Goal: Task Accomplishment & Management: Use online tool/utility

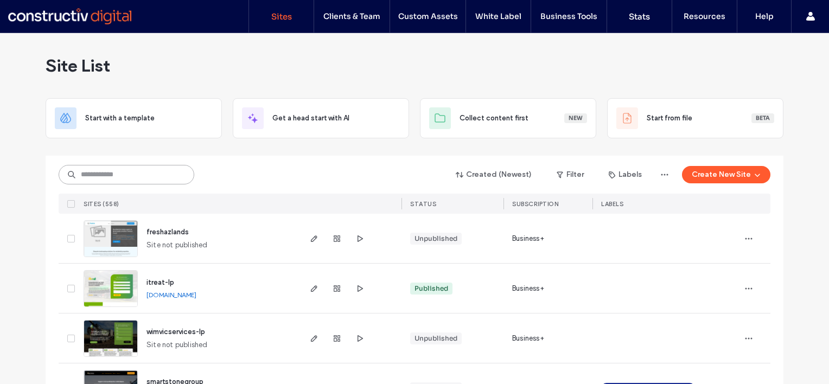
click at [134, 170] on input at bounding box center [127, 175] width 136 height 20
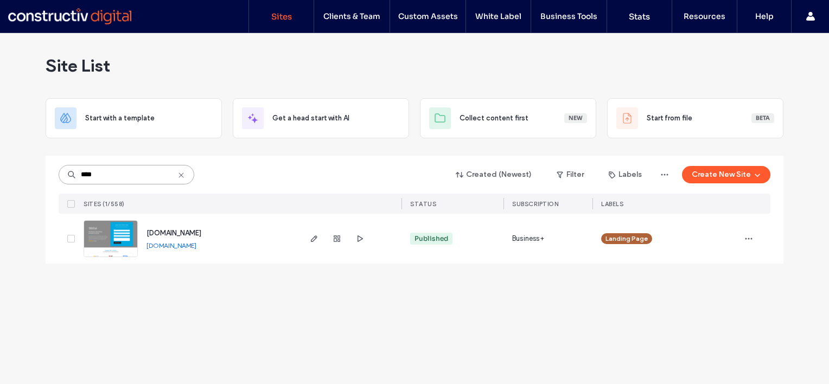
type input "****"
click at [196, 247] on link "landing.makoequipmentfinance.com.au" at bounding box center [171, 245] width 50 height 8
click at [184, 174] on icon at bounding box center [181, 175] width 9 height 9
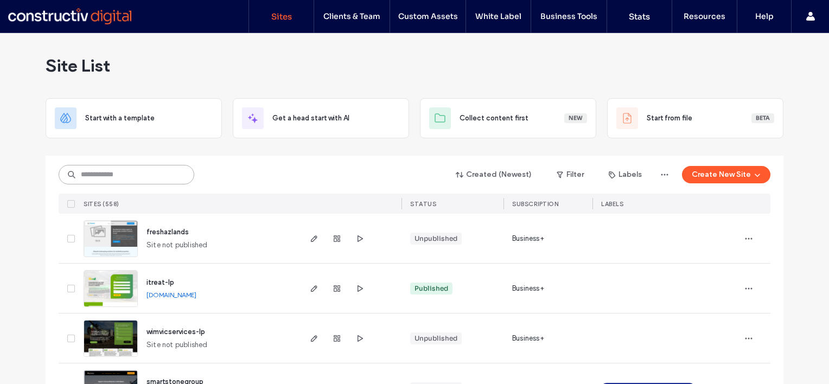
click at [114, 167] on input at bounding box center [127, 175] width 136 height 20
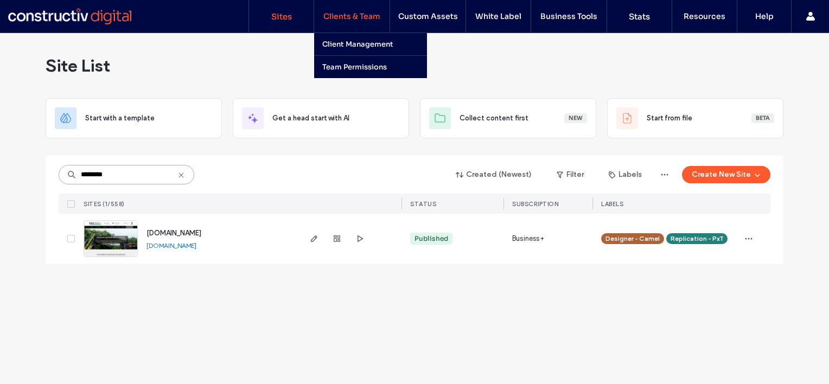
type input "********"
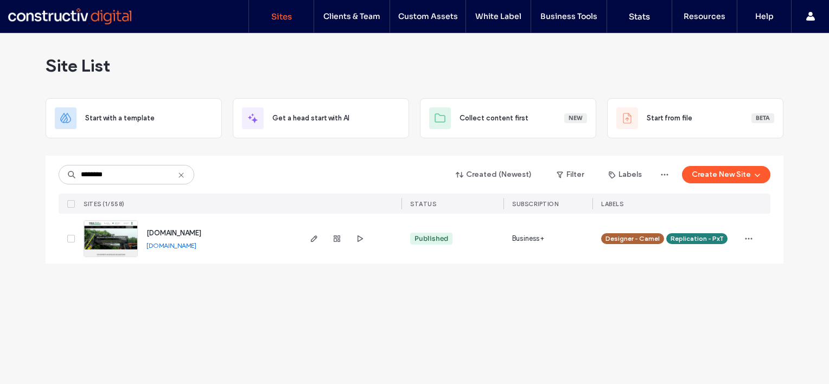
click at [280, 310] on div "Site List Start with a template Get a head start with AI Collect content first …" at bounding box center [414, 208] width 829 height 351
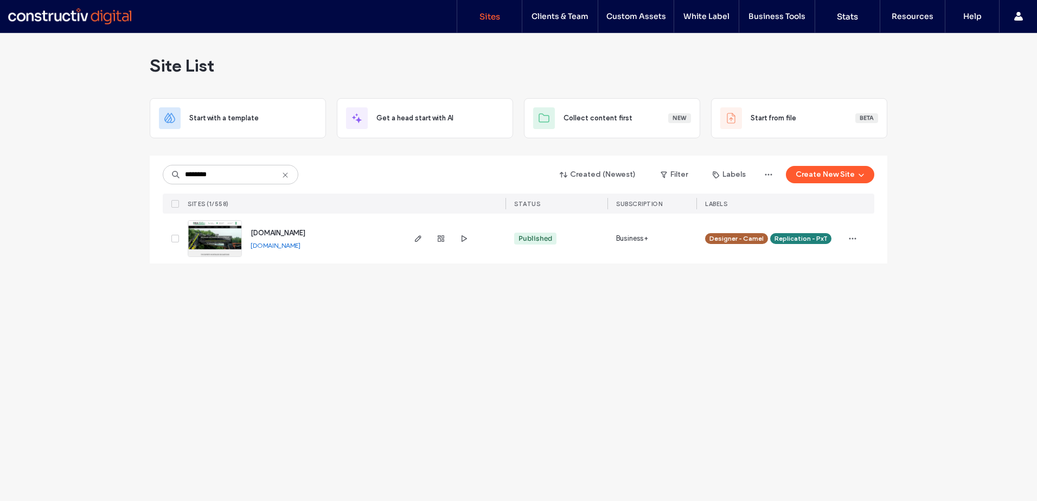
click at [387, 368] on div "Site List Start with a template Get a head start with AI Collect content first …" at bounding box center [518, 267] width 1037 height 468
click at [285, 174] on icon at bounding box center [285, 175] width 9 height 9
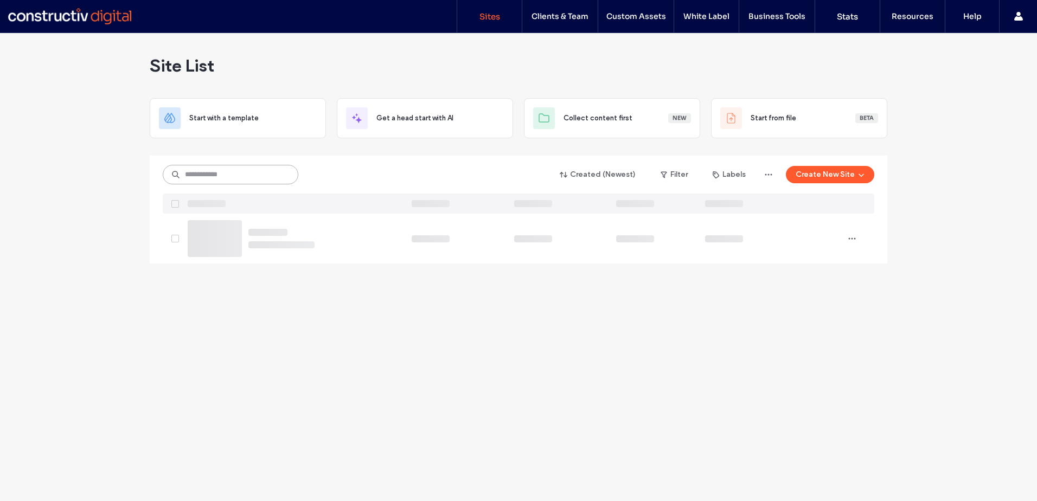
click at [222, 178] on input at bounding box center [231, 175] width 136 height 20
click at [211, 173] on input at bounding box center [231, 175] width 136 height 20
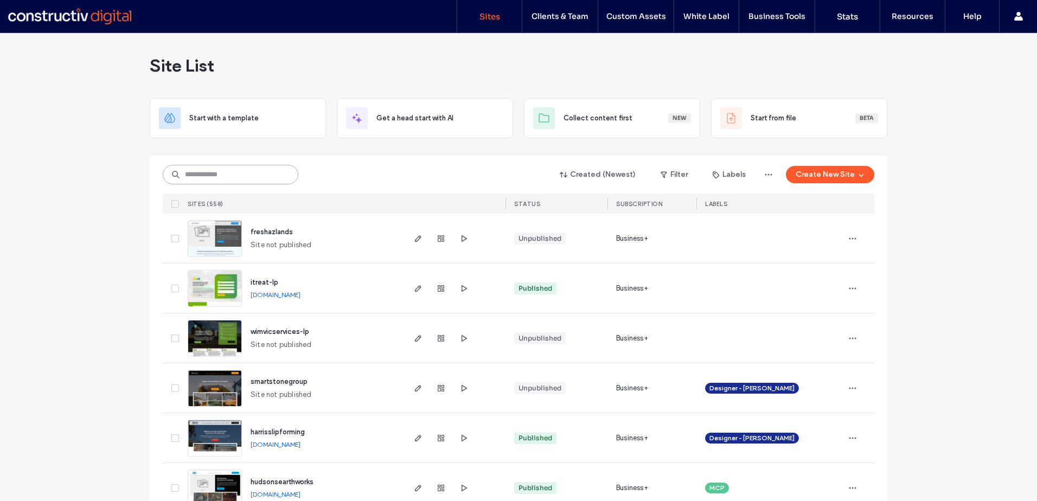
click at [222, 179] on input at bounding box center [231, 175] width 136 height 20
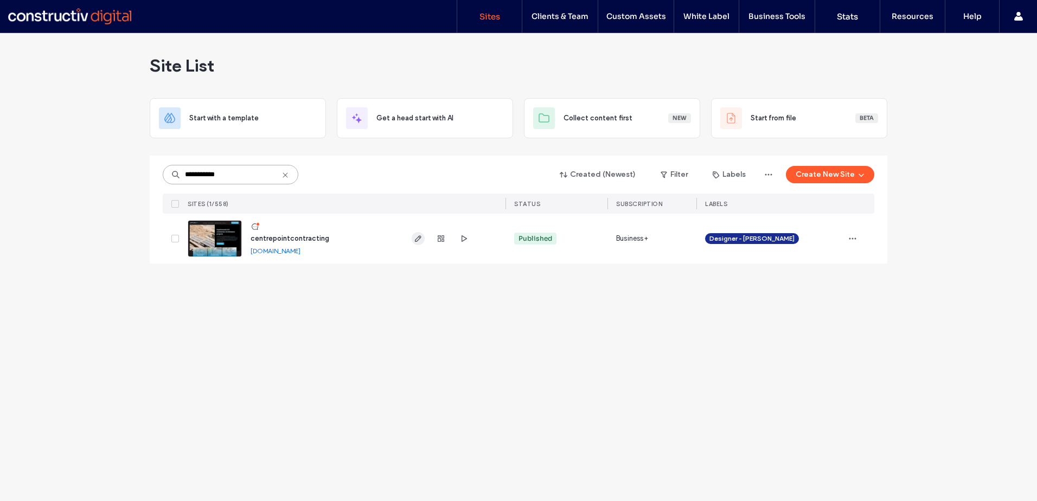
type input "**********"
click at [418, 236] on icon "button" at bounding box center [418, 238] width 9 height 9
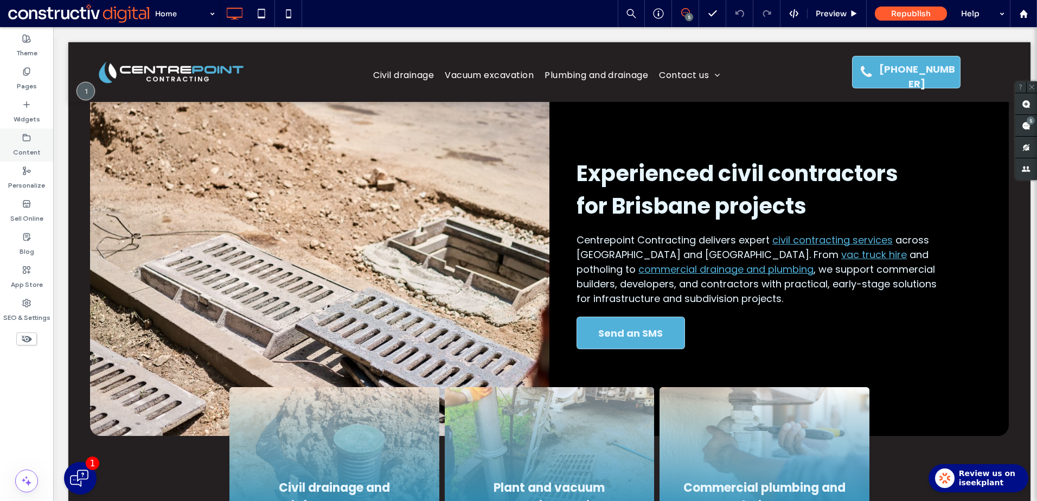
click at [23, 142] on label "Content" at bounding box center [27, 149] width 28 height 15
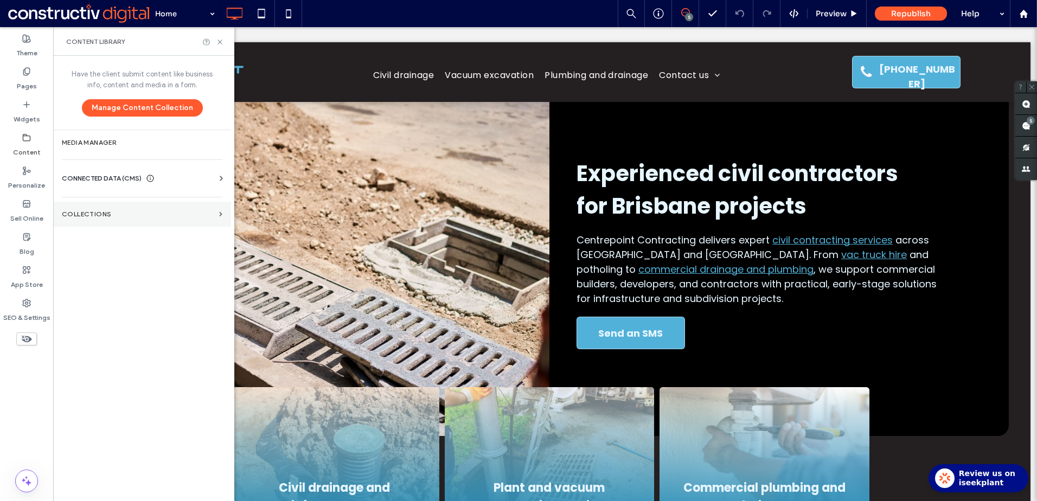
click at [114, 212] on label "Collections" at bounding box center [138, 214] width 153 height 8
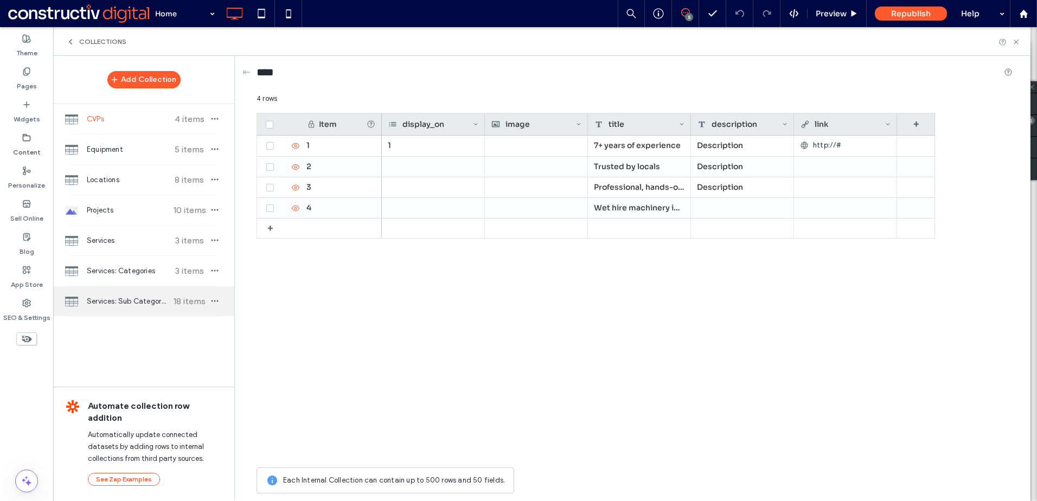
click at [135, 309] on div "Services: Sub Categories 18 items" at bounding box center [143, 301] width 181 height 30
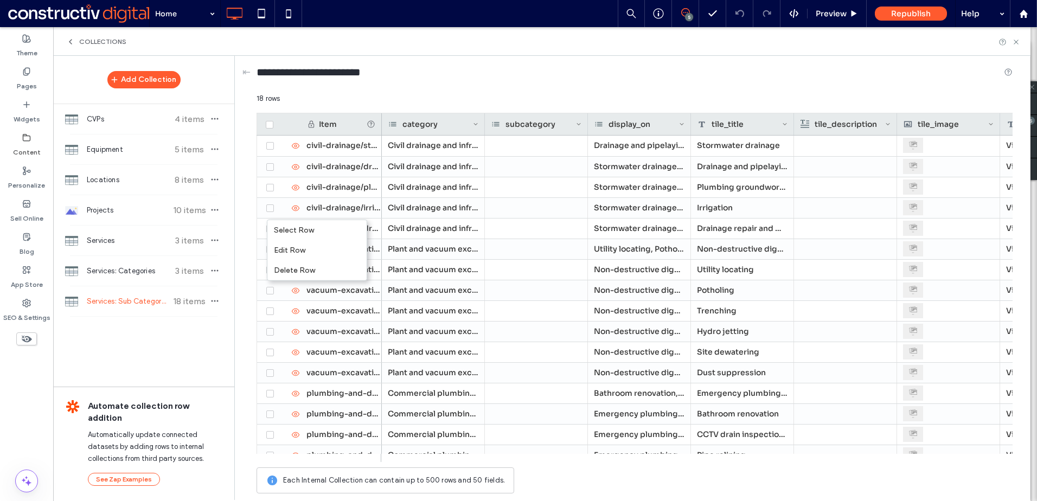
click at [262, 231] on div "Select Row Edit Row Delete Row" at bounding box center [314, 249] width 106 height 64
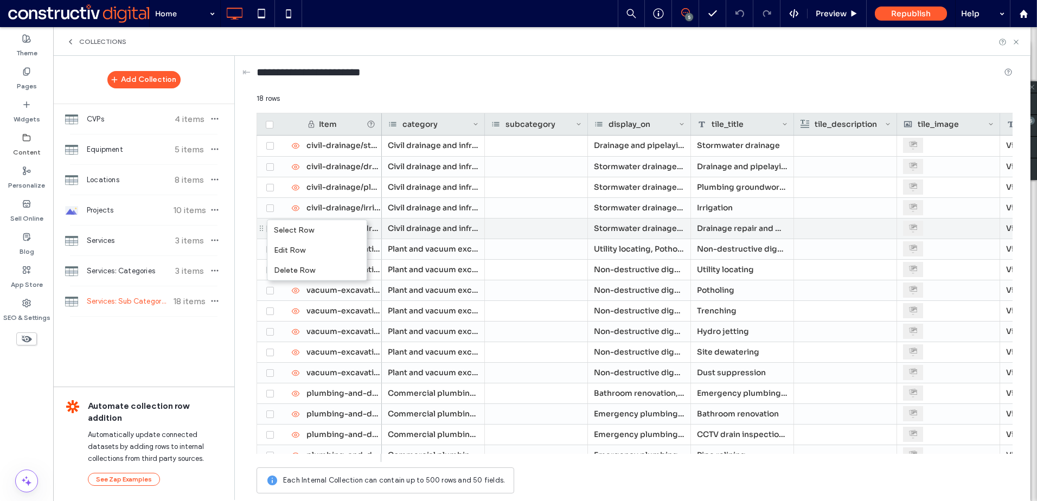
click at [554, 228] on div at bounding box center [536, 229] width 103 height 20
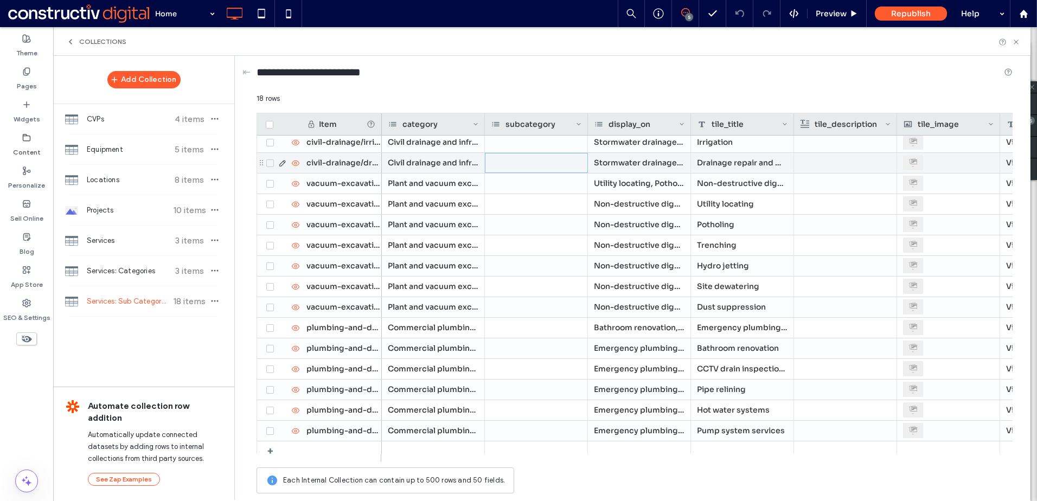
scroll to position [73, 0]
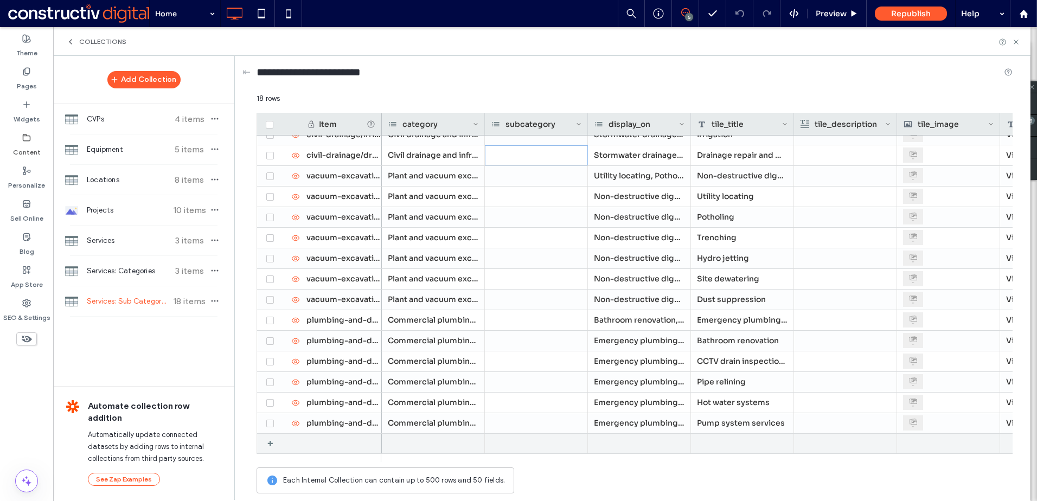
click at [272, 444] on div "+" at bounding box center [274, 444] width 14 height 20
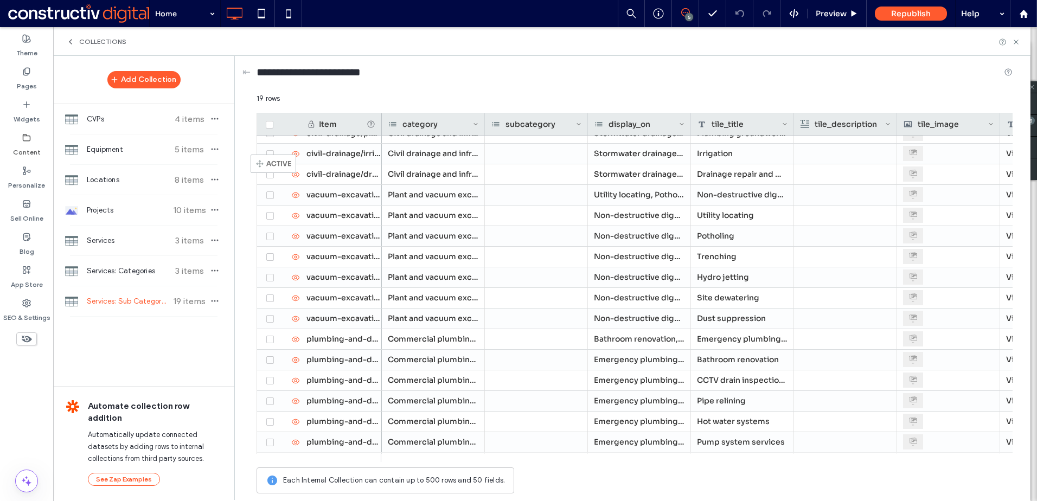
scroll to position [24, 0]
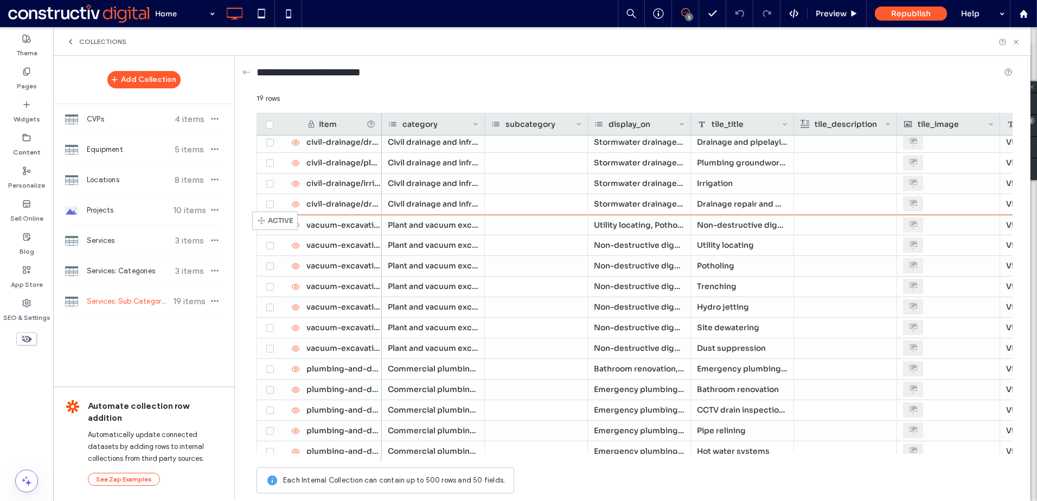
drag, startPoint x: 261, startPoint y: 445, endPoint x: 268, endPoint y: 216, distance: 229.0
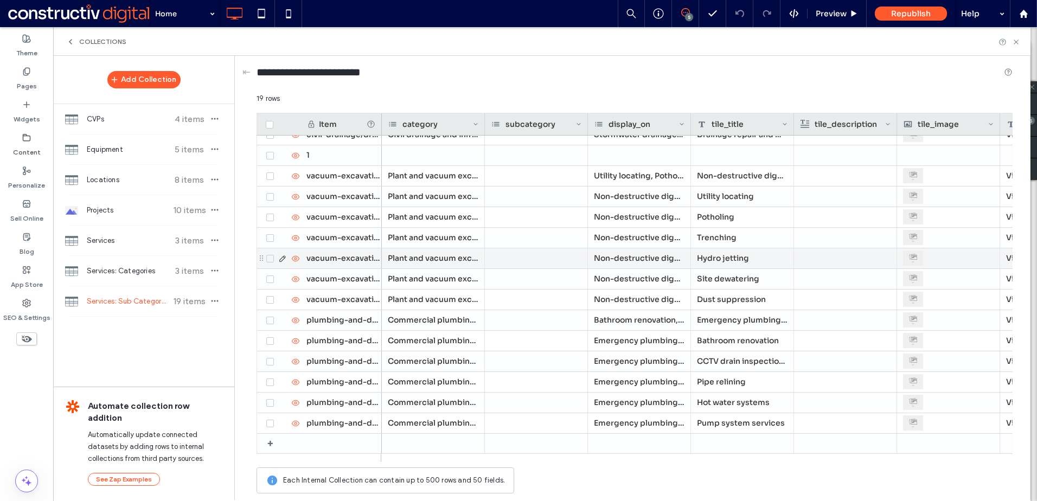
scroll to position [0, 0]
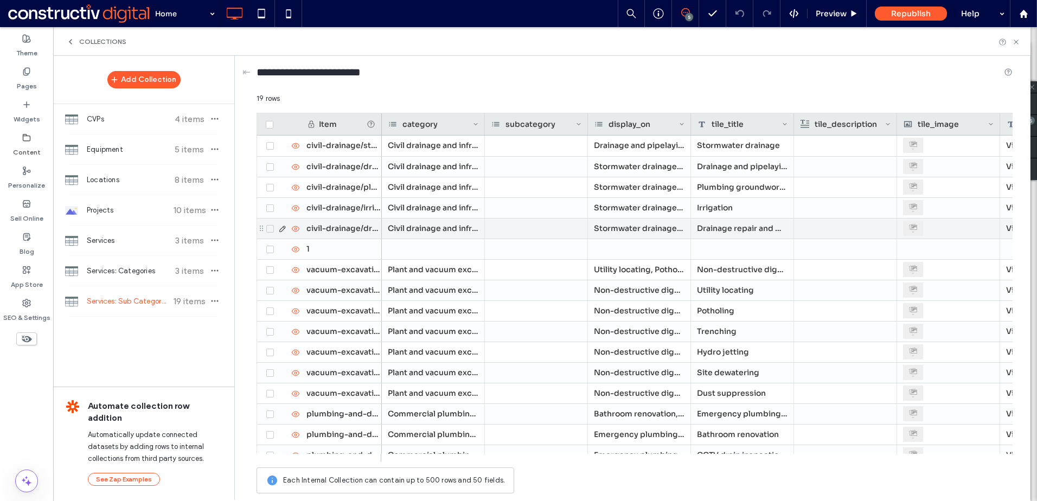
click at [346, 227] on div "civil-drainage/drainage-repair-and-maintenance" at bounding box center [340, 229] width 81 height 20
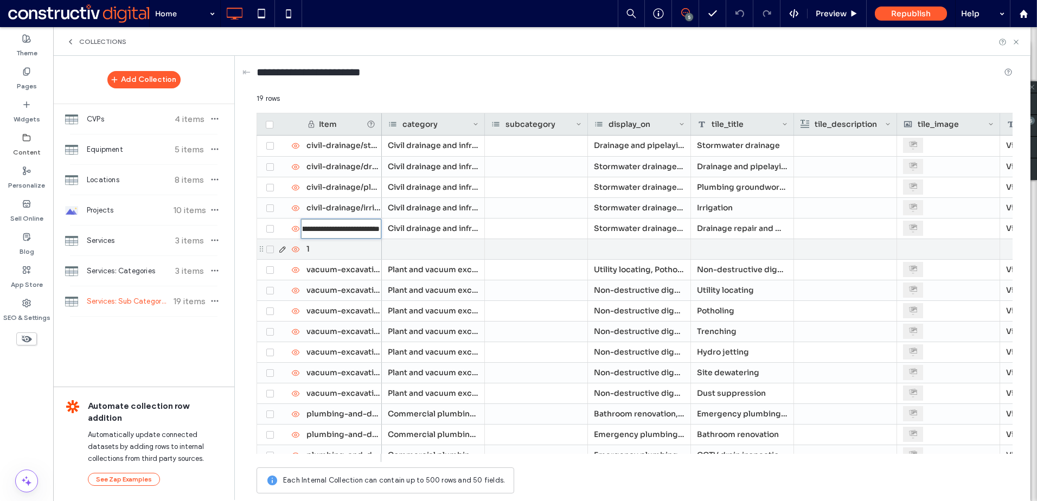
click at [345, 251] on div "1" at bounding box center [340, 249] width 81 height 20
click at [332, 251] on input "**********" at bounding box center [341, 250] width 80 height 20
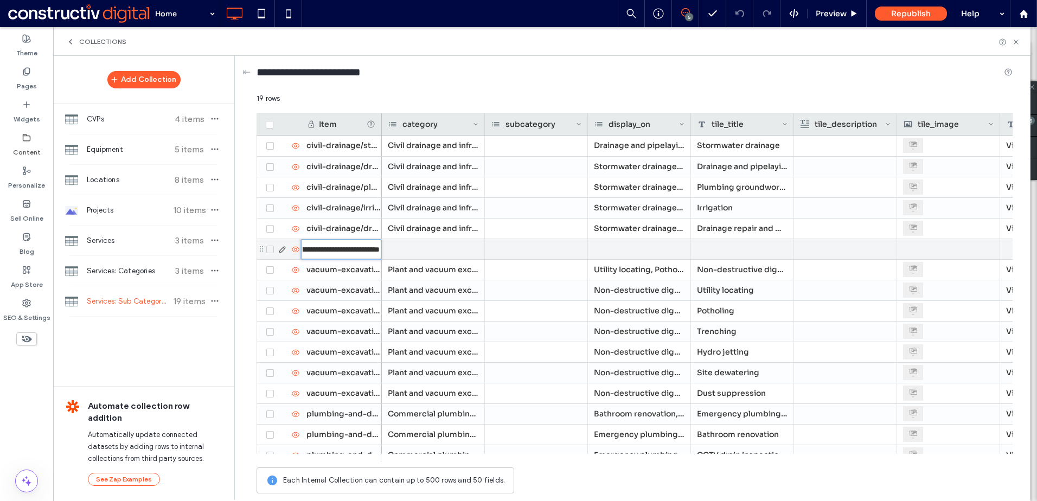
click at [332, 251] on input "**********" at bounding box center [341, 250] width 80 height 20
type input "**********"
click at [438, 248] on div at bounding box center [433, 249] width 103 height 20
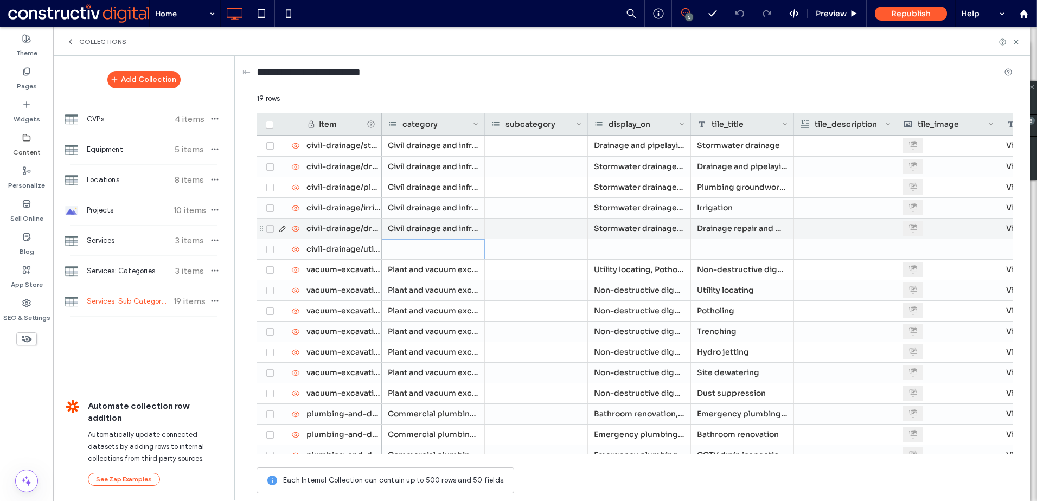
click at [442, 226] on div "Civil drainage and infrastructure" at bounding box center [433, 229] width 103 height 20
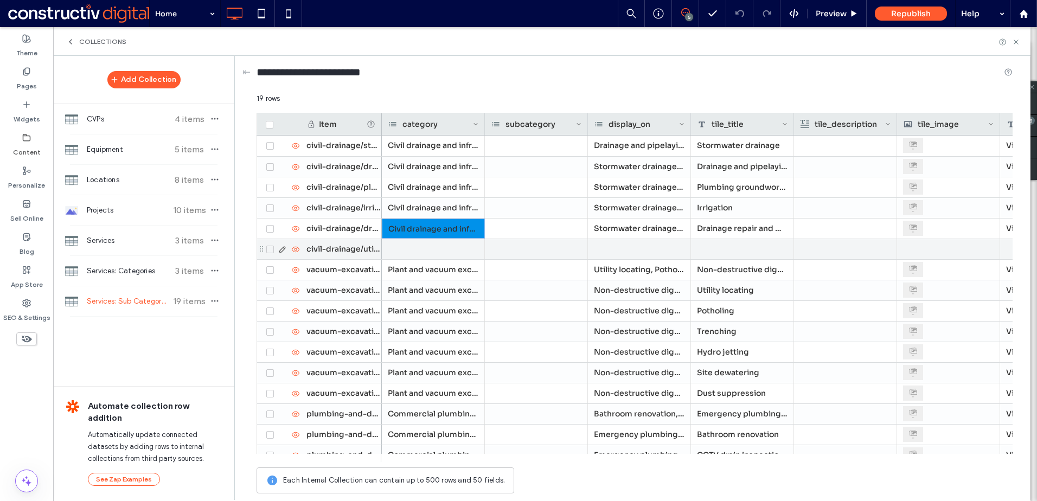
click at [440, 248] on div at bounding box center [433, 249] width 103 height 20
click at [439, 249] on div at bounding box center [433, 249] width 103 height 20
click at [468, 249] on div at bounding box center [462, 249] width 163 height 19
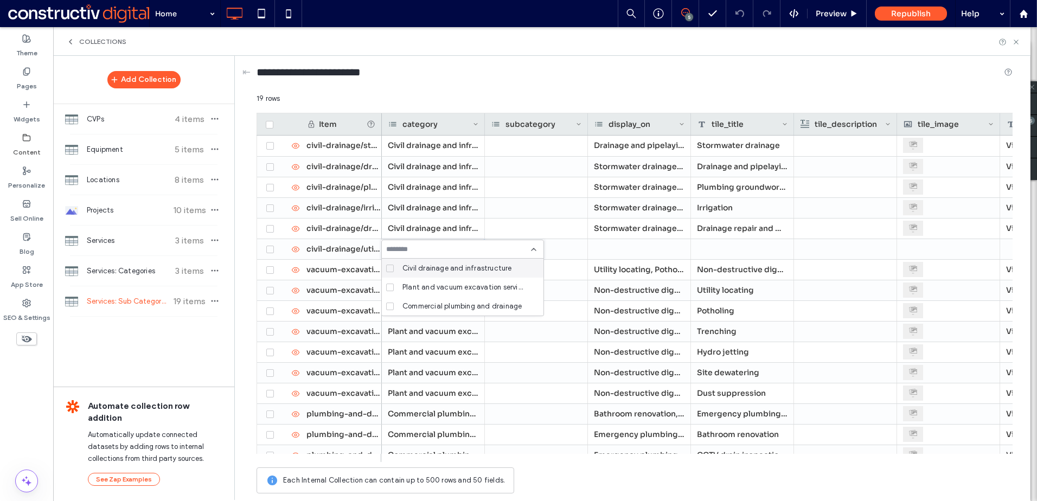
click at [390, 268] on icon at bounding box center [390, 268] width 4 height 3
click at [652, 246] on div at bounding box center [639, 249] width 103 height 20
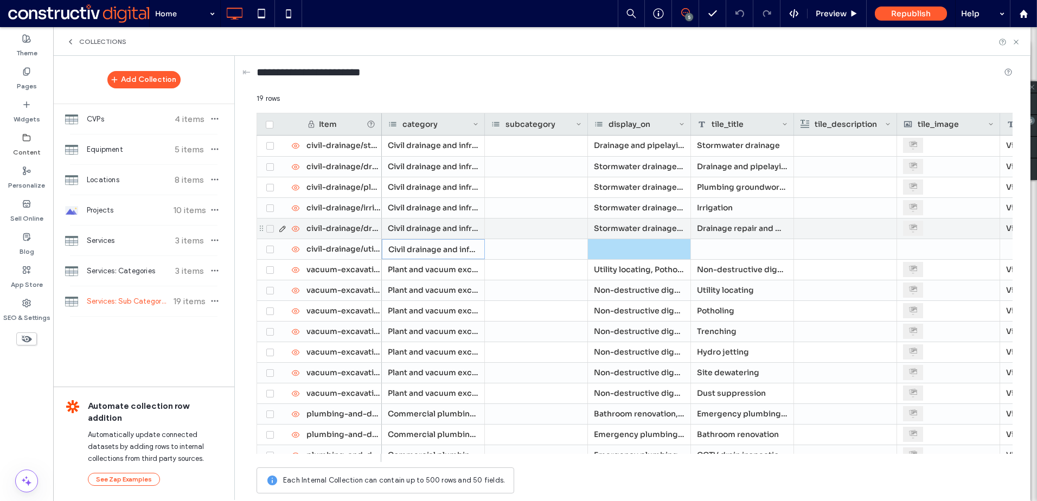
click at [648, 230] on div "Stormwater drainage, Drainage and pipelaying, Plumbing groundworks, Irrigation" at bounding box center [639, 229] width 103 height 20
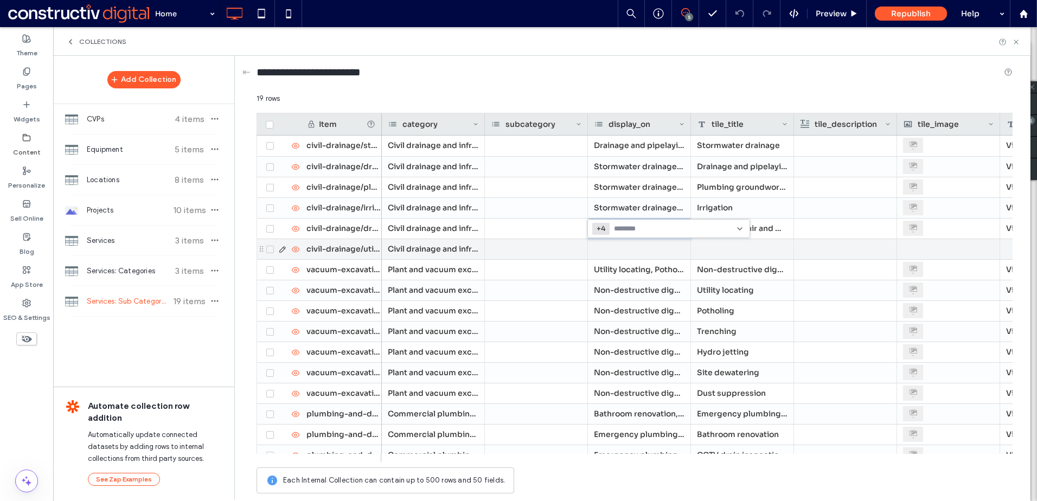
click at [645, 251] on div at bounding box center [639, 249] width 103 height 20
click at [658, 247] on div at bounding box center [639, 249] width 103 height 20
click at [739, 249] on icon at bounding box center [739, 249] width 9 height 9
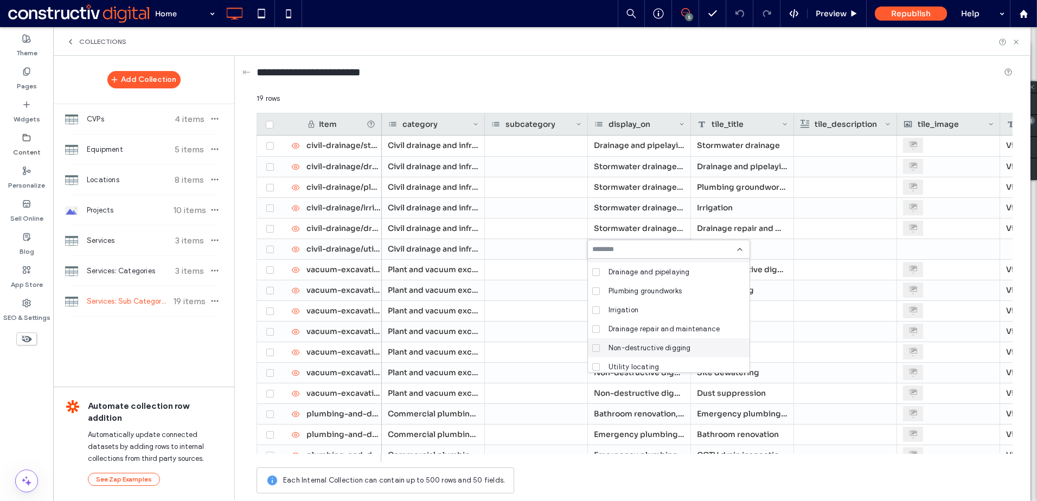
scroll to position [0, 0]
click at [595, 287] on icon at bounding box center [596, 287] width 4 height 3
click at [596, 306] on icon at bounding box center [596, 306] width 4 height 3
click at [594, 327] on span at bounding box center [596, 326] width 8 height 8
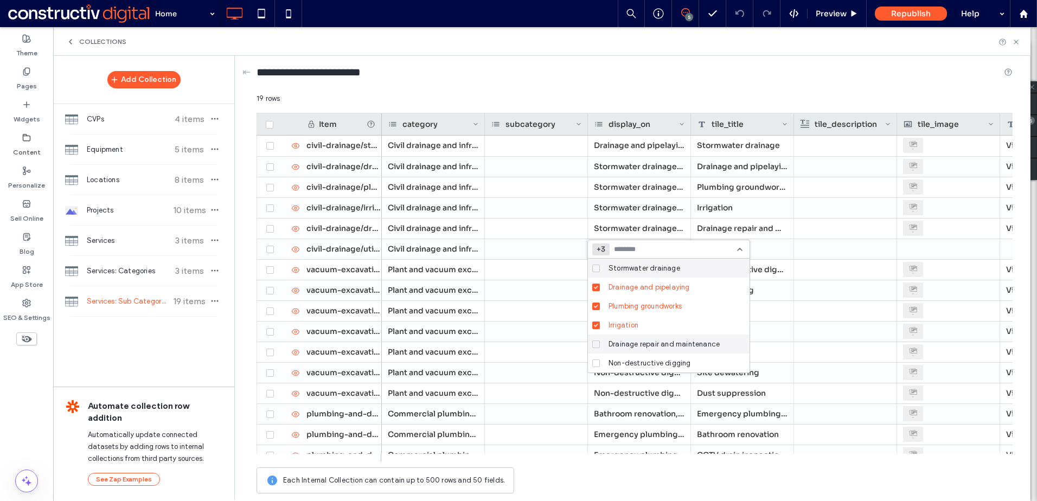
click at [596, 344] on icon at bounding box center [596, 344] width 4 height 3
click at [740, 253] on icon at bounding box center [739, 249] width 9 height 9
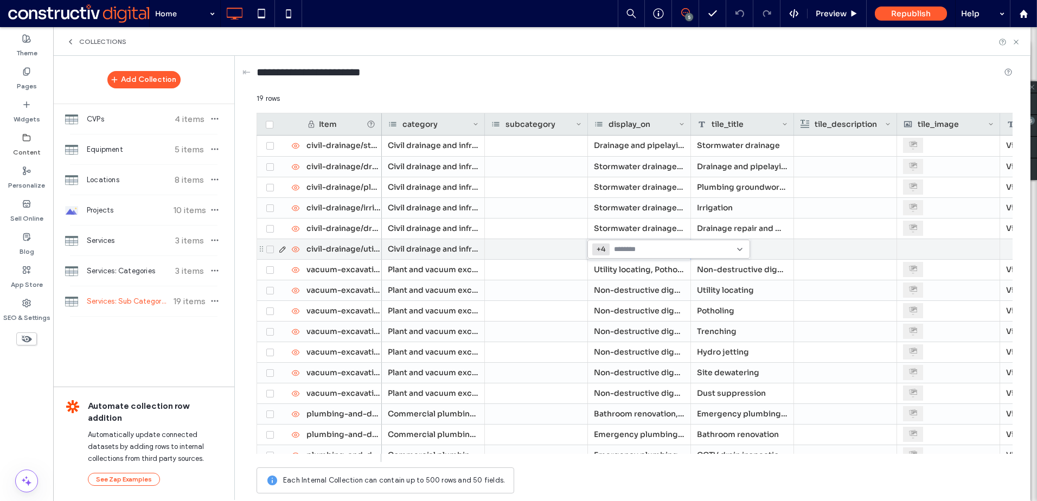
click at [773, 252] on div at bounding box center [742, 249] width 103 height 20
click at [672, 251] on div "Drainage and pipelaying, Plumbing groundworks, Irrigation, Drainage repair and …" at bounding box center [639, 249] width 103 height 20
click at [741, 251] on icon at bounding box center [739, 249] width 9 height 9
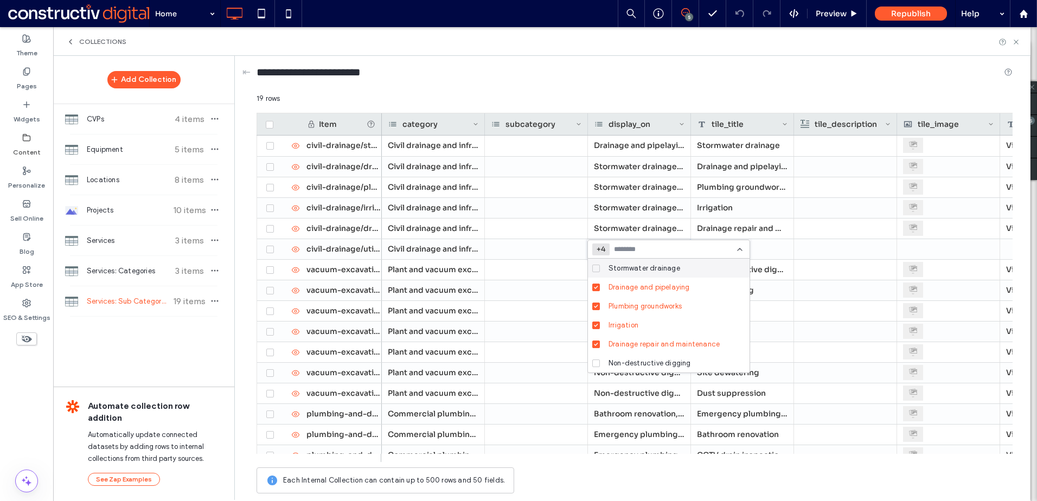
click at [597, 268] on icon at bounding box center [596, 268] width 4 height 3
click at [771, 247] on div at bounding box center [742, 249] width 103 height 20
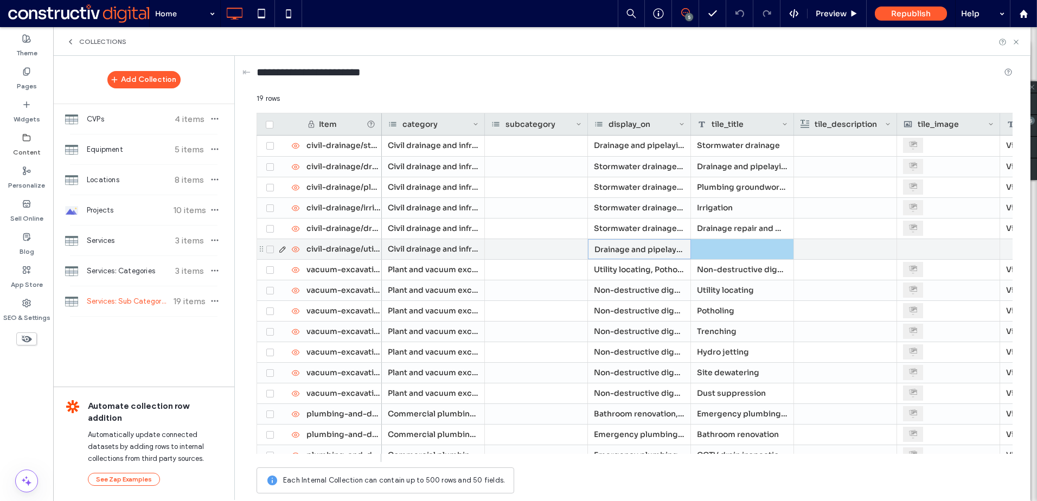
click at [744, 248] on div at bounding box center [742, 249] width 103 height 20
click at [735, 242] on textarea "plain-text-cell" at bounding box center [749, 235] width 119 height 33
type textarea "**********"
click at [851, 249] on div at bounding box center [845, 249] width 91 height 20
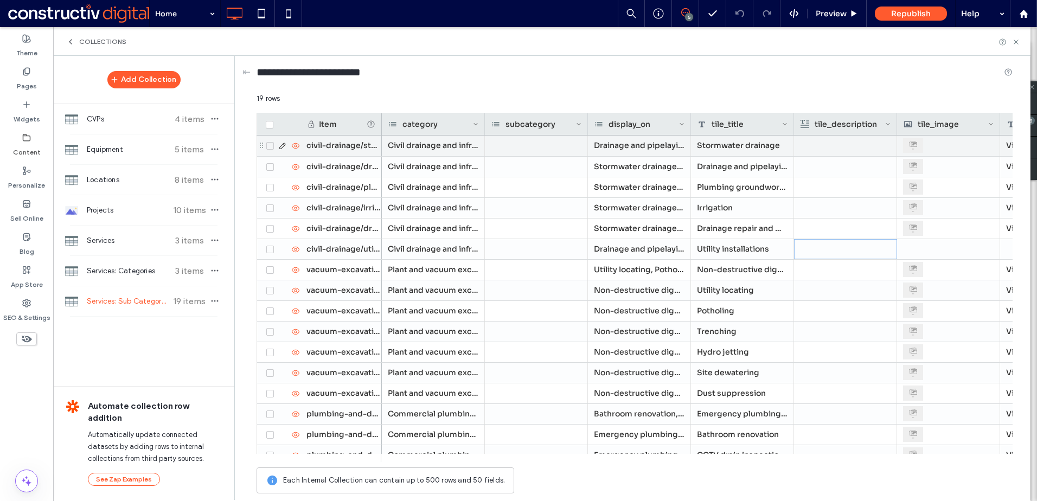
click at [638, 143] on div "Drainage and pipelaying, Plumbing groundworks, Irrigation, Drainage repair and …" at bounding box center [639, 146] width 103 height 21
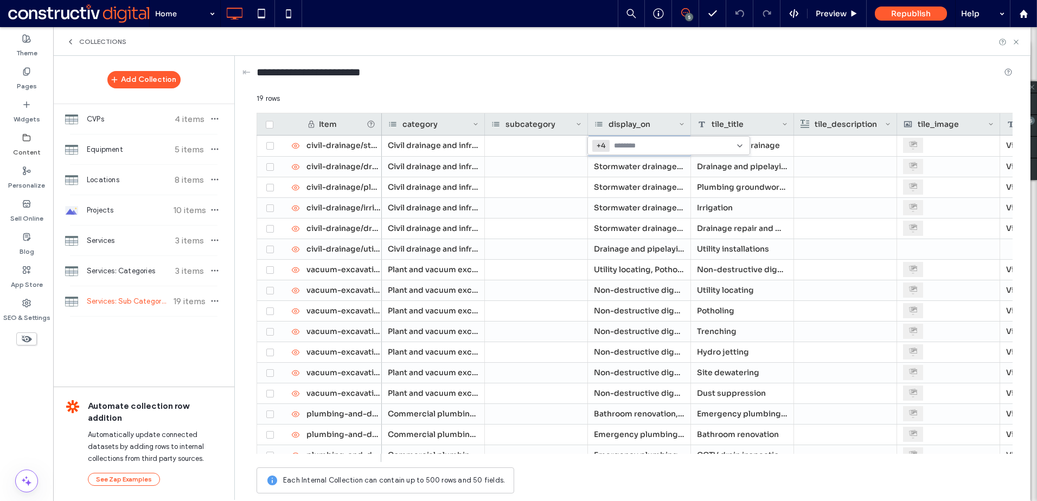
click at [739, 147] on icon at bounding box center [739, 146] width 9 height 9
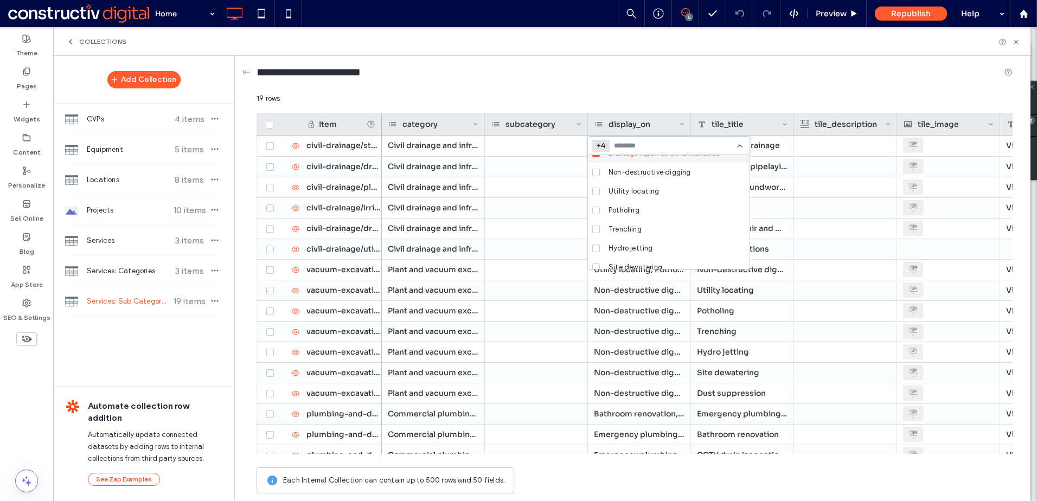
scroll to position [108, 0]
click at [822, 163] on div "We provide specialist pipelaying for stormwater, sewer, and water mains in civi…" at bounding box center [845, 186] width 91 height 59
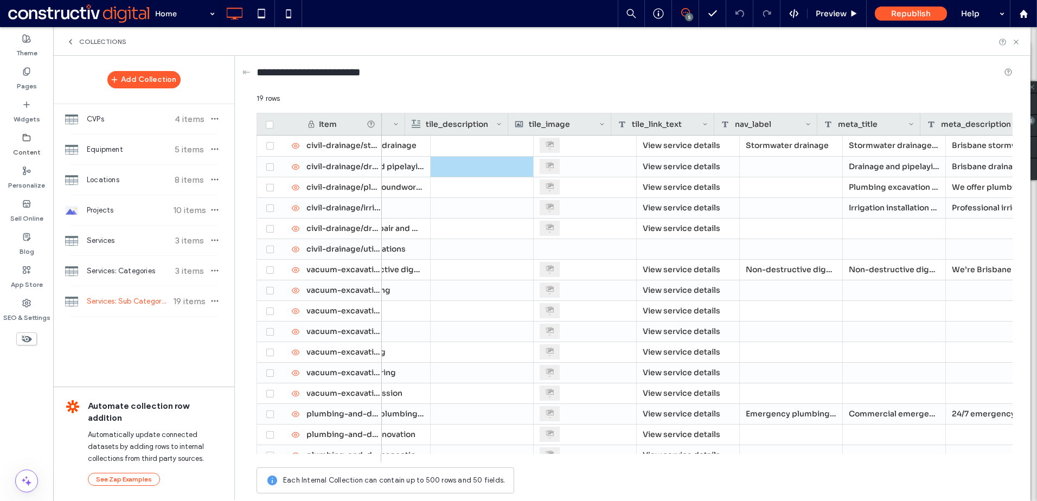
scroll to position [0, 389]
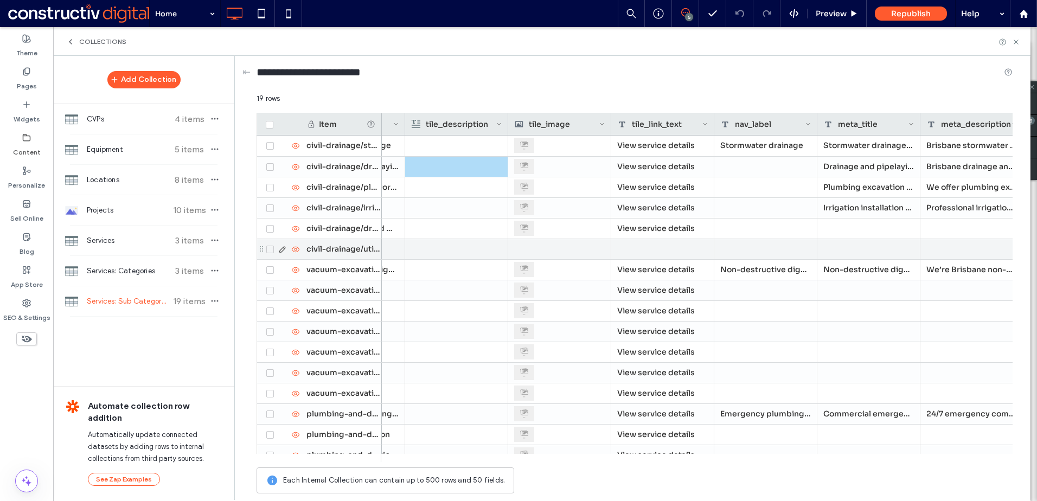
click at [551, 249] on div at bounding box center [559, 249] width 91 height 20
click at [551, 249] on div at bounding box center [560, 249] width 90 height 19
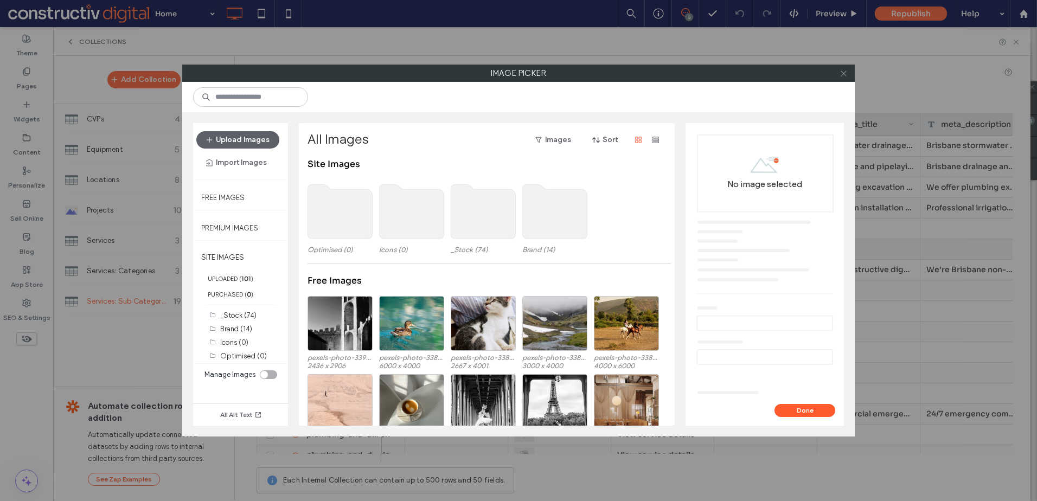
click at [844, 72] on icon at bounding box center [843, 73] width 8 height 8
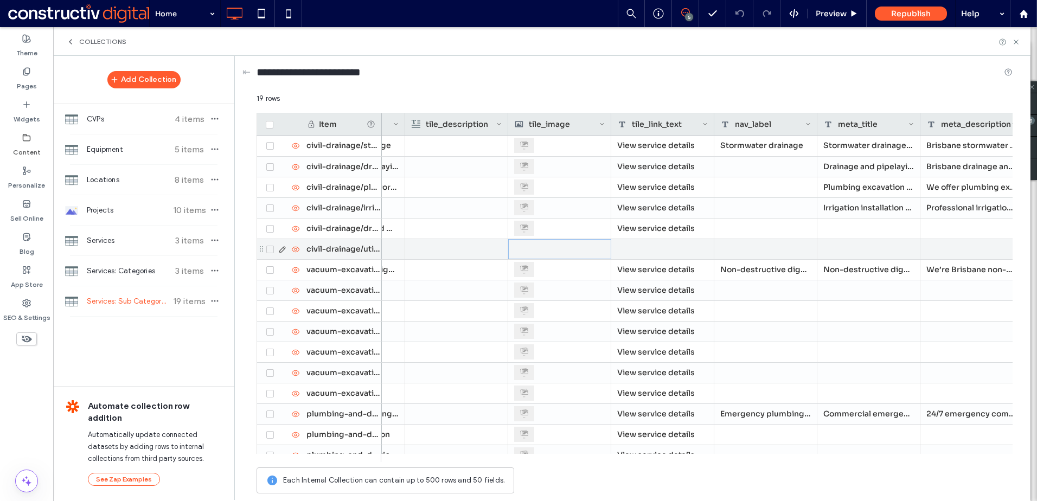
click at [652, 247] on div at bounding box center [662, 249] width 103 height 20
click at [662, 232] on div "View service details" at bounding box center [662, 229] width 103 height 20
click at [650, 251] on div at bounding box center [662, 249] width 103 height 20
click at [739, 249] on div at bounding box center [765, 249] width 103 height 20
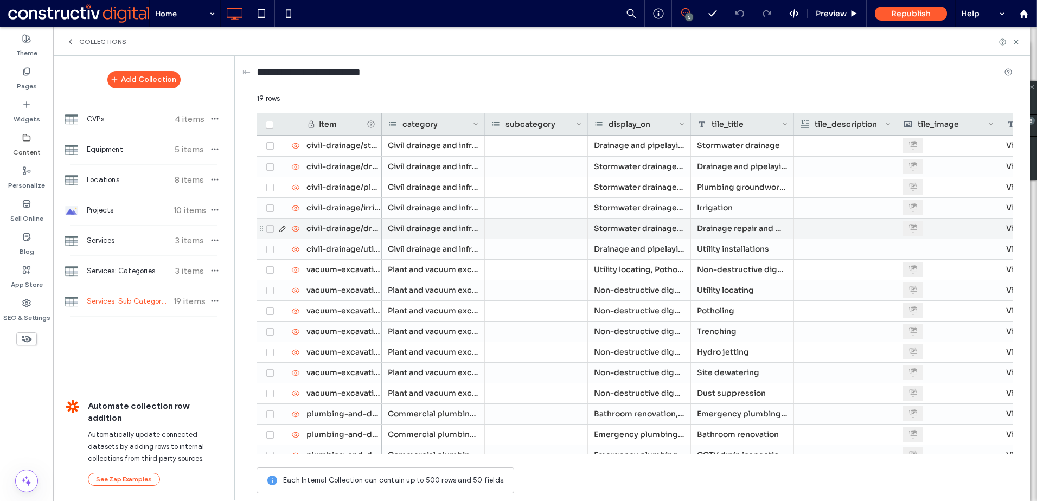
click at [281, 228] on icon at bounding box center [282, 228] width 9 height 9
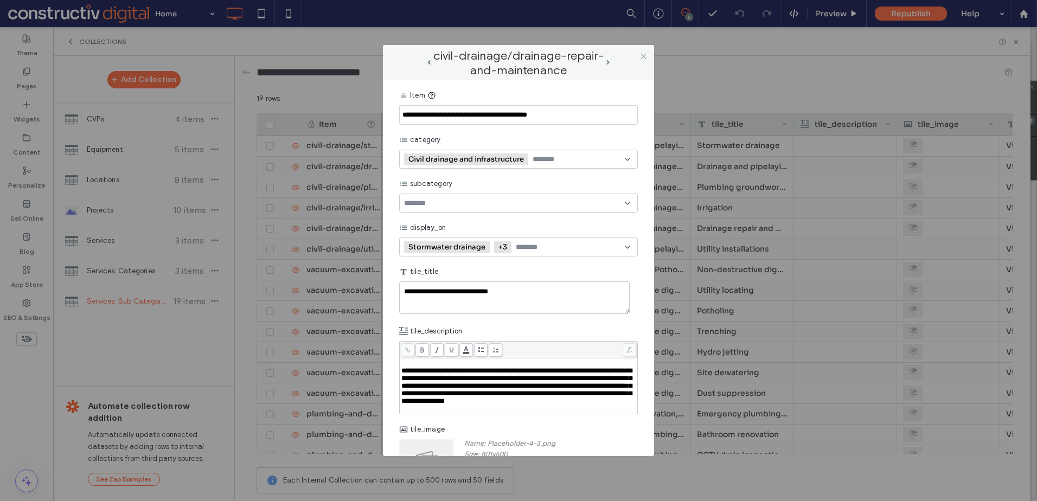
click at [623, 248] on icon at bounding box center [627, 247] width 9 height 9
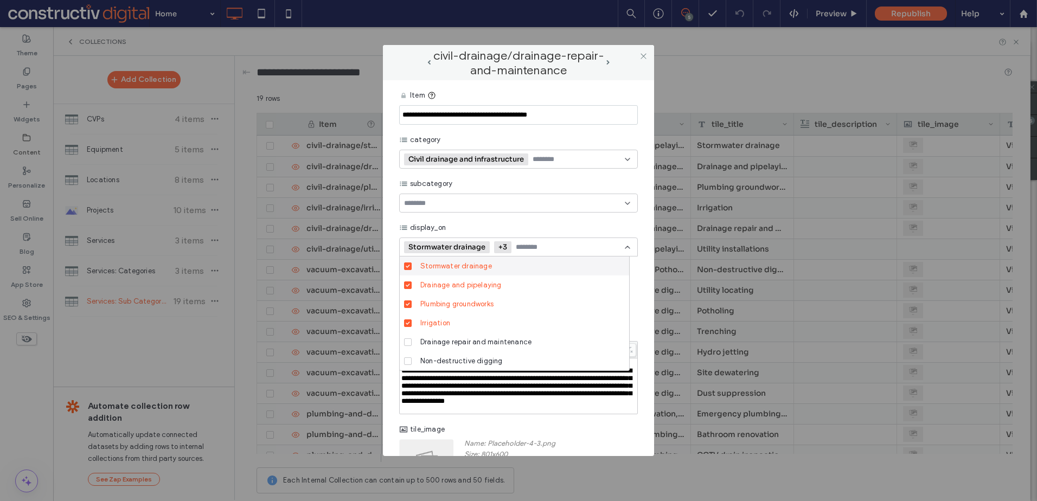
click at [623, 248] on icon at bounding box center [627, 247] width 9 height 9
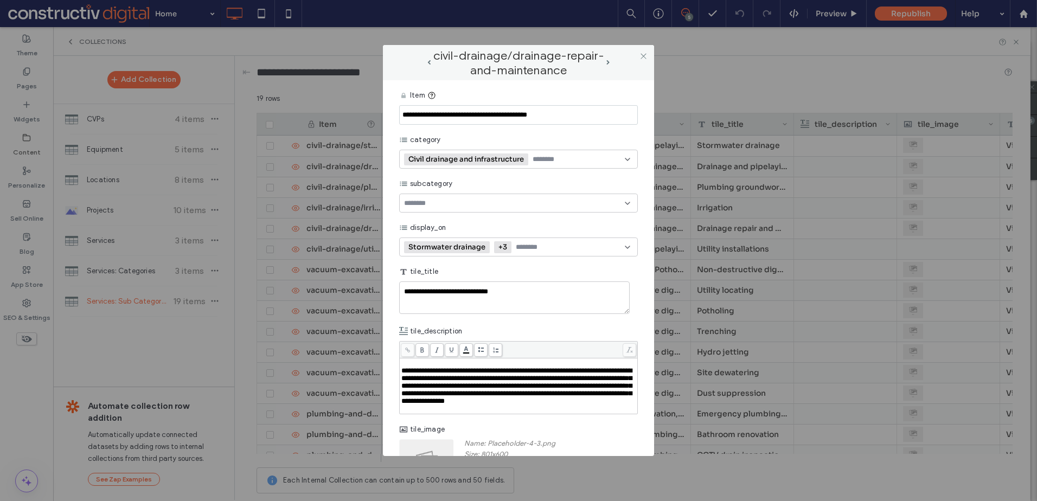
click at [572, 266] on div "tile_title" at bounding box center [518, 272] width 239 height 20
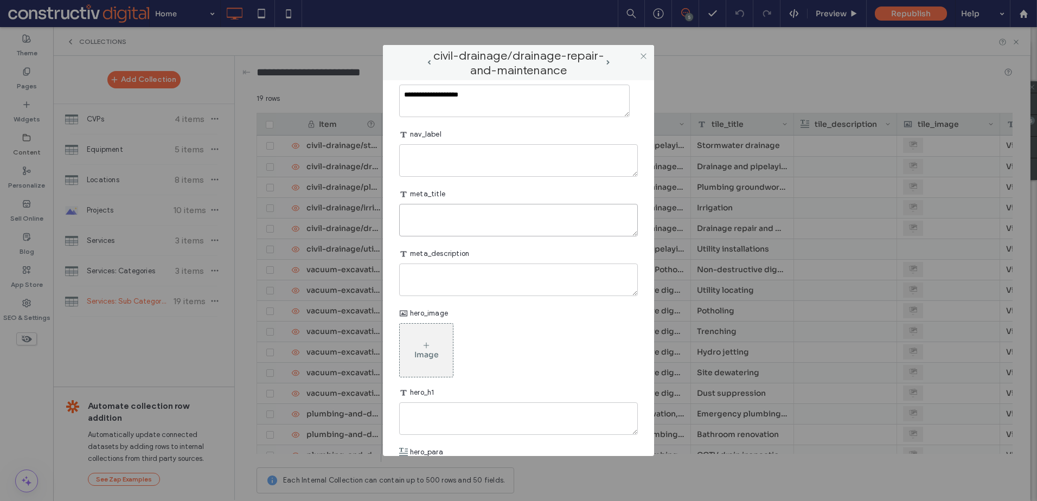
click at [458, 236] on textarea "plain-text-cell" at bounding box center [518, 220] width 239 height 33
click at [441, 236] on textarea "To enrich screen reader interactions, please activate Accessibility in Grammarl…" at bounding box center [518, 220] width 239 height 33
paste textarea "**********"
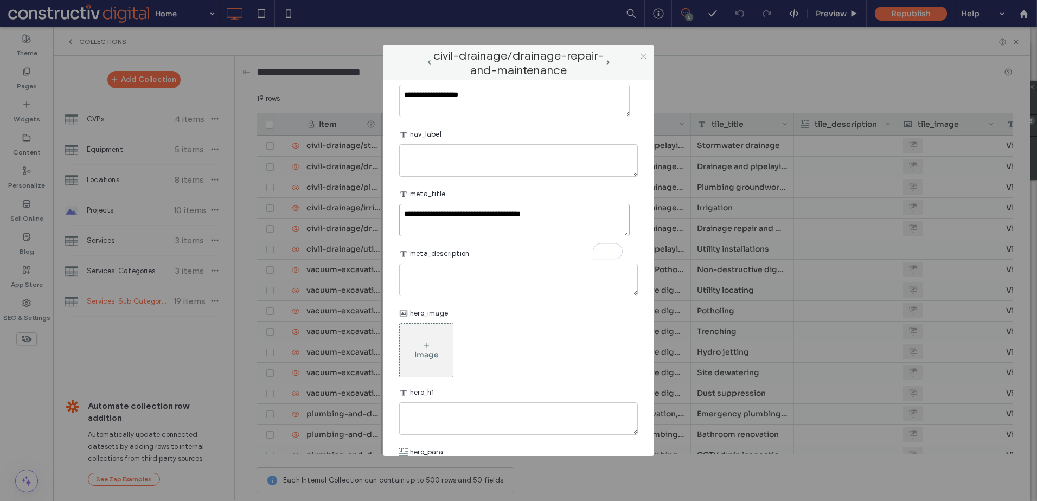
type textarea "**********"
click at [458, 296] on textarea "plain-text-cell" at bounding box center [518, 280] width 239 height 33
click at [461, 296] on textarea "To enrich screen reader interactions, please activate Accessibility in Grammarl…" at bounding box center [518, 280] width 239 height 33
paste textarea "**********"
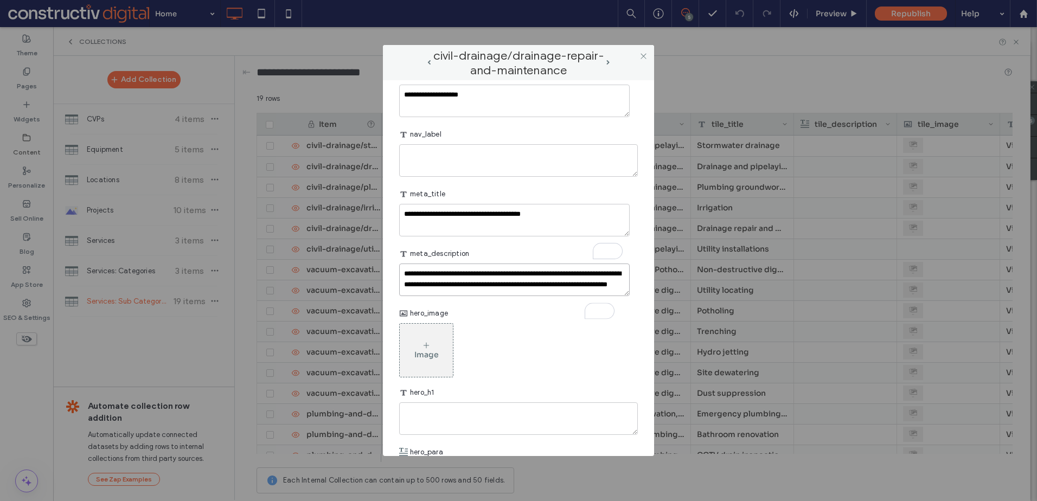
type textarea "**********"
click at [469, 435] on textarea "plain-text-cell" at bounding box center [518, 418] width 239 height 33
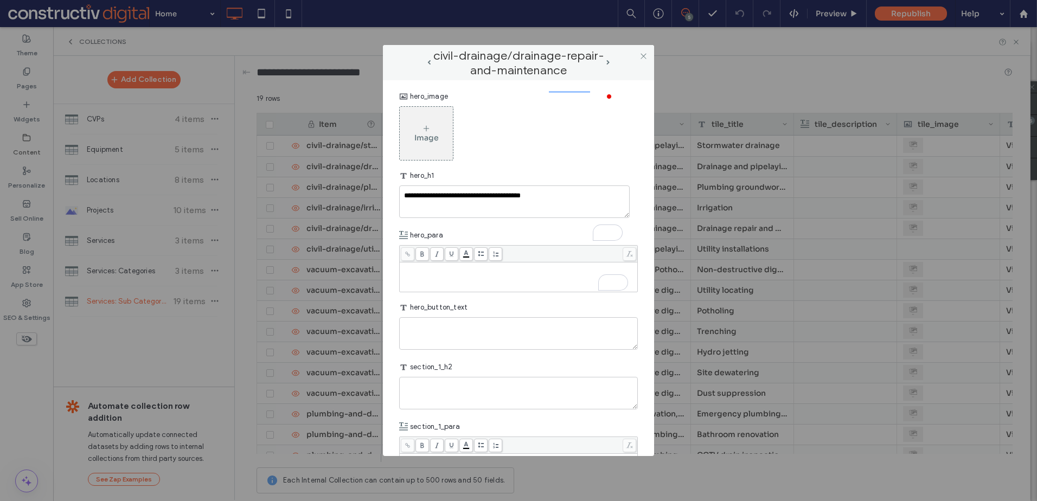
click at [440, 291] on div "To enrich screen reader interactions, please activate Accessibility in Grammarl…" at bounding box center [518, 277] width 235 height 27
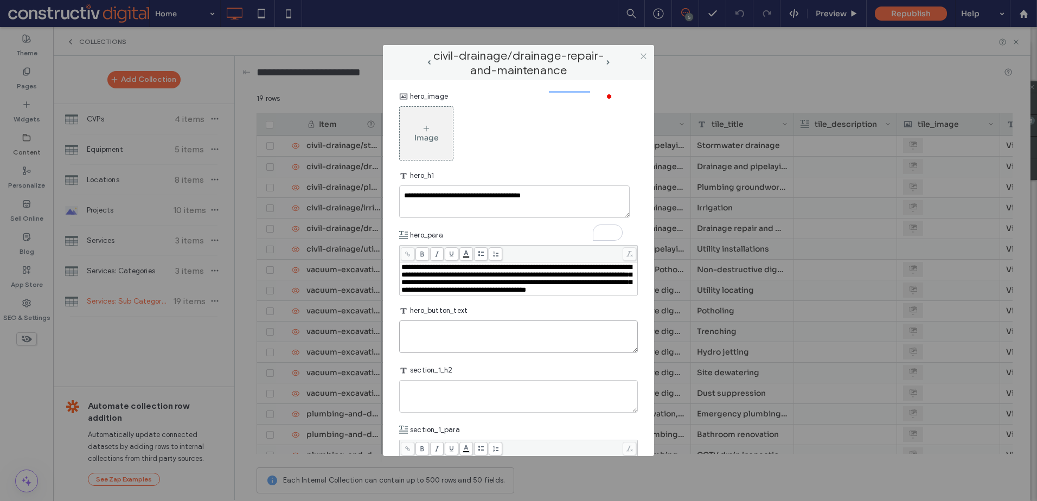
click at [537, 353] on textarea "plain-text-cell" at bounding box center [518, 336] width 239 height 33
type textarea "*******"
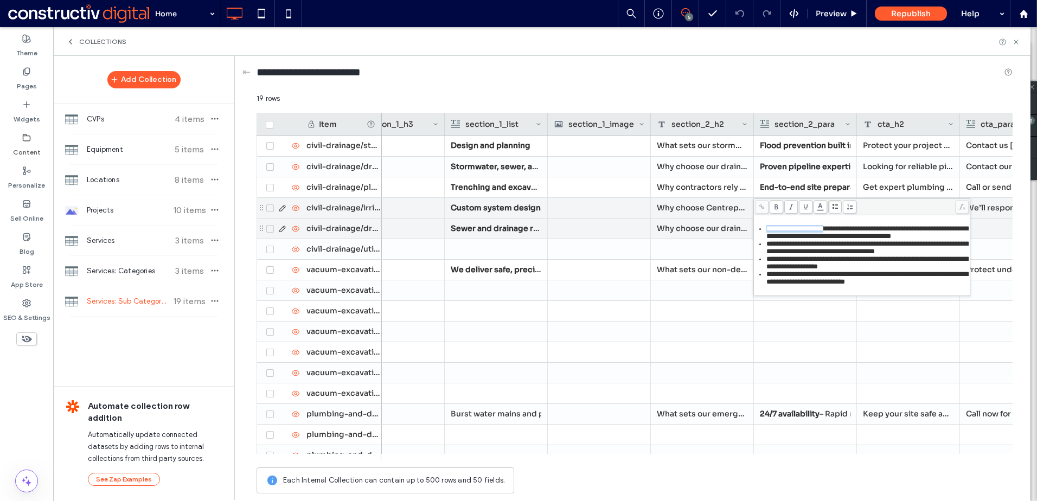
click at [767, 230] on span "**********" at bounding box center [867, 232] width 203 height 15
click at [777, 208] on icon at bounding box center [776, 207] width 6 height 6
drag, startPoint x: 825, startPoint y: 256, endPoint x: 768, endPoint y: 256, distance: 56.9
click at [768, 255] on span "**********" at bounding box center [867, 247] width 203 height 15
click at [778, 206] on icon at bounding box center [776, 207] width 6 height 6
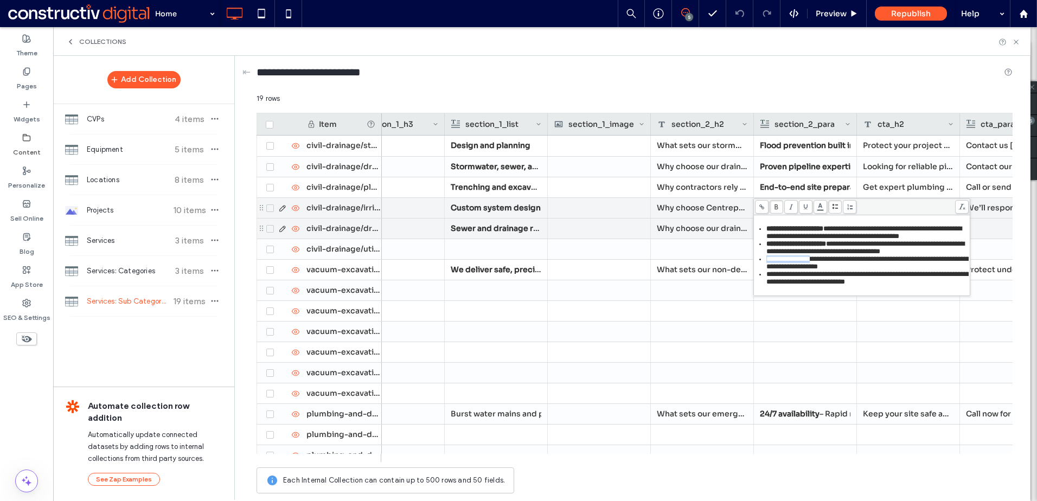
drag, startPoint x: 835, startPoint y: 284, endPoint x: 764, endPoint y: 284, distance: 71.6
click at [764, 284] on ul "**********" at bounding box center [861, 255] width 213 height 61
click at [773, 206] on span at bounding box center [776, 207] width 14 height 14
drag, startPoint x: 864, startPoint y: 303, endPoint x: 768, endPoint y: 300, distance: 96.0
click at [768, 285] on span "**********" at bounding box center [867, 278] width 203 height 15
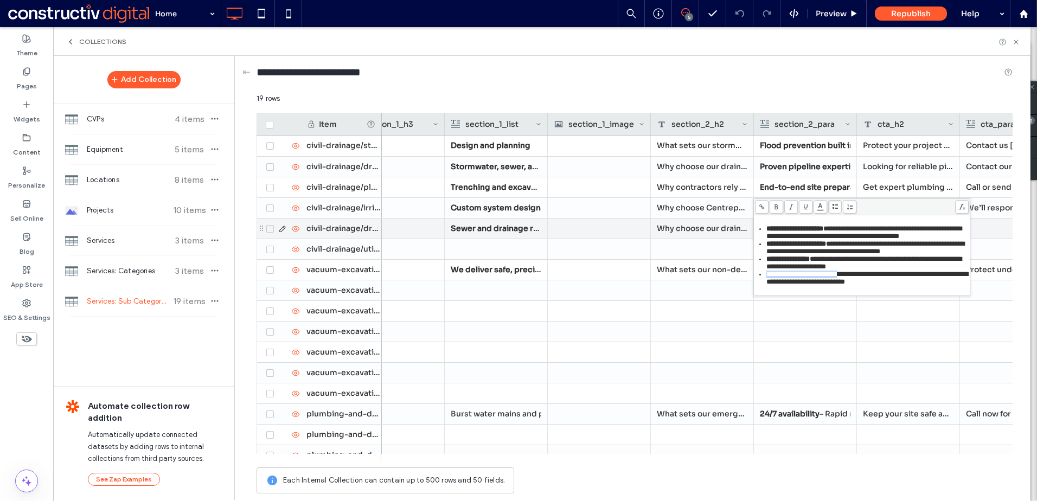
click at [777, 206] on use at bounding box center [775, 206] width 3 height 5
click at [718, 250] on div at bounding box center [702, 249] width 103 height 20
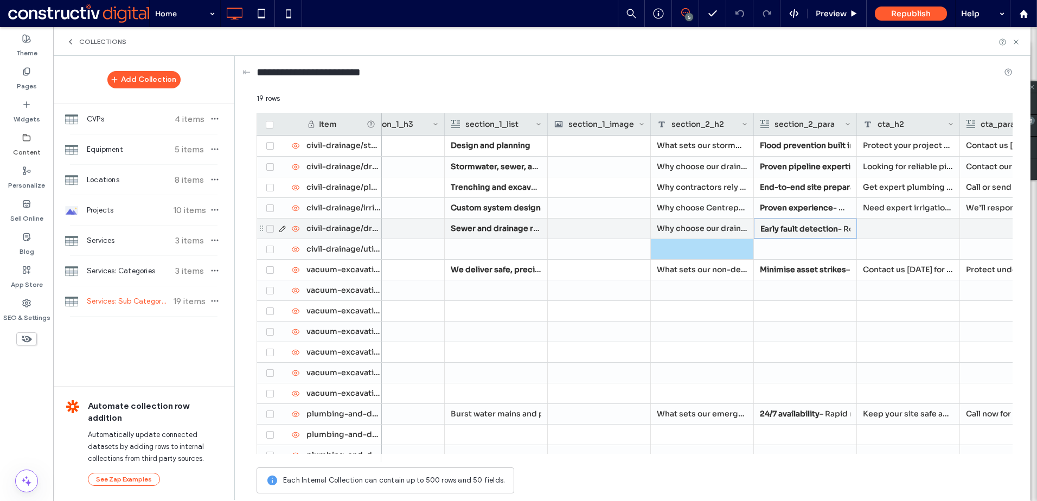
click at [892, 224] on div at bounding box center [908, 229] width 103 height 20
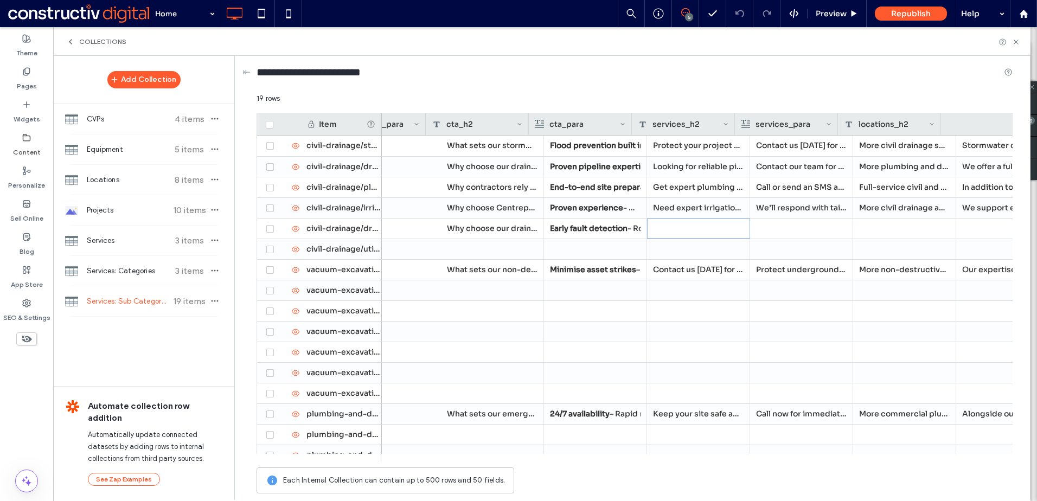
scroll to position [0, 2120]
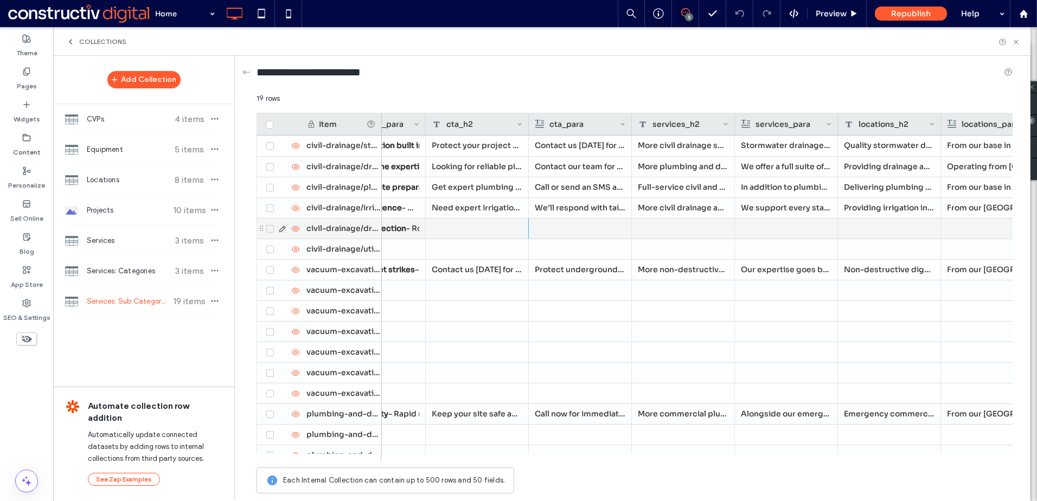
click at [477, 232] on div at bounding box center [477, 229] width 103 height 20
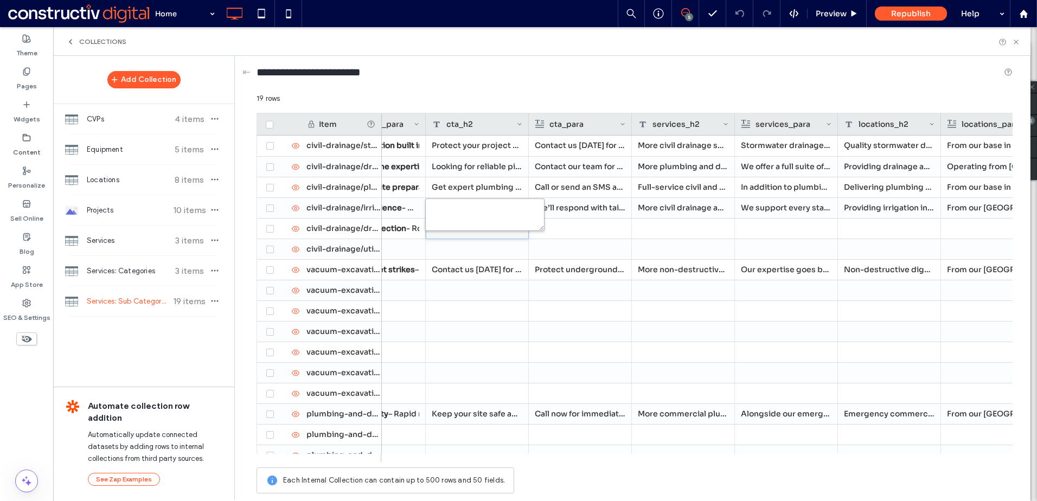
click at [474, 217] on textarea "plain-text-cell" at bounding box center [484, 214] width 119 height 33
paste textarea "**********"
type textarea "**********"
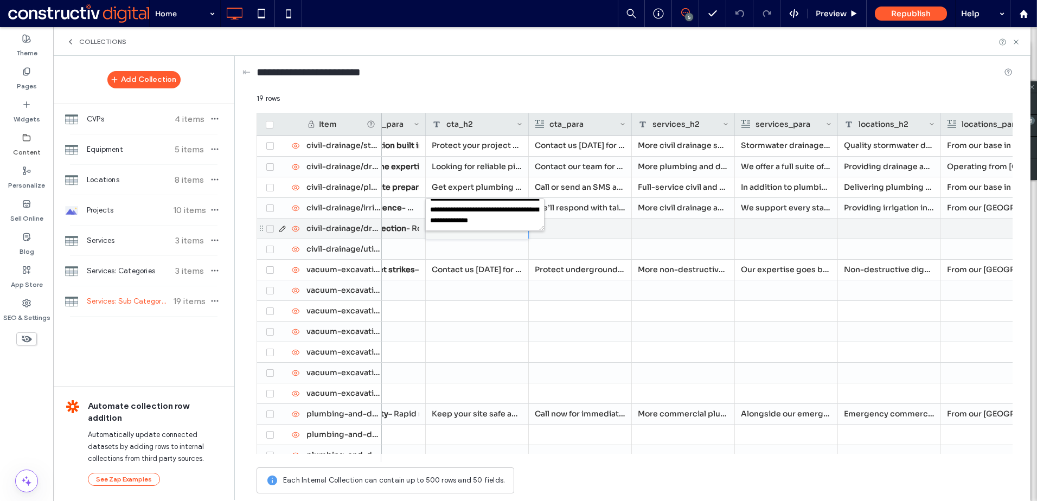
click at [589, 232] on div at bounding box center [580, 229] width 91 height 20
click at [581, 222] on div at bounding box center [580, 229] width 91 height 20
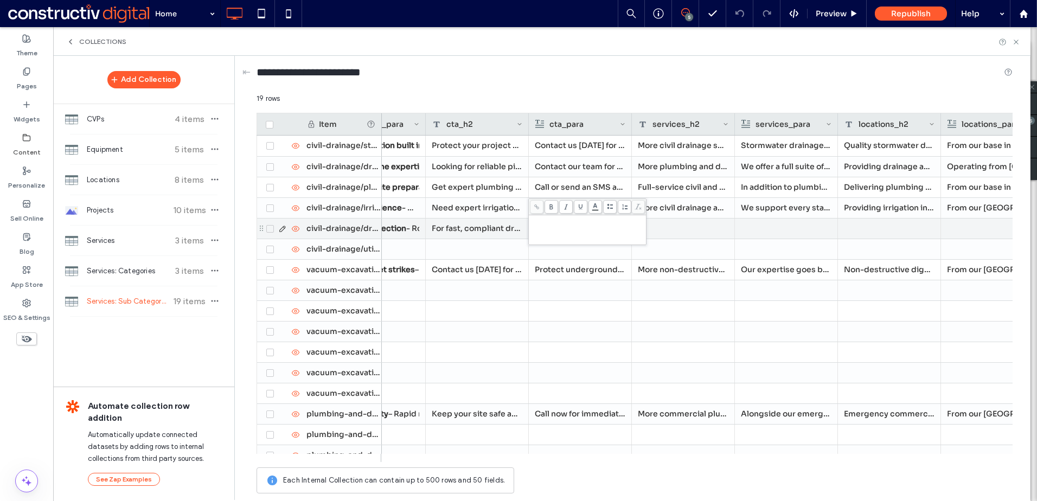
click at [569, 221] on div "Rich Text Editor" at bounding box center [587, 220] width 114 height 8
click at [788, 234] on div at bounding box center [786, 229] width 91 height 20
click at [676, 227] on div at bounding box center [683, 229] width 103 height 20
click at [673, 227] on div at bounding box center [683, 229] width 103 height 20
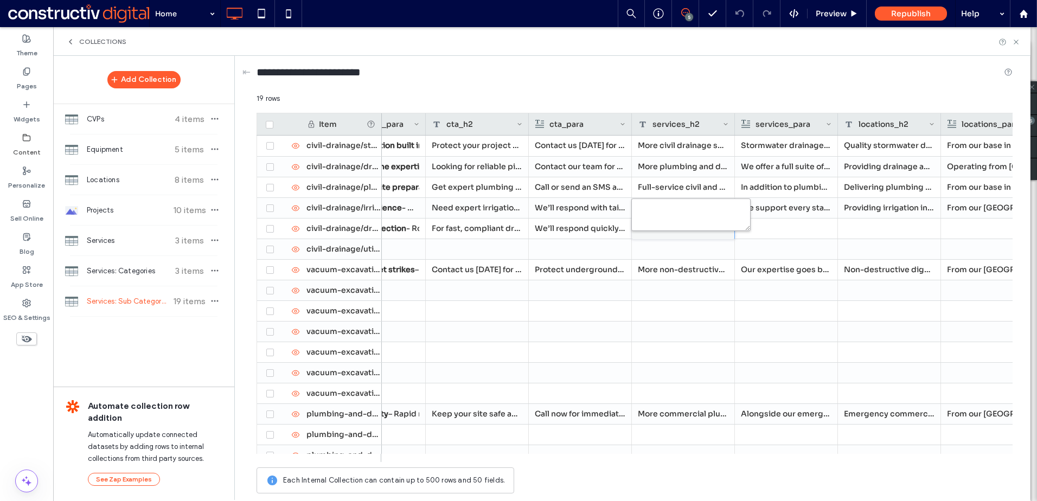
click at [668, 219] on textarea "plain-text-cell" at bounding box center [690, 214] width 119 height 33
paste textarea "**********"
type textarea "**********"
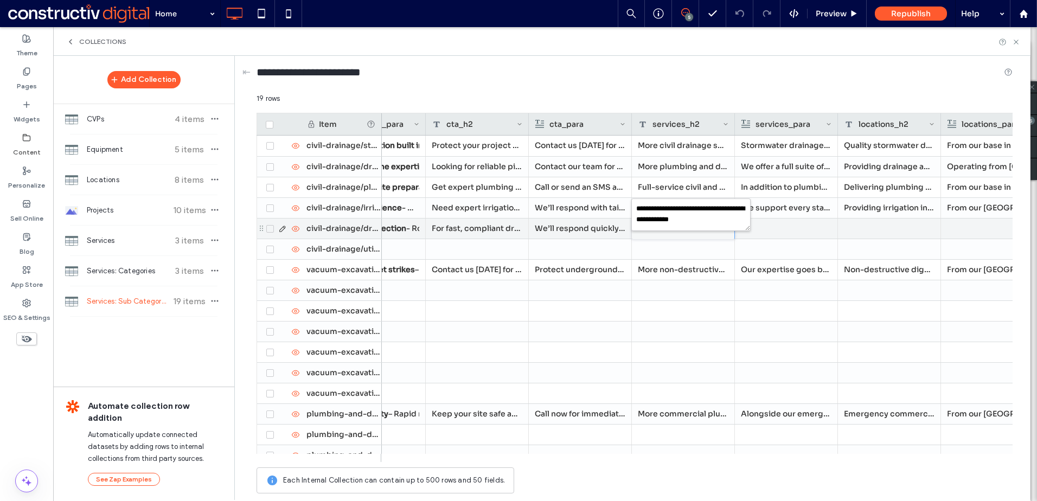
click at [803, 229] on div at bounding box center [786, 229] width 91 height 20
click at [791, 227] on div at bounding box center [786, 229] width 91 height 20
click at [781, 226] on div "Rich Text Editor" at bounding box center [793, 229] width 114 height 27
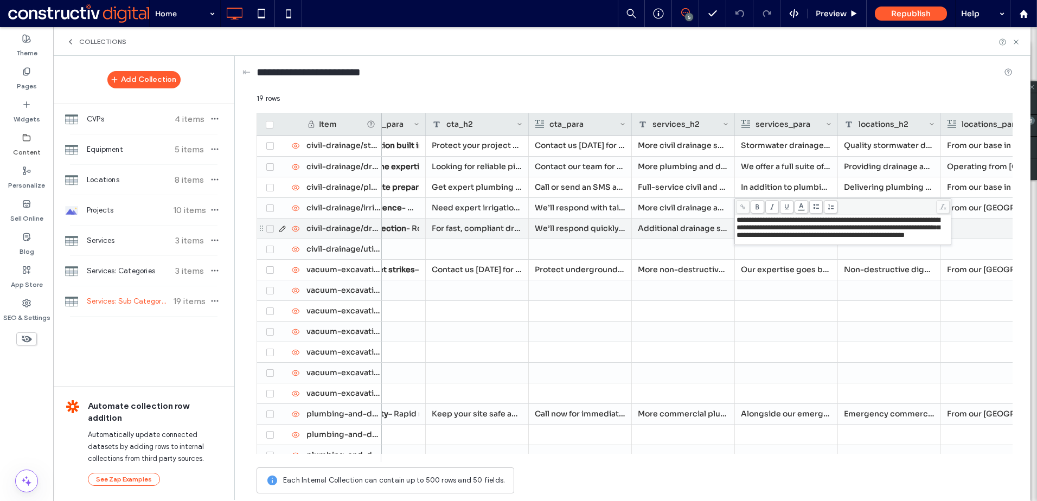
click at [984, 230] on div at bounding box center [992, 229] width 91 height 20
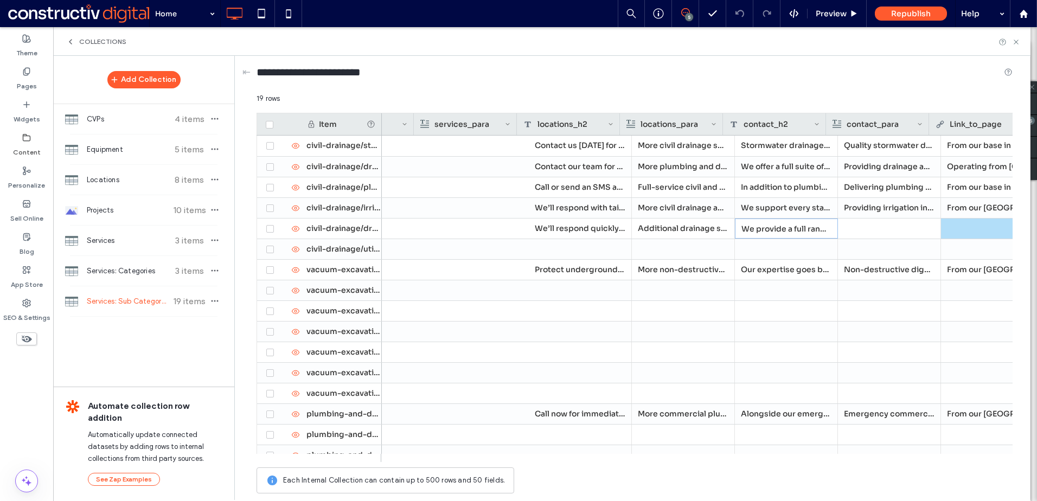
scroll to position [0, 2441]
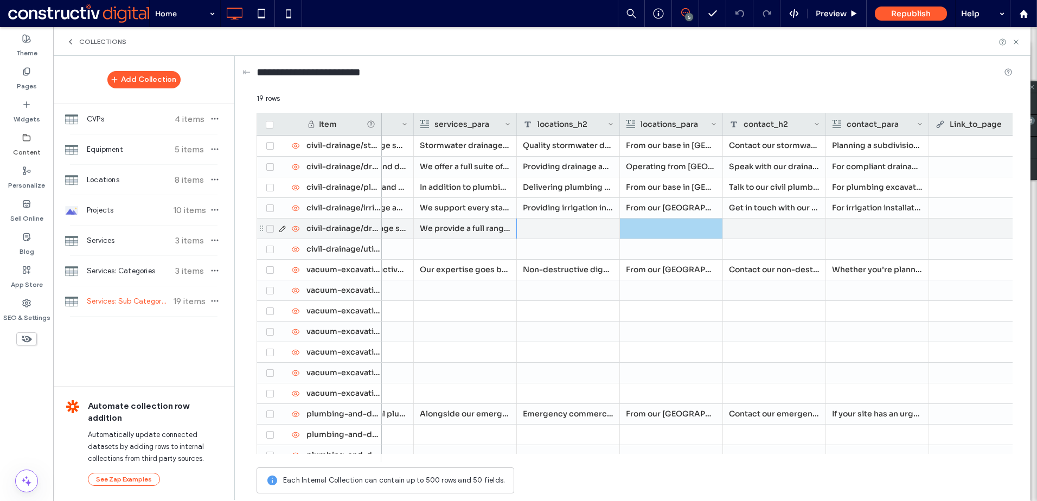
click at [572, 232] on div at bounding box center [568, 229] width 103 height 20
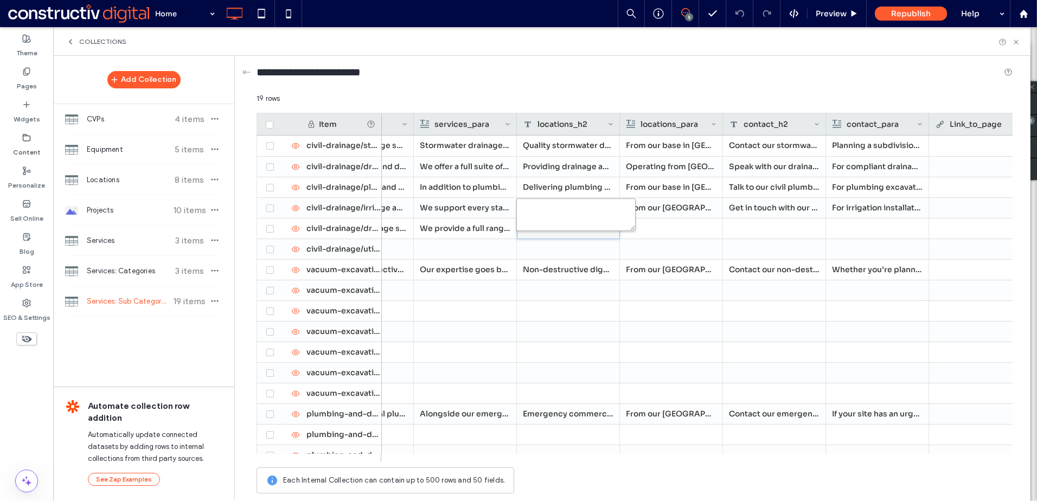
click at [566, 215] on textarea "plain-text-cell" at bounding box center [575, 214] width 119 height 33
paste textarea "**********"
type textarea "**********"
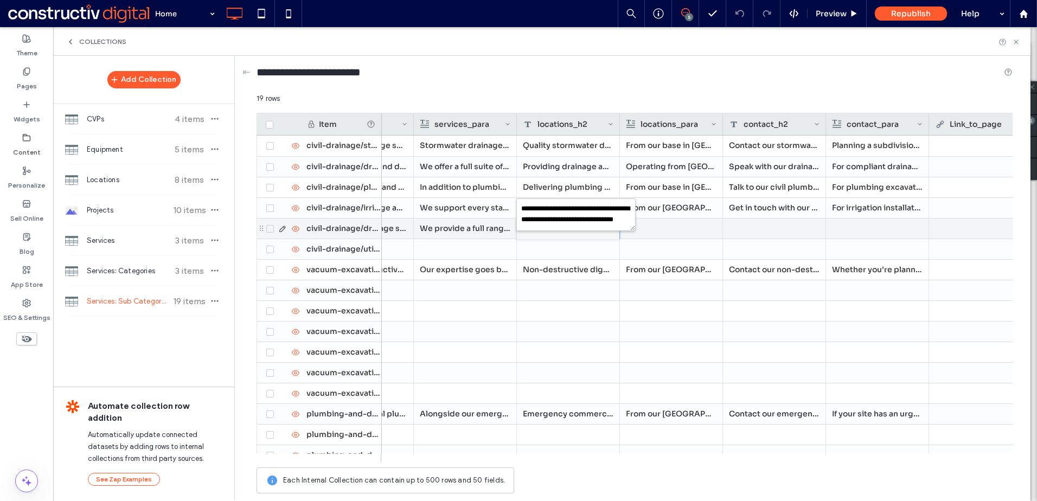
click at [676, 223] on div at bounding box center [671, 229] width 91 height 20
click at [656, 227] on div at bounding box center [671, 229] width 91 height 20
click at [656, 227] on div at bounding box center [671, 228] width 90 height 19
click at [654, 224] on div "Rich Text Editor" at bounding box center [678, 220] width 114 height 8
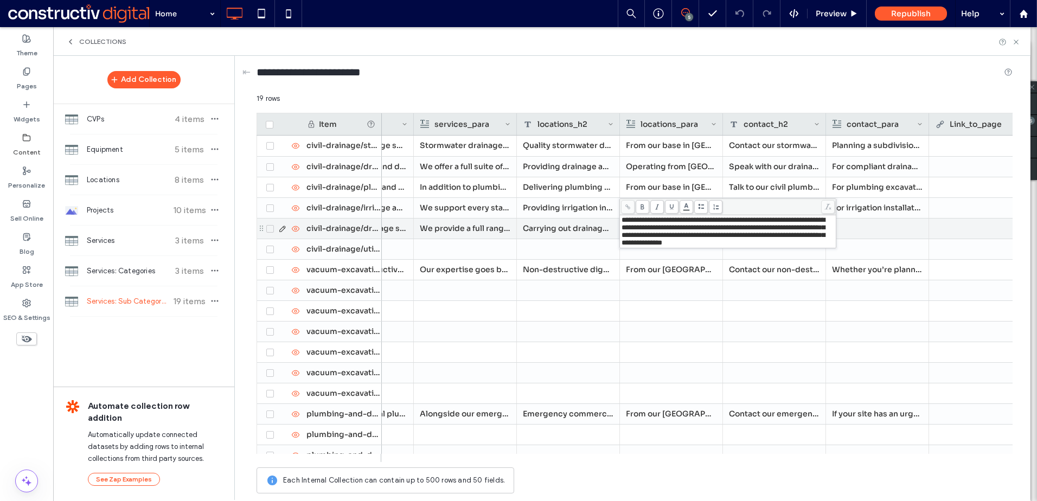
click at [576, 233] on div "Carrying out drainage repairs and maintenance across [GEOGRAPHIC_DATA]" at bounding box center [568, 229] width 103 height 20
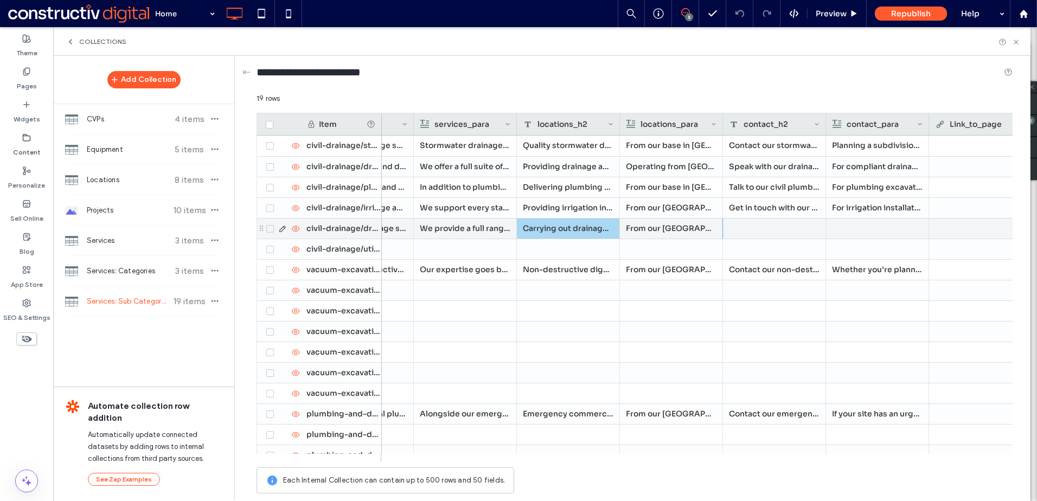
click at [755, 227] on div at bounding box center [774, 229] width 103 height 20
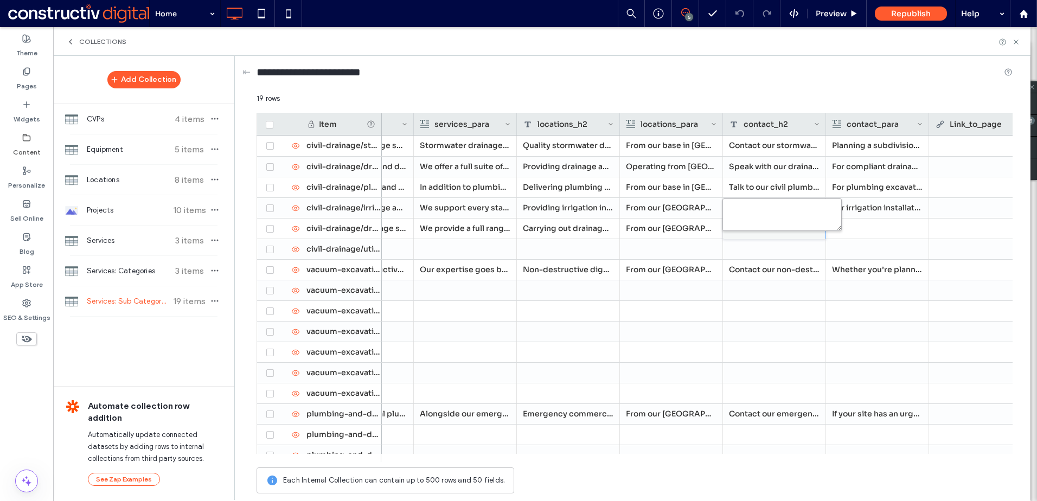
click at [749, 222] on textarea "plain-text-cell" at bounding box center [781, 214] width 119 height 33
paste textarea "**********"
type textarea "**********"
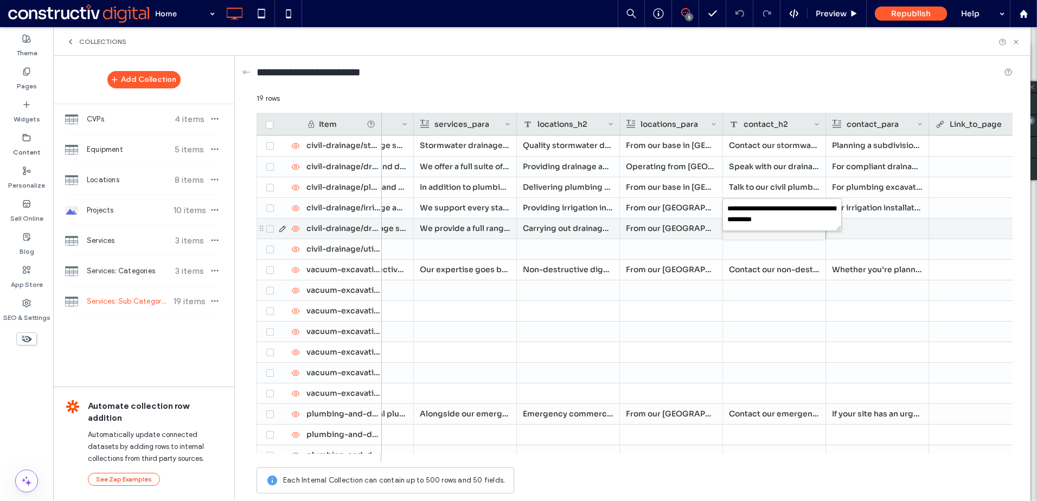
click at [899, 229] on div at bounding box center [877, 229] width 91 height 20
click at [844, 229] on div at bounding box center [877, 229] width 91 height 20
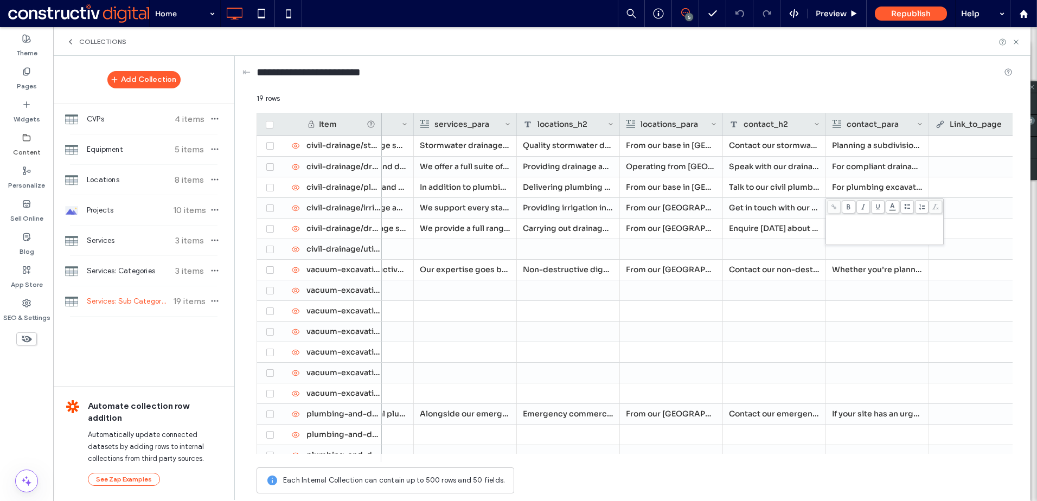
click at [842, 228] on div "Rich Text Editor" at bounding box center [884, 229] width 114 height 27
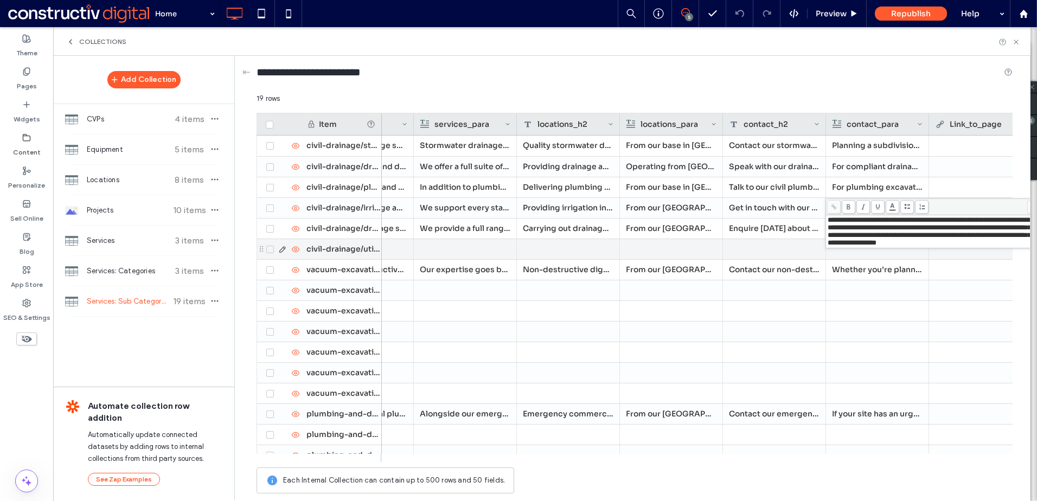
click at [789, 245] on div at bounding box center [774, 249] width 103 height 20
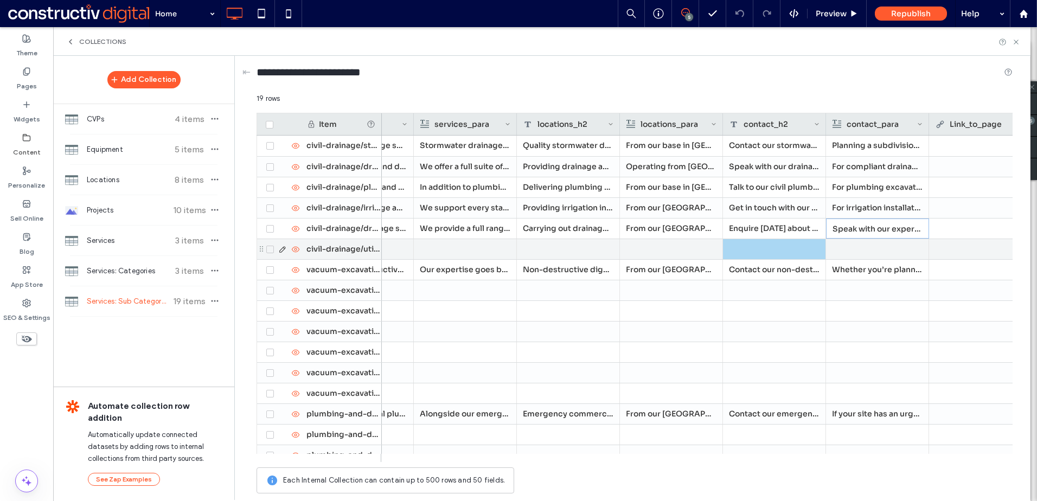
click at [874, 254] on div at bounding box center [877, 249] width 91 height 20
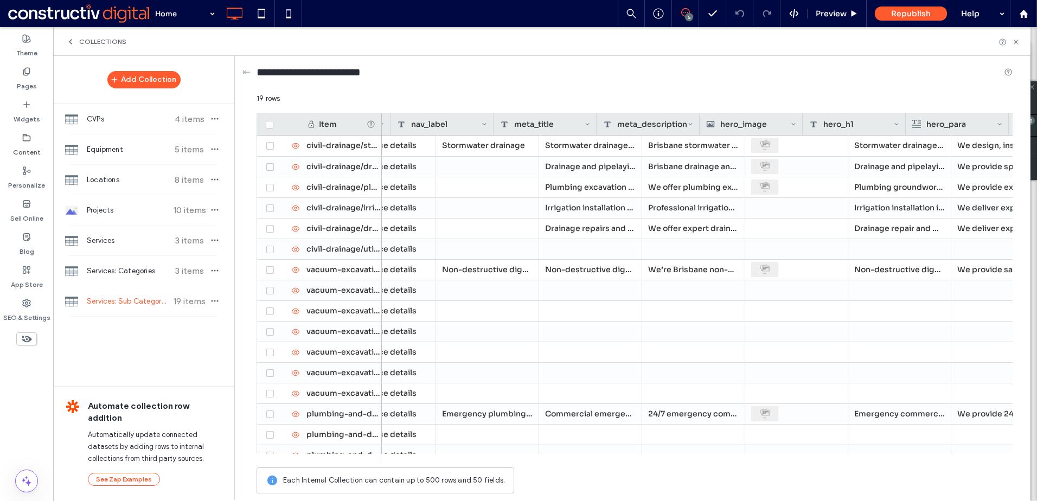
scroll to position [0, 713]
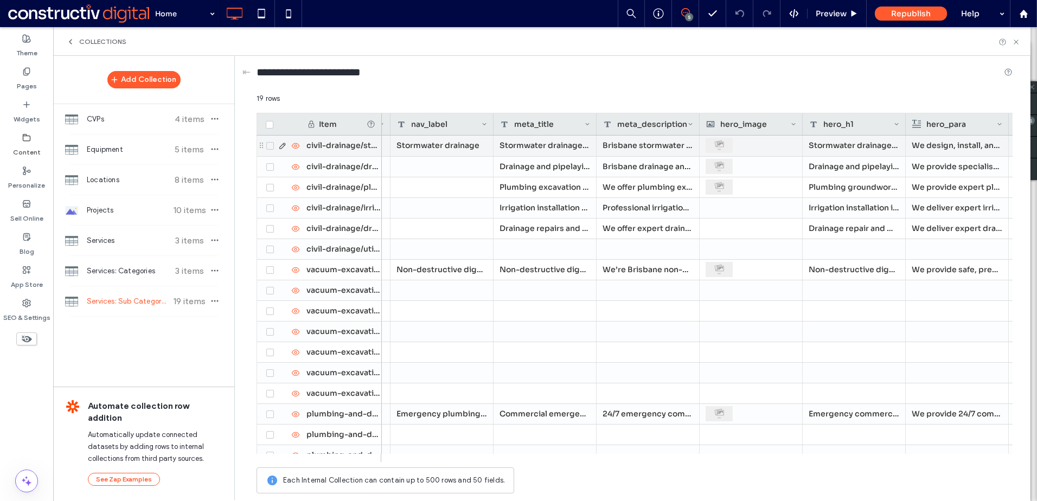
click at [541, 145] on div "Stormwater drainage | [GEOGRAPHIC_DATA]" at bounding box center [544, 146] width 103 height 21
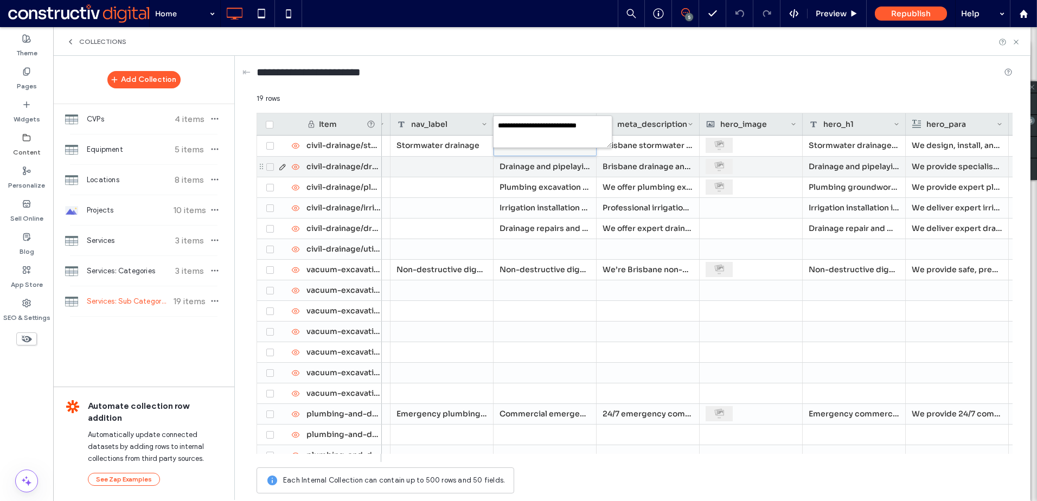
click at [514, 169] on div "Drainage and pipelaying | [GEOGRAPHIC_DATA]" at bounding box center [544, 167] width 103 height 20
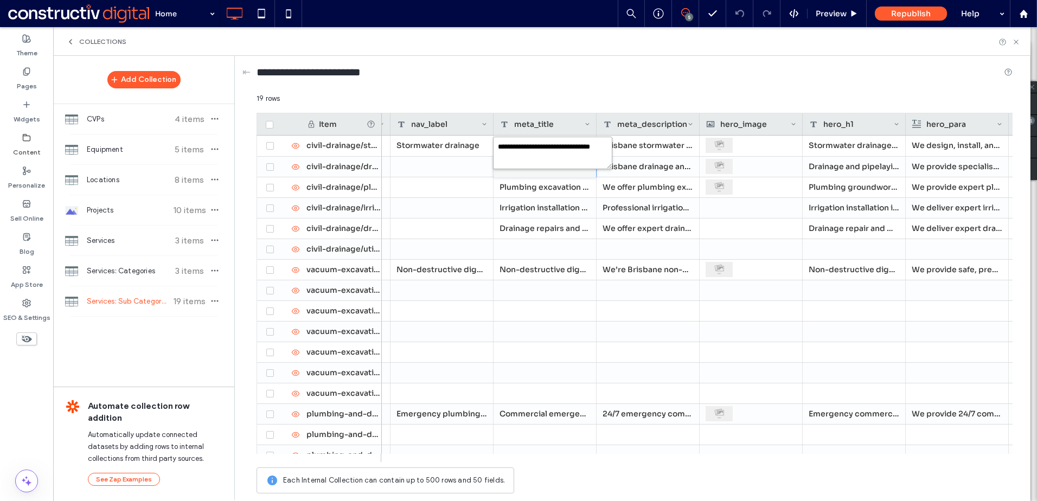
drag, startPoint x: 577, startPoint y: 147, endPoint x: 535, endPoint y: 149, distance: 42.3
click at [535, 149] on textarea "**********" at bounding box center [552, 153] width 119 height 33
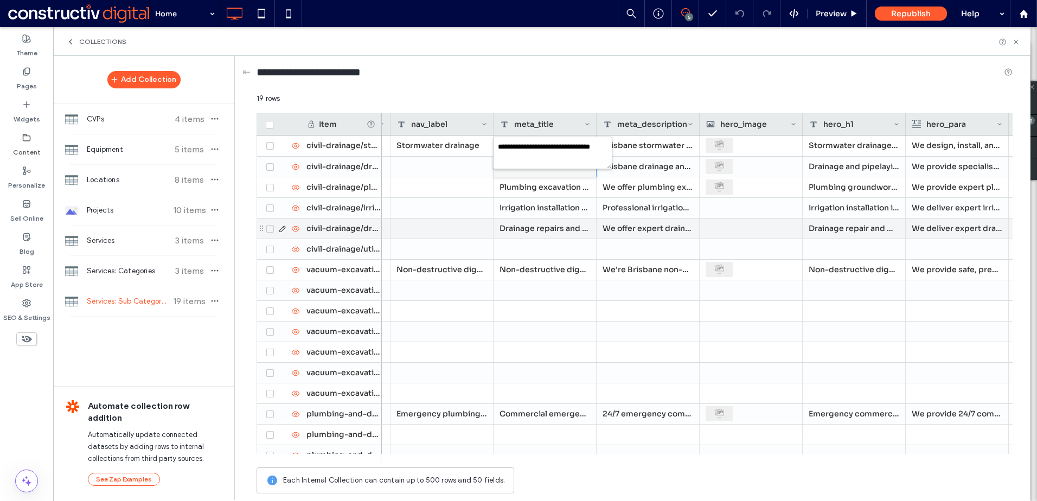
click at [854, 228] on div "Drainage repair and maintenance in Brisbane" at bounding box center [854, 229] width 103 height 20
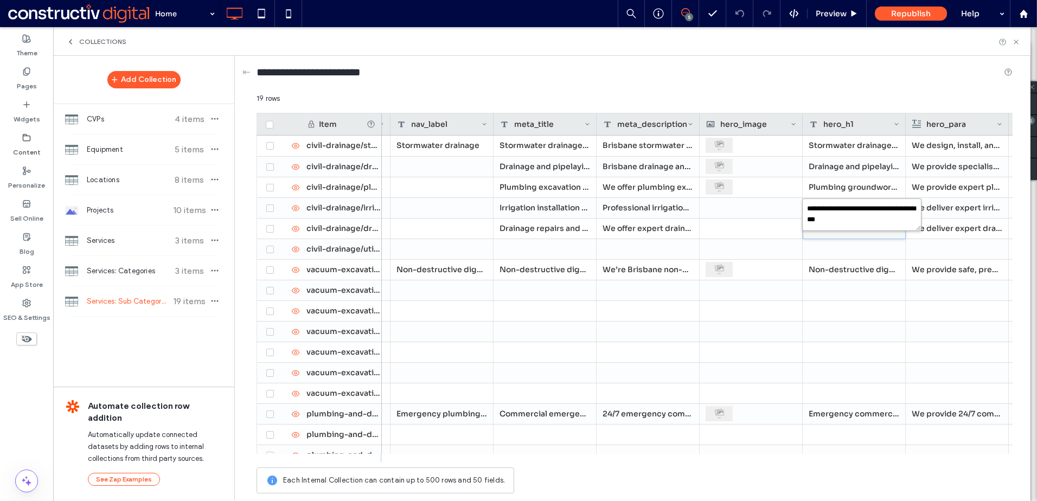
click at [858, 208] on textarea "**********" at bounding box center [861, 214] width 119 height 33
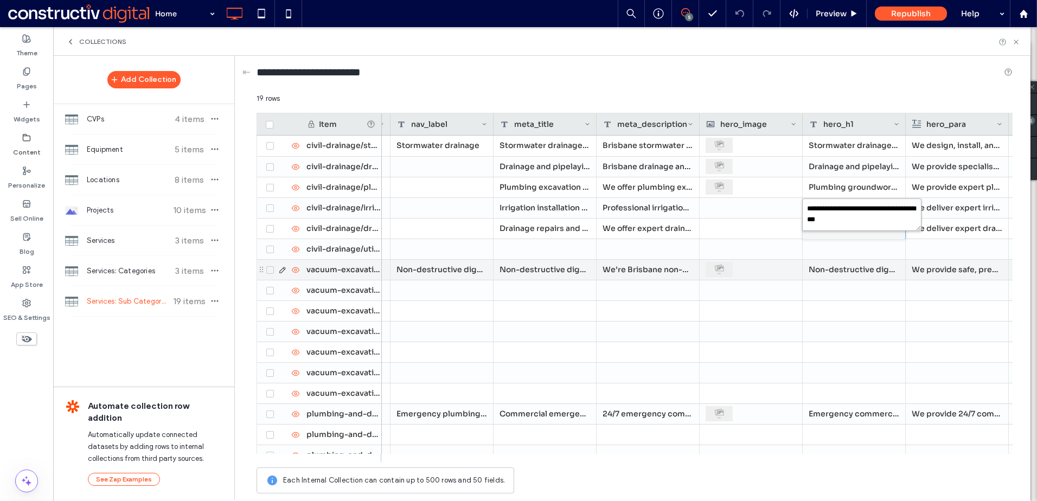
type textarea "**********"
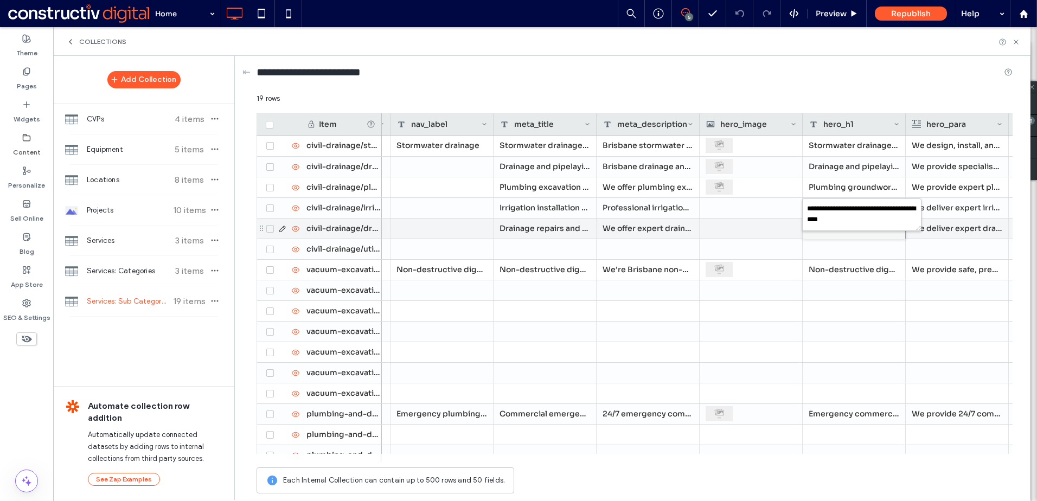
click at [672, 230] on div "We offer expert drainage repairs and maintenance in [GEOGRAPHIC_DATA] for subdi…" at bounding box center [647, 229] width 103 height 20
click at [663, 230] on div "We offer expert drainage repairs and maintenance in [GEOGRAPHIC_DATA] for subdi…" at bounding box center [647, 229] width 103 height 20
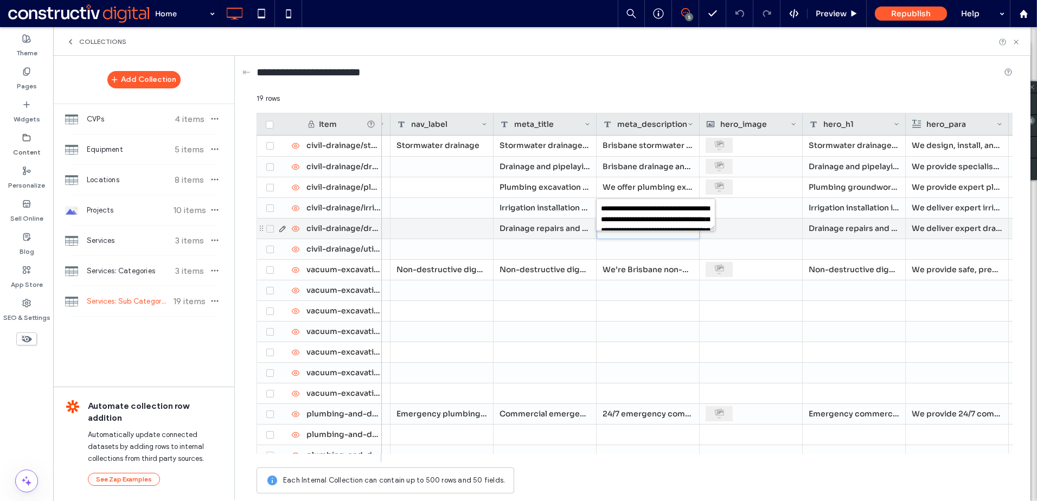
click at [963, 227] on p "We deliver expert drainage repairs and maintenance services in [GEOGRAPHIC_DATA…" at bounding box center [957, 229] width 91 height 20
click at [963, 227] on p "We deliver expert drainage repairs and maintenance services in [GEOGRAPHIC_DATA…" at bounding box center [957, 229] width 90 height 20
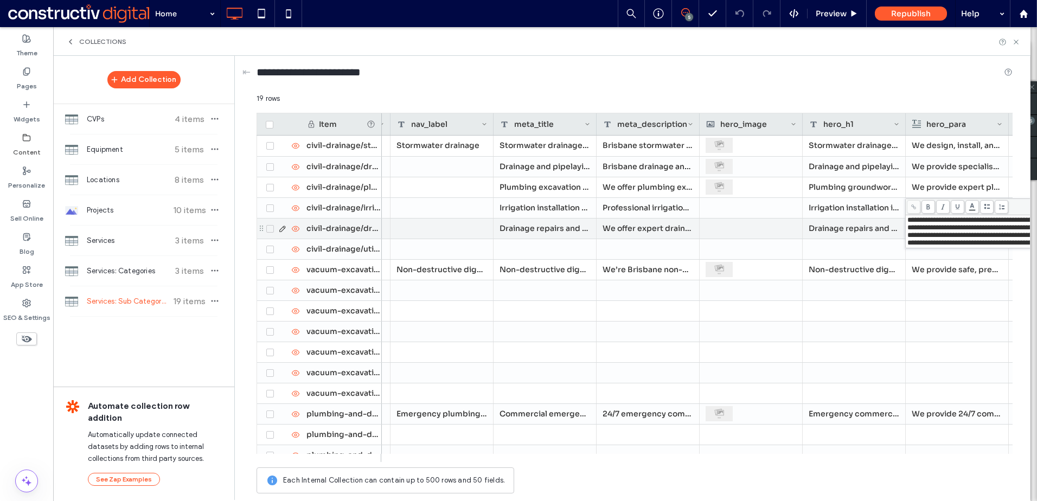
click at [856, 226] on div "Drainage repairs and maintenance in [GEOGRAPHIC_DATA]" at bounding box center [854, 229] width 103 height 20
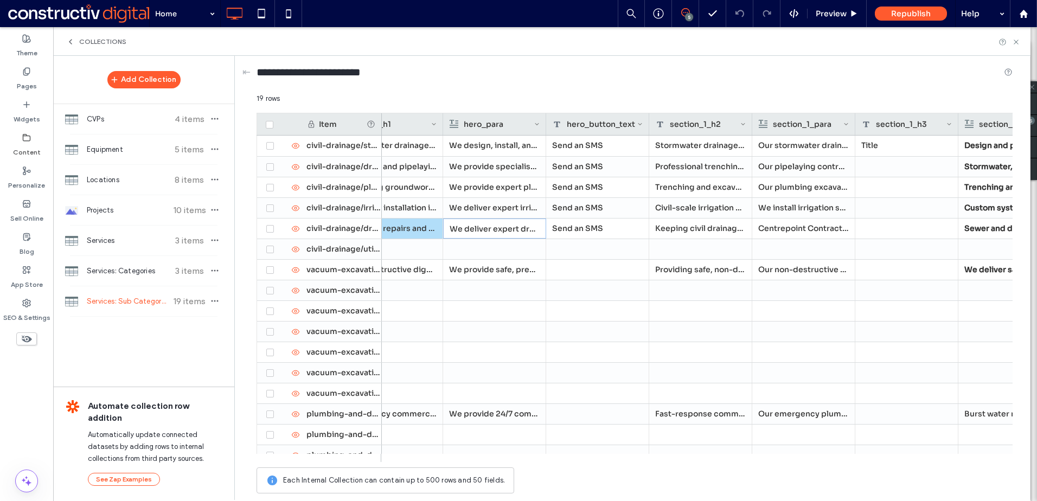
scroll to position [0, 1172]
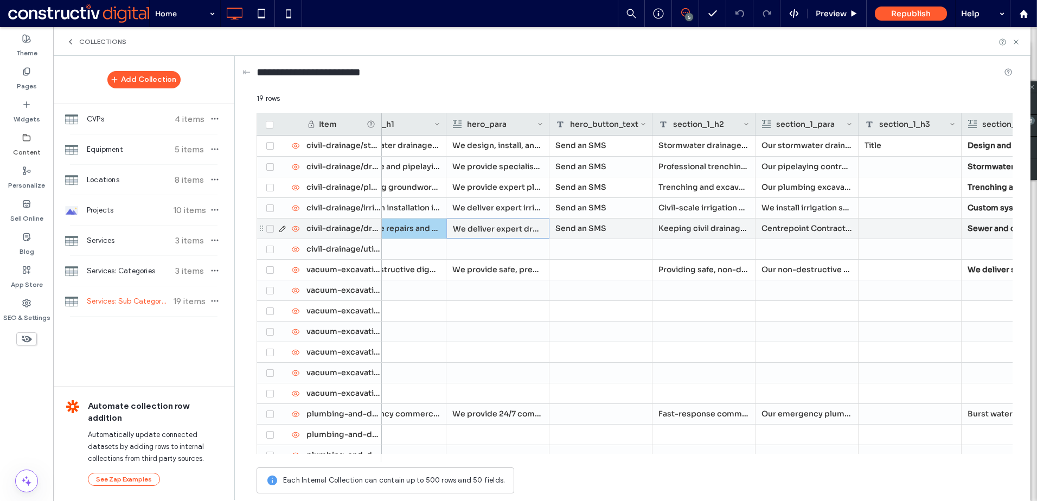
click at [714, 228] on div "Keeping civil drainage systems reliable and compliant" at bounding box center [703, 229] width 103 height 20
click at [801, 222] on p "Centrepoint Contracting support civil, commercial, and infrastructure projects …" at bounding box center [806, 229] width 91 height 20
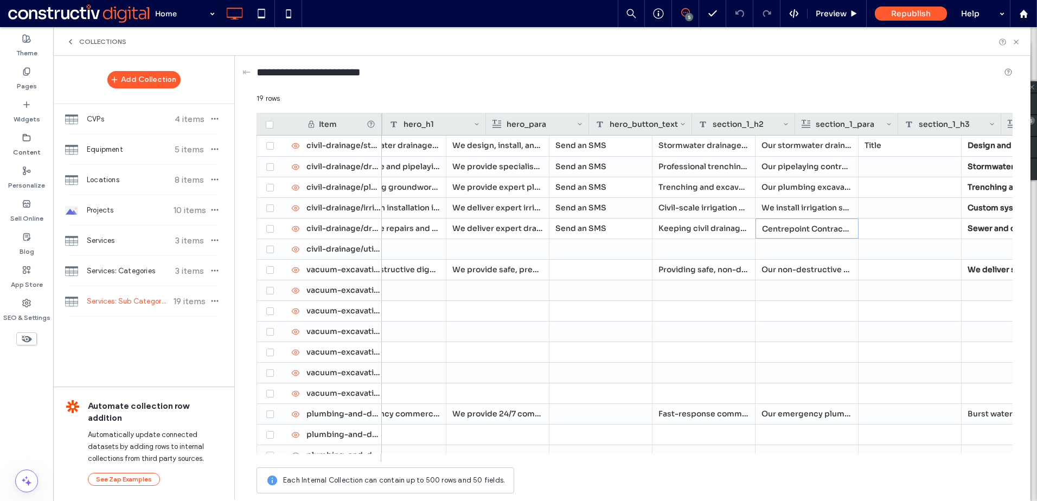
scroll to position [0, 0]
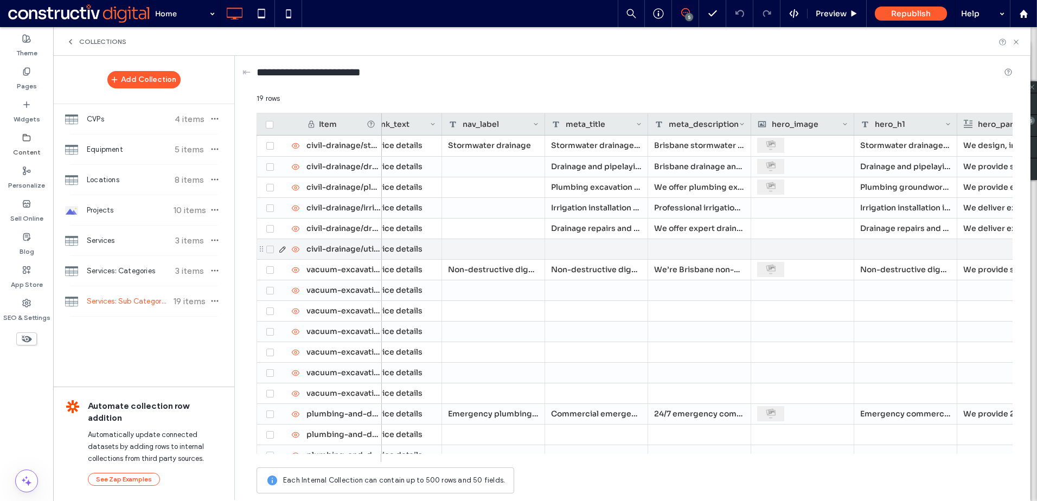
click at [596, 251] on div at bounding box center [596, 249] width 103 height 20
click at [588, 238] on textarea "plain-text-cell" at bounding box center [603, 235] width 119 height 33
paste textarea "**********"
type textarea "**********"
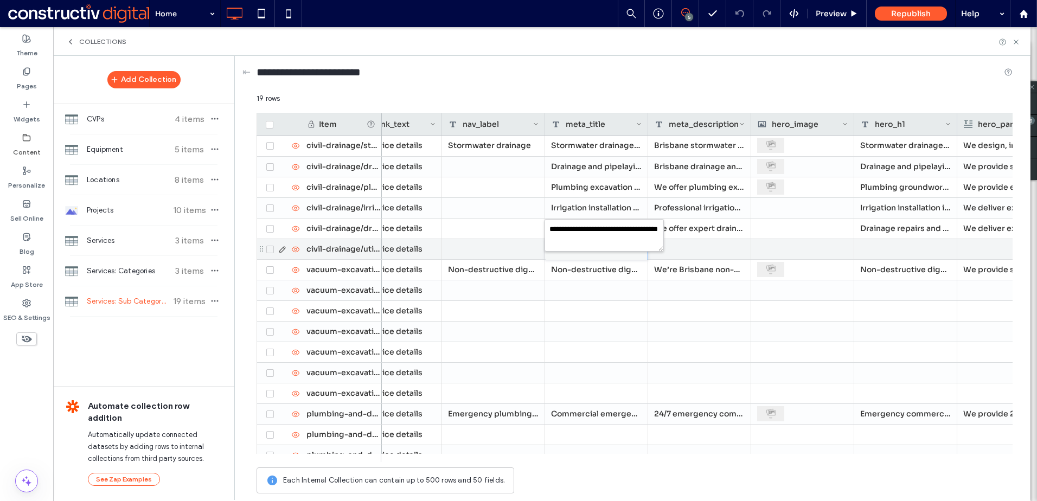
click at [704, 246] on div at bounding box center [699, 249] width 103 height 20
click at [587, 165] on div "Drainage and pipelaying | [GEOGRAPHIC_DATA]" at bounding box center [596, 167] width 103 height 20
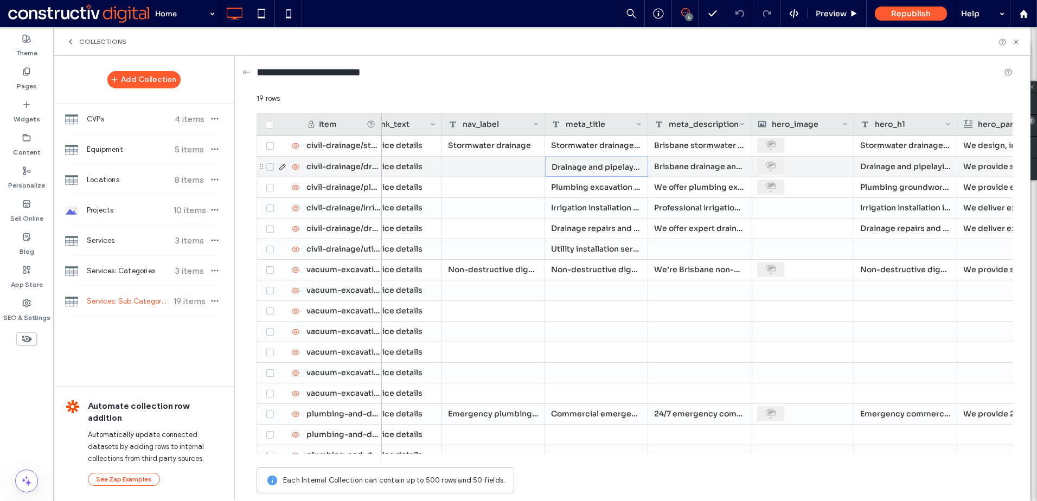
click at [587, 165] on div "Drainage and pipelaying | [GEOGRAPHIC_DATA]" at bounding box center [596, 167] width 103 height 20
drag, startPoint x: 630, startPoint y: 148, endPoint x: 546, endPoint y: 148, distance: 84.1
click at [546, 148] on textarea "**********" at bounding box center [603, 153] width 119 height 33
click at [486, 161] on div at bounding box center [493, 167] width 103 height 20
click at [490, 164] on div at bounding box center [493, 167] width 103 height 20
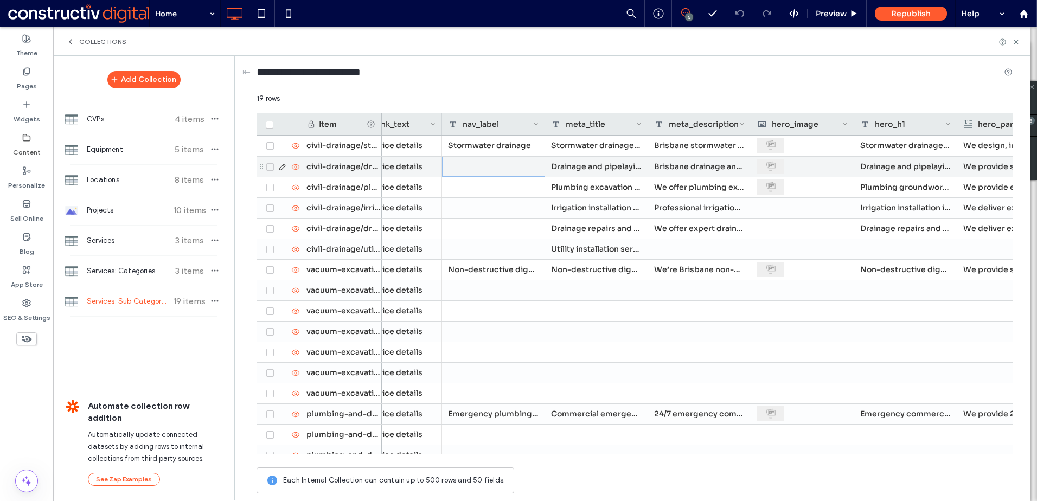
click at [490, 164] on div at bounding box center [493, 167] width 103 height 20
click at [487, 156] on textarea "plain-text-cell" at bounding box center [500, 153] width 119 height 33
paste textarea "**********"
type textarea "**********"
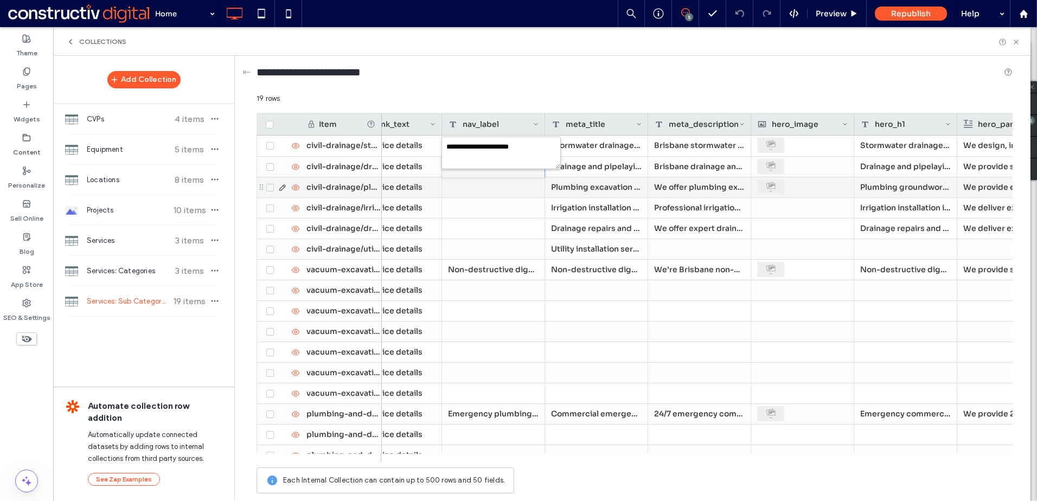
click at [494, 184] on div at bounding box center [493, 187] width 103 height 20
click at [589, 191] on div "Plumbing excavation services | [GEOGRAPHIC_DATA]" at bounding box center [596, 187] width 103 height 20
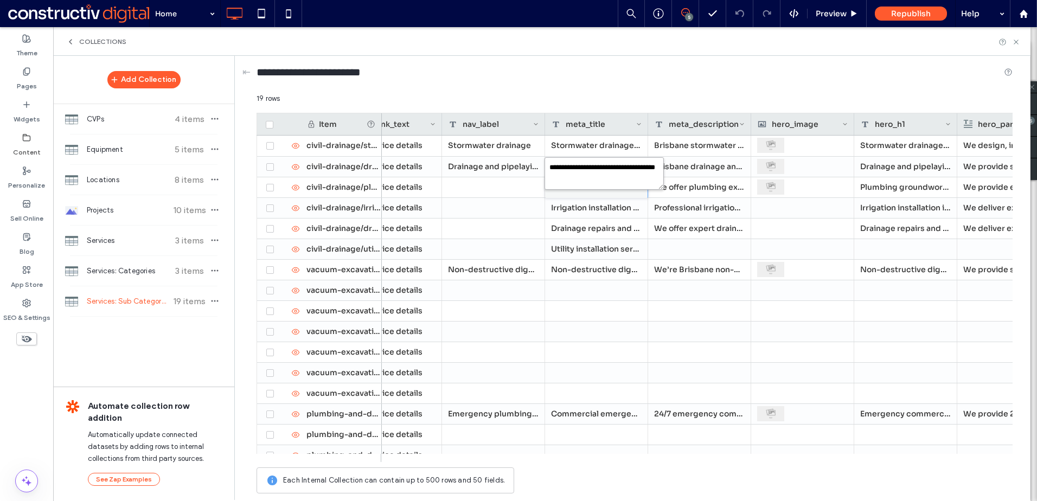
drag, startPoint x: 646, startPoint y: 168, endPoint x: 551, endPoint y: 168, distance: 94.4
click at [551, 168] on textarea "**********" at bounding box center [603, 173] width 119 height 33
click at [582, 169] on textarea "**********" at bounding box center [603, 173] width 119 height 33
drag, startPoint x: 617, startPoint y: 168, endPoint x: 547, endPoint y: 168, distance: 70.0
click at [547, 168] on textarea "**********" at bounding box center [603, 173] width 119 height 33
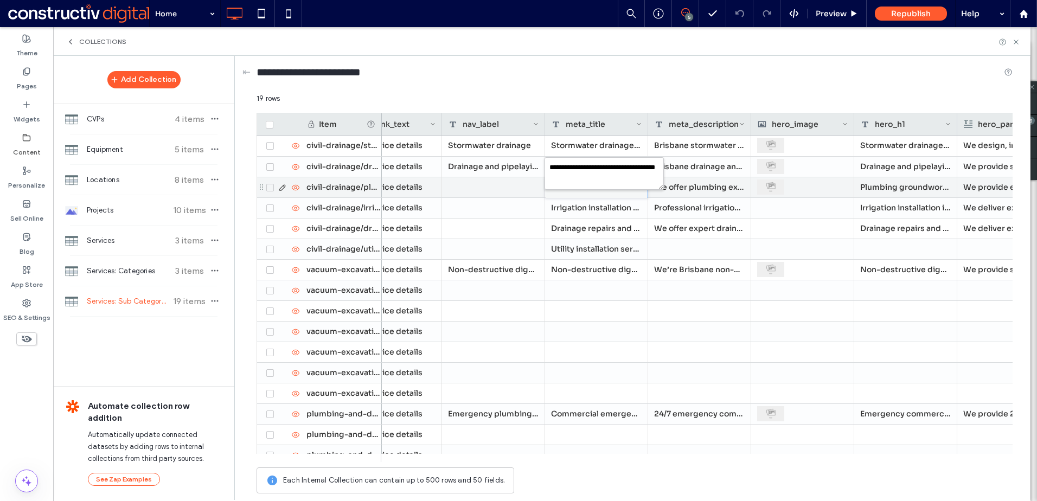
click at [484, 192] on div at bounding box center [493, 187] width 103 height 20
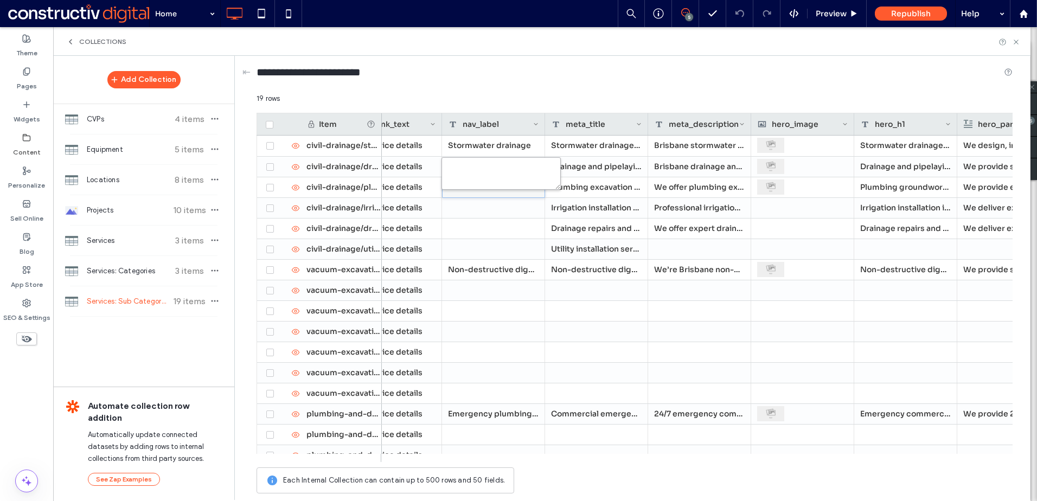
click at [485, 175] on textarea "plain-text-cell" at bounding box center [500, 173] width 119 height 33
paste textarea "**********"
type textarea "**********"
click at [485, 205] on div at bounding box center [493, 208] width 103 height 20
click at [509, 183] on div "Plumbing excavation" at bounding box center [493, 187] width 103 height 20
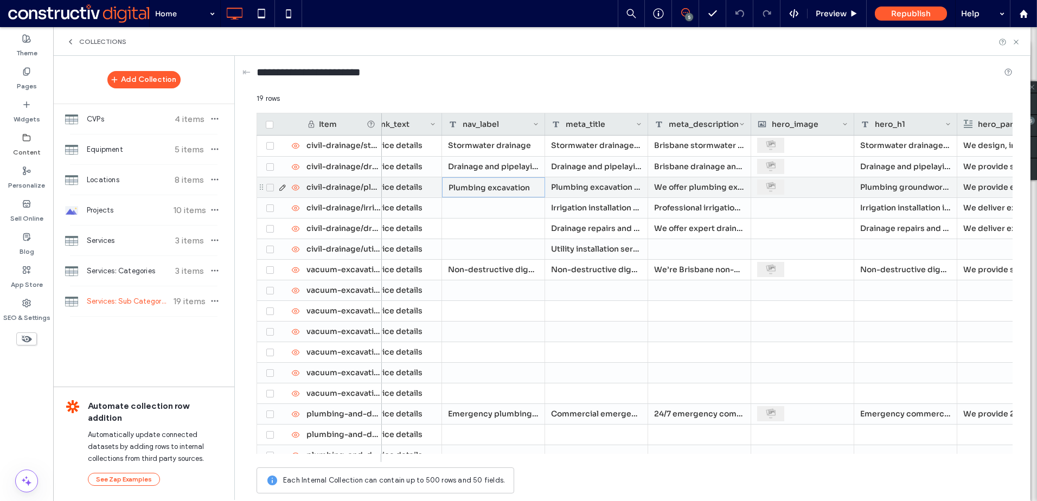
click at [509, 183] on div "Plumbing excavation" at bounding box center [493, 187] width 103 height 20
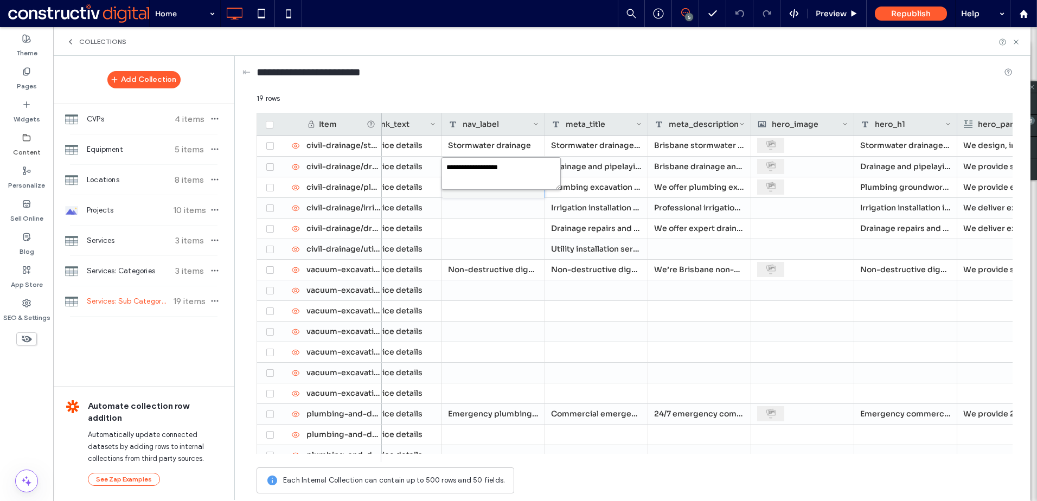
drag, startPoint x: 517, startPoint y: 169, endPoint x: 479, endPoint y: 168, distance: 38.5
click at [479, 168] on textarea "**********" at bounding box center [500, 173] width 119 height 33
type textarea "**********"
click at [489, 211] on div at bounding box center [493, 208] width 103 height 20
click at [608, 206] on div "Irrigation installation | [GEOGRAPHIC_DATA]" at bounding box center [596, 208] width 103 height 20
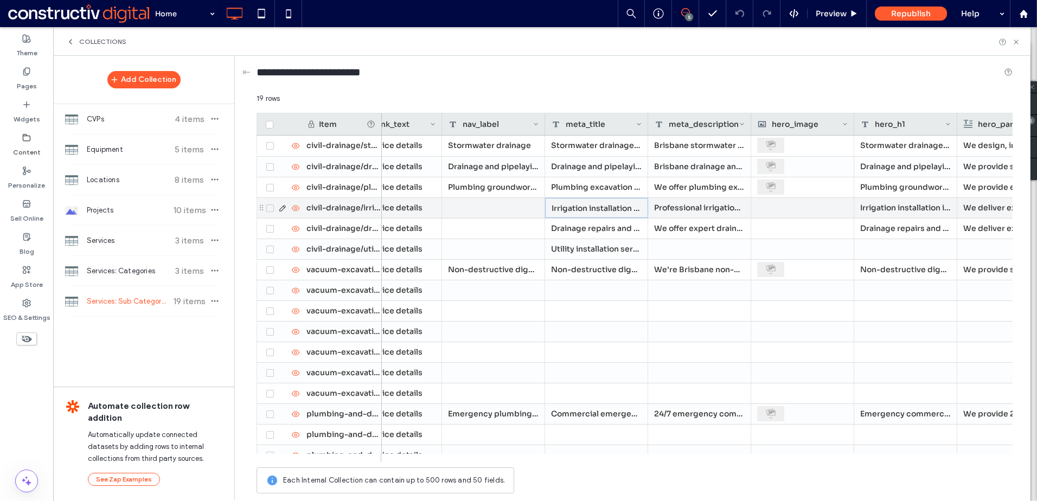
click at [608, 206] on div "Irrigation installation | [GEOGRAPHIC_DATA]" at bounding box center [596, 208] width 103 height 20
drag, startPoint x: 615, startPoint y: 189, endPoint x: 550, endPoint y: 190, distance: 65.1
click at [550, 190] on textarea "**********" at bounding box center [603, 194] width 119 height 33
click at [476, 203] on div at bounding box center [493, 208] width 103 height 20
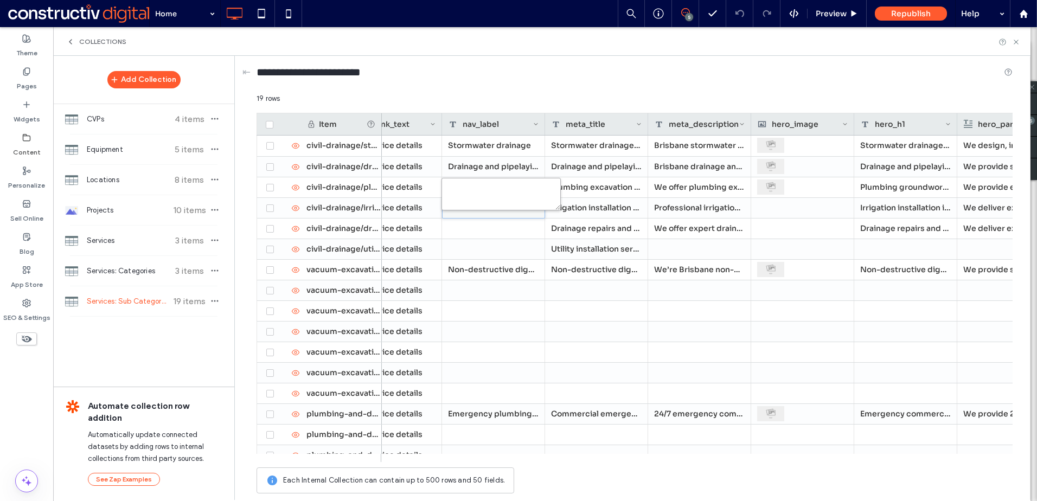
click at [475, 194] on textarea "plain-text-cell" at bounding box center [500, 194] width 119 height 33
paste textarea "**********"
type textarea "**********"
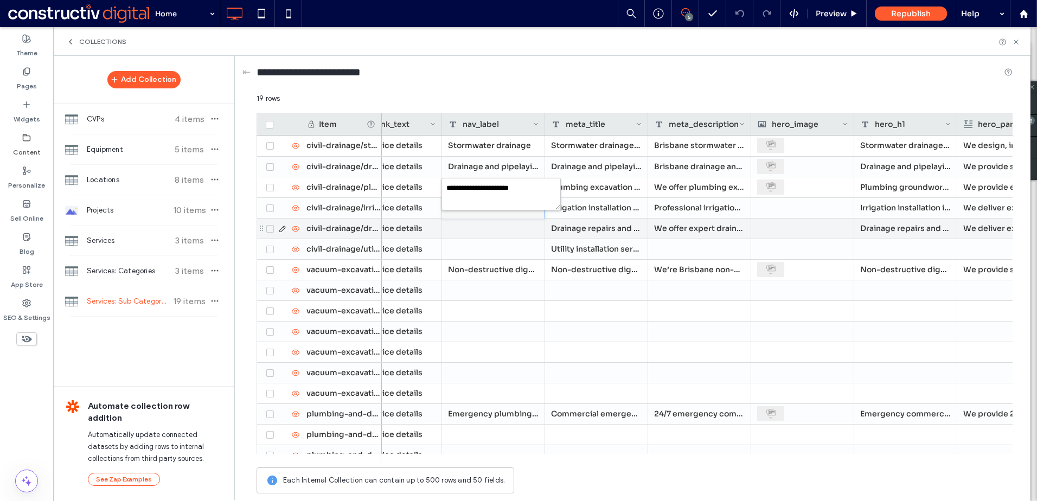
click at [492, 230] on div at bounding box center [493, 229] width 103 height 20
click at [586, 228] on div "Drainage repairs and maintenance | [GEOGRAPHIC_DATA]" at bounding box center [596, 229] width 103 height 20
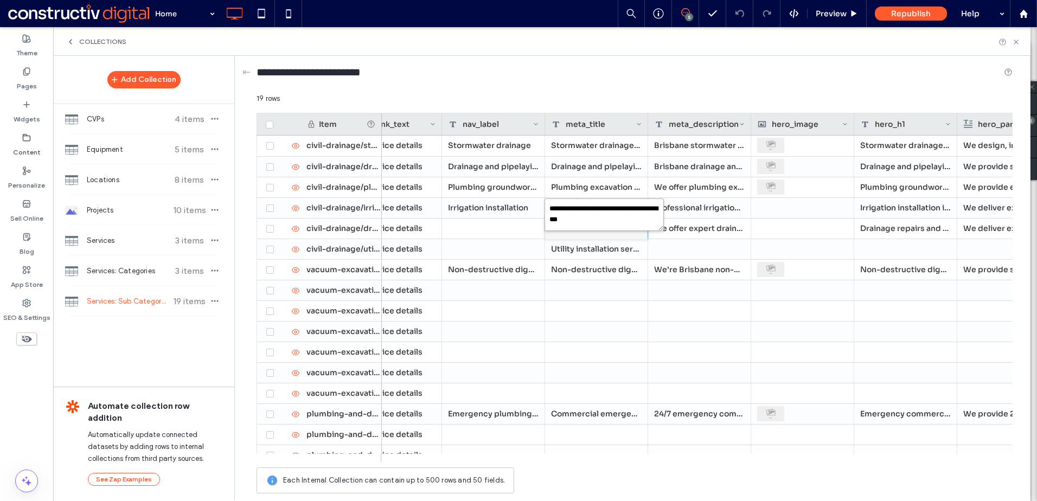
drag, startPoint x: 592, startPoint y: 219, endPoint x: 550, endPoint y: 211, distance: 42.4
click at [550, 211] on textarea "**********" at bounding box center [603, 214] width 119 height 33
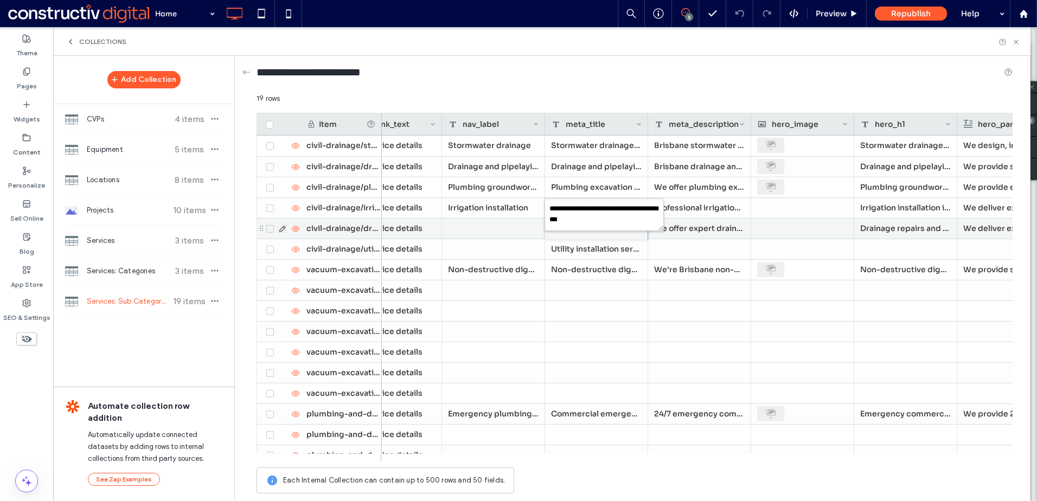
click at [515, 228] on div at bounding box center [493, 229] width 103 height 20
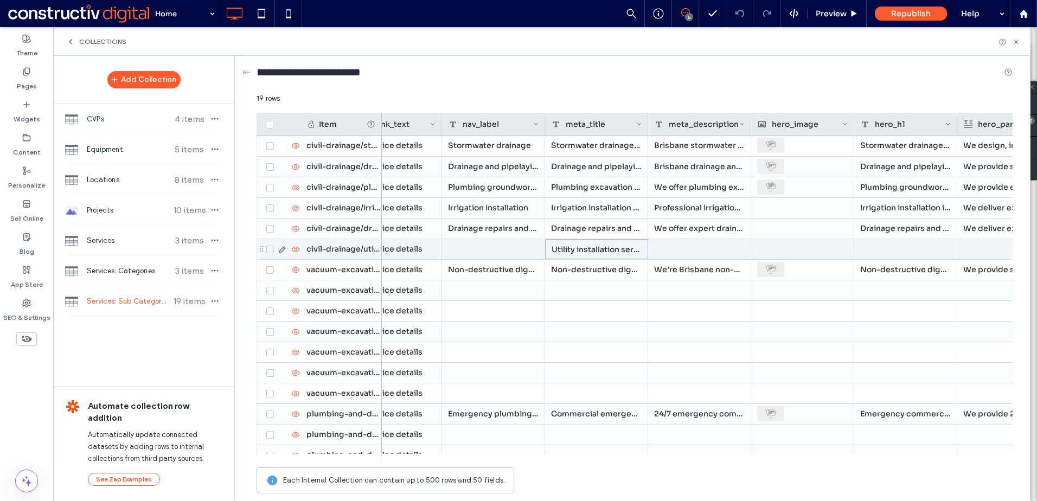
click at [570, 247] on div "Utility installation services | [GEOGRAPHIC_DATA]" at bounding box center [596, 249] width 103 height 20
drag, startPoint x: 606, startPoint y: 228, endPoint x: 549, endPoint y: 228, distance: 56.9
click at [549, 228] on textarea "**********" at bounding box center [603, 235] width 119 height 33
click at [517, 245] on div at bounding box center [493, 249] width 103 height 20
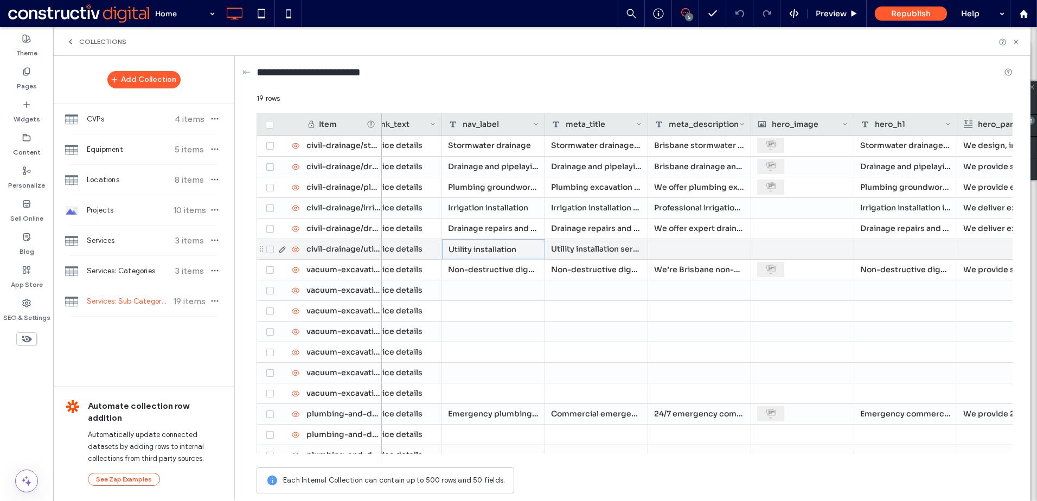
click at [672, 245] on div at bounding box center [699, 249] width 103 height 20
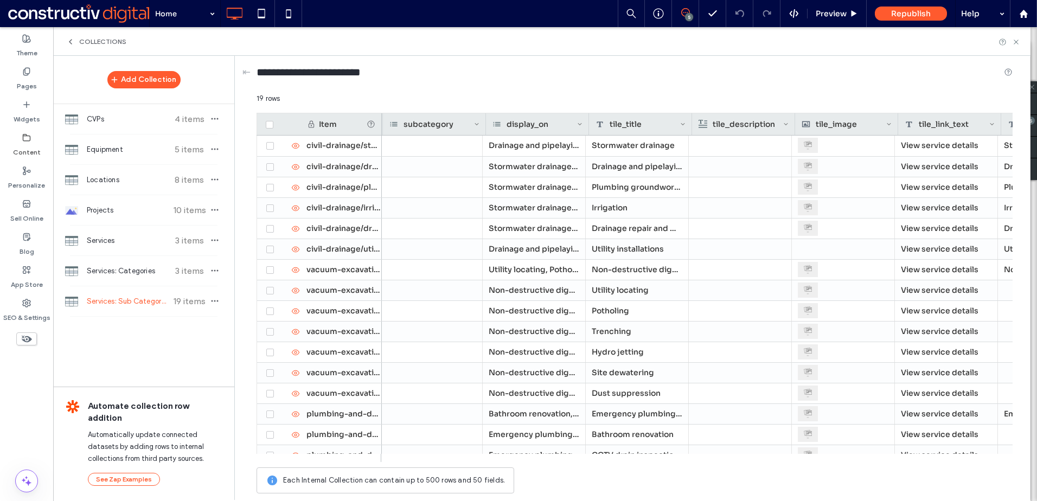
scroll to position [0, 102]
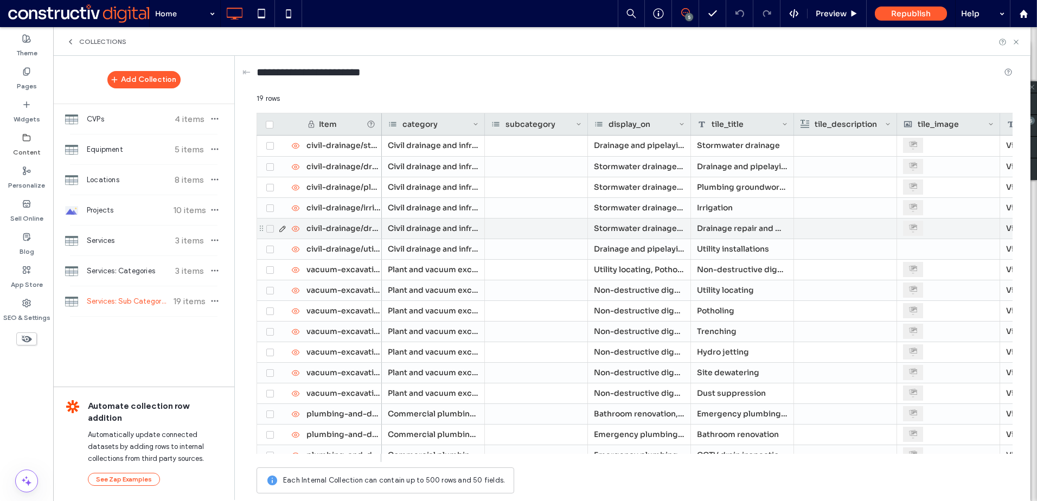
click at [660, 227] on div "Stormwater drainage, Drainage and pipelaying, Plumbing groundworks, Irrigation" at bounding box center [639, 229] width 103 height 20
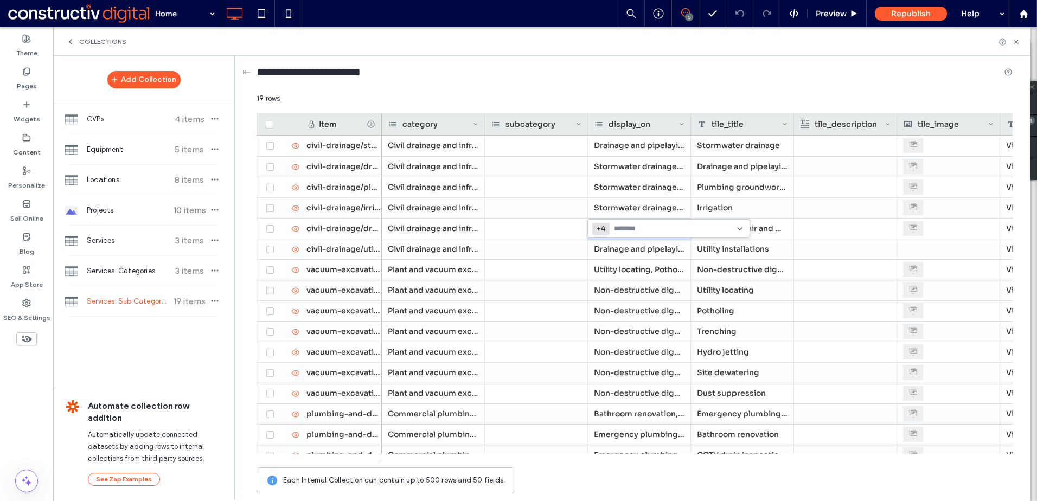
click at [738, 227] on icon at bounding box center [739, 228] width 9 height 9
click at [548, 229] on div at bounding box center [536, 229] width 103 height 20
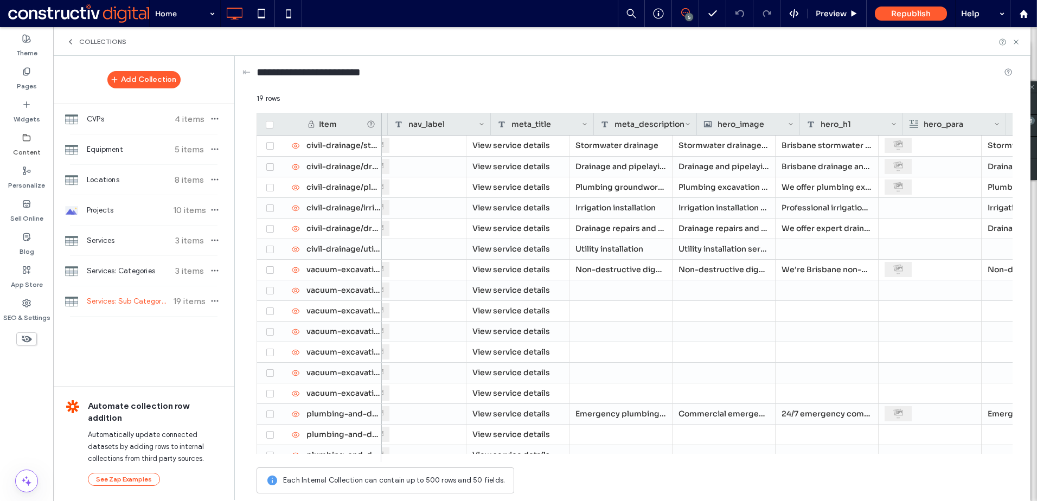
scroll to position [0, 789]
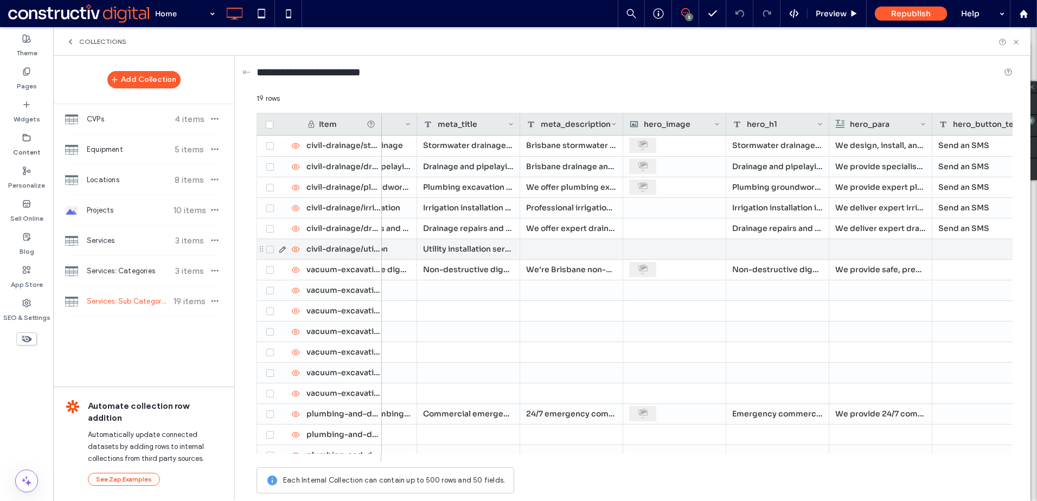
click at [572, 249] on div at bounding box center [571, 249] width 103 height 20
click at [542, 245] on div at bounding box center [571, 249] width 103 height 20
click at [541, 241] on textarea "plain-text-cell" at bounding box center [578, 235] width 119 height 33
paste textarea "**********"
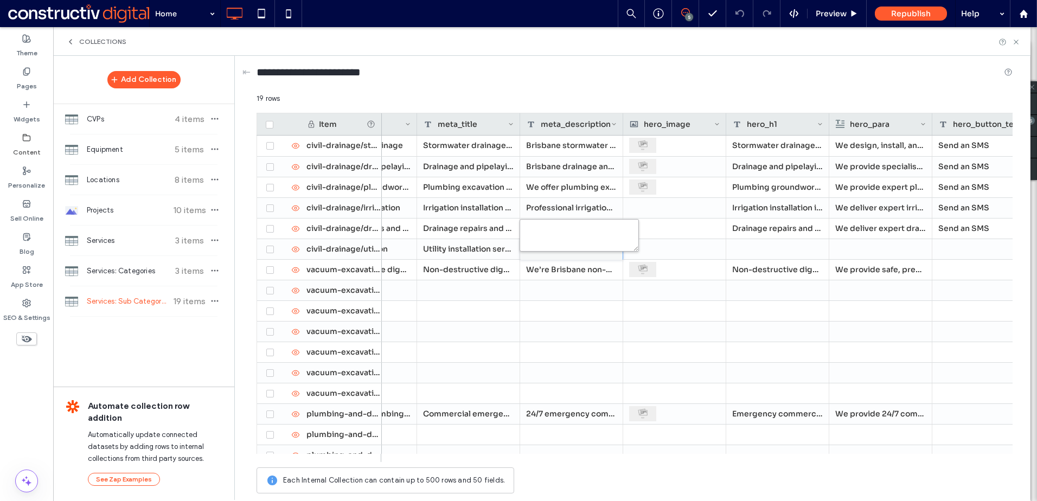
type textarea "**********"
click at [775, 240] on div at bounding box center [777, 249] width 103 height 20
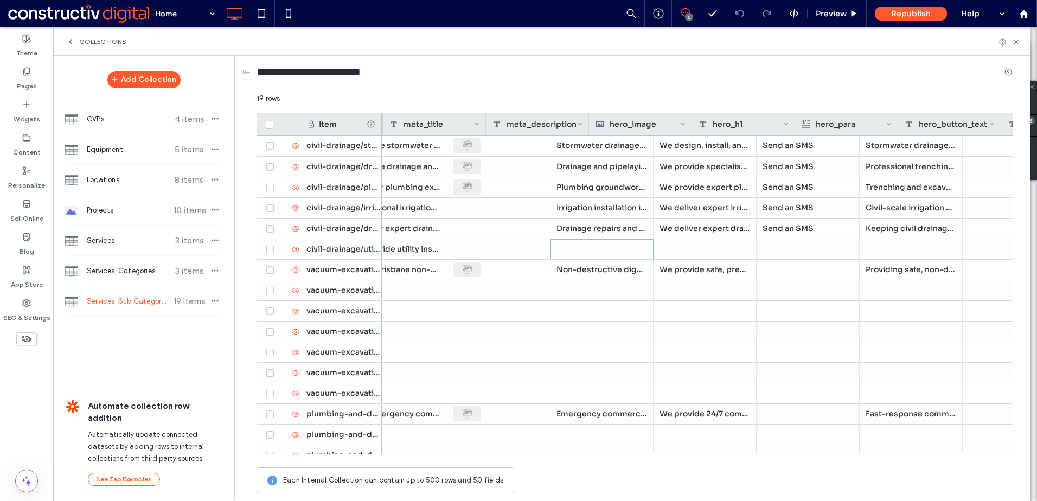
scroll to position [0, 1056]
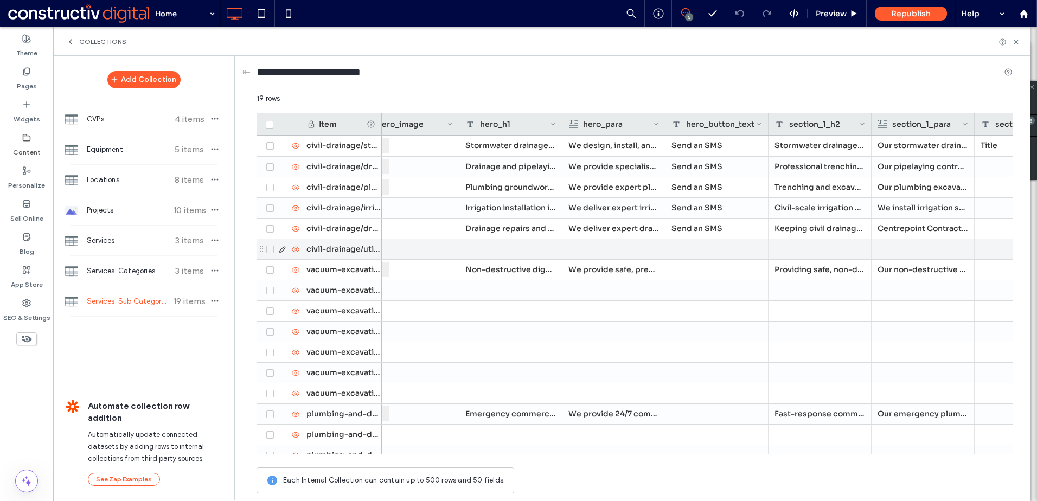
click at [492, 249] on div at bounding box center [510, 249] width 103 height 20
click at [493, 237] on textarea "plain-text-cell" at bounding box center [518, 235] width 119 height 33
paste textarea "**********"
type textarea "**********"
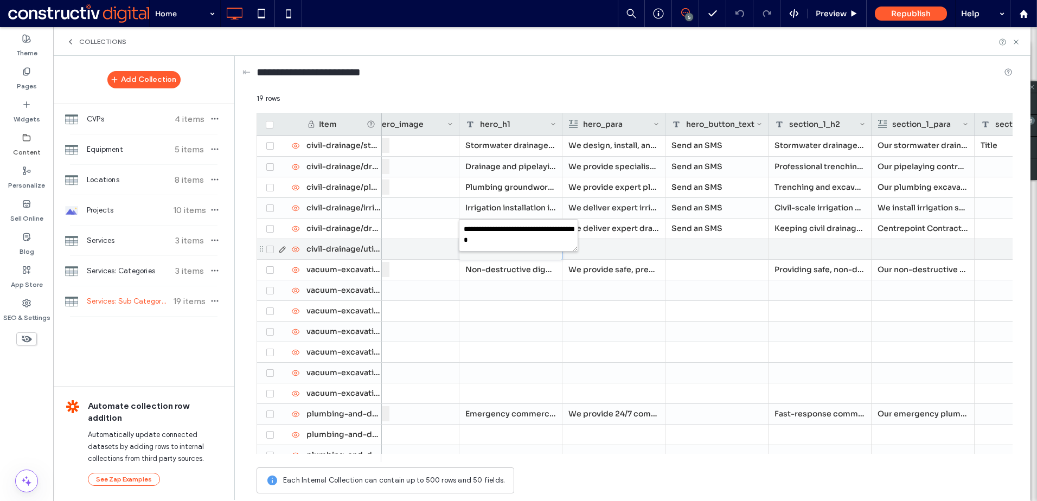
click at [630, 255] on div at bounding box center [613, 249] width 91 height 20
click at [599, 245] on div at bounding box center [613, 249] width 91 height 20
click at [599, 245] on div at bounding box center [614, 249] width 90 height 19
click at [601, 245] on div "Rich Text Editor" at bounding box center [621, 241] width 114 height 8
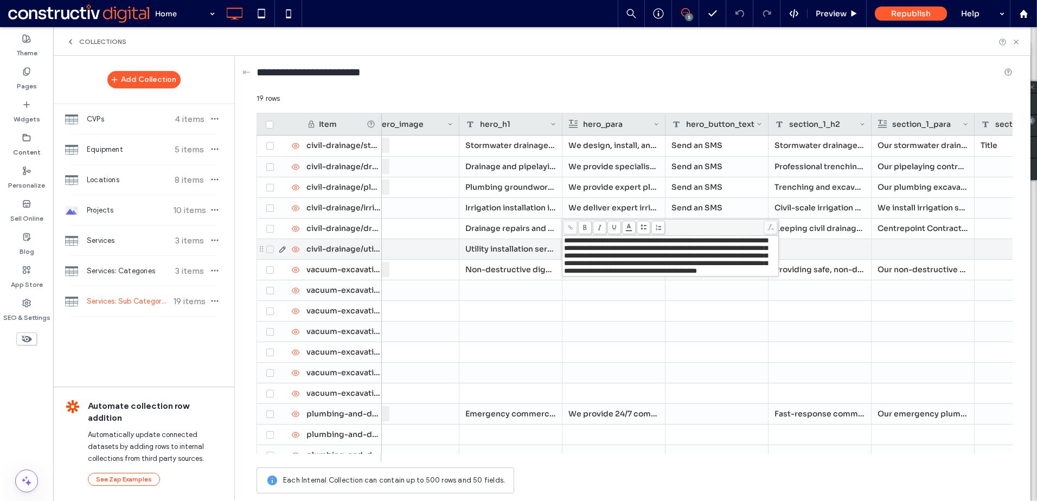
click at [813, 251] on div at bounding box center [819, 249] width 103 height 20
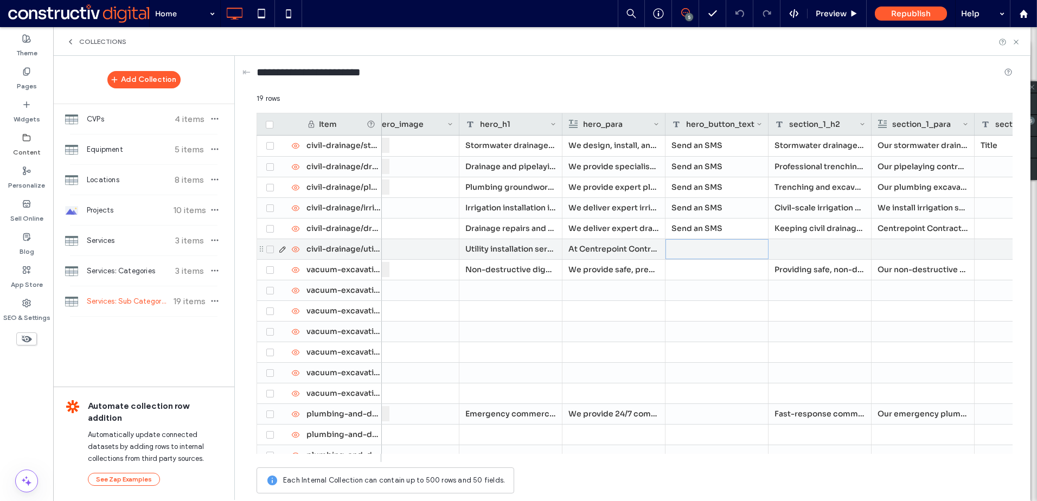
click at [736, 253] on div at bounding box center [716, 249] width 103 height 20
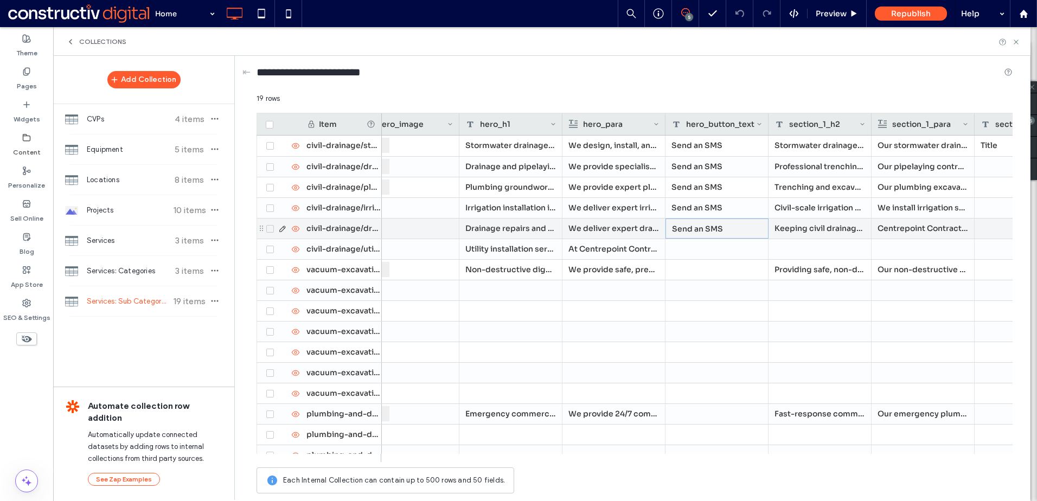
click at [704, 230] on div "Send an SMS" at bounding box center [716, 229] width 103 height 20
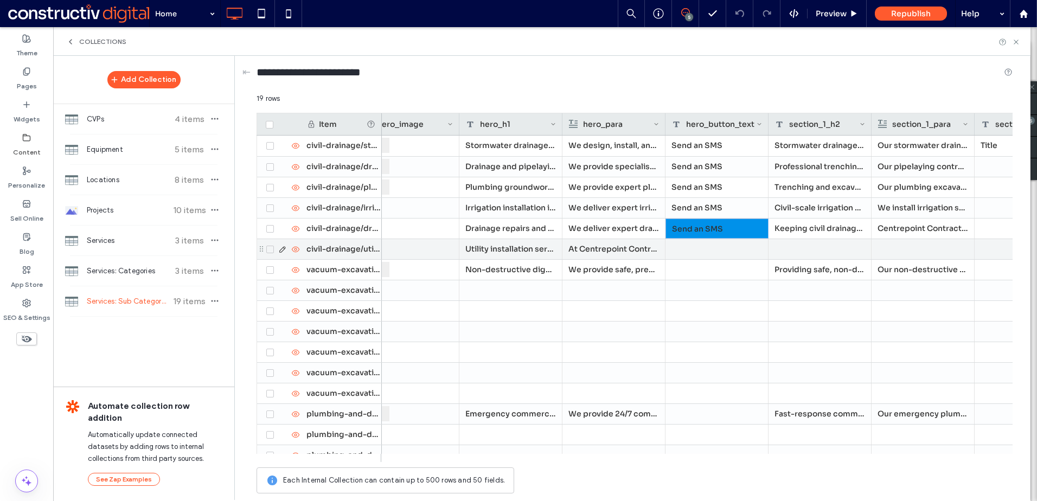
click at [705, 250] on div at bounding box center [716, 249] width 103 height 20
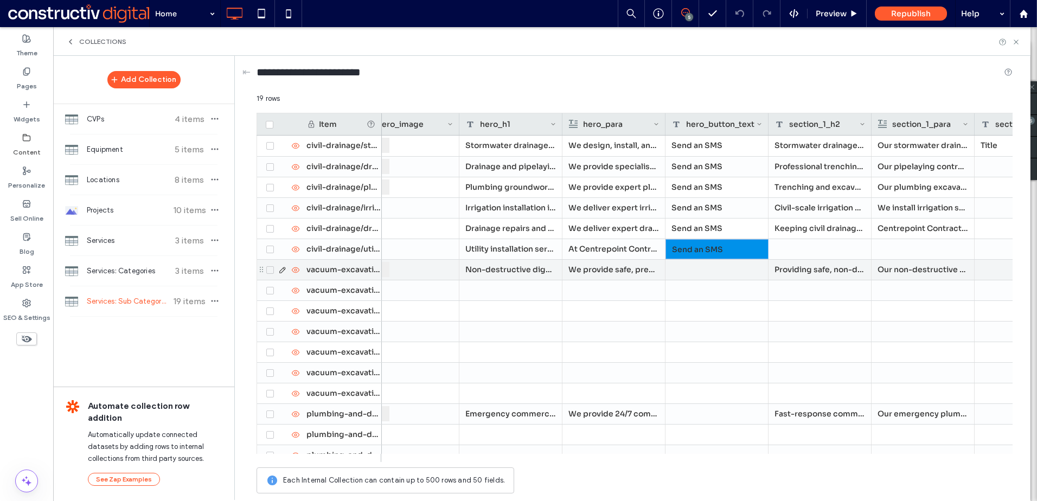
click at [707, 265] on div at bounding box center [716, 270] width 103 height 20
click at [704, 251] on div "Send an SMS" at bounding box center [716, 249] width 103 height 20
click at [708, 271] on div at bounding box center [716, 270] width 103 height 20
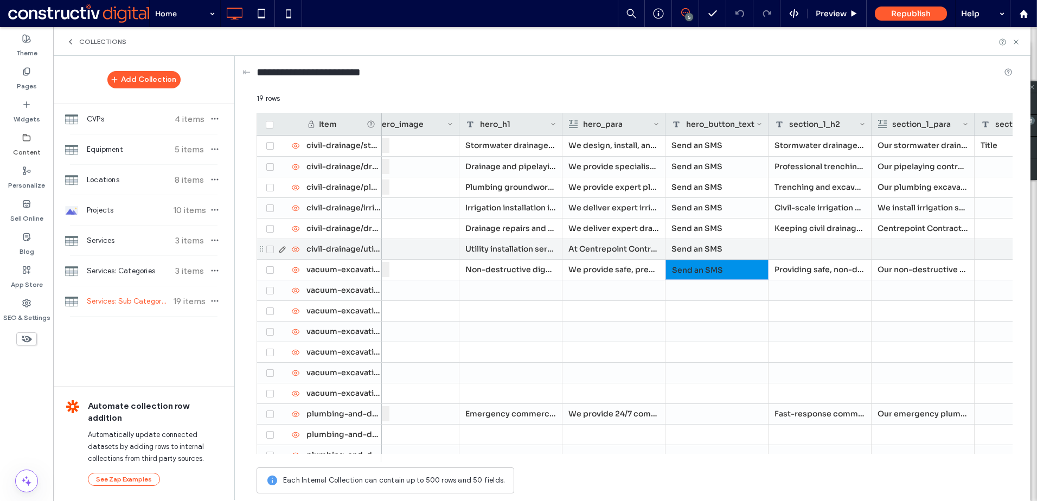
click at [812, 251] on div at bounding box center [819, 249] width 103 height 20
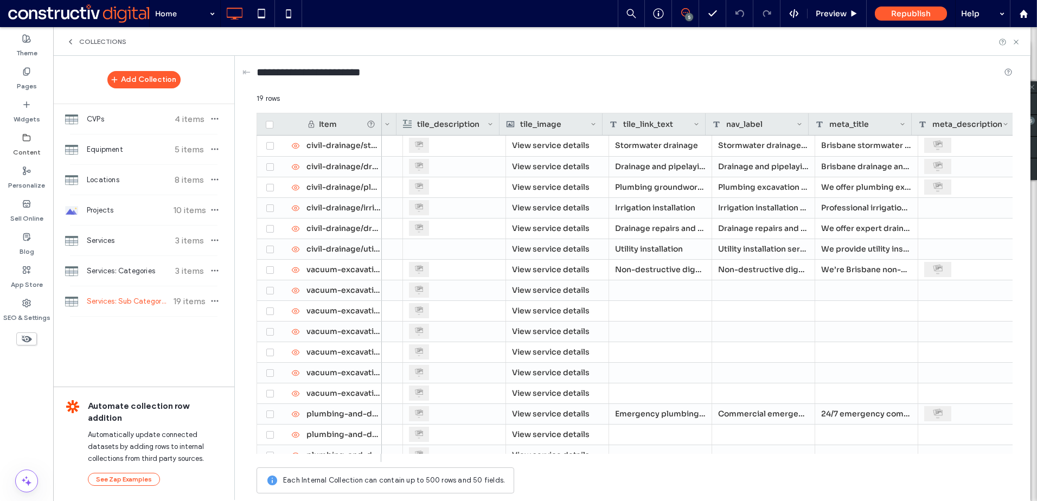
scroll to position [0, 397]
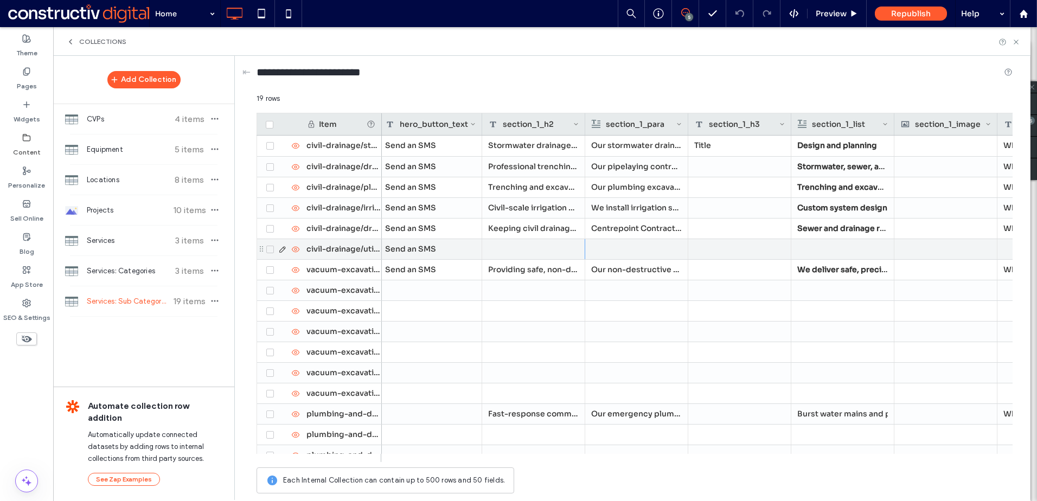
click at [527, 247] on div at bounding box center [533, 249] width 103 height 20
click at [519, 231] on textarea "plain-text-cell" at bounding box center [541, 235] width 119 height 33
paste textarea "**********"
type textarea "**********"
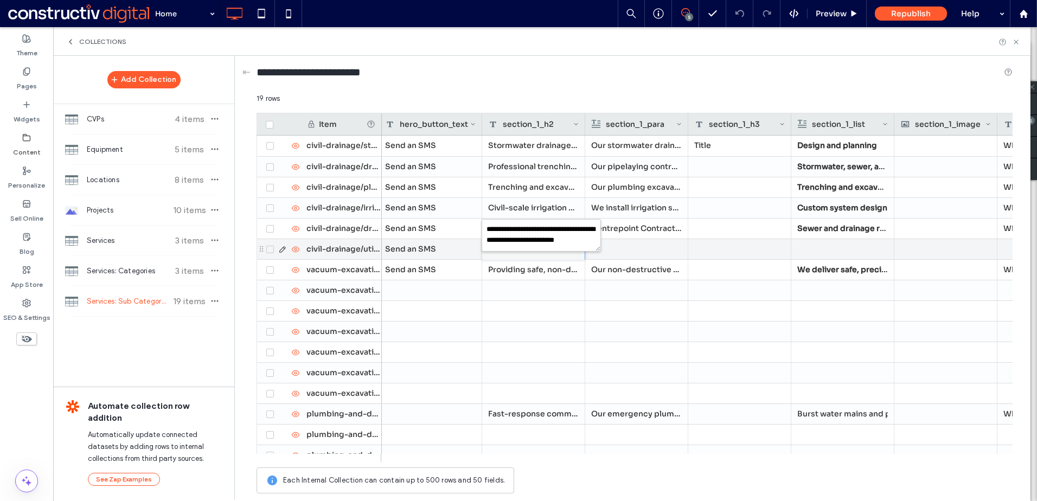
click at [631, 243] on div at bounding box center [636, 249] width 91 height 20
click at [614, 247] on div at bounding box center [636, 249] width 91 height 20
click at [614, 247] on div at bounding box center [637, 249] width 90 height 19
click at [611, 247] on div "Rich Text Editor" at bounding box center [644, 250] width 114 height 27
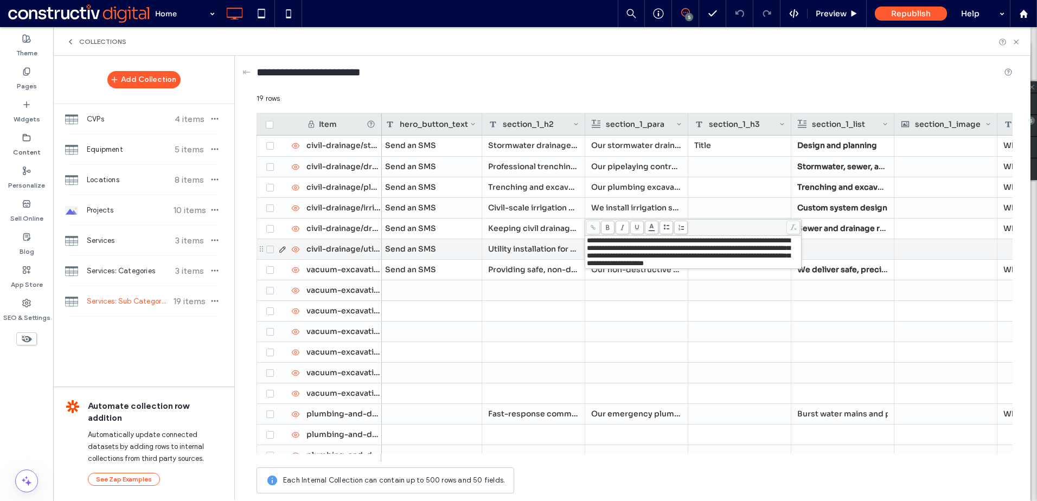
click at [834, 250] on div at bounding box center [842, 249] width 91 height 20
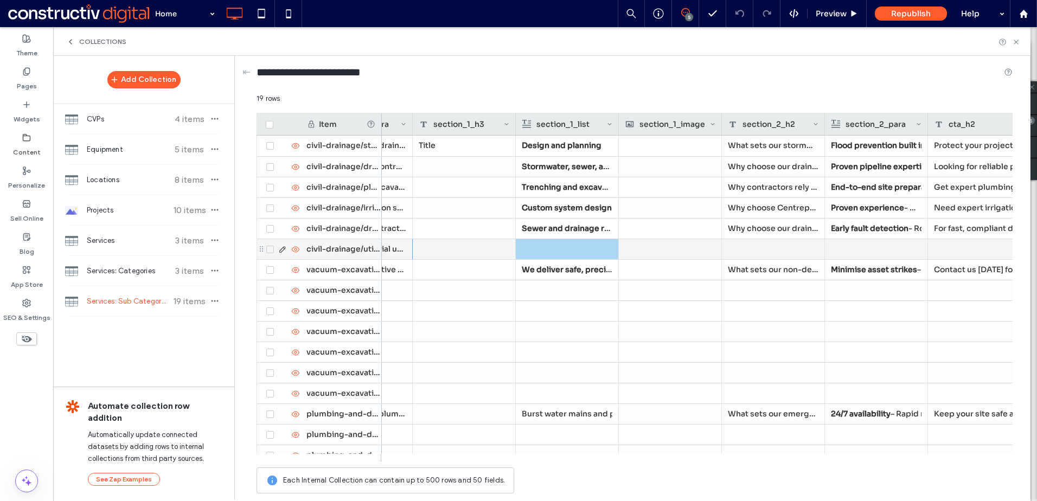
click at [553, 248] on div at bounding box center [567, 249] width 91 height 20
click at [553, 248] on div at bounding box center [567, 249] width 90 height 19
click at [548, 245] on div "Rich Text Editor" at bounding box center [574, 241] width 114 height 8
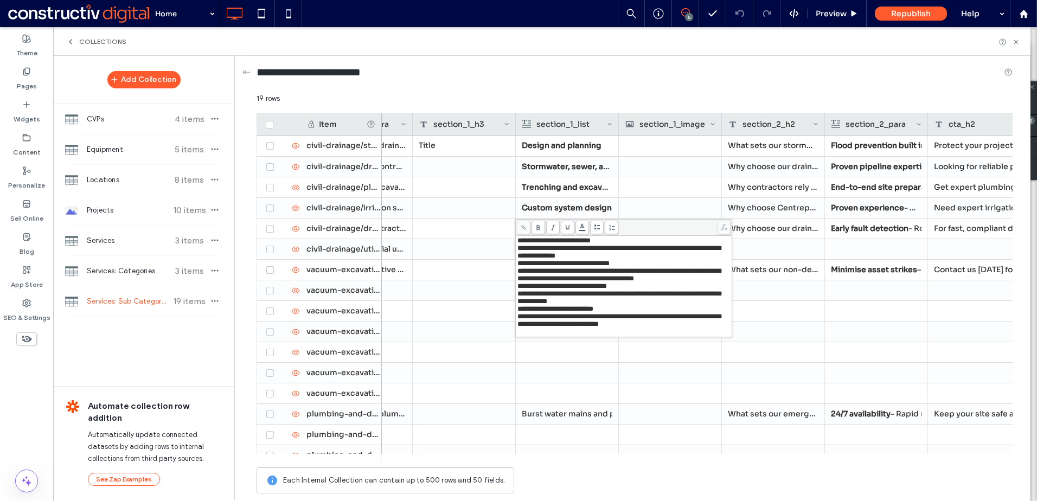
click at [646, 259] on div "**********" at bounding box center [623, 252] width 213 height 15
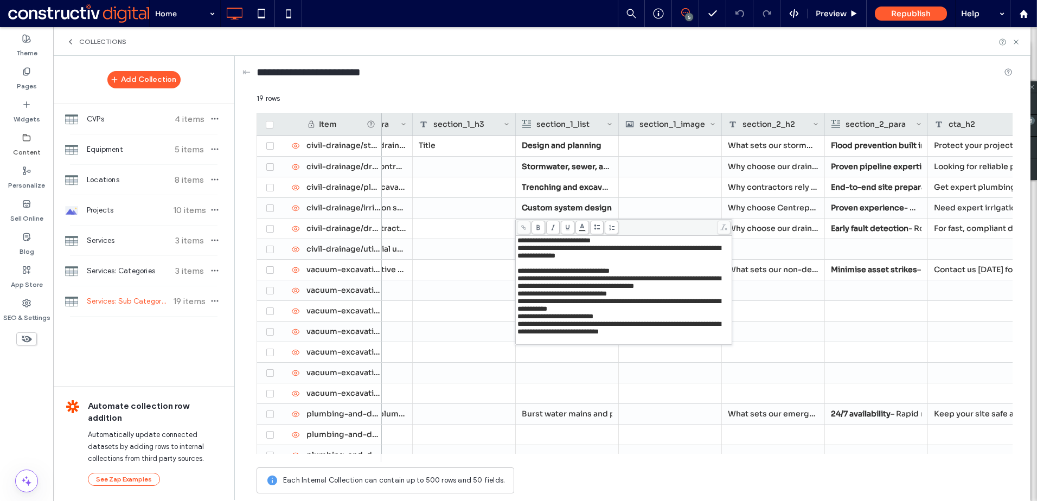
click at [574, 290] on div "**********" at bounding box center [623, 282] width 213 height 15
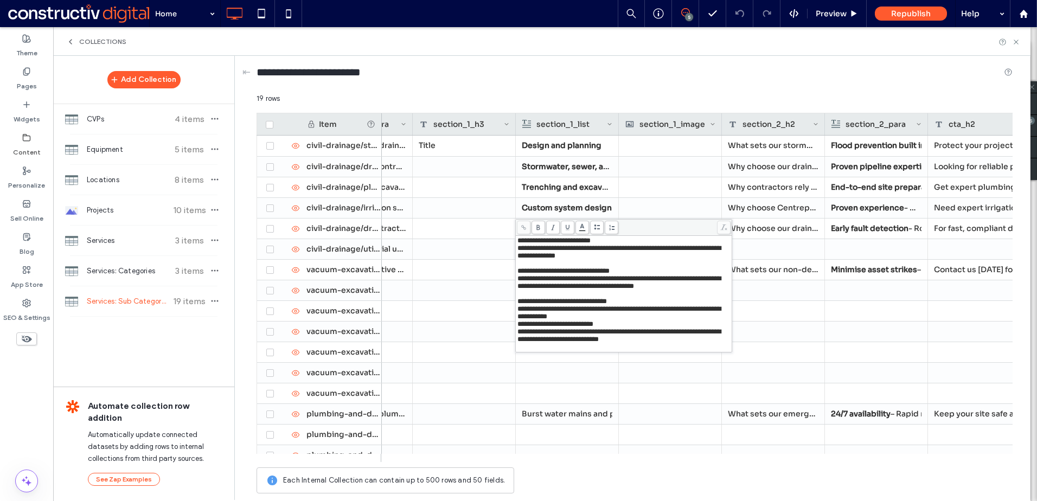
click at [644, 320] on div "**********" at bounding box center [623, 312] width 213 height 15
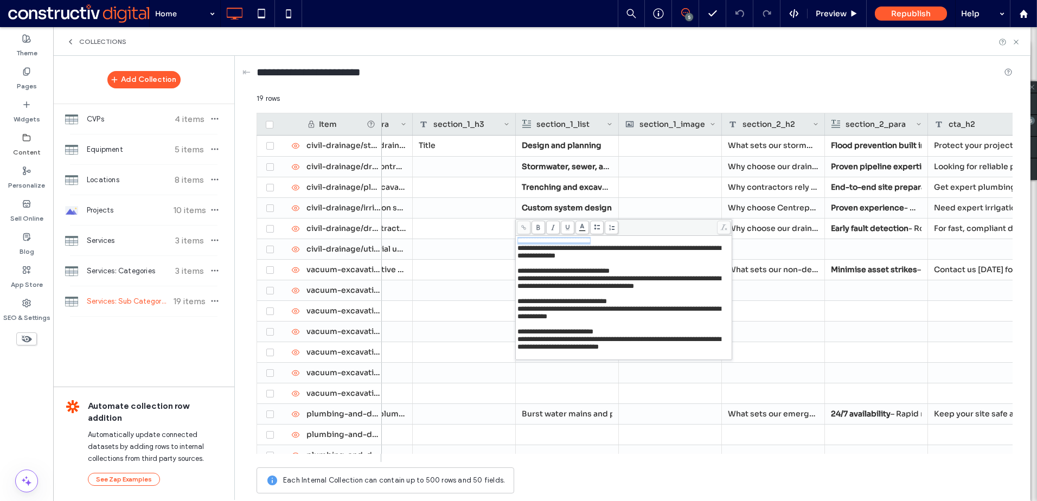
drag, startPoint x: 625, startPoint y: 241, endPoint x: 517, endPoint y: 240, distance: 107.9
click at [517, 240] on div "**********" at bounding box center [623, 241] width 213 height 8
click at [538, 232] on span at bounding box center [538, 228] width 14 height 14
drag, startPoint x: 659, startPoint y: 279, endPoint x: 519, endPoint y: 280, distance: 140.5
click at [519, 275] on div "**********" at bounding box center [623, 271] width 213 height 8
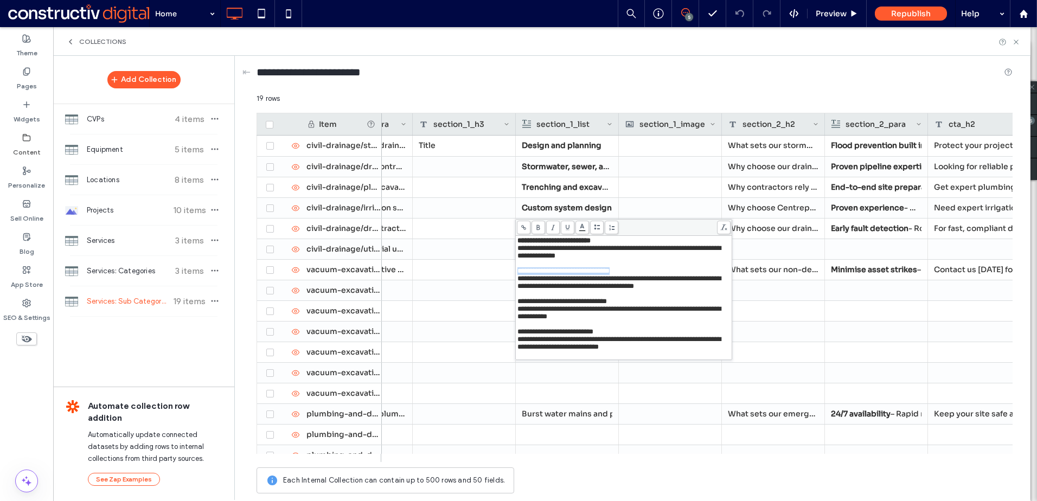
click at [541, 225] on icon at bounding box center [538, 227] width 6 height 6
drag, startPoint x: 646, startPoint y: 326, endPoint x: 519, endPoint y: 325, distance: 127.4
click at [519, 305] on div "**********" at bounding box center [623, 302] width 213 height 8
click at [538, 233] on span at bounding box center [538, 228] width 14 height 14
drag, startPoint x: 638, startPoint y: 360, endPoint x: 516, endPoint y: 358, distance: 122.0
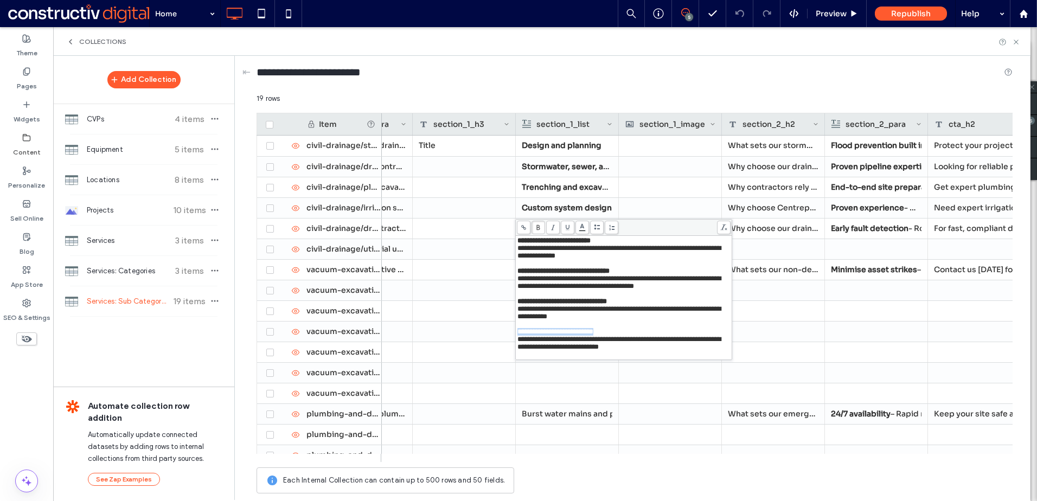
click at [516, 358] on div "**********" at bounding box center [624, 298] width 216 height 124
click at [537, 226] on use at bounding box center [537, 227] width 3 height 5
click at [539, 358] on div "Rich Text Editor" at bounding box center [623, 355] width 213 height 8
click at [775, 323] on div at bounding box center [773, 332] width 103 height 20
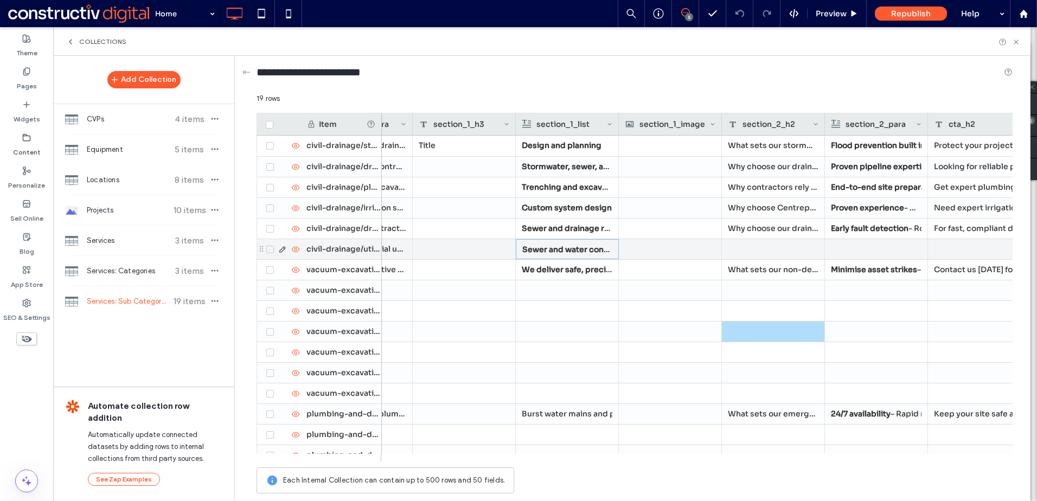
click at [753, 249] on div at bounding box center [773, 249] width 103 height 20
click at [771, 248] on div at bounding box center [773, 249] width 103 height 20
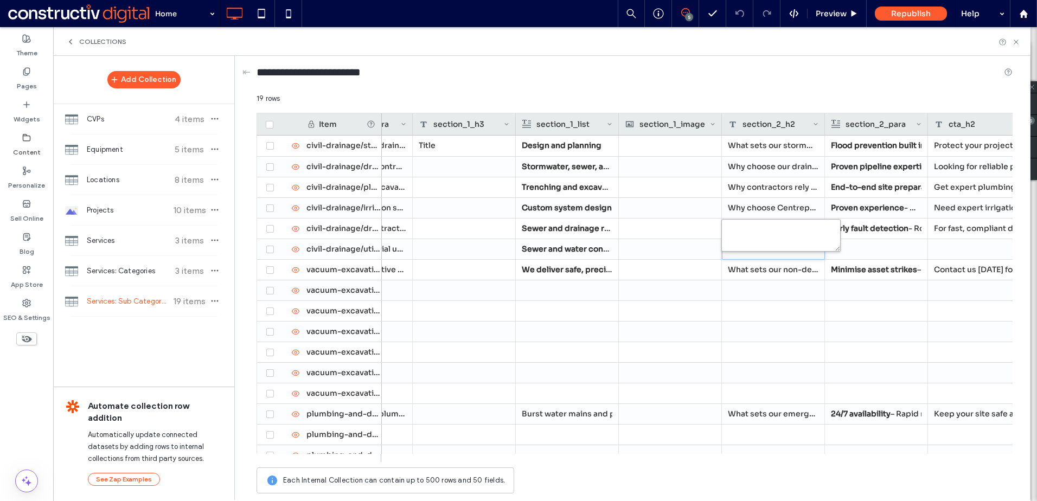
click at [755, 240] on textarea "plain-text-cell" at bounding box center [780, 235] width 119 height 33
paste textarea "**********"
type textarea "**********"
click at [870, 251] on div at bounding box center [876, 249] width 91 height 20
click at [866, 251] on div at bounding box center [876, 249] width 91 height 20
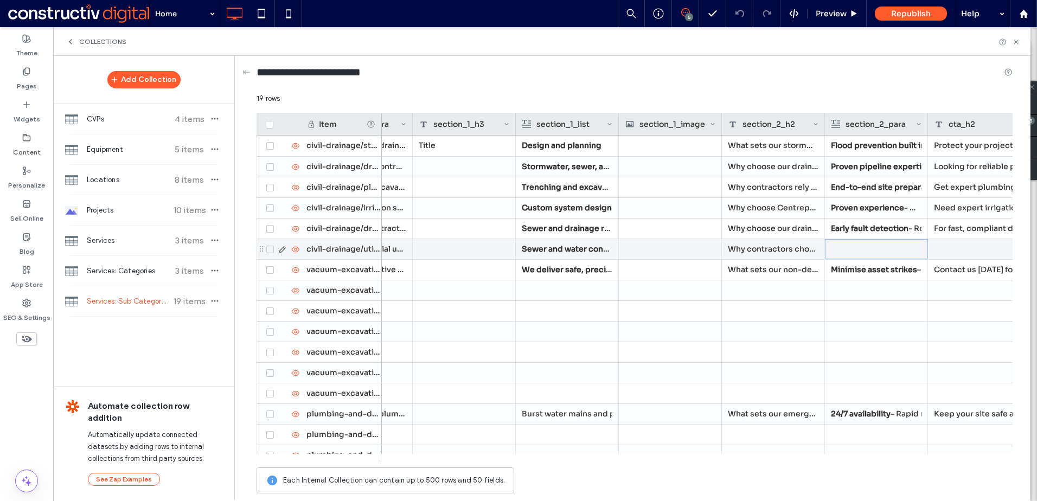
click at [866, 251] on div at bounding box center [876, 249] width 90 height 19
click at [842, 245] on div "Rich Text Editor" at bounding box center [883, 241] width 114 height 8
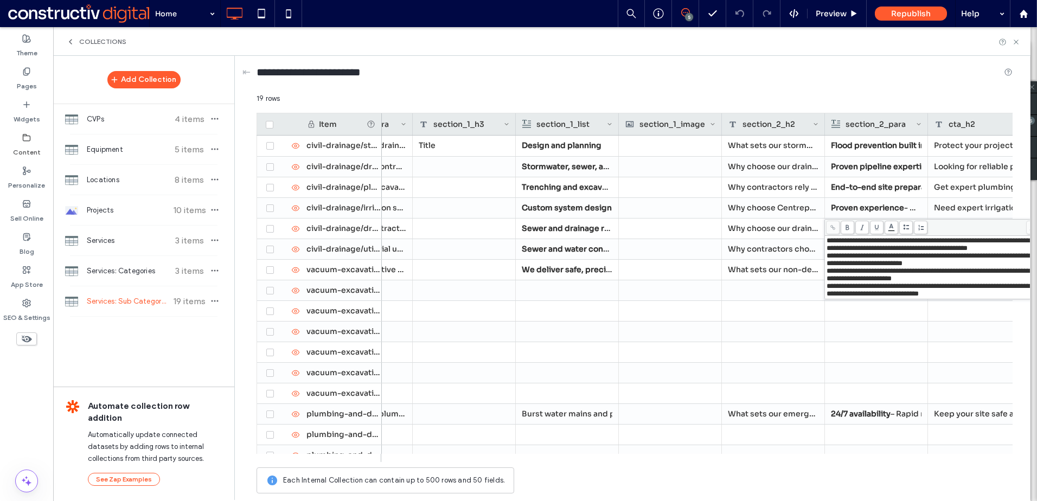
click at [896, 252] on div "**********" at bounding box center [932, 244] width 213 height 15
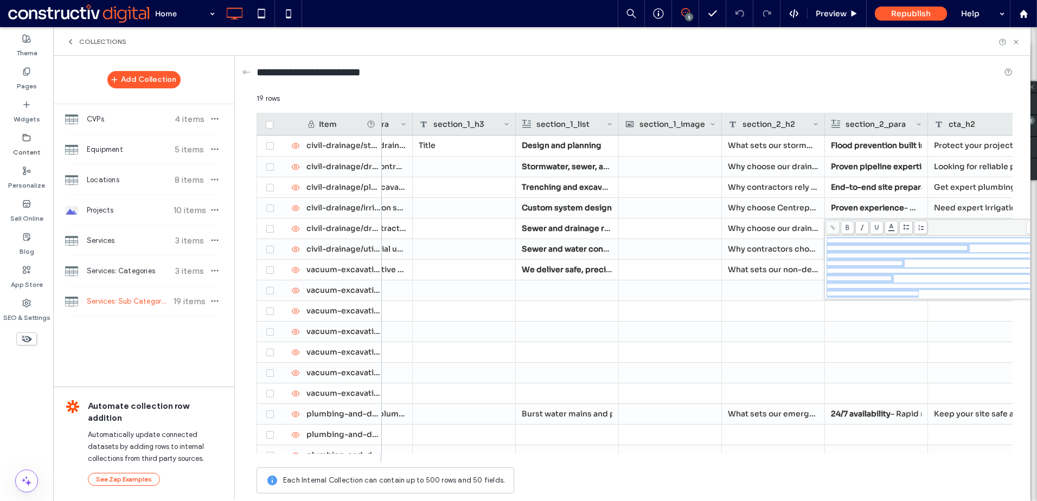
drag, startPoint x: 881, startPoint y: 268, endPoint x: 1031, endPoint y: 312, distance: 156.5
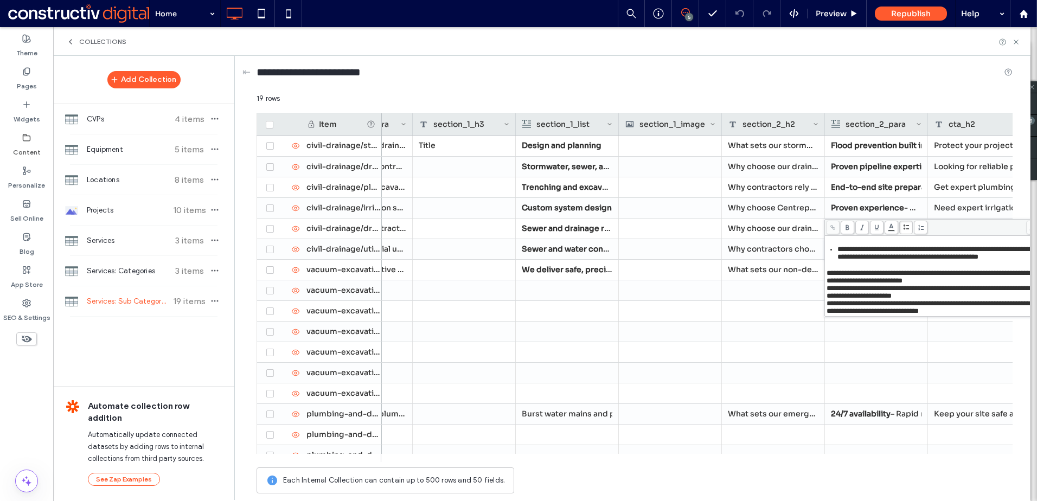
click at [906, 230] on icon at bounding box center [906, 227] width 6 height 6
click at [836, 251] on ul "**********" at bounding box center [932, 253] width 213 height 15
click at [833, 251] on ul "**********" at bounding box center [932, 253] width 213 height 15
click at [905, 228] on icon at bounding box center [906, 227] width 6 height 6
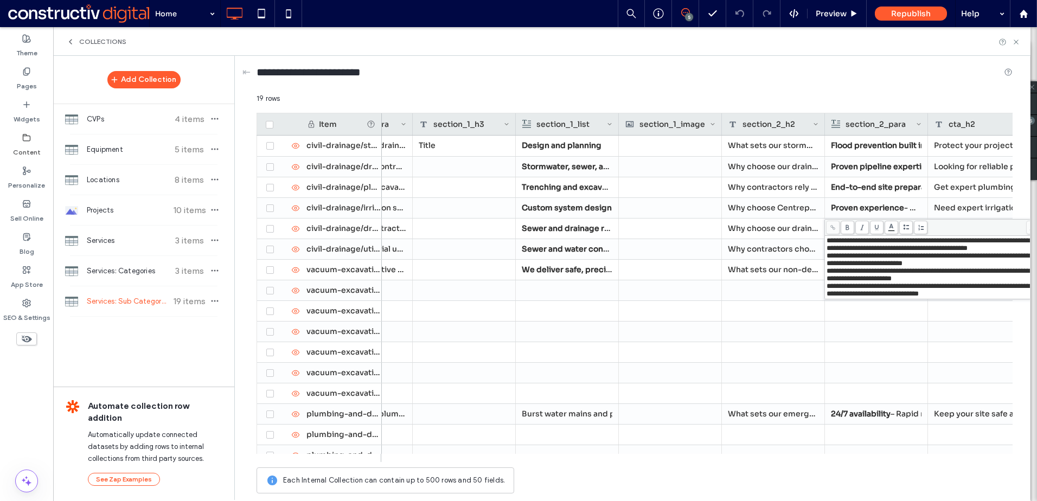
click at [827, 267] on span "**********" at bounding box center [927, 259] width 203 height 15
click at [829, 243] on span "**********" at bounding box center [927, 244] width 203 height 15
click at [902, 226] on span at bounding box center [906, 228] width 14 height 14
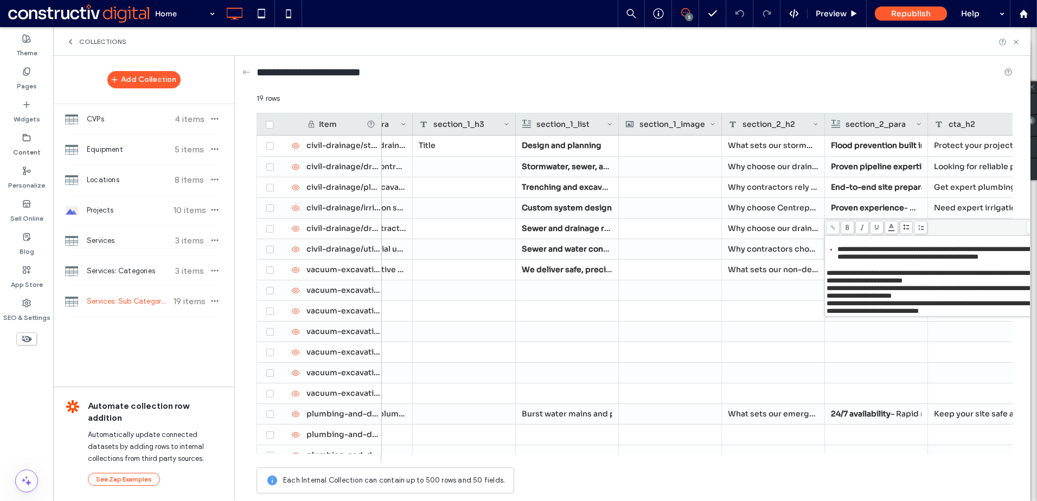
click at [824, 286] on div "**********" at bounding box center [932, 268] width 217 height 98
click at [827, 284] on span "**********" at bounding box center [927, 277] width 203 height 15
click at [903, 230] on icon at bounding box center [906, 227] width 6 height 6
click at [826, 299] on span "**********" at bounding box center [927, 292] width 203 height 15
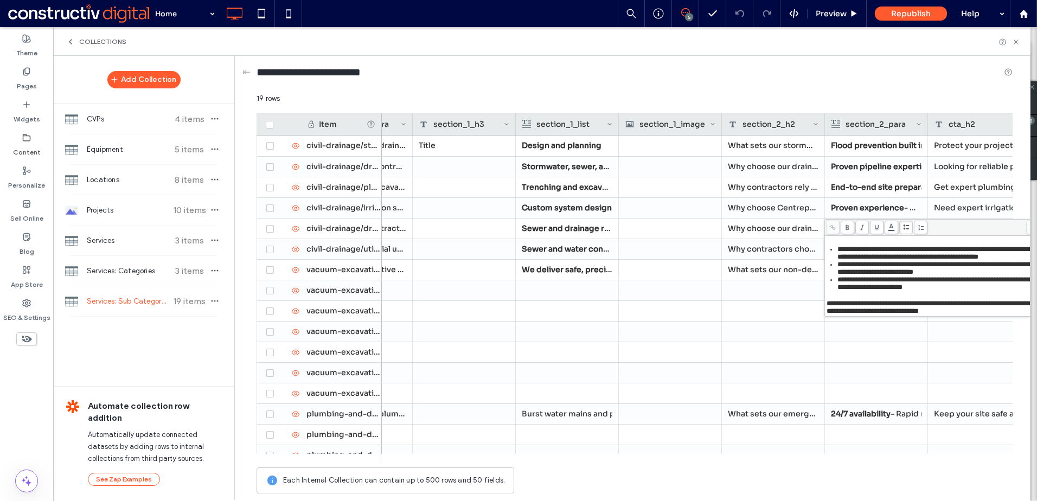
click at [903, 229] on icon at bounding box center [906, 227] width 6 height 6
click at [827, 315] on span "**********" at bounding box center [927, 307] width 203 height 15
click at [906, 230] on icon at bounding box center [906, 227] width 6 height 6
drag, startPoint x: 899, startPoint y: 323, endPoint x: 837, endPoint y: 323, distance: 61.8
click at [837, 306] on span "**********" at bounding box center [938, 298] width 203 height 15
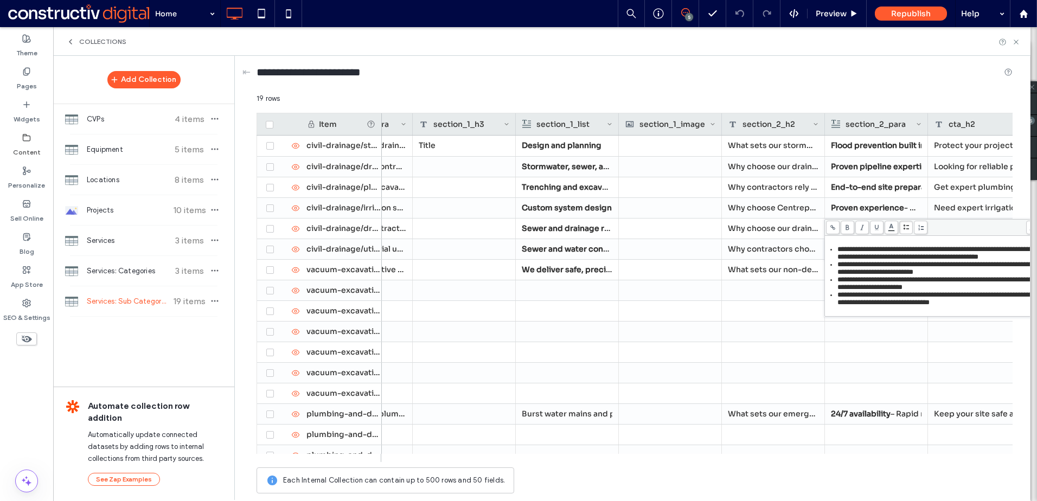
click at [849, 226] on icon at bounding box center [847, 227] width 6 height 6
drag, startPoint x: 897, startPoint y: 297, endPoint x: 837, endPoint y: 296, distance: 59.7
click at [837, 291] on span "**********" at bounding box center [938, 283] width 203 height 15
click at [848, 229] on icon at bounding box center [847, 227] width 6 height 6
drag, startPoint x: 918, startPoint y: 278, endPoint x: 837, endPoint y: 280, distance: 81.4
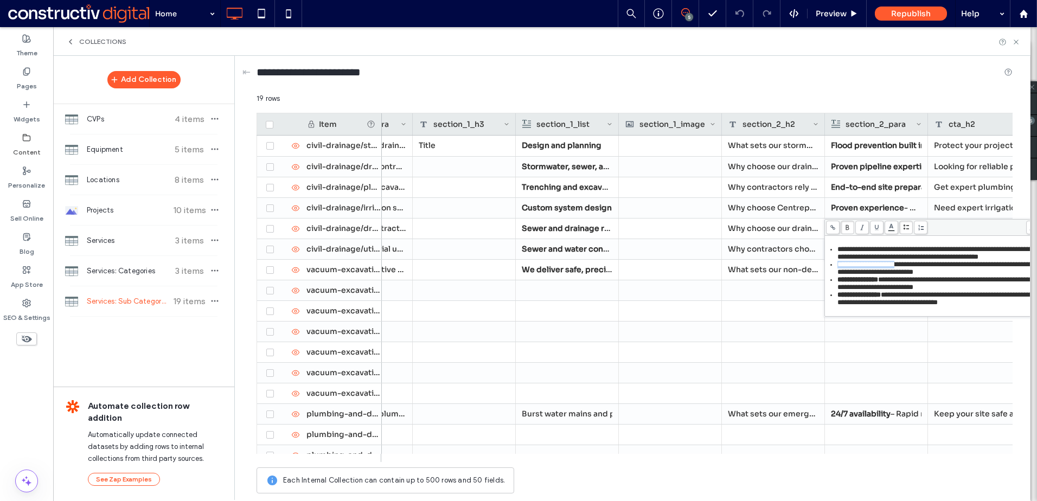
click at [837, 275] on span "**********" at bounding box center [938, 268] width 203 height 15
click at [850, 225] on icon at bounding box center [847, 227] width 6 height 6
drag, startPoint x: 907, startPoint y: 251, endPoint x: 838, endPoint y: 253, distance: 69.4
click at [838, 253] on span "**********" at bounding box center [938, 253] width 203 height 15
click at [848, 226] on icon at bounding box center [847, 227] width 6 height 6
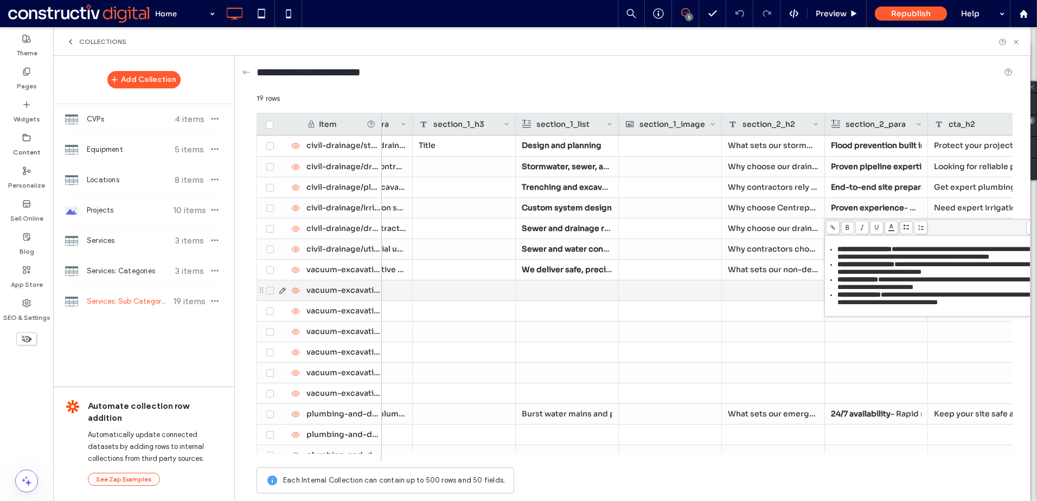
click at [773, 294] on div at bounding box center [773, 290] width 103 height 20
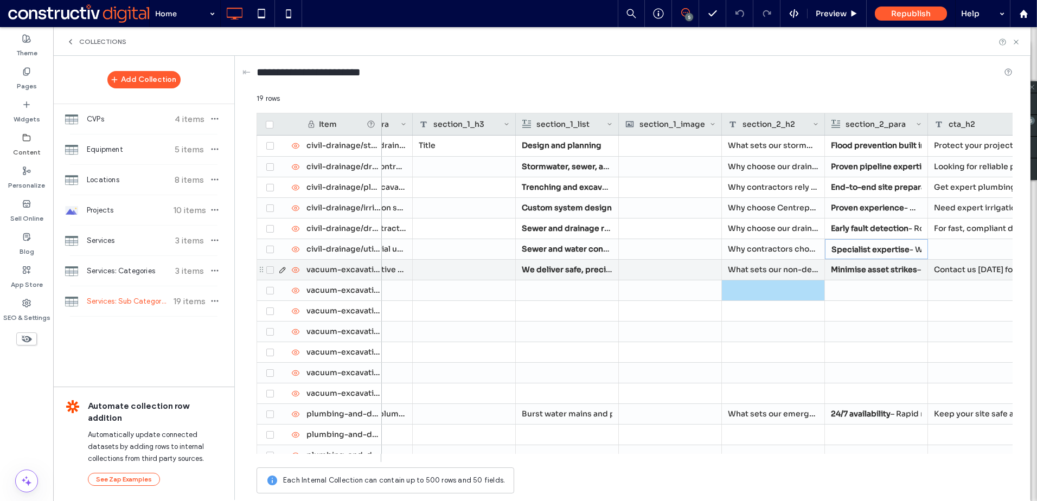
click at [958, 251] on div at bounding box center [979, 249] width 103 height 20
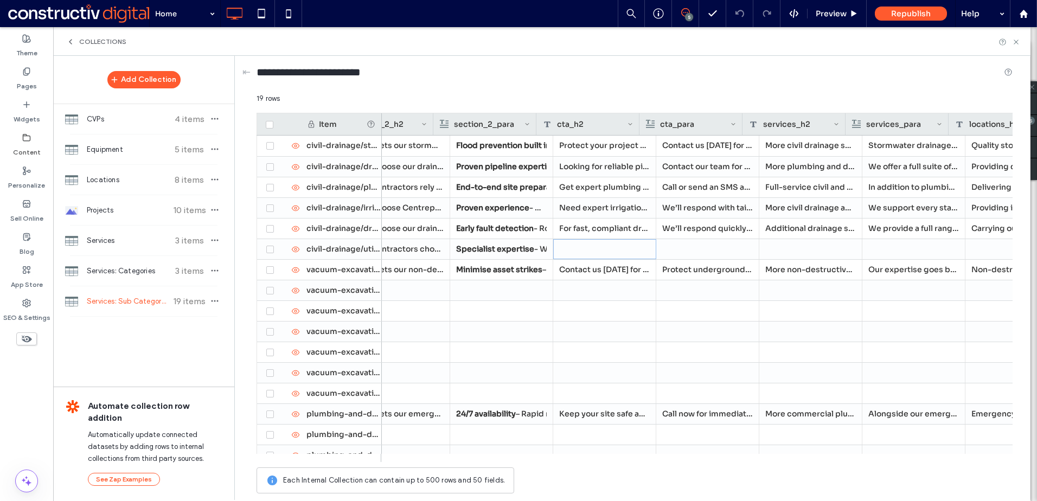
scroll to position [0, 2012]
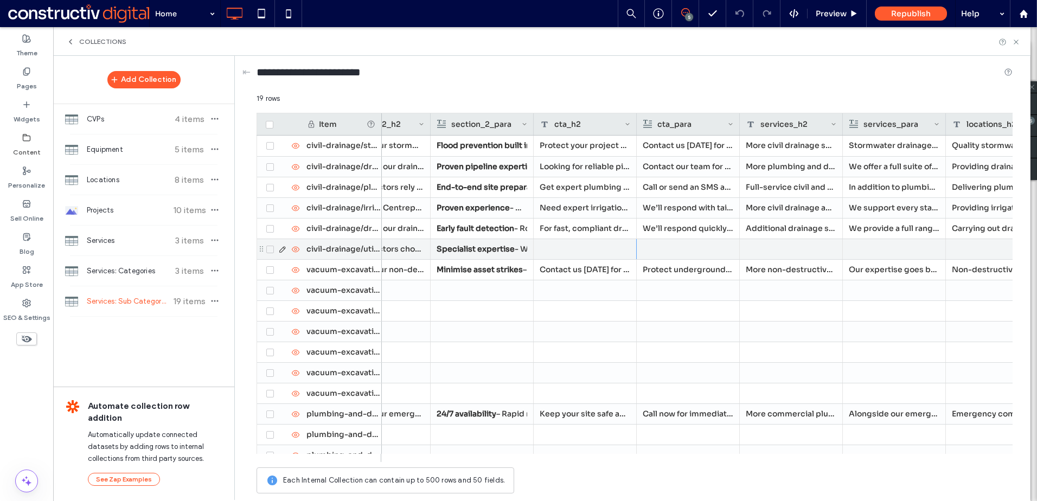
click at [562, 247] on div at bounding box center [585, 249] width 103 height 20
click at [562, 241] on textarea "plain-text-cell" at bounding box center [592, 235] width 119 height 33
paste textarea "**********"
type textarea "**********"
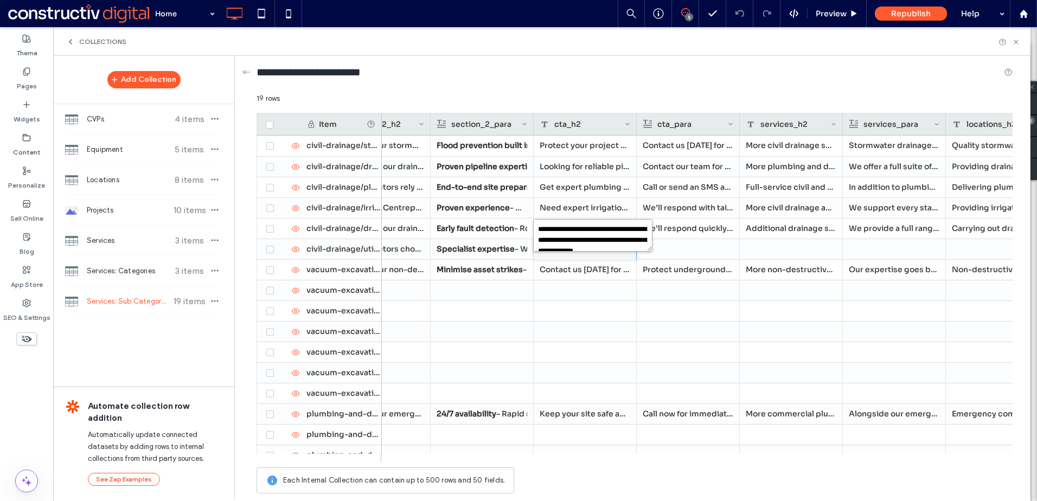
scroll to position [15, 0]
click at [684, 253] on div at bounding box center [688, 249] width 91 height 20
click at [671, 246] on div at bounding box center [688, 249] width 91 height 20
click at [671, 246] on div at bounding box center [688, 249] width 90 height 19
click at [671, 243] on div "Rich Text Editor" at bounding box center [695, 241] width 114 height 8
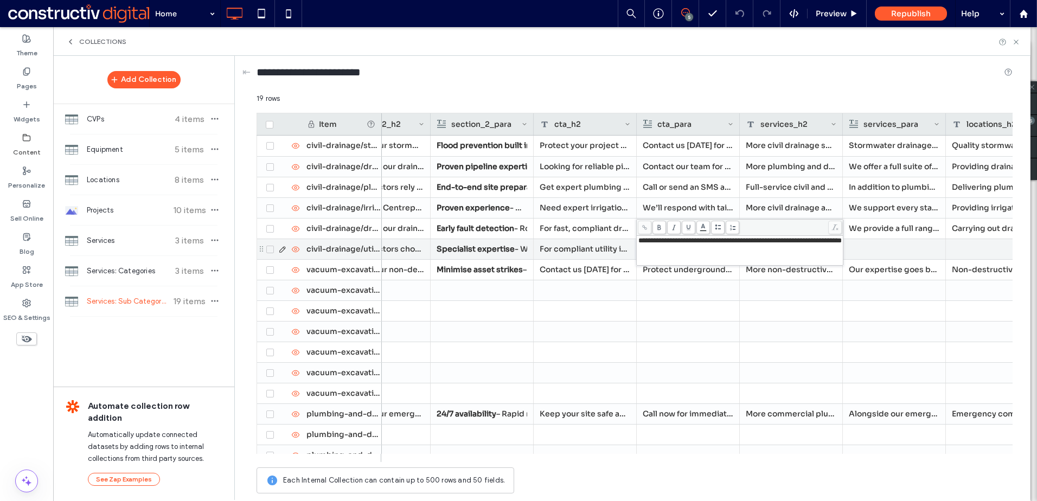
click at [880, 242] on div at bounding box center [894, 249] width 91 height 20
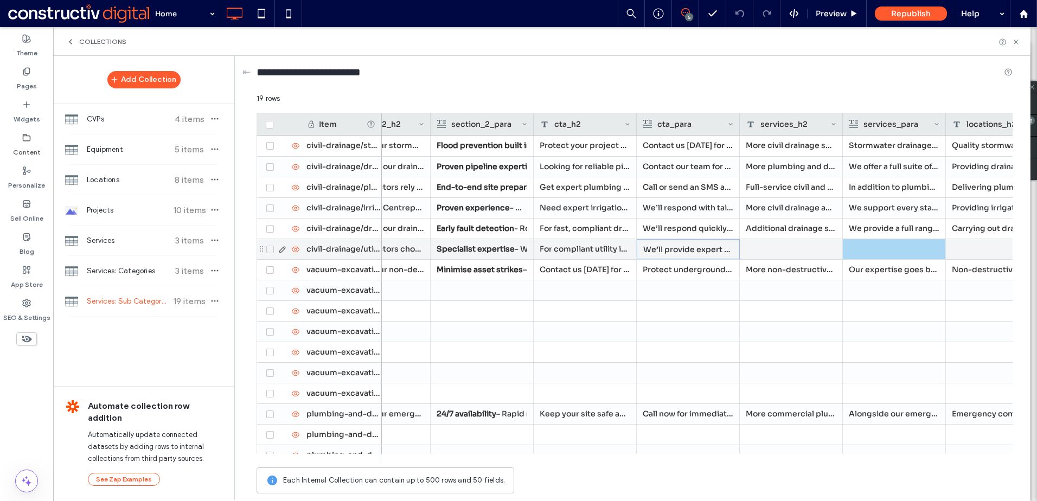
click at [809, 245] on div at bounding box center [791, 249] width 103 height 20
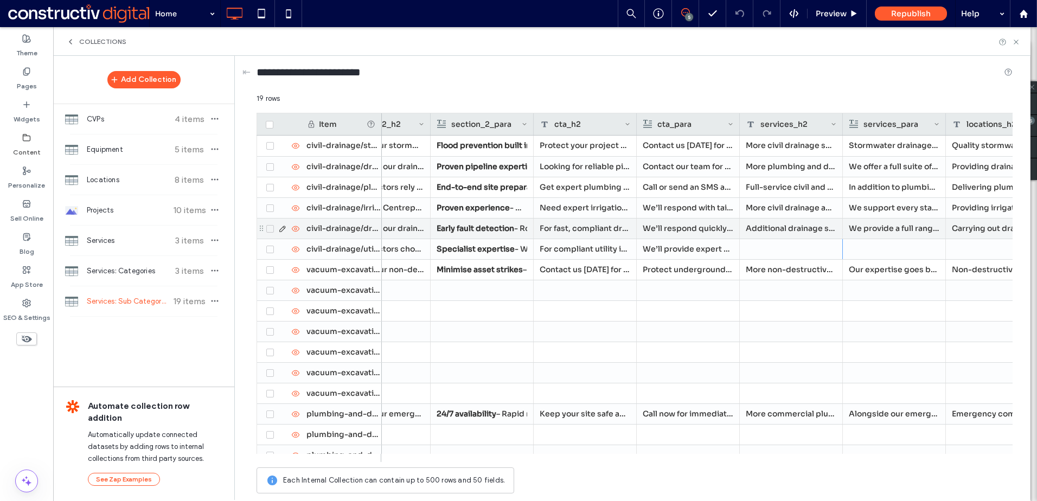
click at [782, 241] on div at bounding box center [791, 249] width 103 height 20
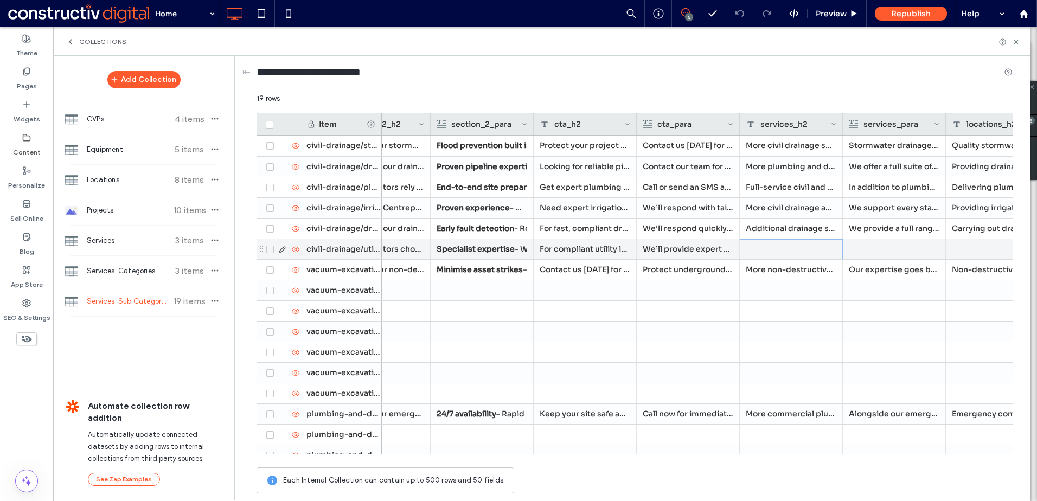
click at [782, 241] on div at bounding box center [791, 249] width 103 height 20
click at [781, 237] on textarea "plain-text-cell" at bounding box center [798, 235] width 119 height 33
paste textarea "**********"
type textarea "**********"
click at [901, 251] on div at bounding box center [894, 249] width 91 height 20
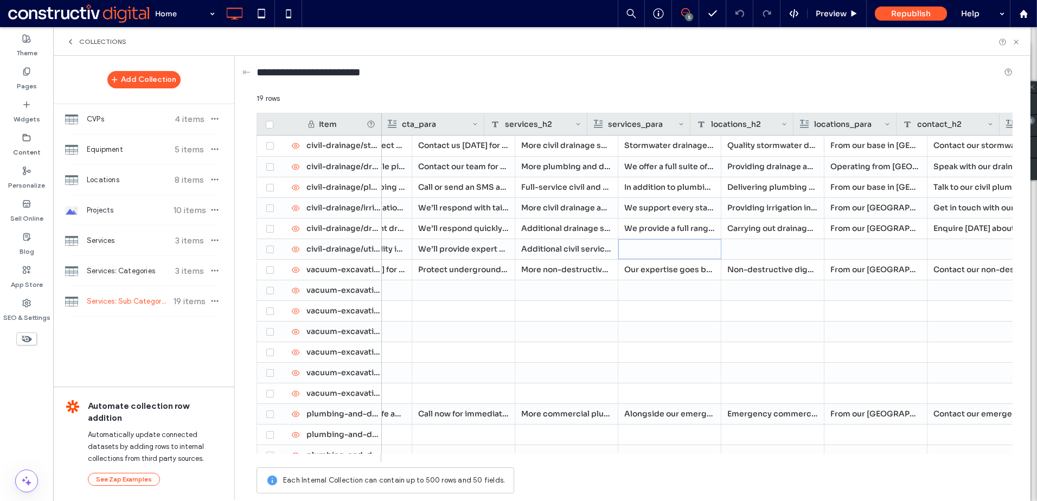
scroll to position [0, 2375]
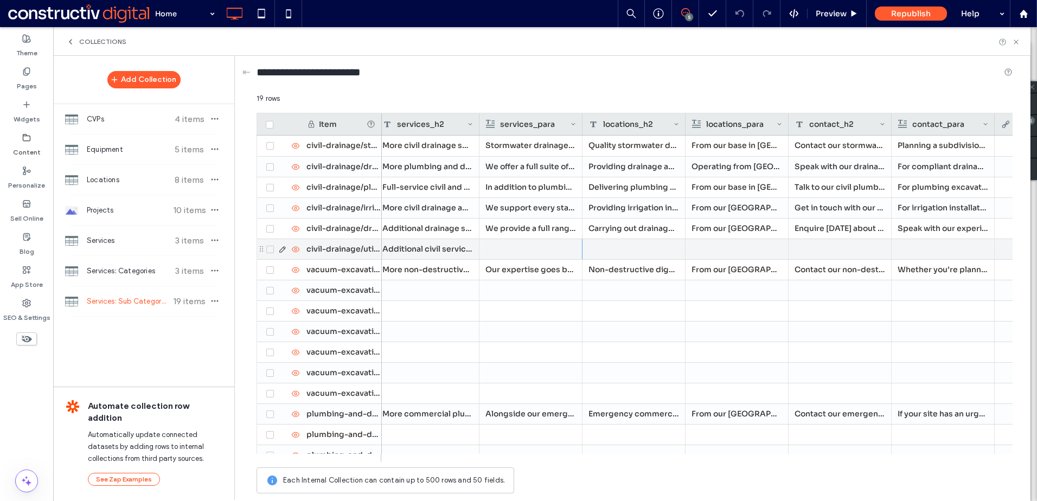
click at [543, 245] on div at bounding box center [530, 249] width 91 height 20
click at [543, 245] on div at bounding box center [531, 249] width 90 height 19
click at [530, 245] on div "Rich Text Editor" at bounding box center [538, 241] width 114 height 8
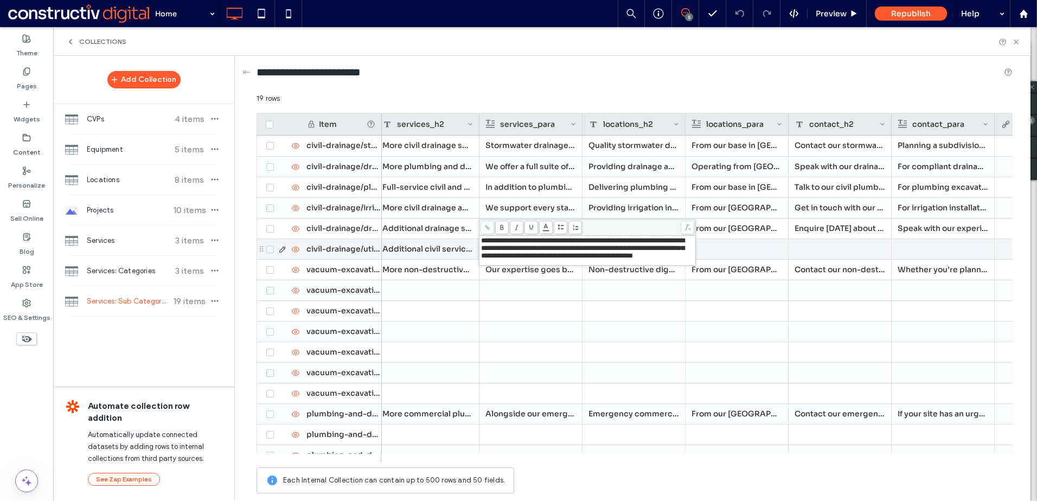
click at [753, 242] on div at bounding box center [736, 249] width 91 height 20
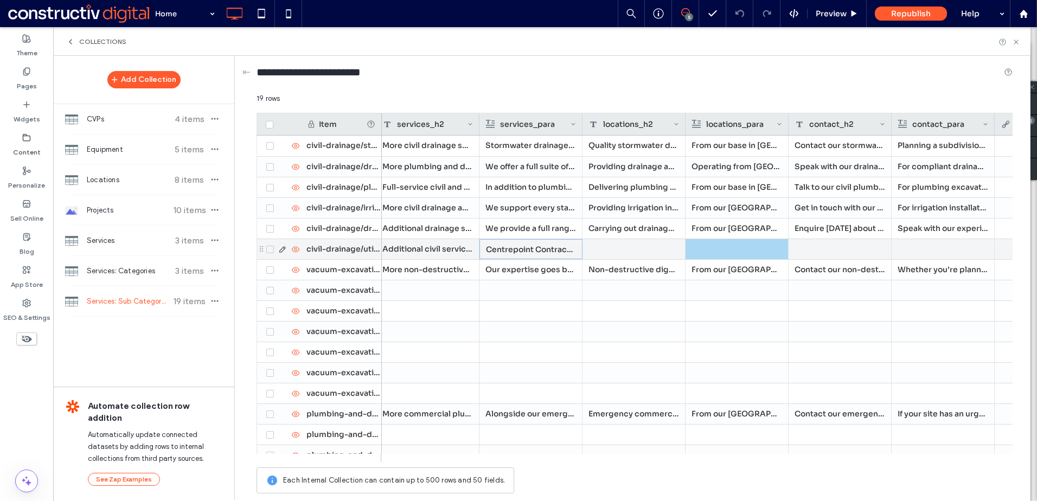
click at [662, 246] on div at bounding box center [633, 249] width 103 height 20
click at [629, 251] on div at bounding box center [633, 249] width 103 height 20
click at [624, 239] on textarea "plain-text-cell" at bounding box center [641, 235] width 119 height 33
paste textarea "**********"
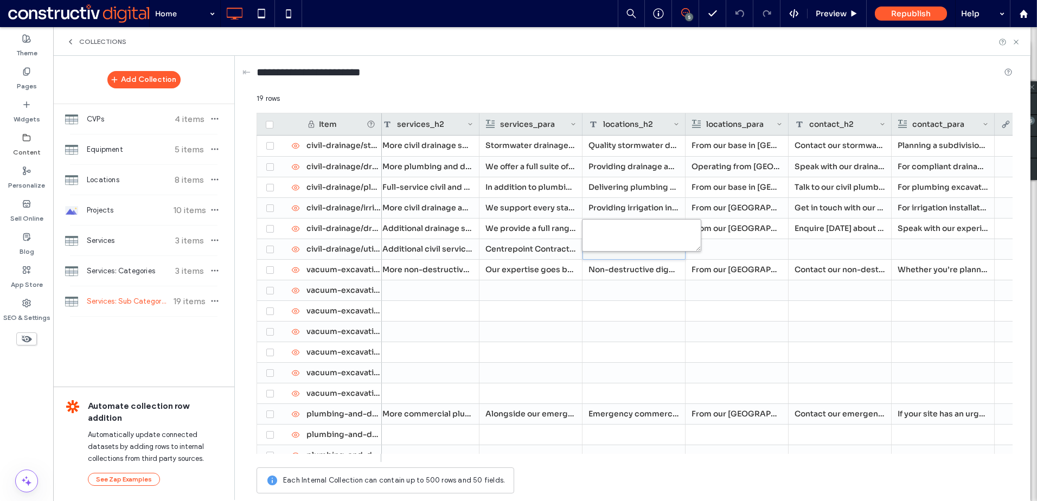
type textarea "**********"
click at [750, 249] on div at bounding box center [736, 249] width 91 height 20
click at [745, 245] on div at bounding box center [736, 249] width 91 height 20
click at [745, 245] on div at bounding box center [737, 249] width 90 height 19
click at [744, 244] on div "Rich Text Editor" at bounding box center [744, 241] width 114 height 8
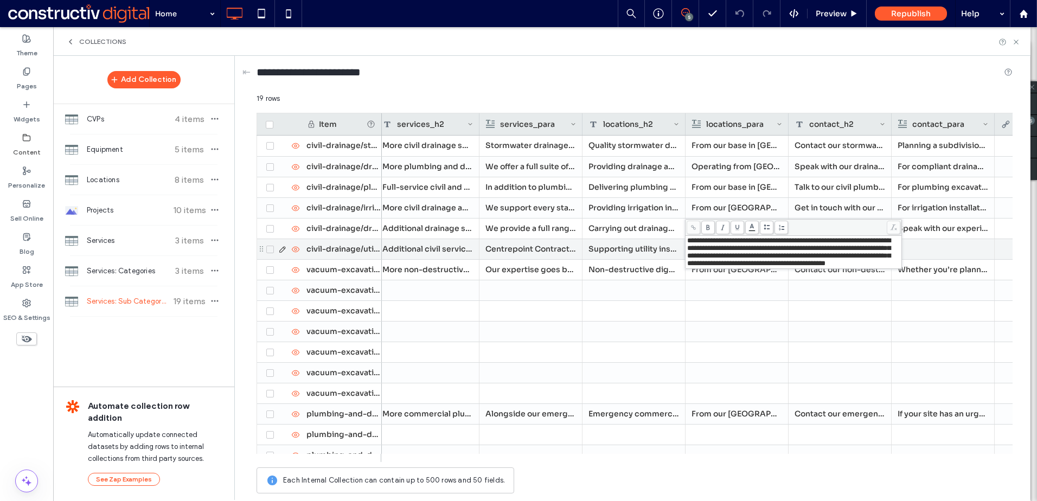
click at [921, 245] on div at bounding box center [942, 249] width 91 height 20
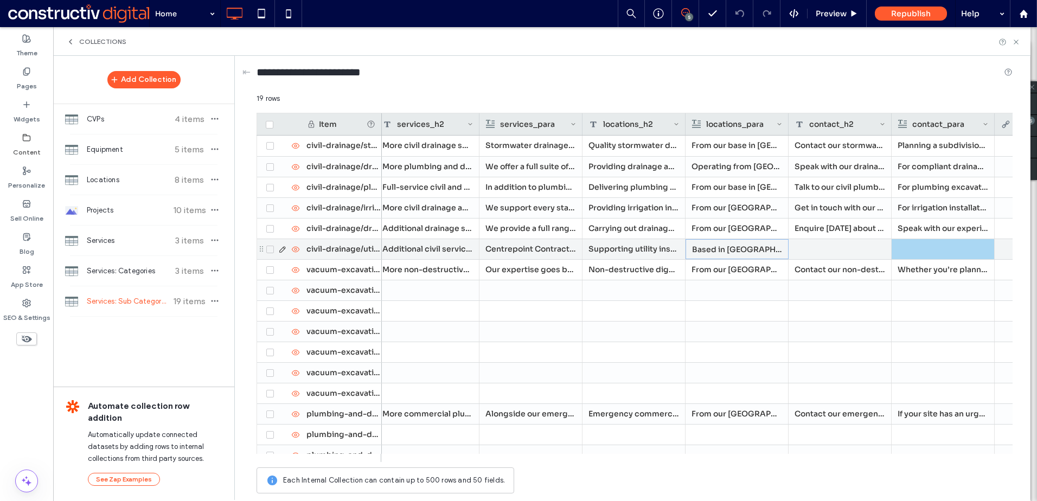
click at [864, 254] on div at bounding box center [839, 249] width 103 height 20
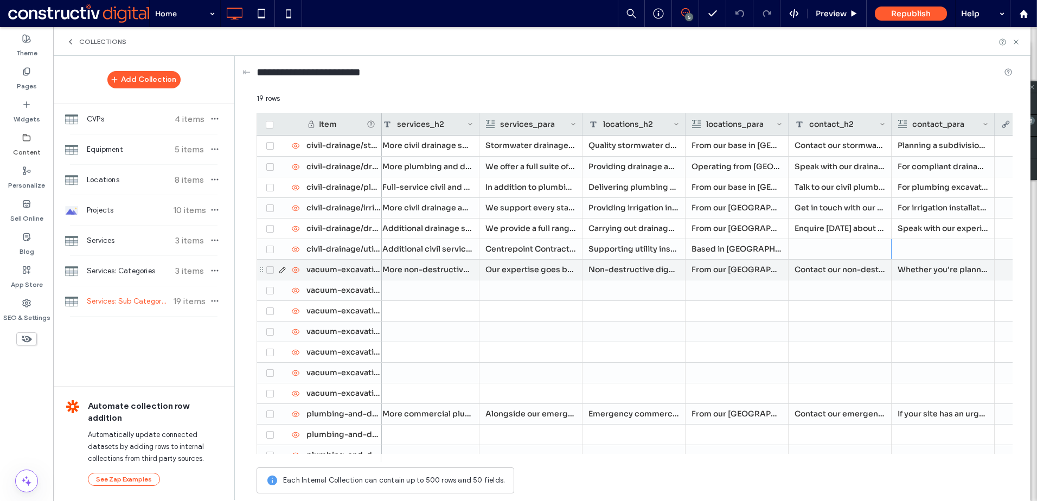
click at [829, 258] on div at bounding box center [839, 249] width 103 height 20
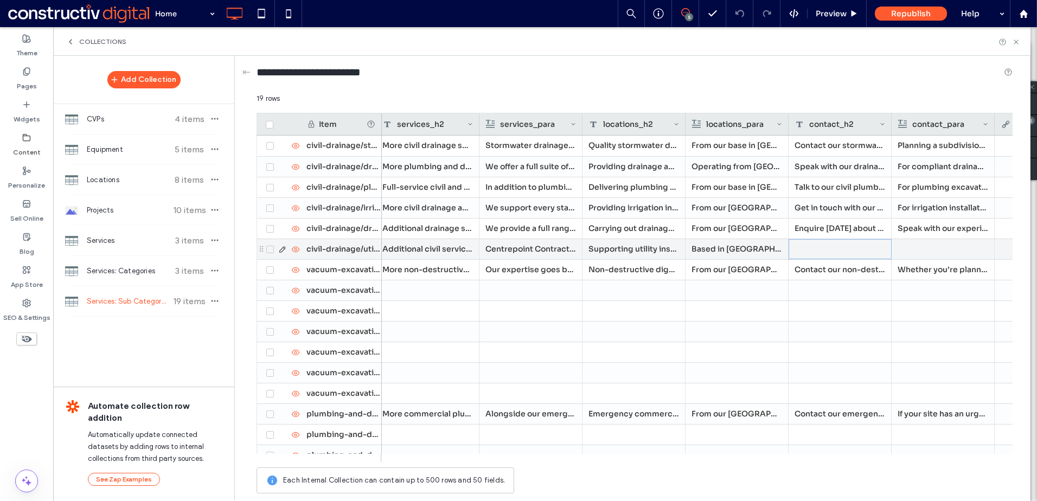
click at [829, 257] on div at bounding box center [839, 249] width 103 height 20
click at [819, 235] on textarea "plain-text-cell" at bounding box center [847, 235] width 119 height 33
paste textarea "**********"
type textarea "**********"
click at [945, 252] on div at bounding box center [942, 249] width 91 height 20
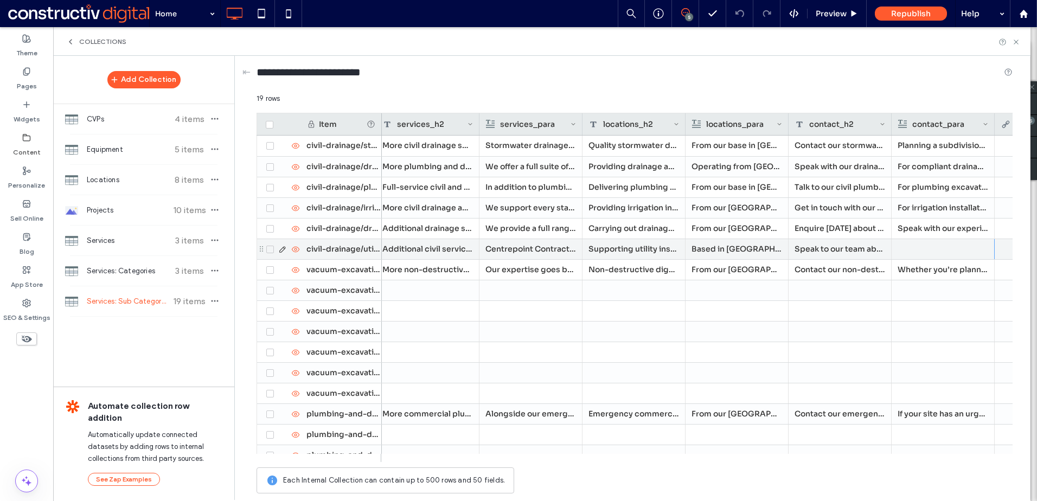
click at [916, 252] on div at bounding box center [942, 249] width 91 height 20
click at [916, 252] on div at bounding box center [943, 249] width 90 height 19
click at [907, 243] on div "Rich Text Editor" at bounding box center [950, 241] width 114 height 8
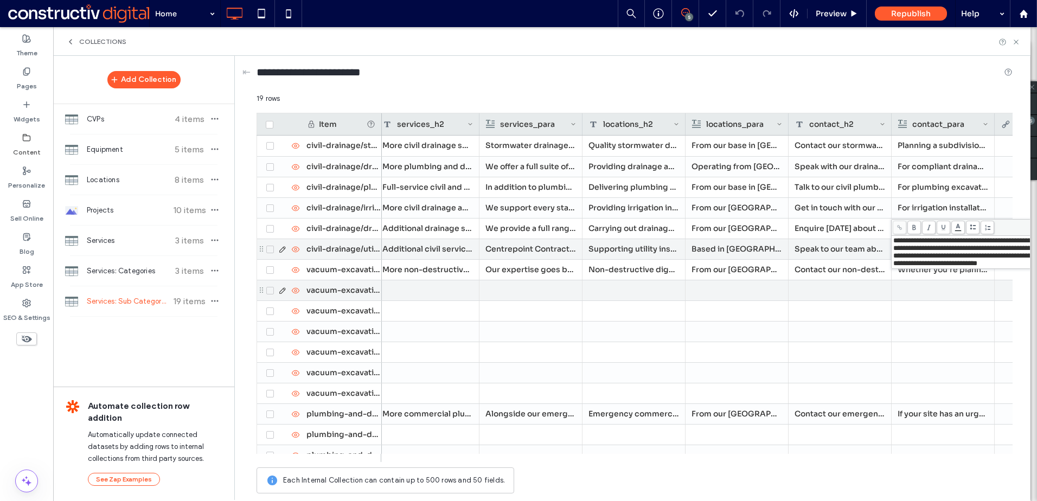
click at [871, 296] on div at bounding box center [839, 290] width 103 height 20
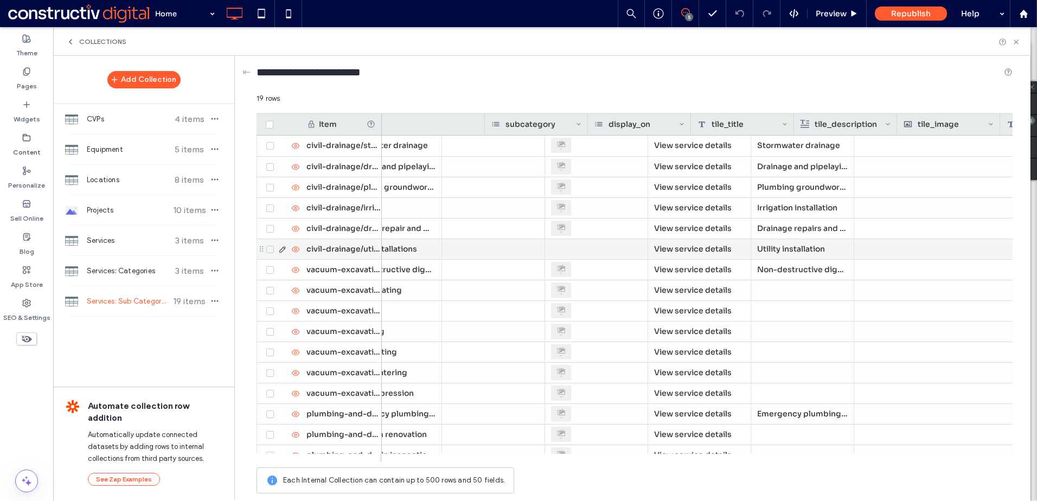
scroll to position [0, 0]
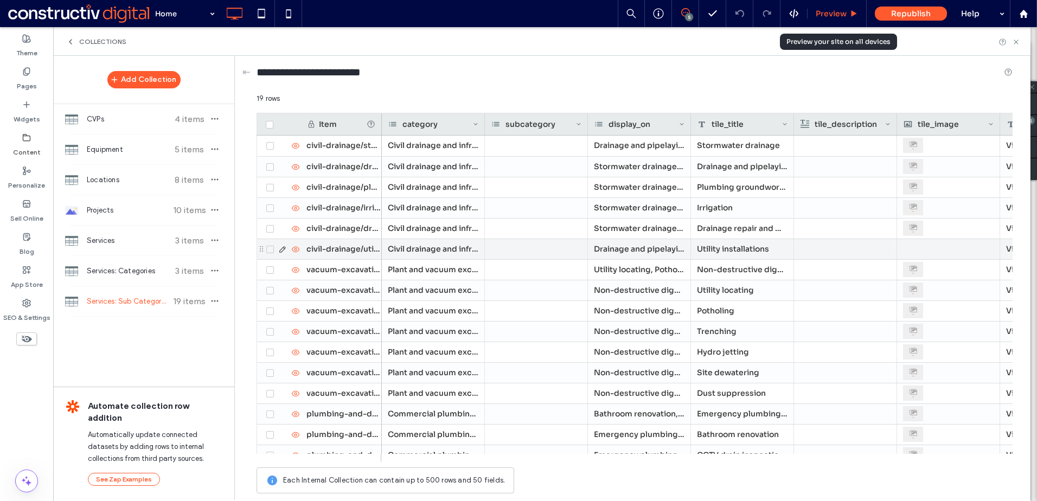
click at [829, 12] on span "Preview" at bounding box center [831, 14] width 31 height 10
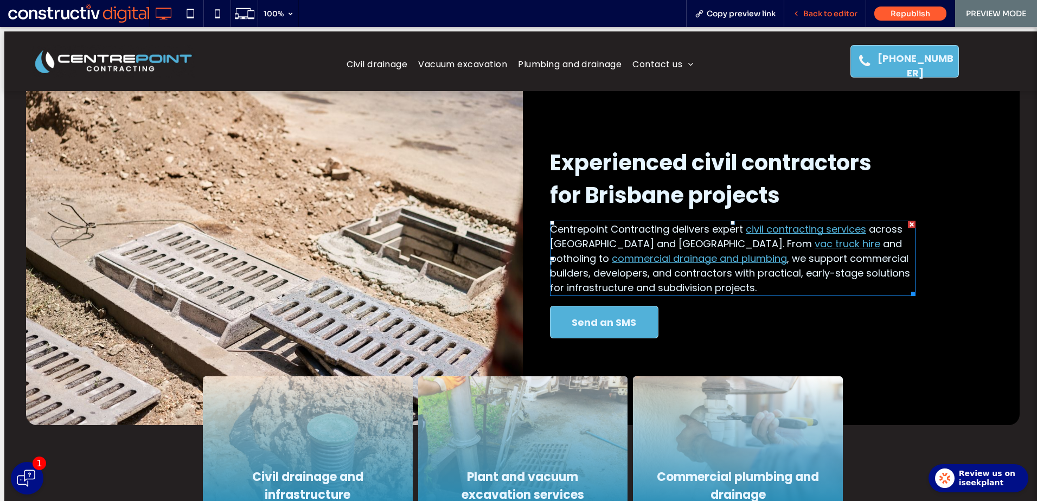
click at [829, 10] on span "Back to editor" at bounding box center [830, 14] width 54 height 10
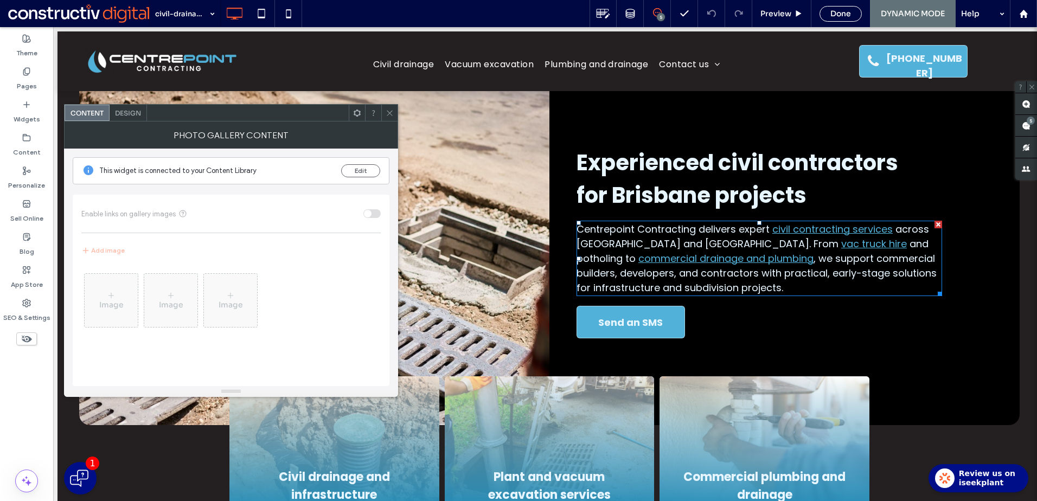
click at [390, 115] on icon at bounding box center [390, 113] width 8 height 8
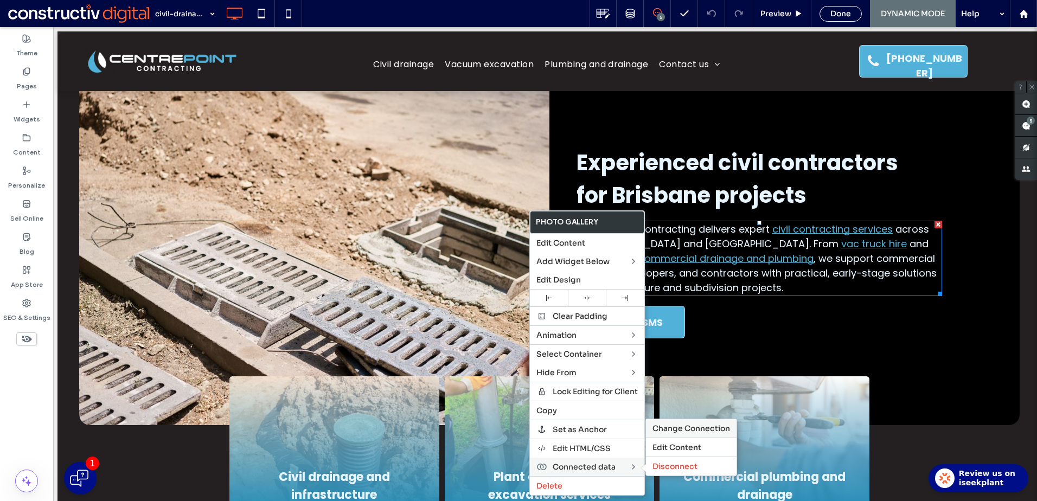
click at [695, 430] on span "Change Connection" at bounding box center [691, 429] width 78 height 10
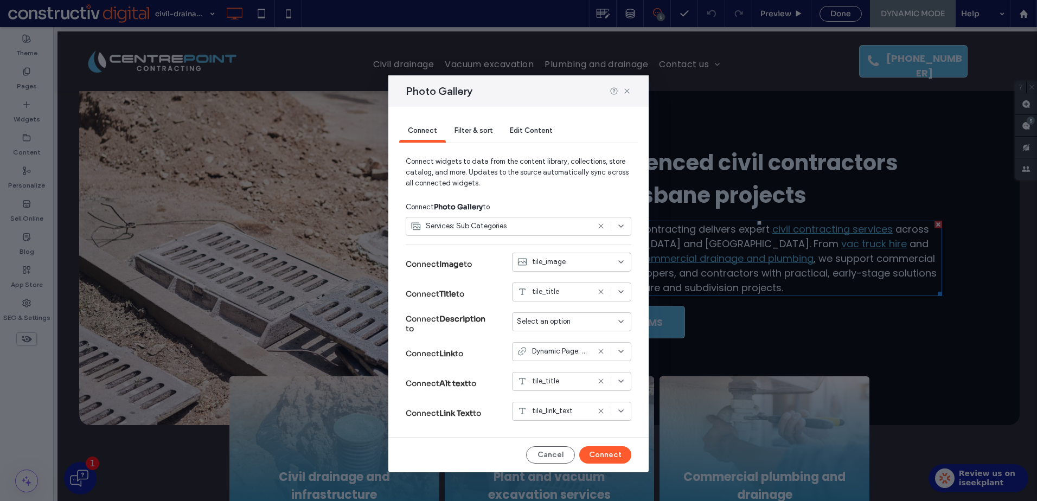
click at [620, 229] on icon at bounding box center [621, 226] width 9 height 9
click at [463, 341] on span "Services: Sub Categories" at bounding box center [470, 340] width 81 height 11
click at [613, 452] on button "Connect" at bounding box center [605, 454] width 52 height 17
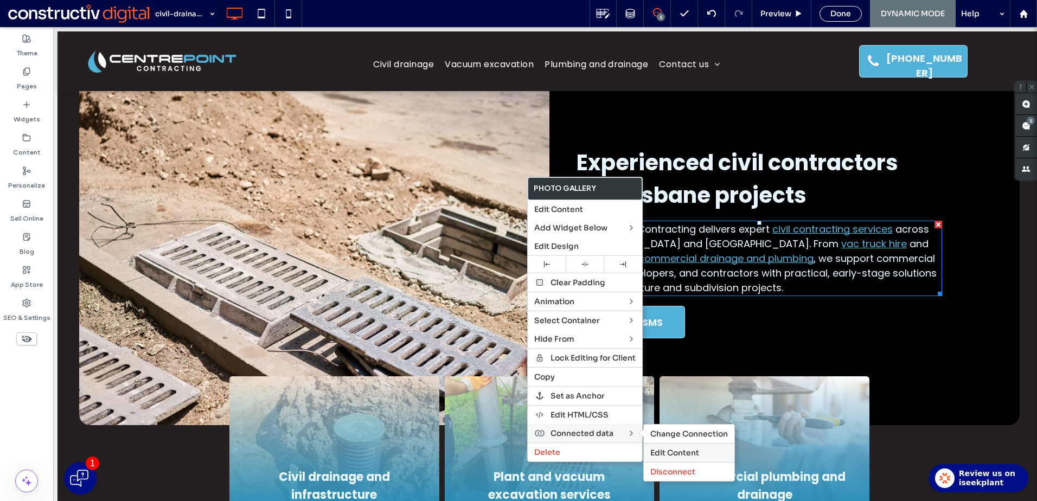
click at [685, 452] on span "Edit Content" at bounding box center [674, 453] width 49 height 10
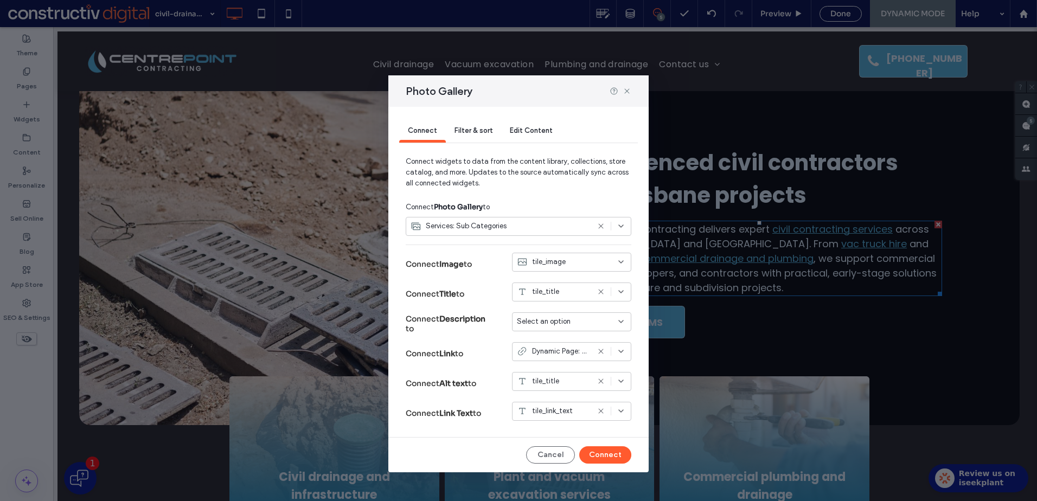
click at [528, 137] on div "Edit Content" at bounding box center [531, 131] width 60 height 23
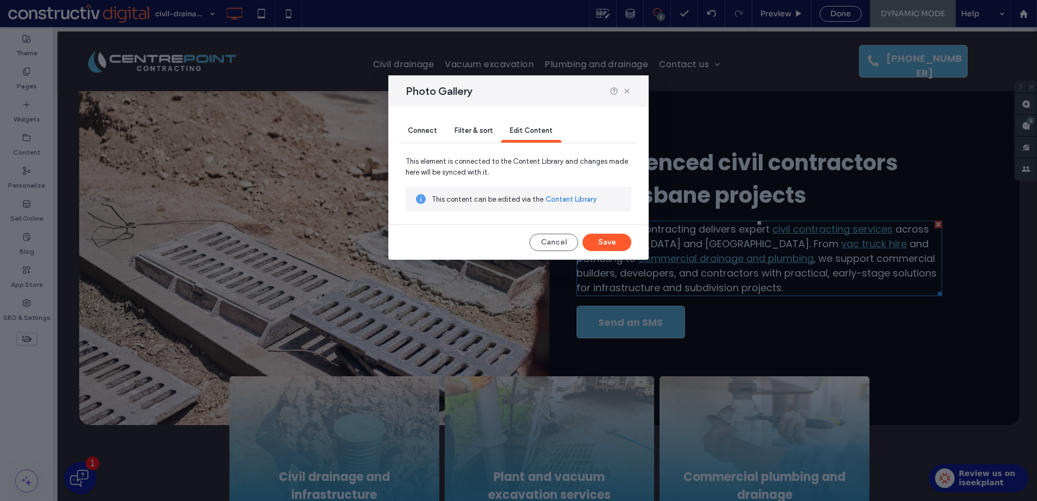
click at [477, 129] on span "Filter & sort" at bounding box center [473, 130] width 38 height 8
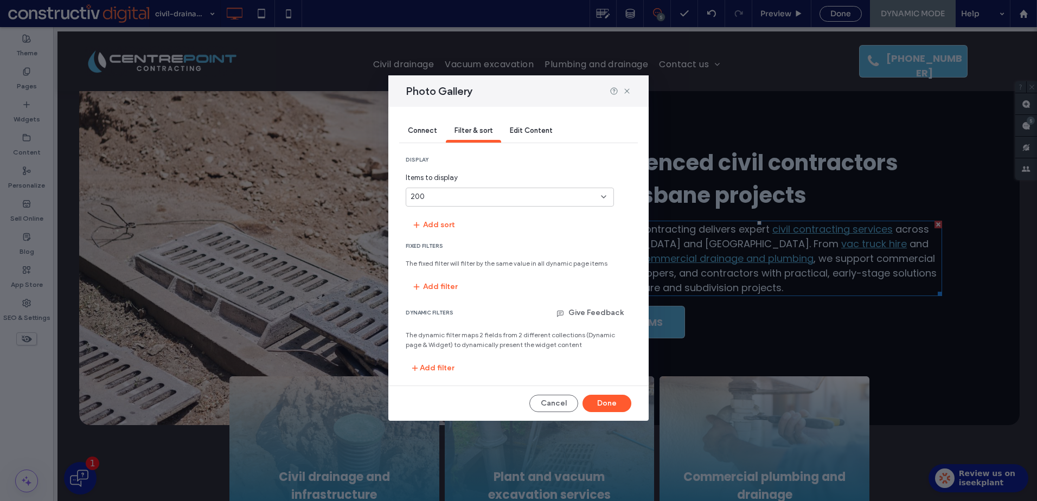
click at [420, 130] on span "Connect" at bounding box center [422, 130] width 29 height 8
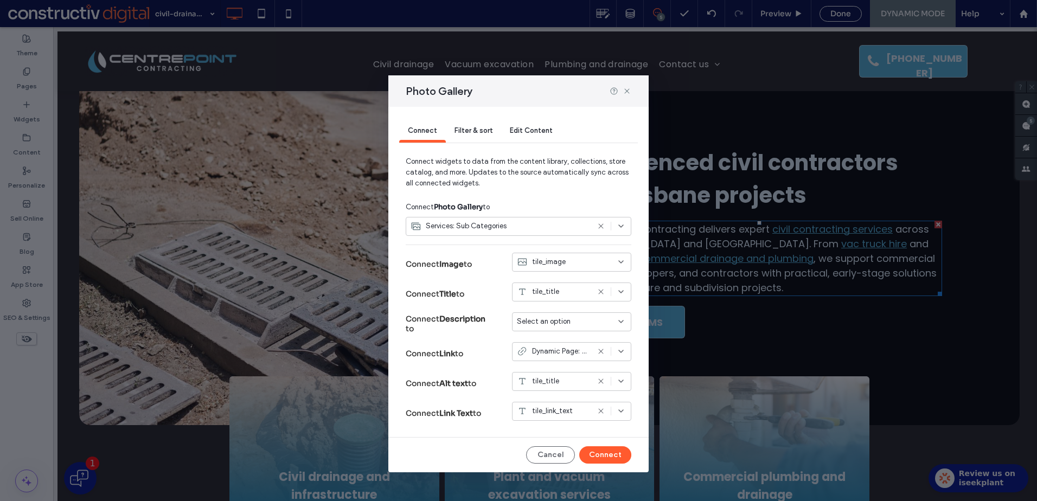
click at [592, 322] on div "Select an option" at bounding box center [565, 321] width 97 height 11
click at [471, 317] on strong "Description" at bounding box center [462, 319] width 46 height 10
click at [563, 455] on button "Cancel" at bounding box center [550, 454] width 49 height 17
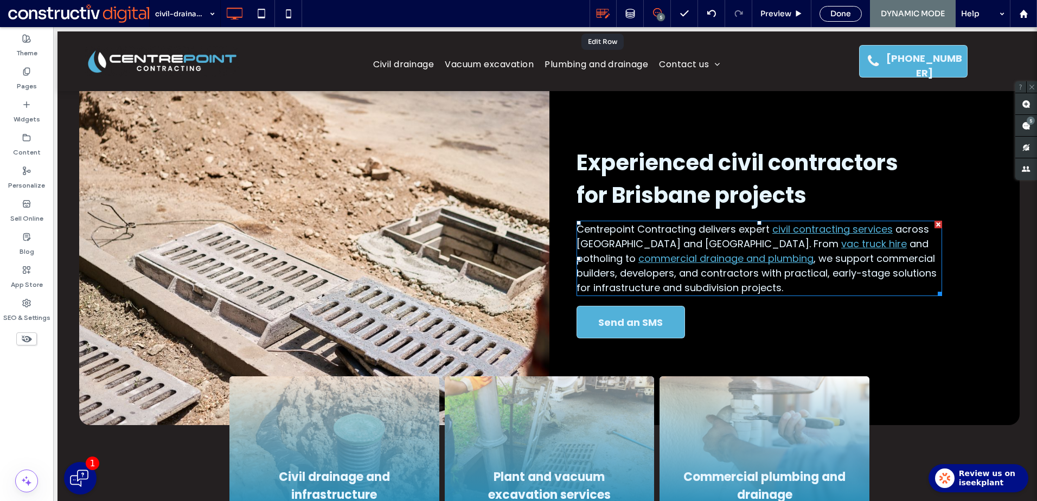
click at [601, 19] on icon at bounding box center [603, 14] width 14 height 14
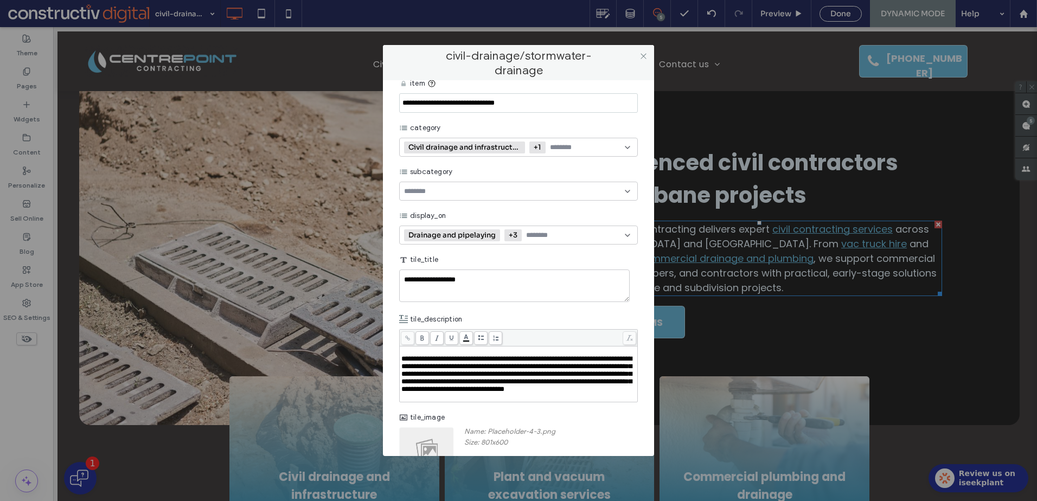
scroll to position [0, 0]
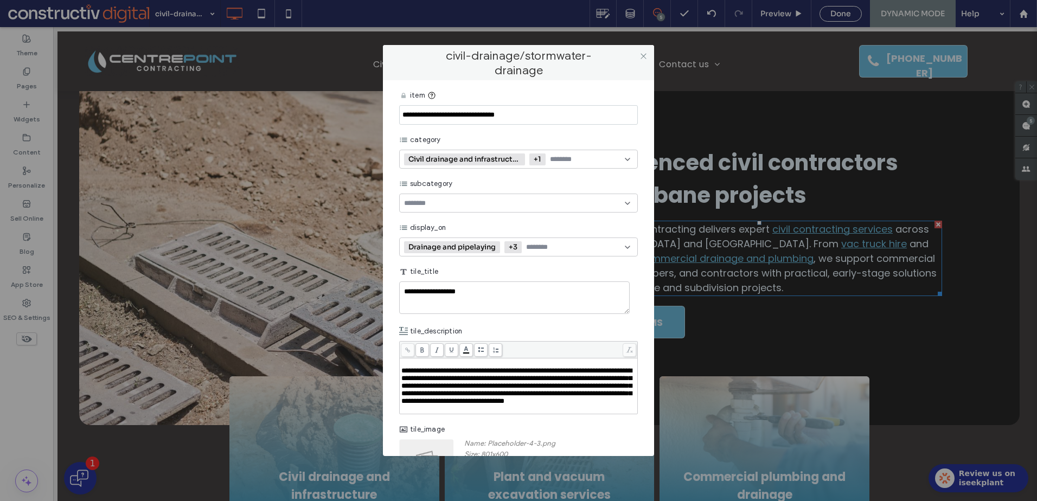
click at [614, 163] on input at bounding box center [587, 159] width 75 height 9
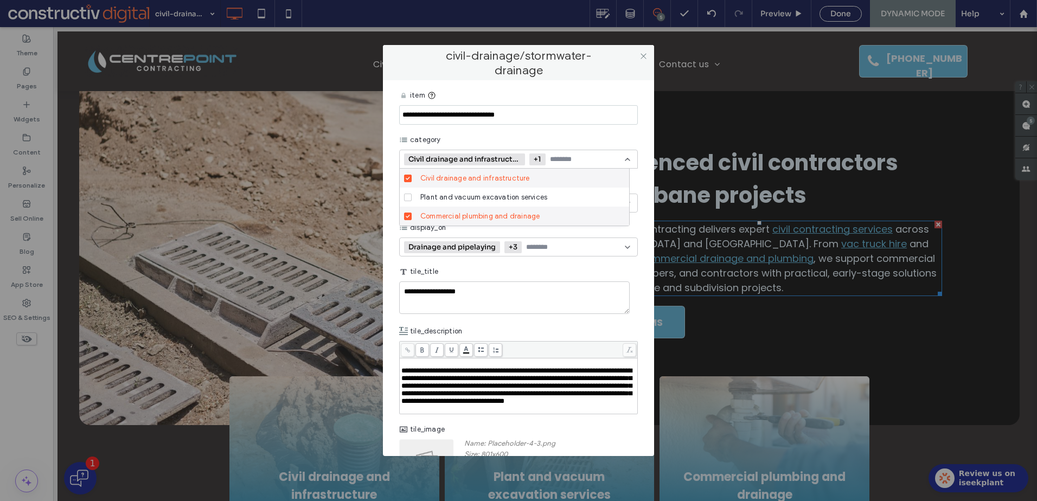
click at [407, 216] on icon at bounding box center [408, 216] width 4 height 3
click at [629, 131] on div "category" at bounding box center [518, 140] width 239 height 20
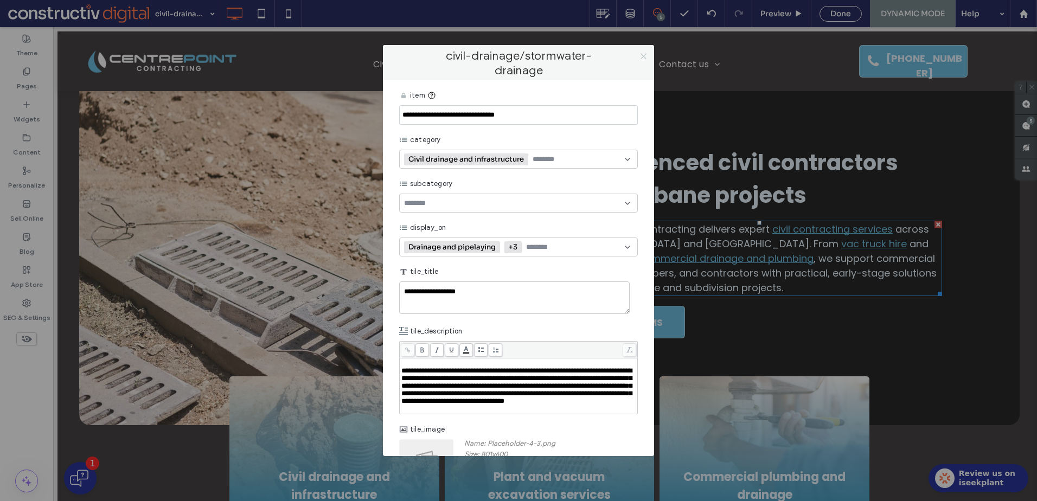
click at [645, 53] on icon at bounding box center [643, 56] width 8 height 8
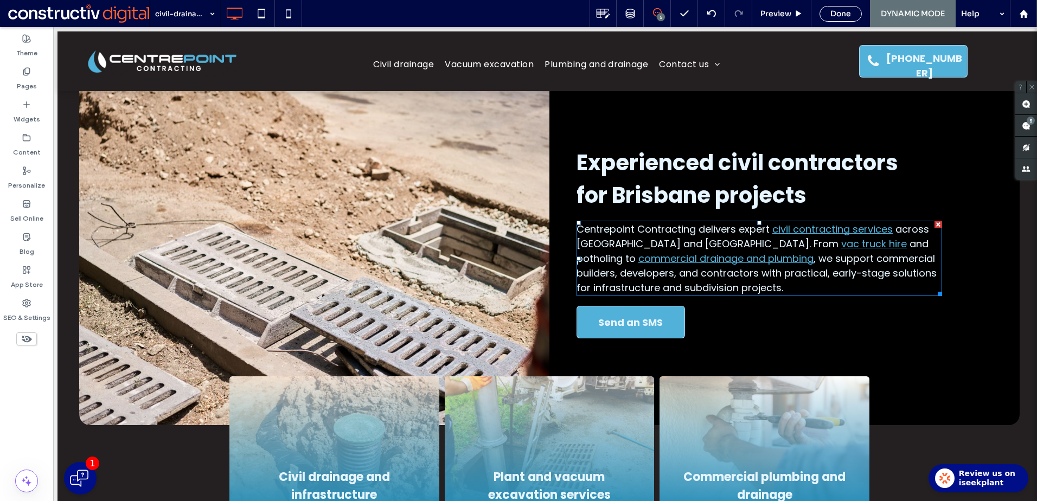
drag, startPoint x: 826, startPoint y: 13, endPoint x: 835, endPoint y: 21, distance: 11.9
click at [826, 13] on div "Done" at bounding box center [840, 14] width 41 height 10
click at [31, 155] on label "Content" at bounding box center [27, 149] width 28 height 15
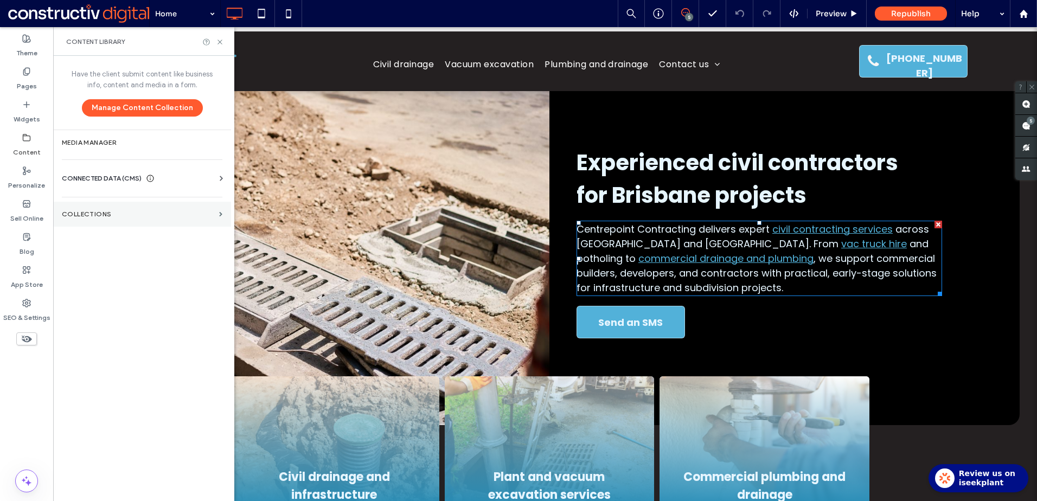
click at [112, 214] on label "Collections" at bounding box center [138, 214] width 153 height 8
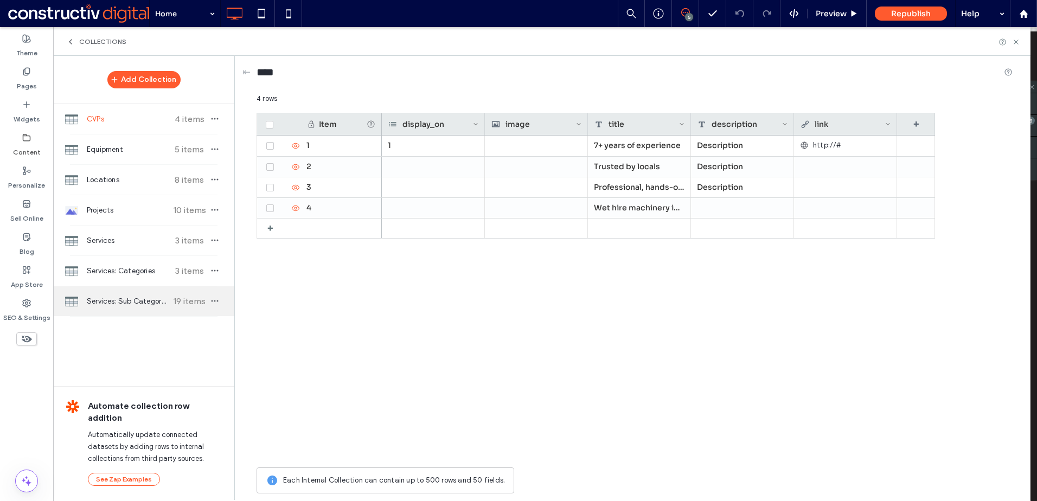
click at [126, 298] on span "Services: Sub Categories" at bounding box center [127, 301] width 81 height 11
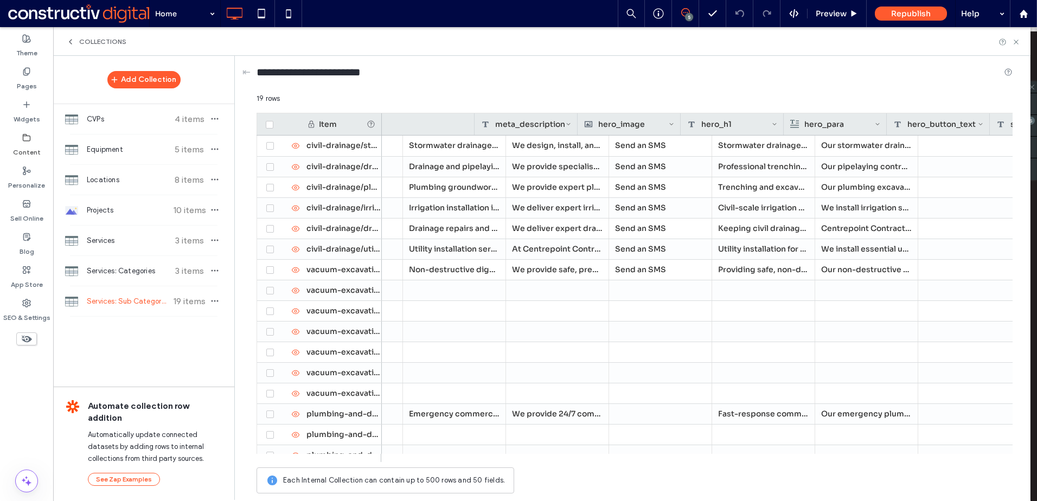
scroll to position [0, 831]
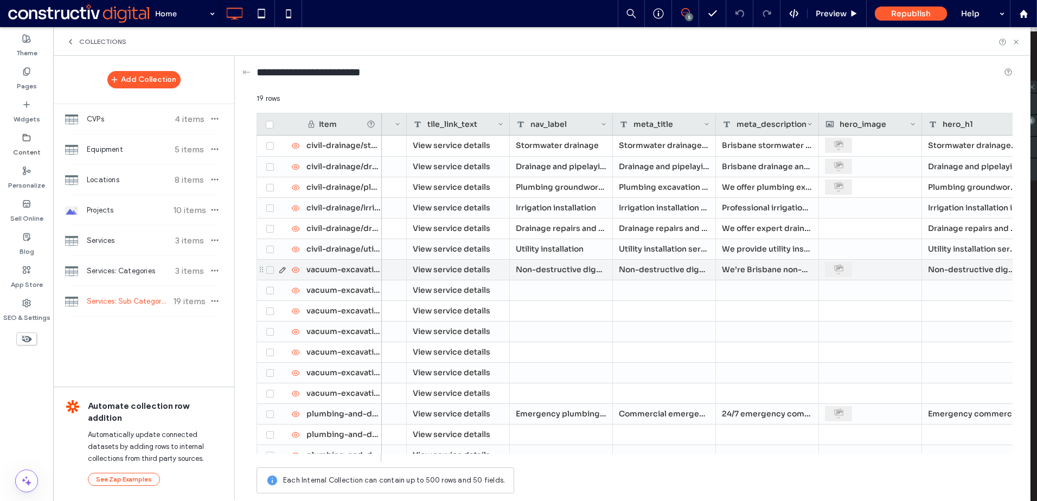
click at [597, 270] on div "Non-destructive digging" at bounding box center [561, 270] width 103 height 20
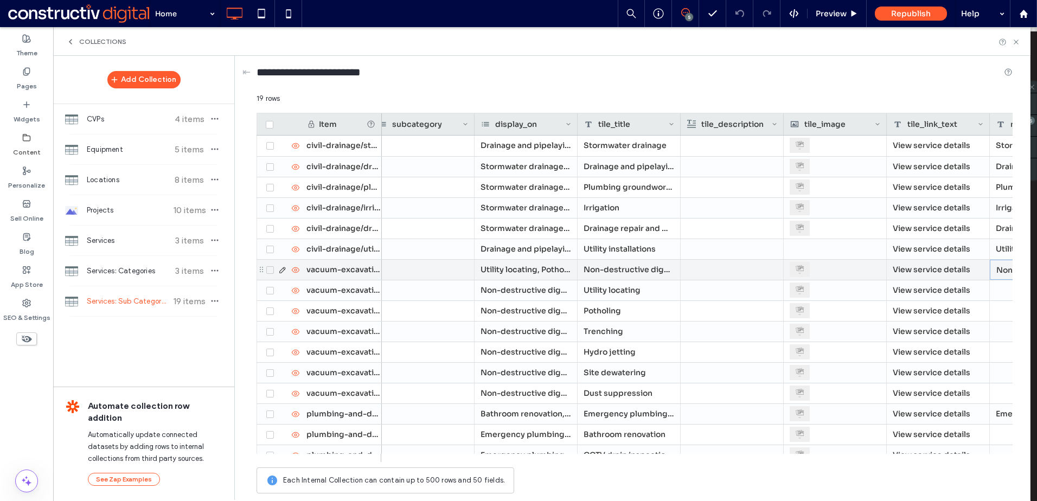
click at [547, 273] on div "Utility locating, Potholing, Trenching, Hydro jetting, Site dewatering, Dust su…" at bounding box center [525, 270] width 103 height 20
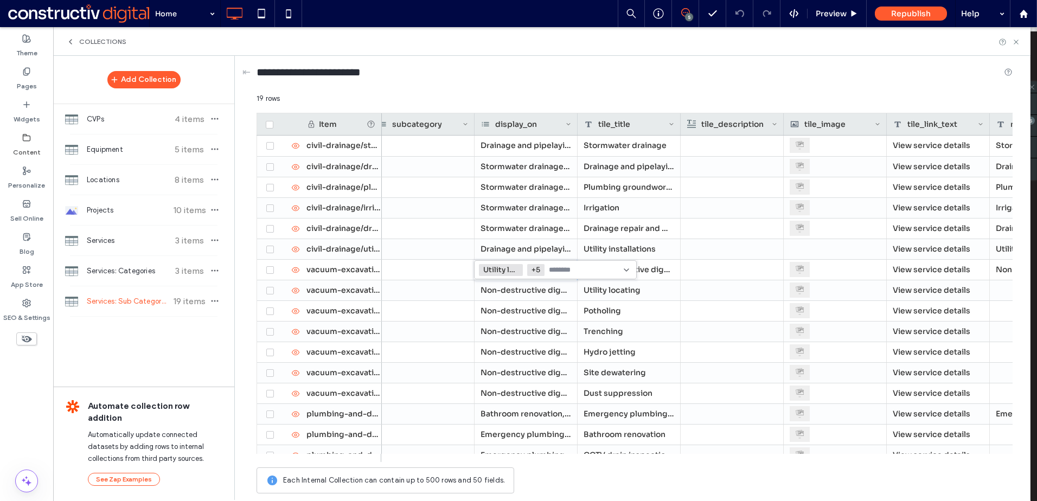
click at [628, 271] on icon at bounding box center [626, 270] width 9 height 9
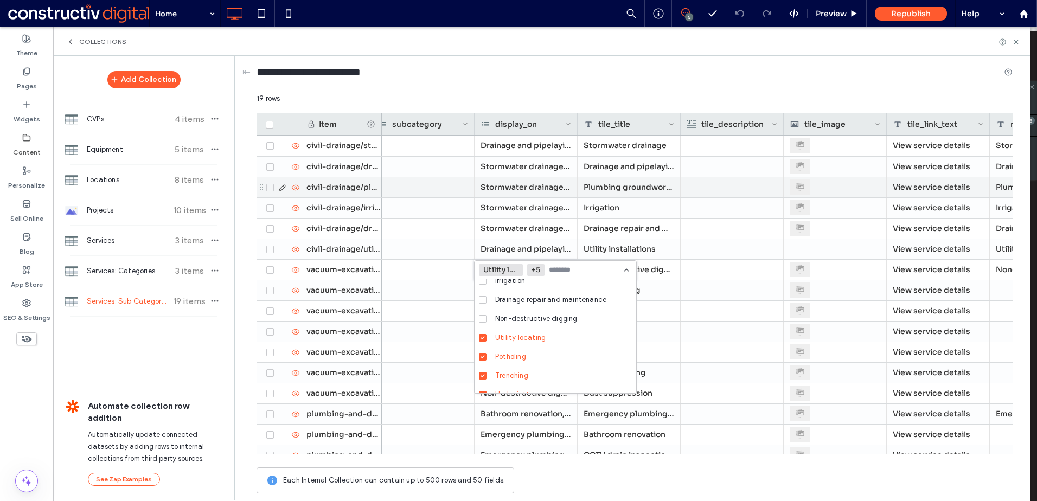
click at [533, 193] on div "Stormwater drainage, Drainage and pipelaying, Irrigation, Drainage repair and m…" at bounding box center [525, 187] width 103 height 20
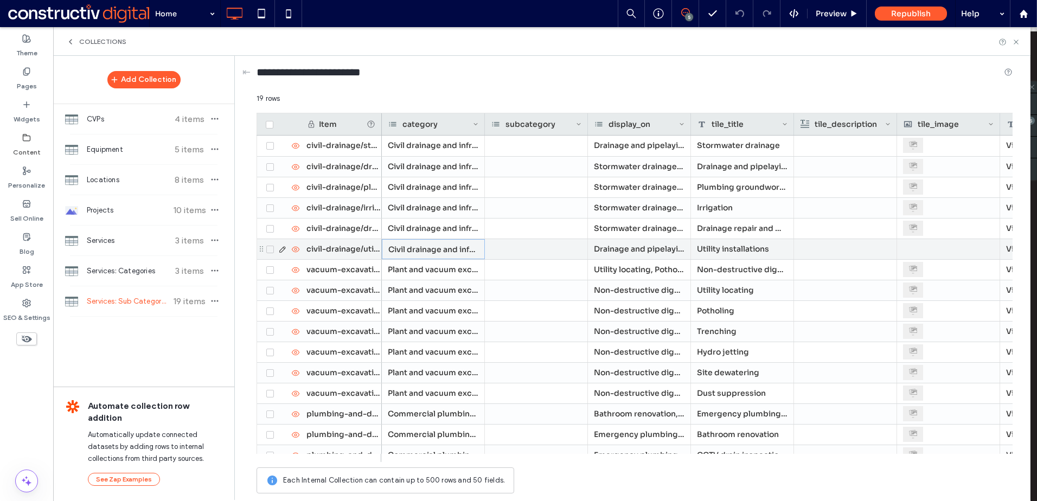
click at [421, 248] on div "Civil drainage and infrastructure" at bounding box center [433, 249] width 103 height 20
click at [611, 249] on div "Drainage and pipelaying, Plumbing groundworks, Irrigation, Drainage repair and …" at bounding box center [639, 249] width 103 height 20
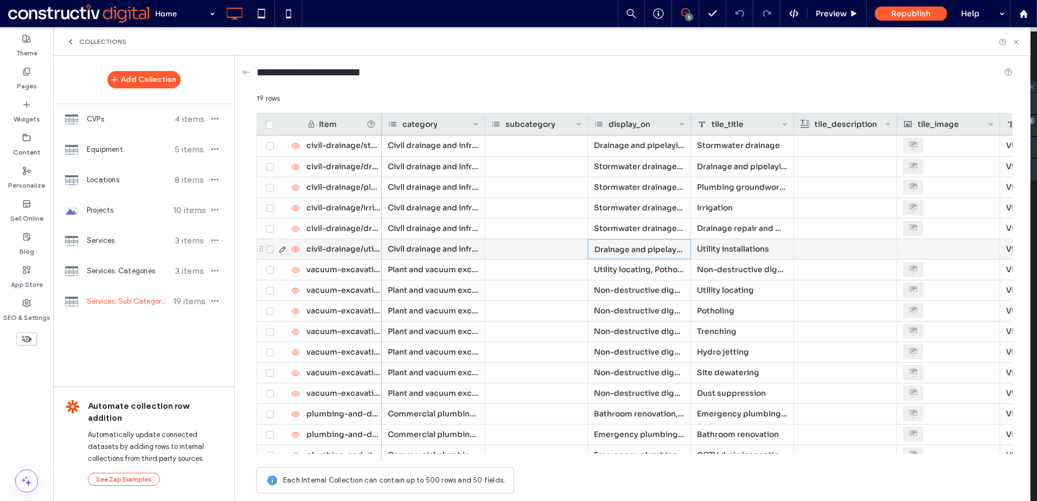
click at [611, 249] on div "Drainage and pipelaying, Plumbing groundworks, Irrigation, Drainage repair and …" at bounding box center [639, 249] width 103 height 20
click at [620, 250] on input at bounding box center [651, 249] width 75 height 9
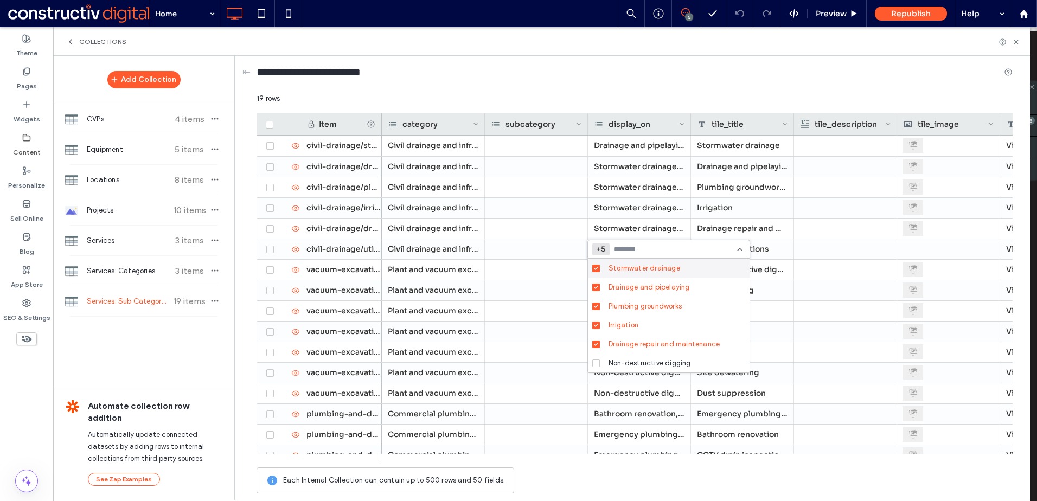
click at [620, 250] on input at bounding box center [651, 249] width 75 height 9
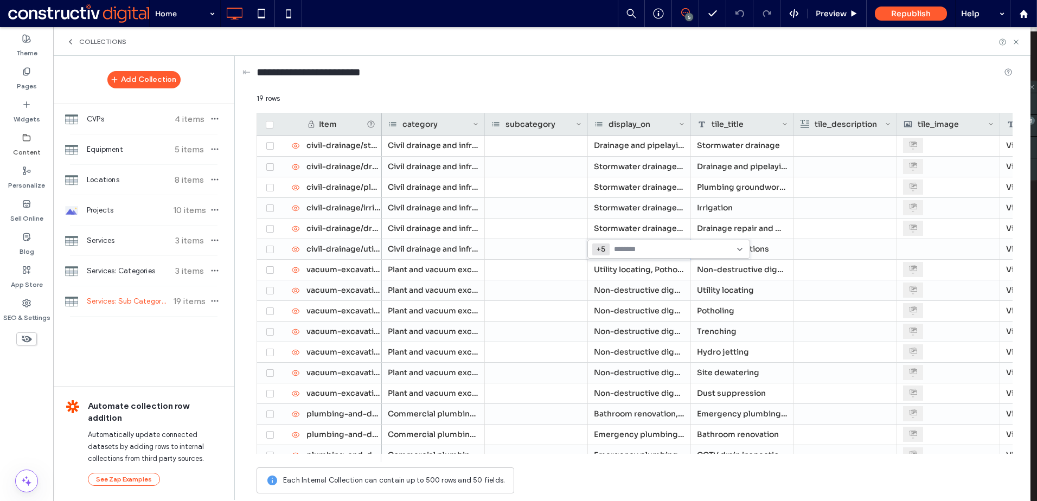
click at [620, 250] on input at bounding box center [651, 249] width 75 height 9
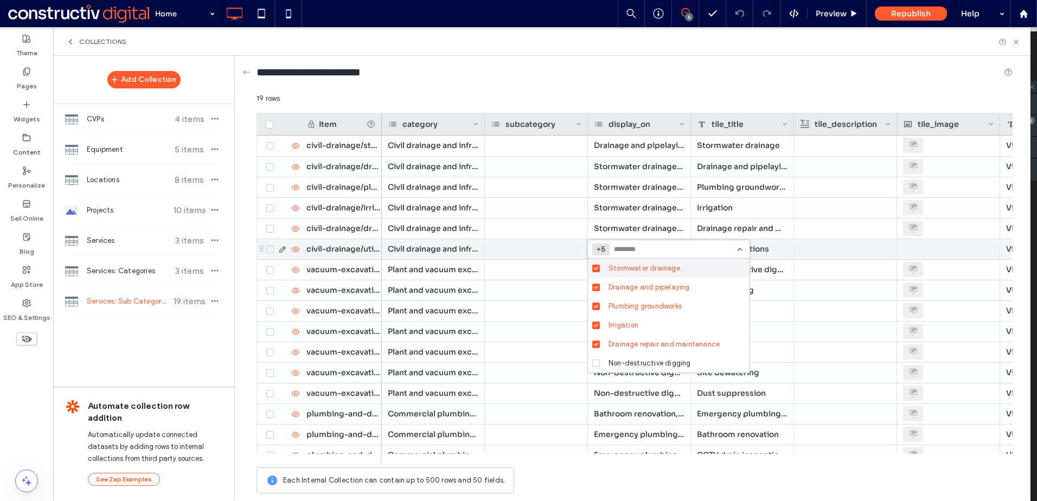
click at [775, 247] on div "Utility installations" at bounding box center [742, 249] width 103 height 20
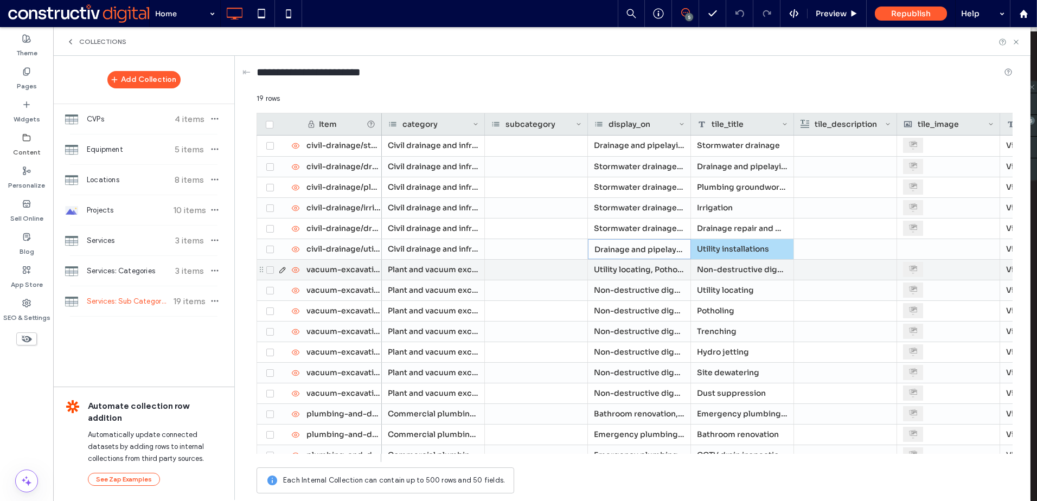
click at [639, 273] on div "Utility locating, Potholing, Trenching, Hydro jetting, Site dewatering, Dust su…" at bounding box center [639, 270] width 103 height 20
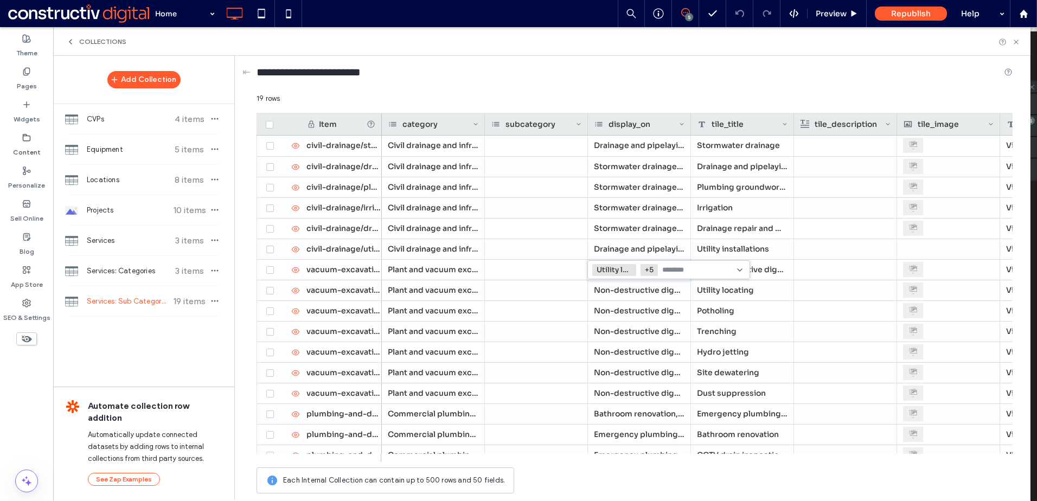
click at [688, 269] on input at bounding box center [699, 270] width 75 height 9
type input "*"
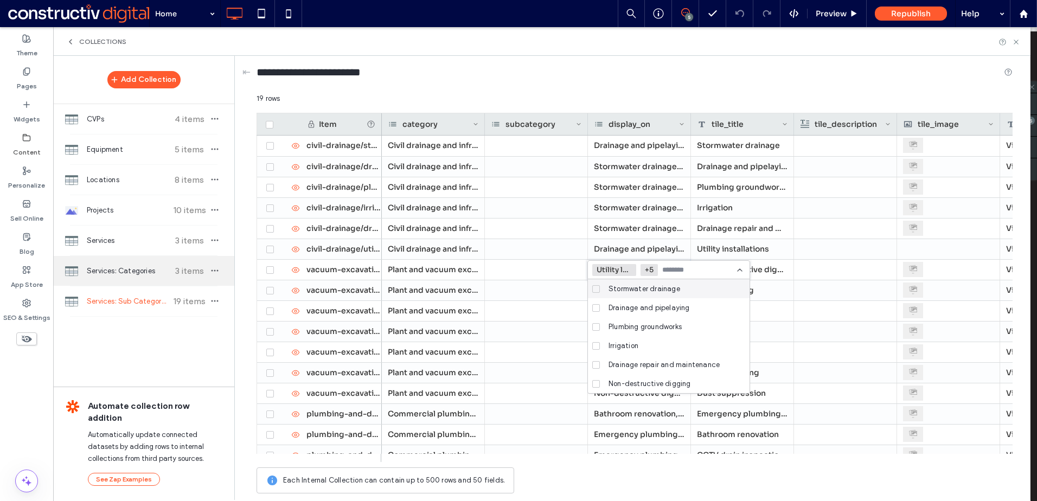
click at [125, 272] on span "Services: Categories" at bounding box center [127, 271] width 81 height 11
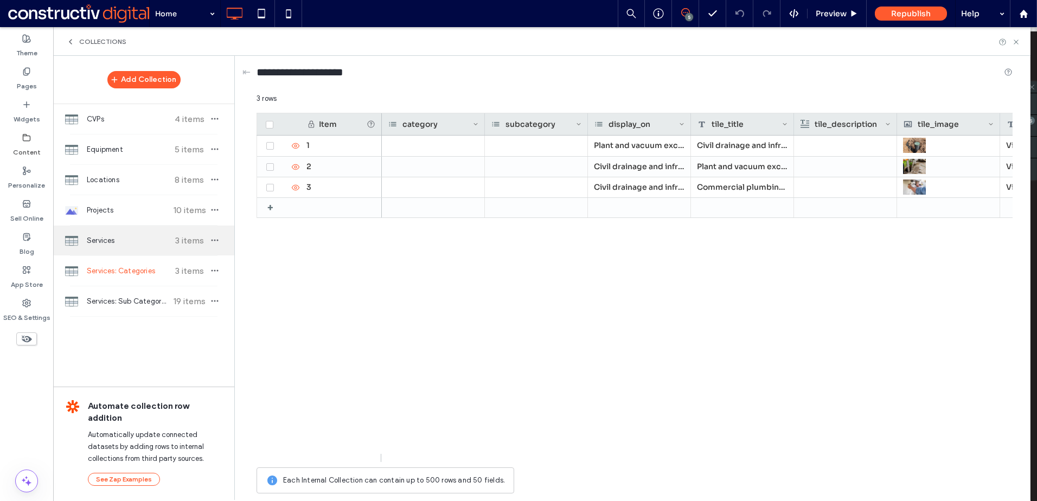
click at [122, 238] on span "Services" at bounding box center [127, 240] width 81 height 11
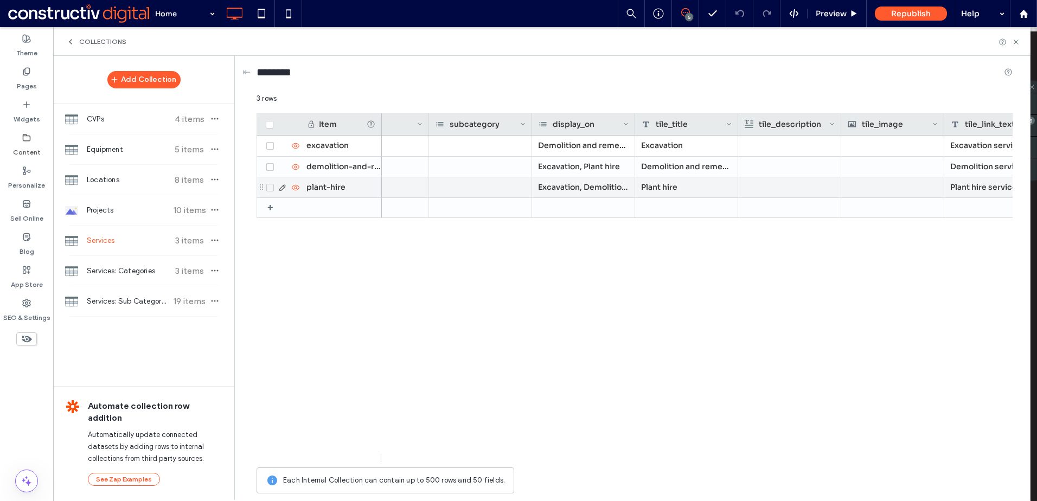
click at [587, 183] on div "Excavation, Demolition and remediation" at bounding box center [583, 187] width 103 height 20
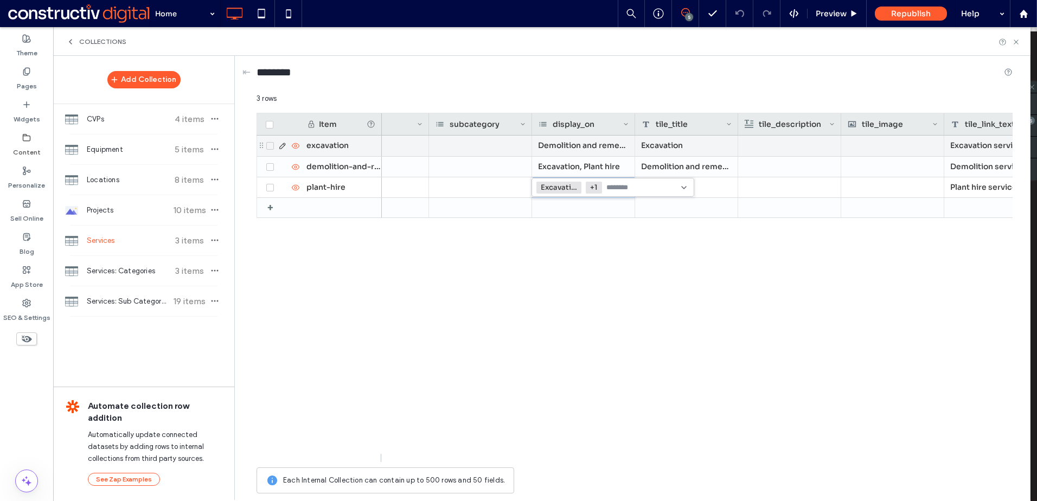
click at [495, 155] on div at bounding box center [480, 146] width 103 height 21
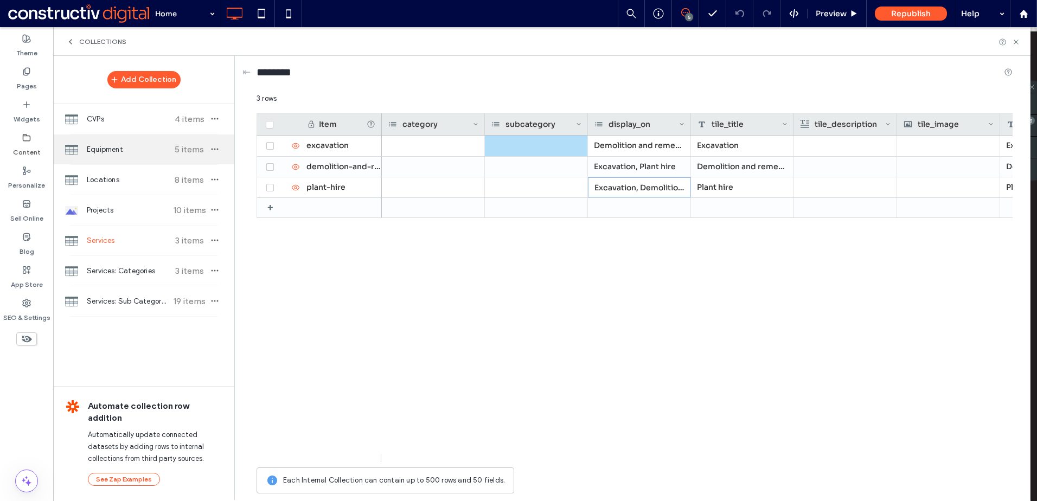
click at [131, 150] on span "Equipment" at bounding box center [127, 149] width 81 height 11
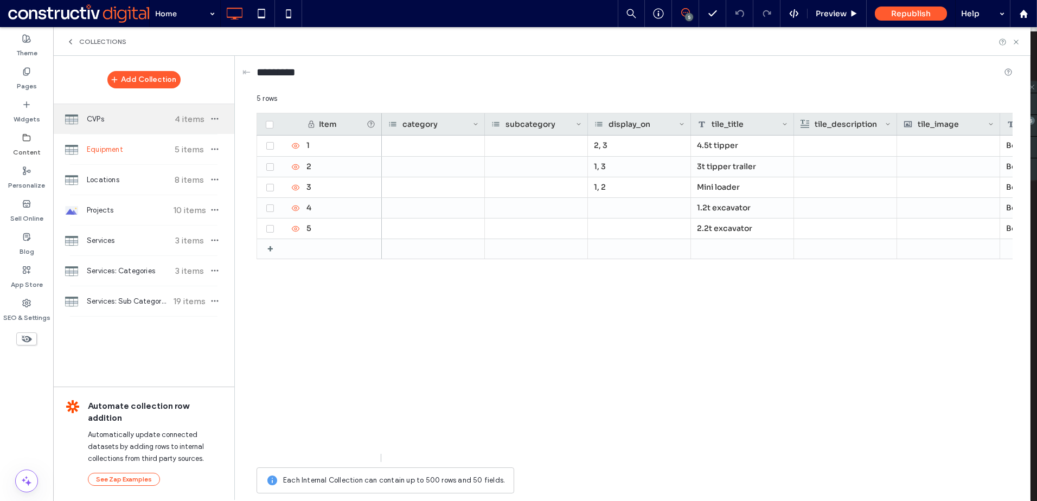
click at [132, 127] on div "CVPs 4 items" at bounding box center [143, 119] width 181 height 30
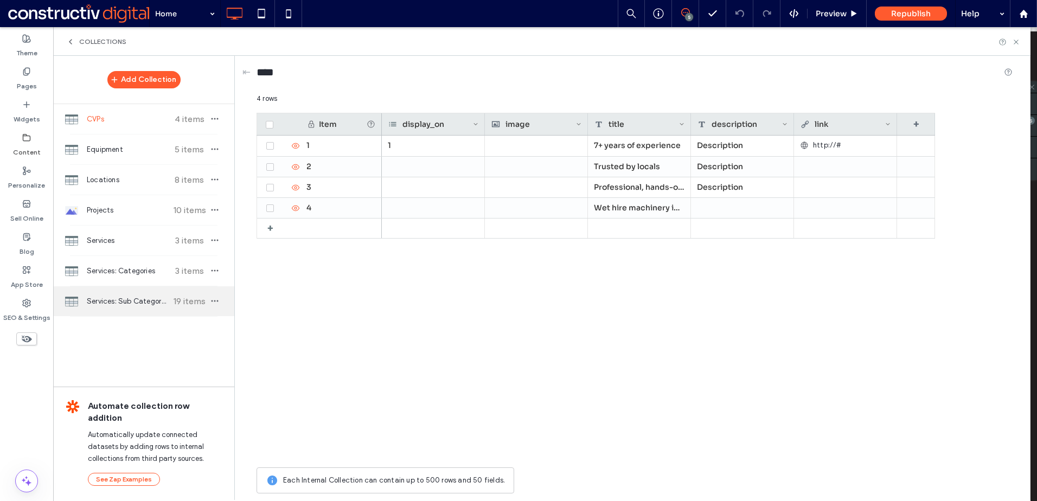
click at [136, 303] on span "Services: Sub Categories" at bounding box center [127, 301] width 81 height 11
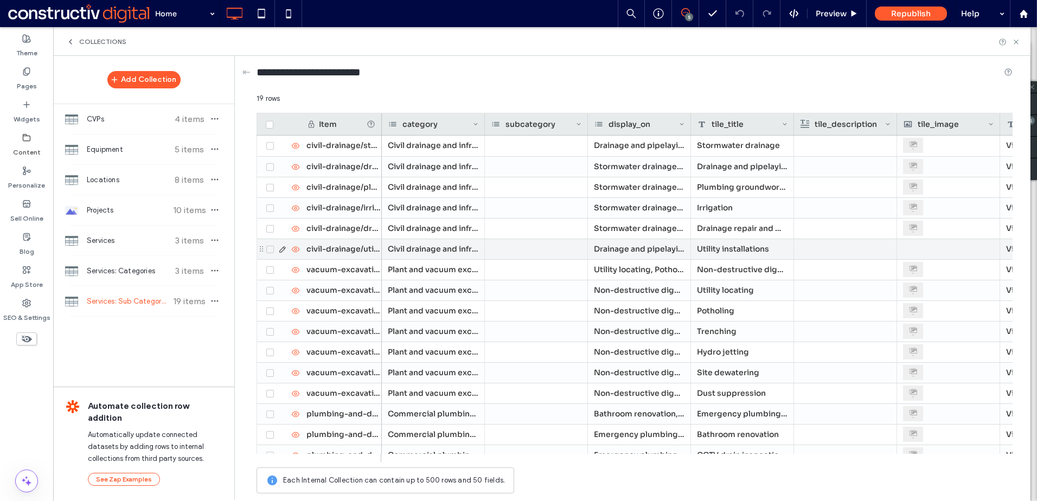
click at [943, 254] on div at bounding box center [948, 249] width 91 height 20
click at [943, 254] on div at bounding box center [948, 249] width 90 height 19
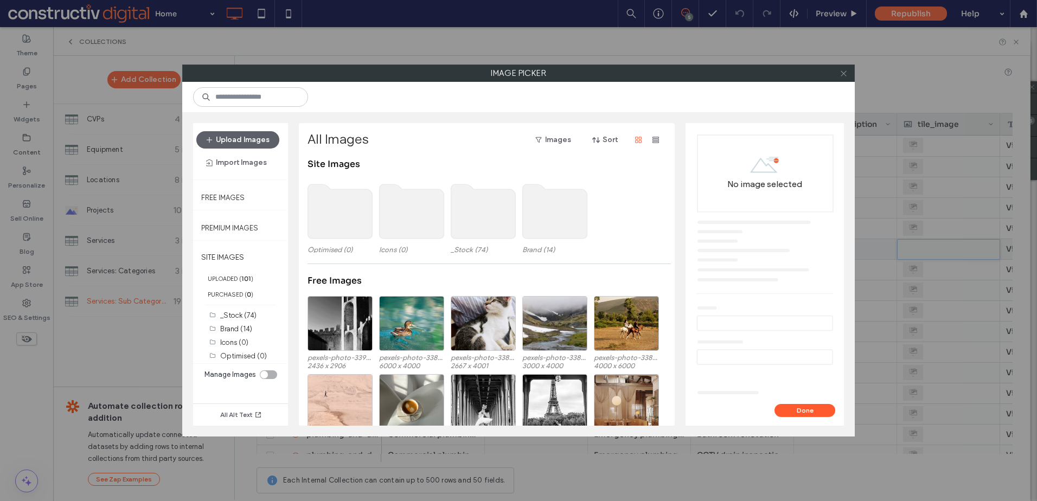
click at [844, 78] on span at bounding box center [843, 73] width 8 height 16
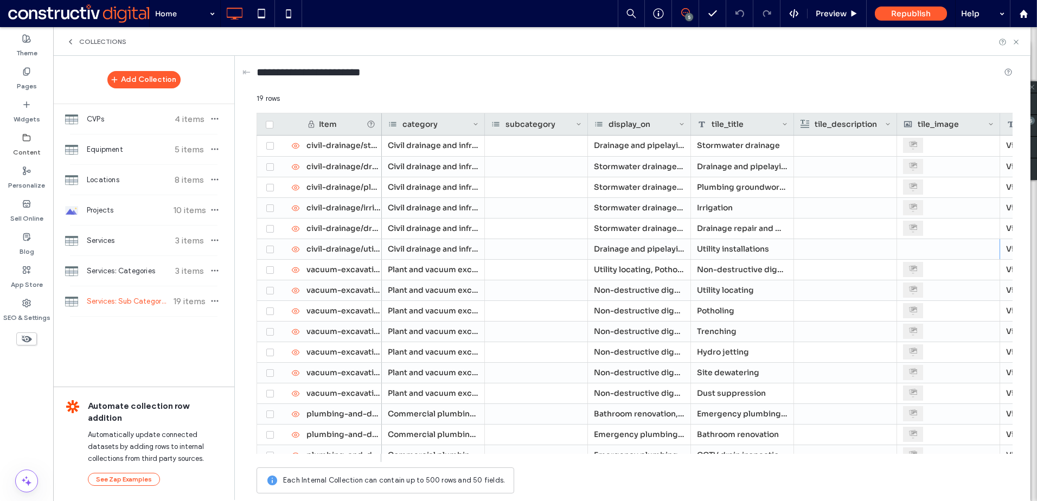
click at [480, 123] on div "category" at bounding box center [433, 124] width 103 height 22
click at [474, 124] on icon at bounding box center [475, 123] width 5 height 5
click at [466, 90] on div "**********" at bounding box center [634, 74] width 756 height 37
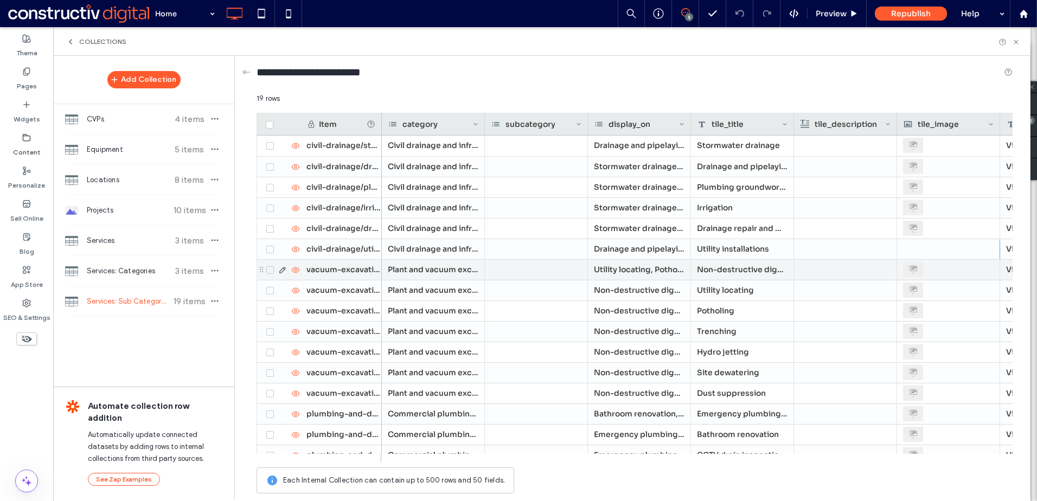
click at [640, 270] on div "Utility locating, Potholing, Trenching, Hydro jetting, Site dewatering, Dust su…" at bounding box center [639, 270] width 103 height 20
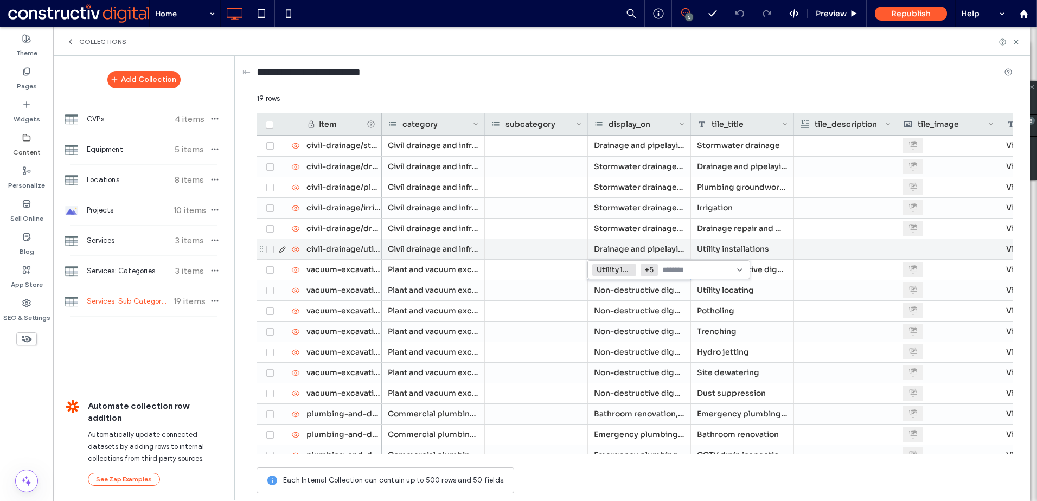
click at [837, 247] on div at bounding box center [845, 249] width 91 height 20
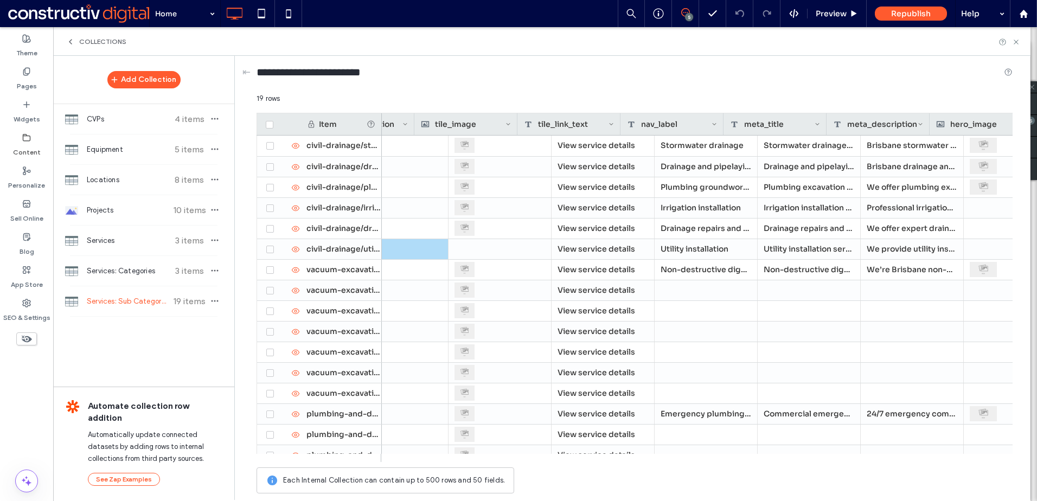
scroll to position [0, 483]
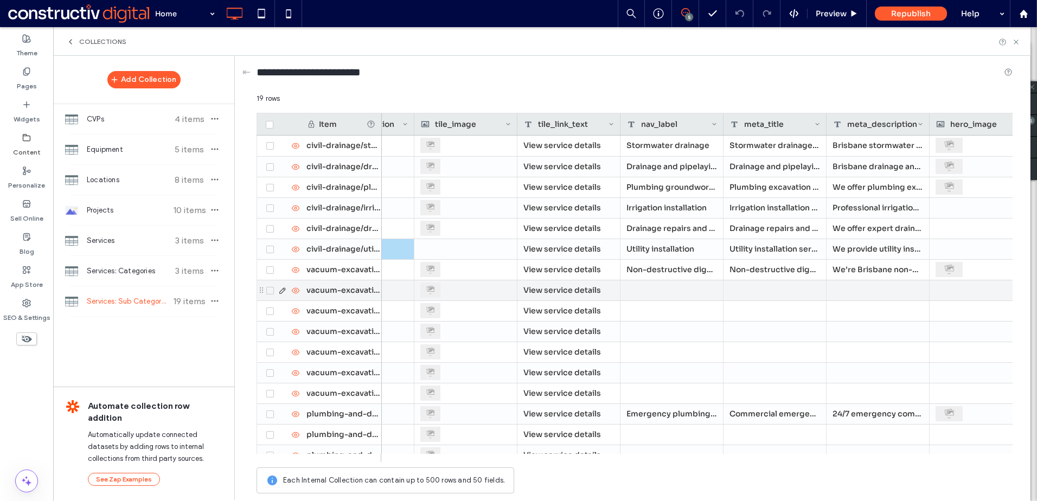
click at [663, 288] on div at bounding box center [671, 290] width 103 height 20
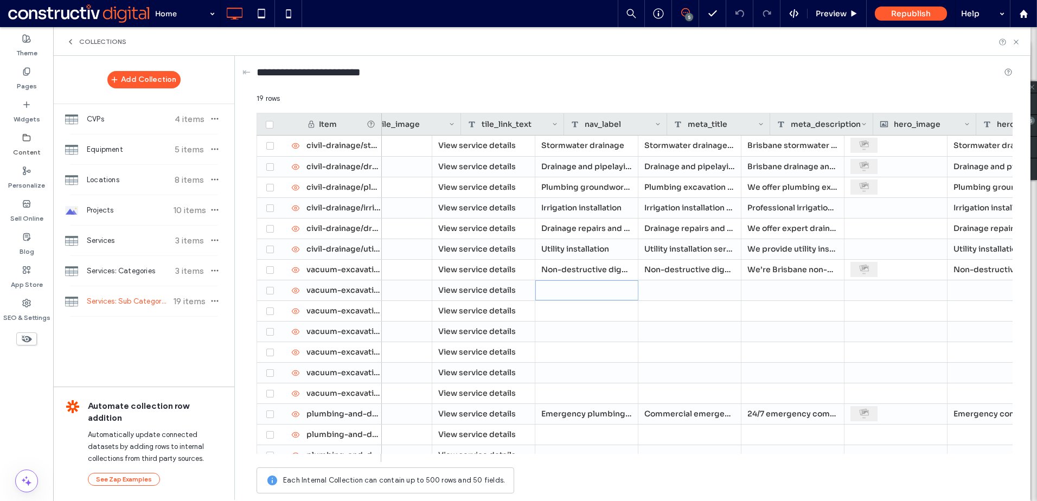
scroll to position [0, 585]
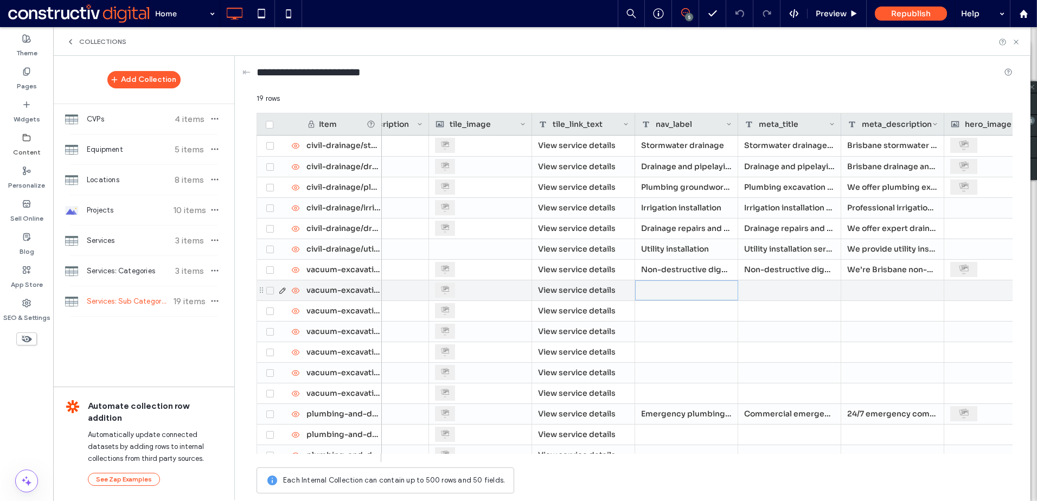
click at [666, 291] on div at bounding box center [686, 290] width 103 height 20
click at [668, 269] on textarea "plain-text-cell" at bounding box center [693, 276] width 119 height 33
drag, startPoint x: 663, startPoint y: 270, endPoint x: 675, endPoint y: 272, distance: 12.7
click at [663, 270] on textarea "**********" at bounding box center [693, 276] width 119 height 33
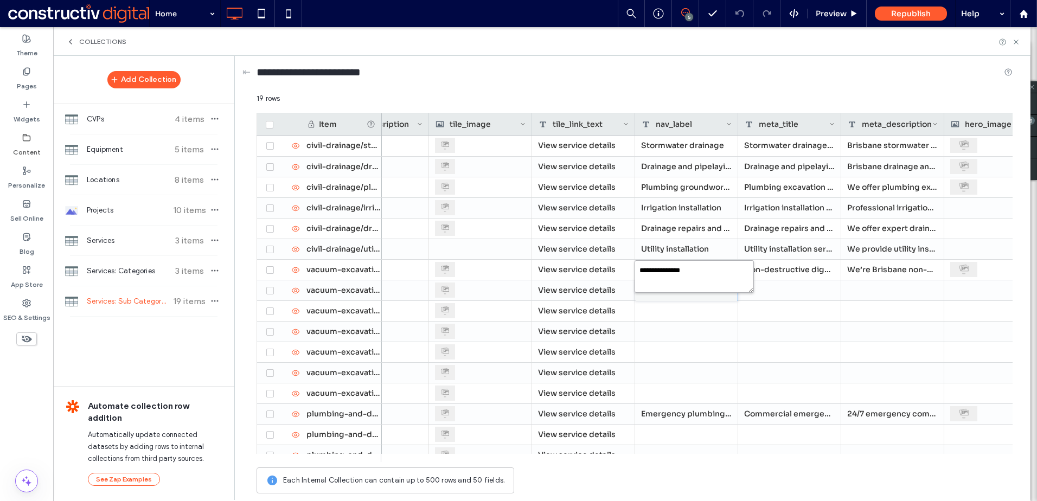
type textarea "**********"
click at [677, 322] on div at bounding box center [686, 332] width 103 height 20
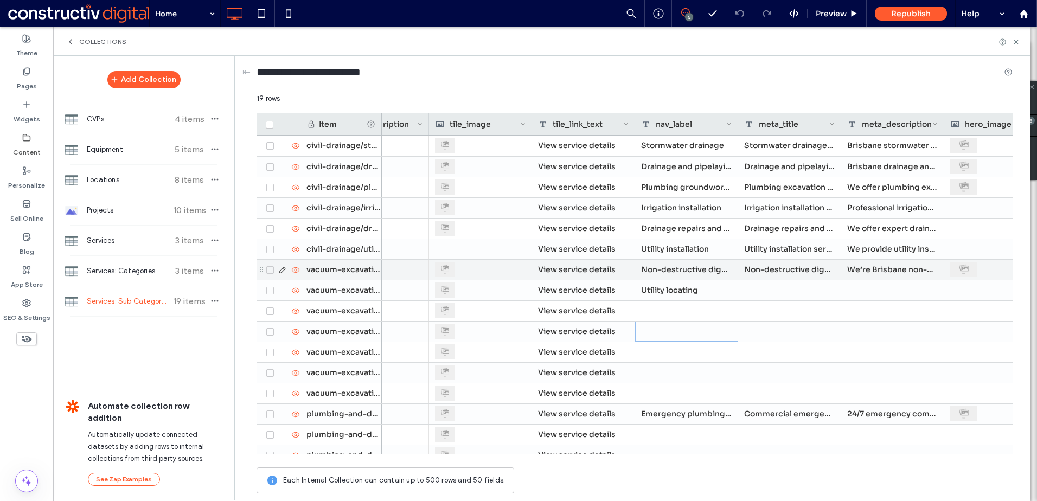
click at [794, 289] on div at bounding box center [789, 290] width 103 height 20
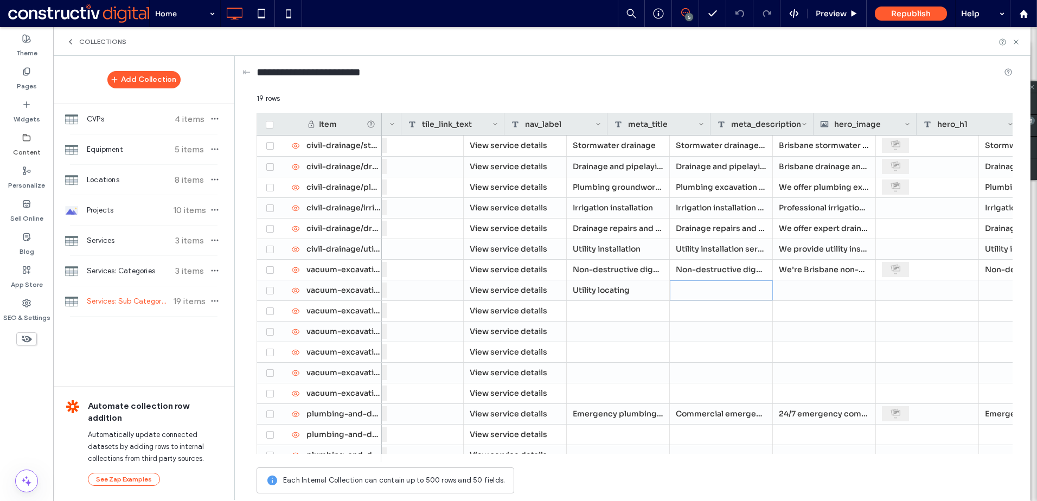
scroll to position [0, 599]
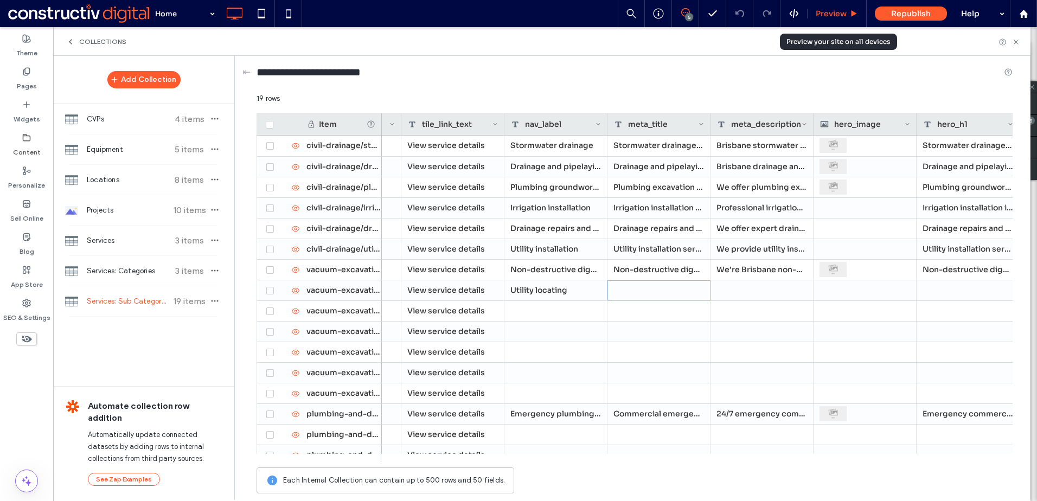
click at [827, 10] on span "Preview" at bounding box center [831, 14] width 31 height 10
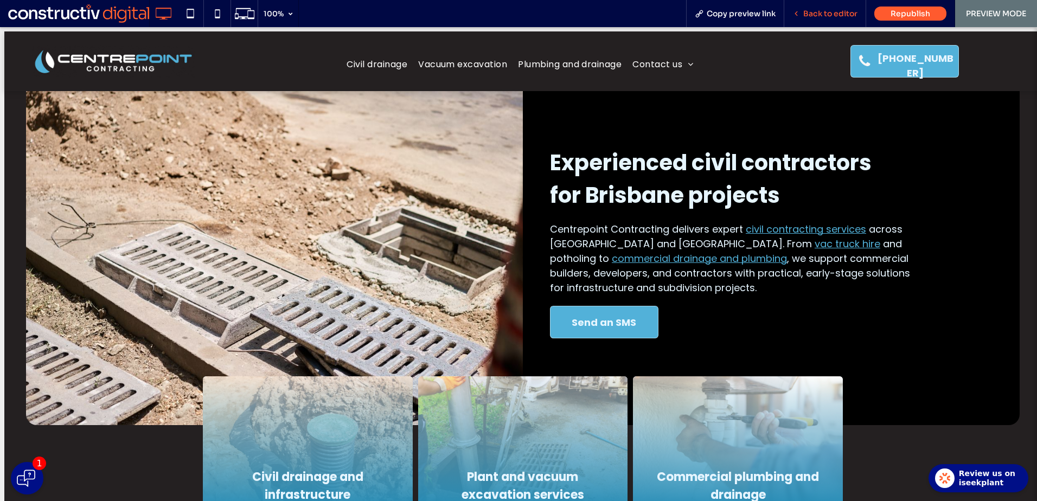
click at [846, 12] on span "Back to editor" at bounding box center [830, 14] width 54 height 10
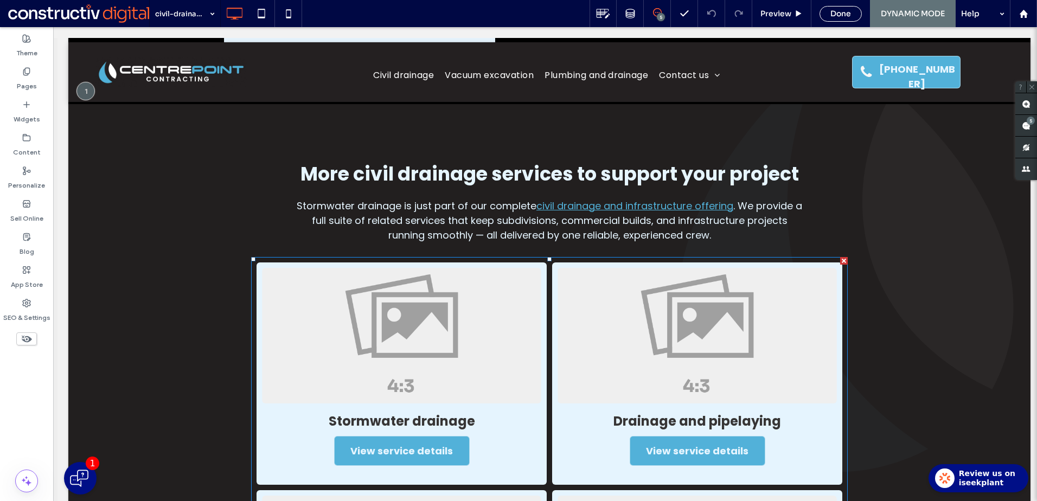
scroll to position [1030, 0]
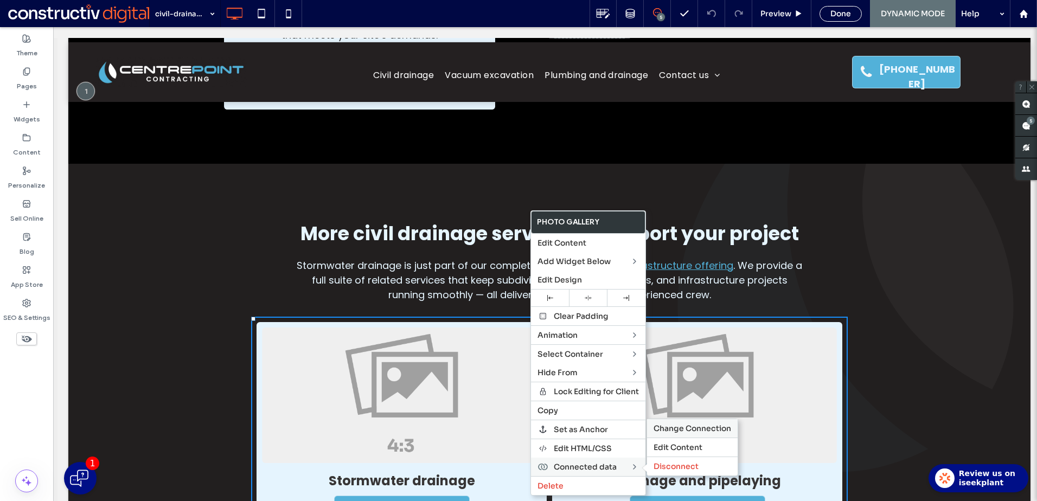
click at [684, 428] on span "Change Connection" at bounding box center [692, 429] width 78 height 10
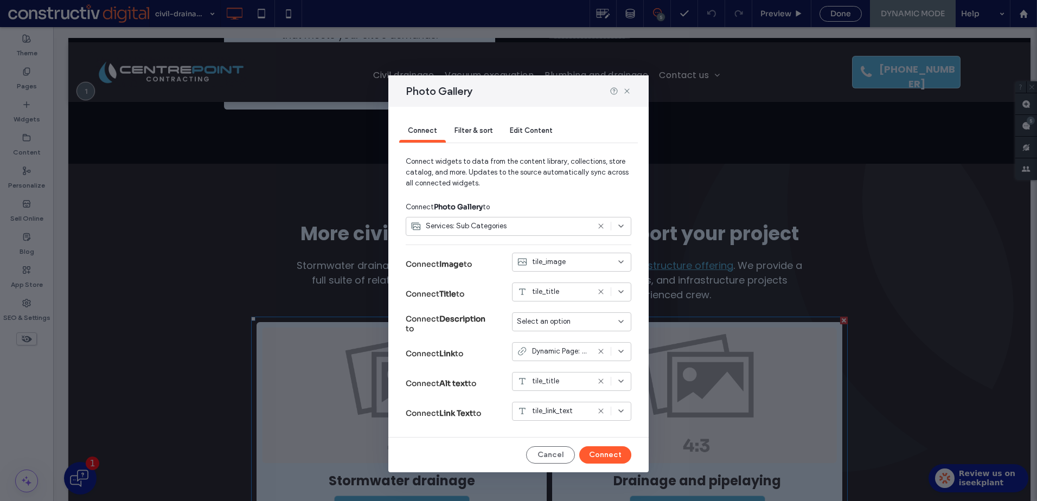
click at [564, 227] on div "Services: Sub Categories" at bounding box center [499, 226] width 178 height 11
click at [574, 198] on div "Connect Photo Gallery to" at bounding box center [519, 207] width 226 height 20
click at [472, 132] on span "Filter & sort" at bounding box center [473, 130] width 38 height 8
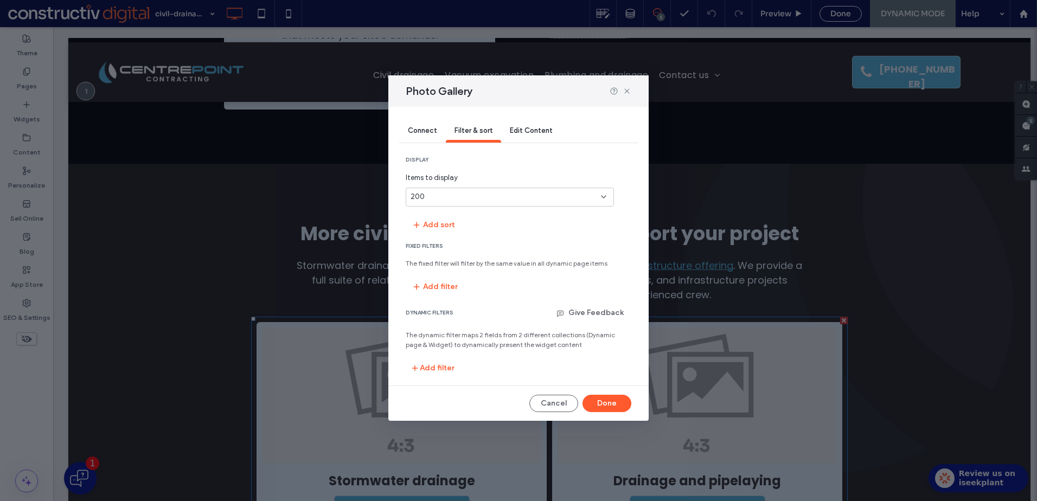
click at [450, 201] on div "200" at bounding box center [502, 196] width 185 height 11
click at [491, 219] on div "5" at bounding box center [509, 216] width 207 height 19
click at [436, 224] on button "Add sort" at bounding box center [433, 224] width 55 height 17
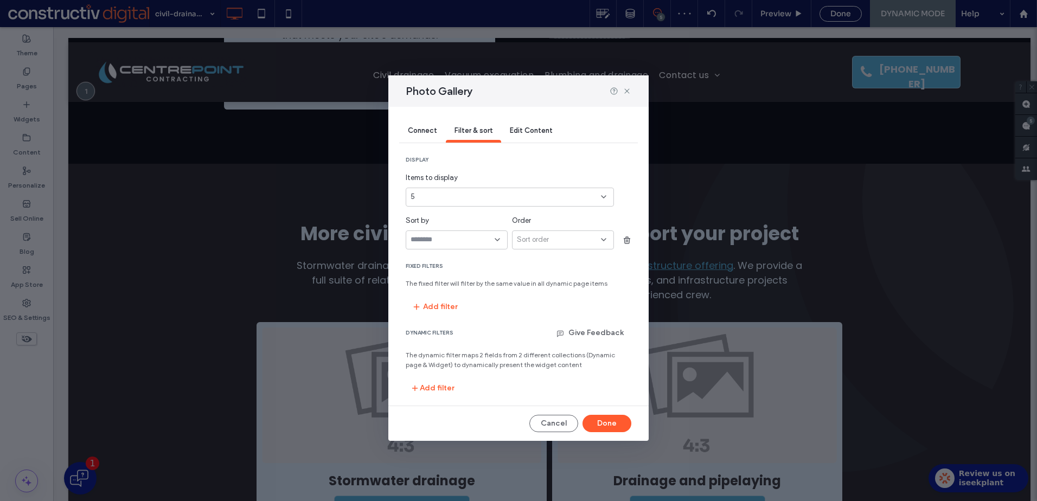
click at [484, 242] on input "sort-field-dropdown" at bounding box center [452, 239] width 84 height 9
click at [498, 241] on icon at bounding box center [497, 239] width 9 height 9
click at [489, 224] on div "Sort by" at bounding box center [457, 220] width 102 height 11
click at [476, 240] on input "sort-field-dropdown" at bounding box center [452, 239] width 84 height 9
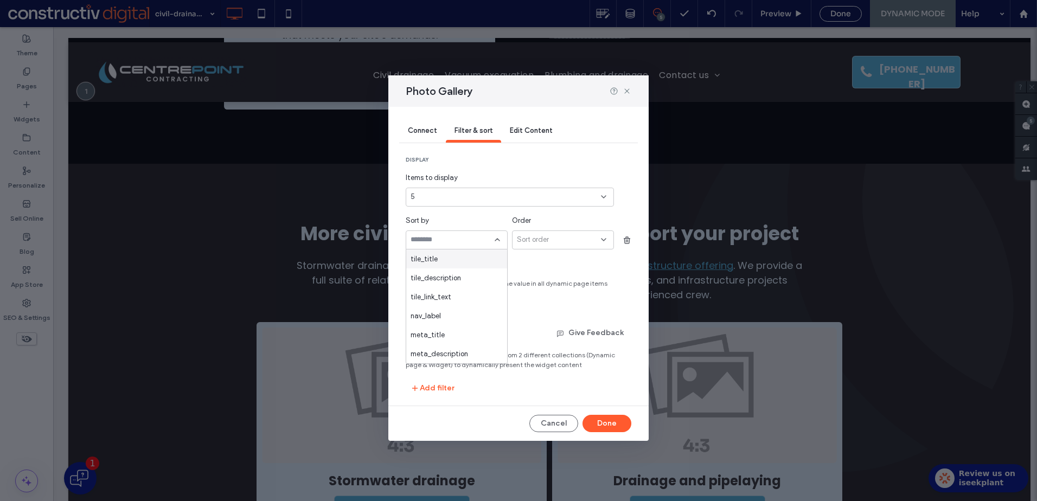
click at [473, 227] on div "Sort by" at bounding box center [457, 232] width 102 height 34
click at [605, 197] on use at bounding box center [603, 197] width 4 height 2
click at [472, 303] on div "200" at bounding box center [509, 310] width 207 height 19
click at [476, 216] on div "Sort by" at bounding box center [457, 220] width 102 height 11
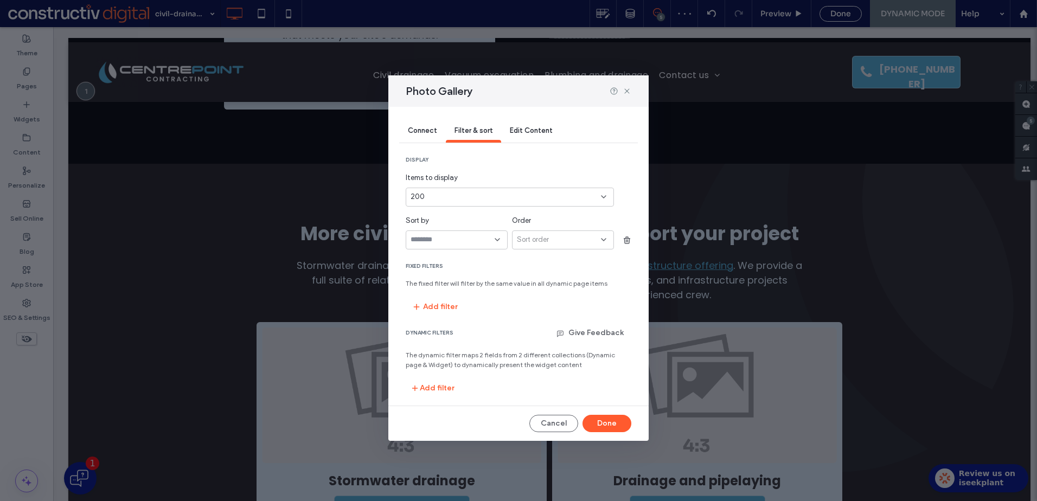
click at [529, 130] on span "Edit Content" at bounding box center [531, 130] width 43 height 8
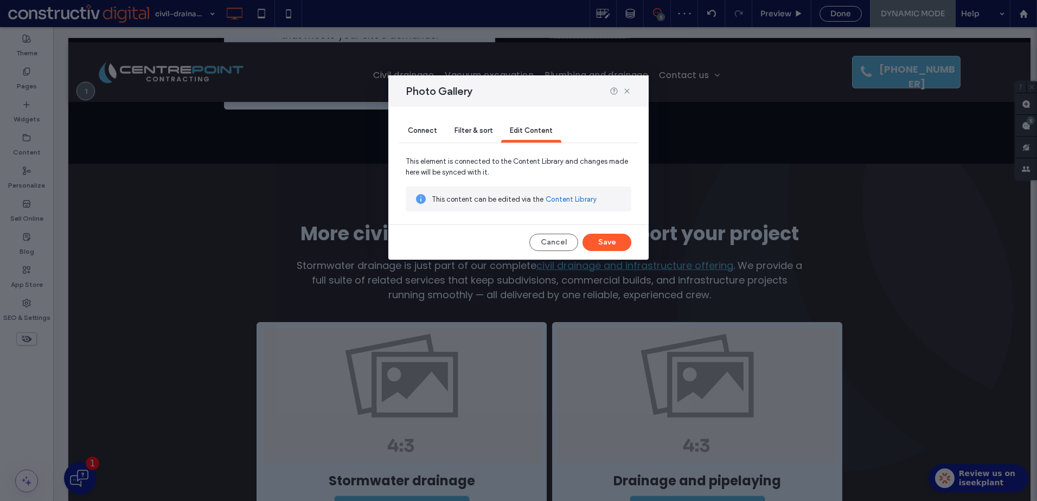
click at [463, 136] on div "Filter & sort" at bounding box center [473, 131] width 55 height 23
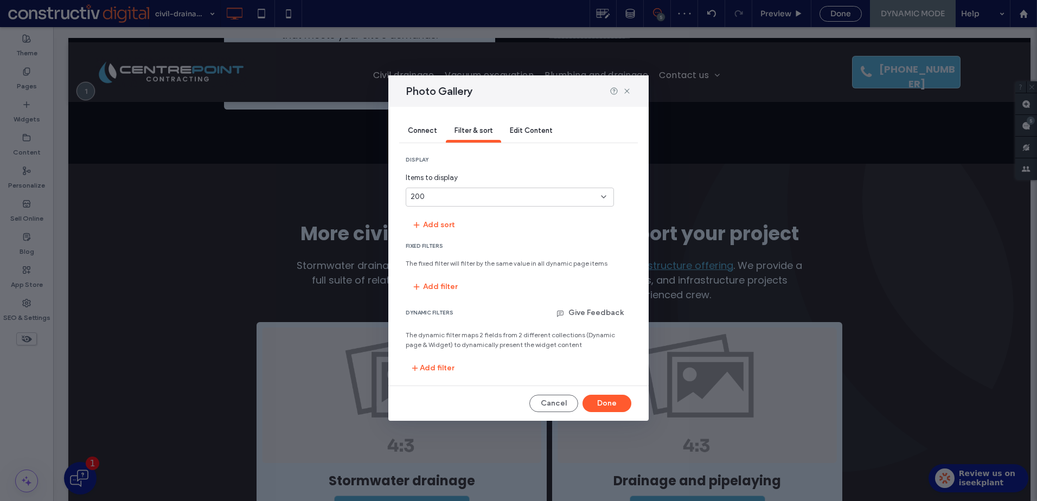
click at [417, 133] on span "Connect" at bounding box center [422, 130] width 29 height 8
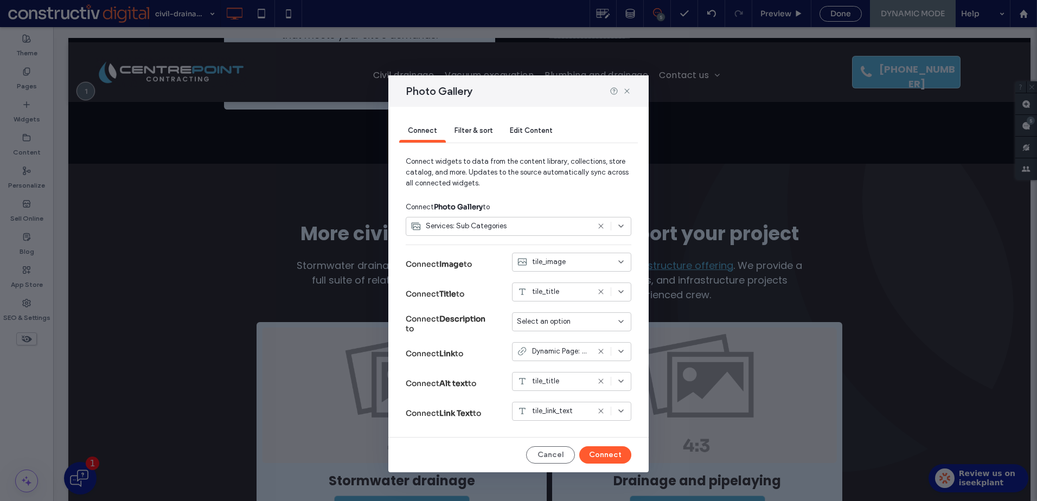
click at [482, 129] on span "Filter & sort" at bounding box center [473, 130] width 38 height 8
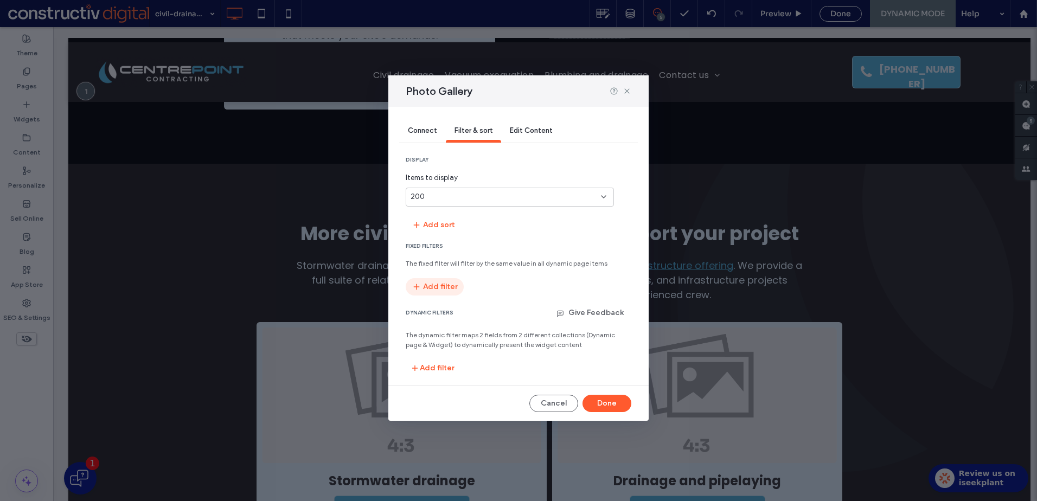
click at [438, 287] on button "Add filter" at bounding box center [435, 286] width 58 height 17
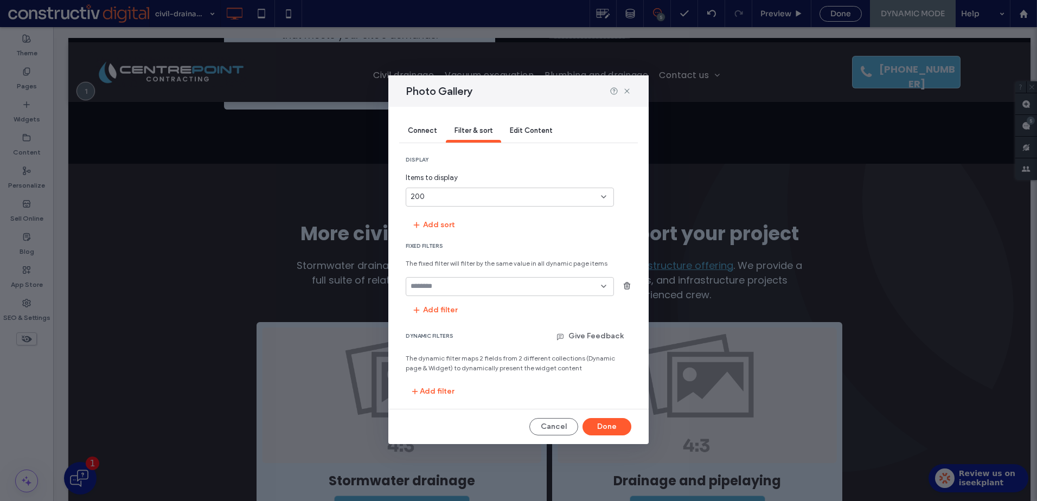
click at [492, 291] on div at bounding box center [510, 286] width 208 height 19
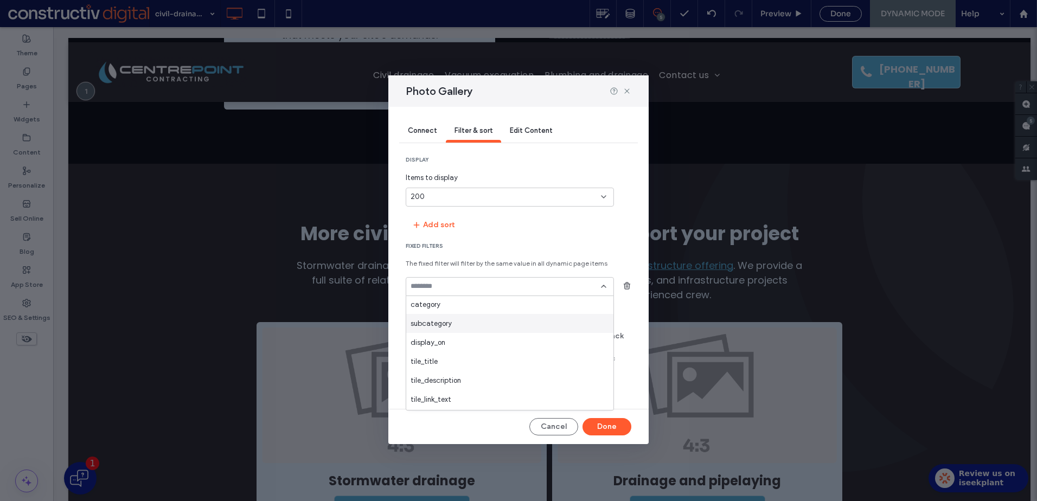
scroll to position [0, 0]
click at [445, 326] on span "subcategory" at bounding box center [430, 324] width 41 height 11
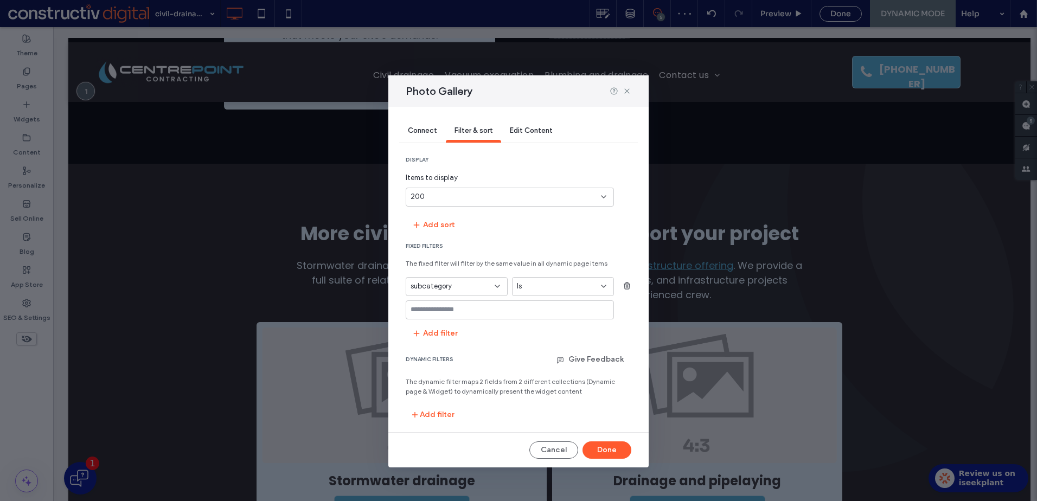
click at [490, 312] on input "values-textbox" at bounding box center [505, 309] width 190 height 9
click at [626, 310] on div "subcategory Is" at bounding box center [519, 298] width 226 height 42
click at [625, 284] on use "button" at bounding box center [627, 285] width 7 height 7
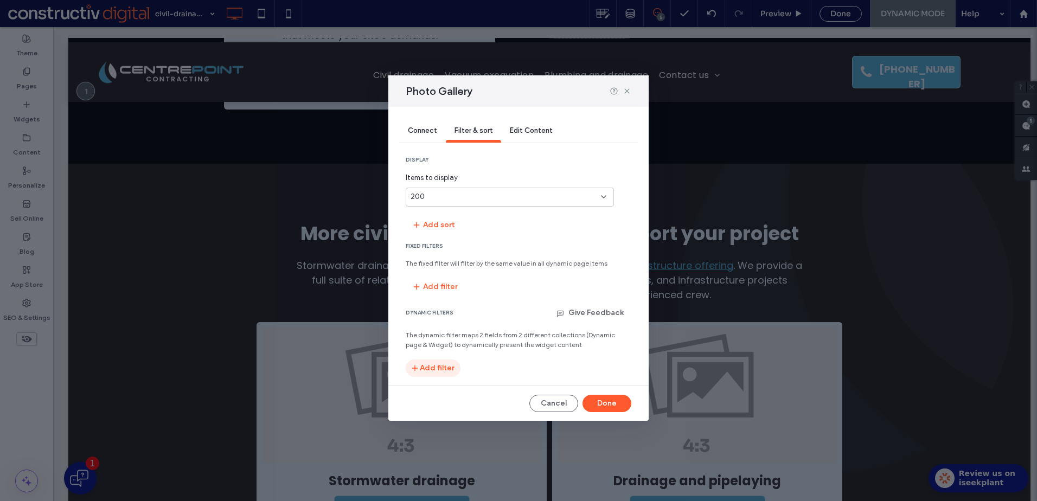
click at [436, 370] on button "Add filter" at bounding box center [433, 368] width 55 height 17
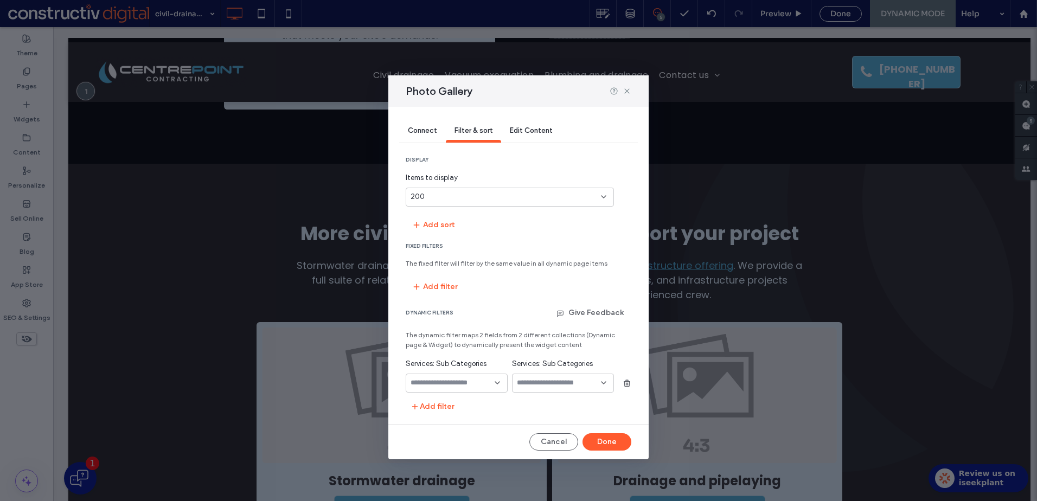
click at [497, 381] on icon at bounding box center [497, 383] width 9 height 9
click at [541, 301] on div "display Items to display 200 Add sort Fixed Filters The fixed filter will filte…" at bounding box center [519, 285] width 226 height 259
click at [493, 384] on icon at bounding box center [497, 383] width 9 height 9
click at [540, 287] on section "Fixed Filters The fixed filter will filter by the same value in all dynamic pag…" at bounding box center [519, 268] width 226 height 53
click at [506, 196] on div "200" at bounding box center [502, 196] width 185 height 11
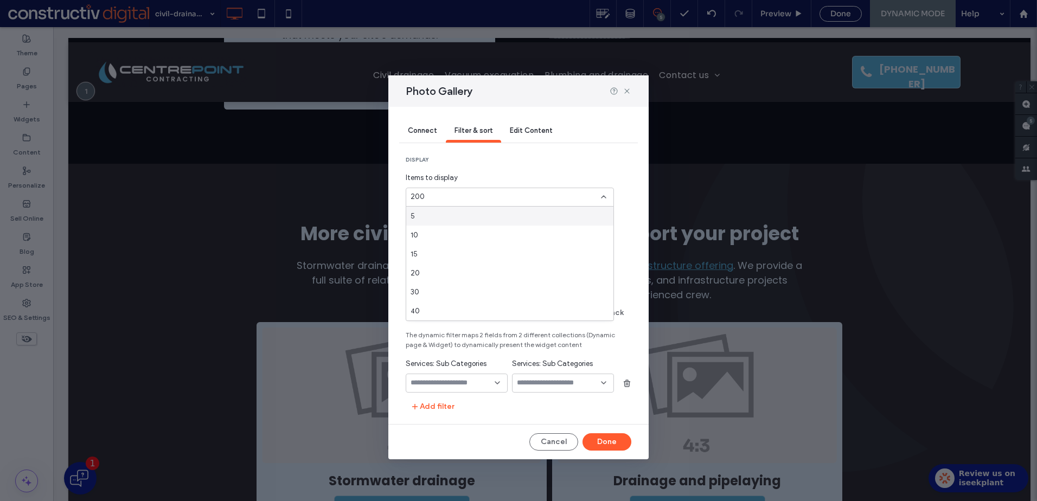
click at [511, 188] on div "200" at bounding box center [510, 197] width 208 height 19
click at [434, 287] on button "Add filter" at bounding box center [435, 286] width 58 height 17
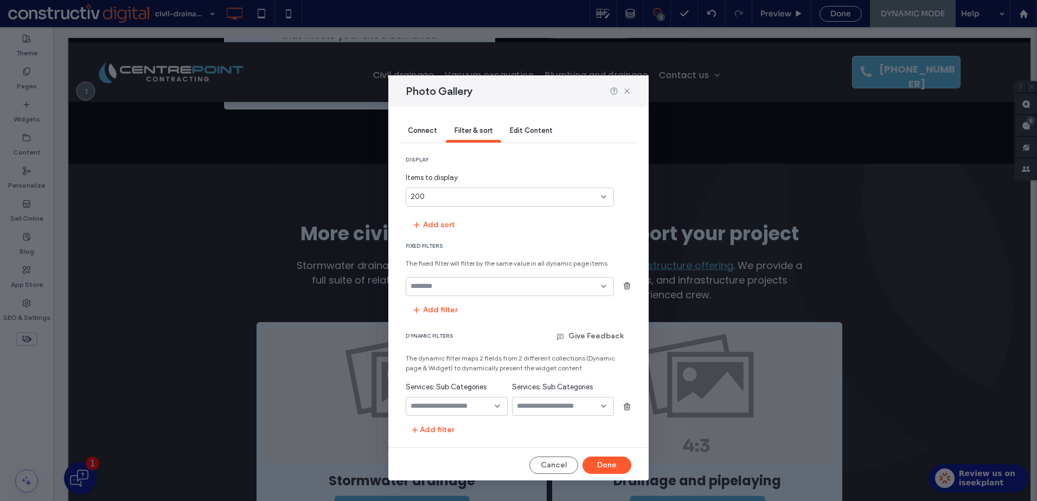
click at [450, 289] on input "fields-dropdown" at bounding box center [505, 286] width 190 height 9
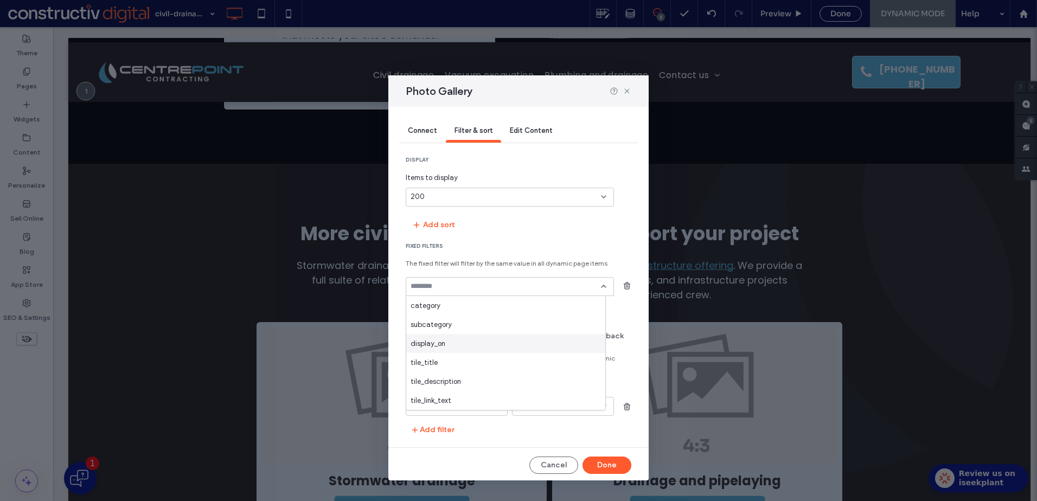
click at [465, 340] on div "display_on" at bounding box center [505, 343] width 199 height 19
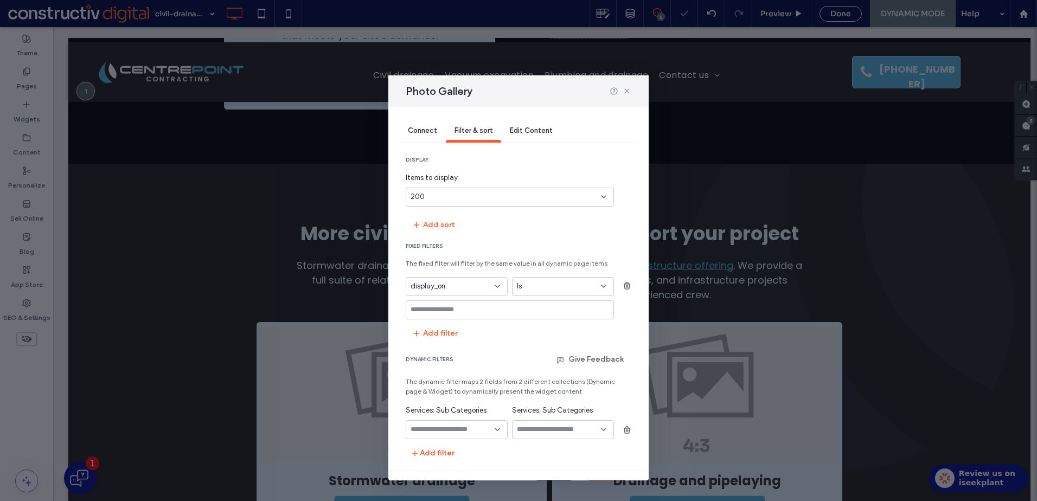
click at [474, 311] on input "values-textbox" at bounding box center [505, 309] width 190 height 9
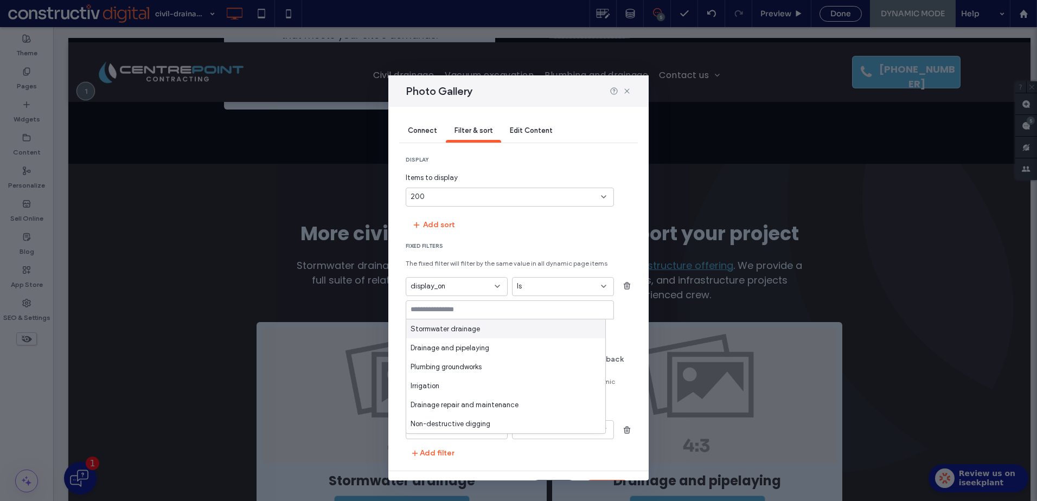
click at [473, 333] on span "Stormwater drainage" at bounding box center [444, 329] width 69 height 11
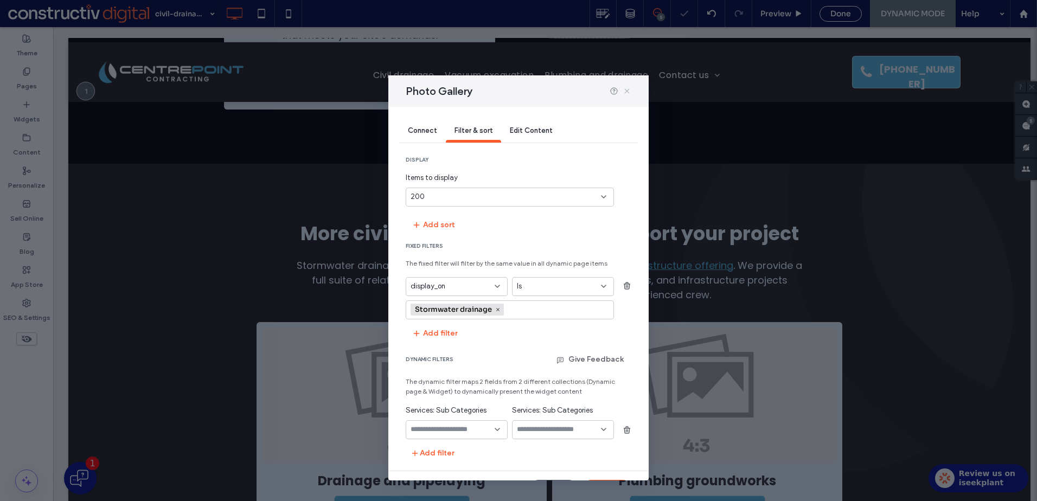
click at [629, 90] on icon at bounding box center [627, 91] width 9 height 9
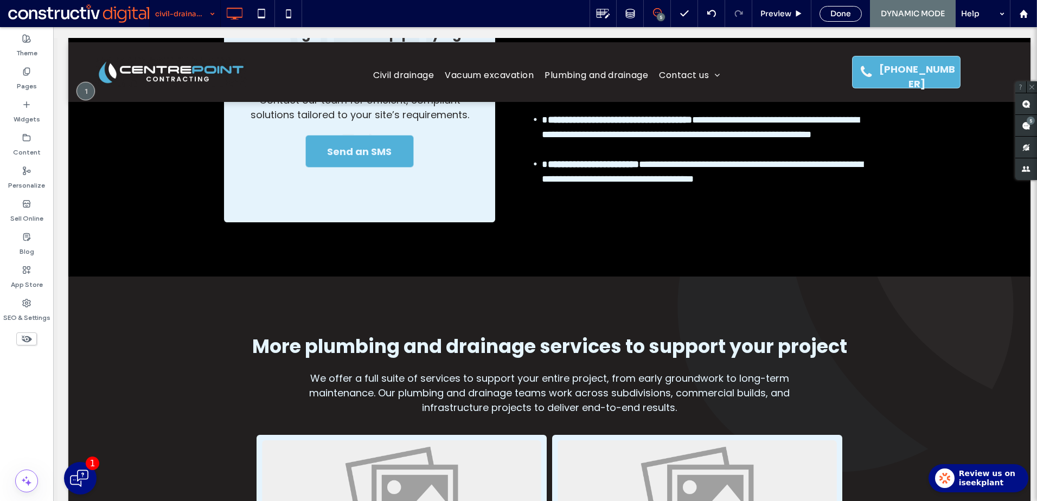
scroll to position [1193, 0]
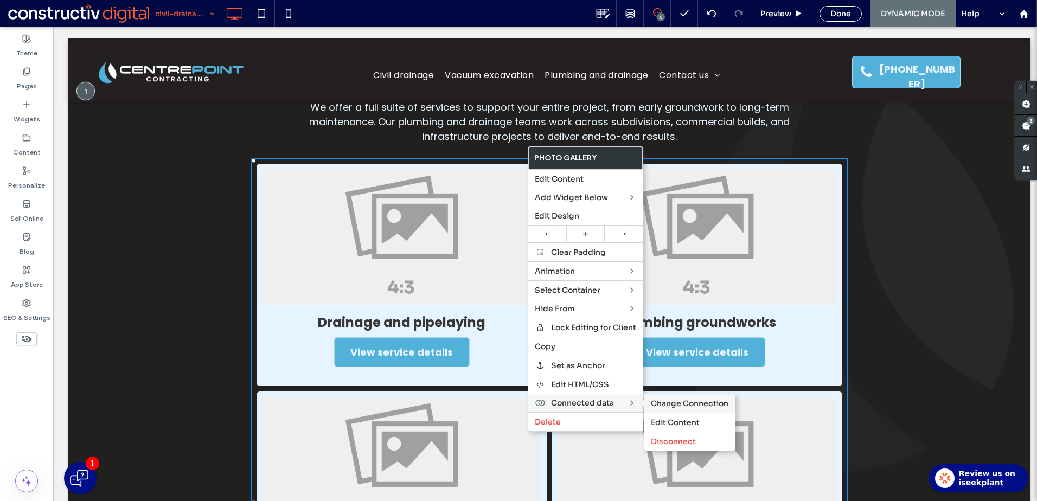
click at [687, 396] on div "Change Connection" at bounding box center [689, 403] width 91 height 18
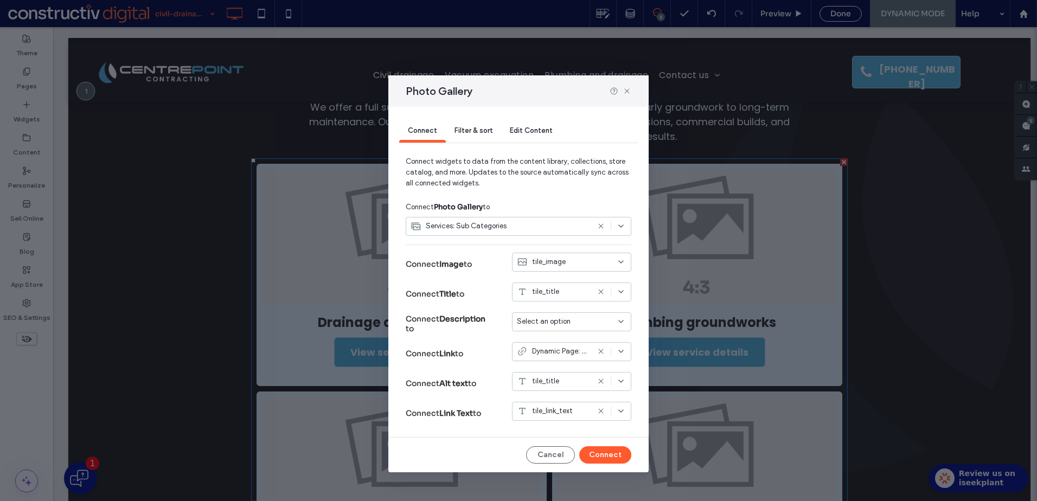
click at [476, 132] on span "Filter & sort" at bounding box center [473, 130] width 38 height 8
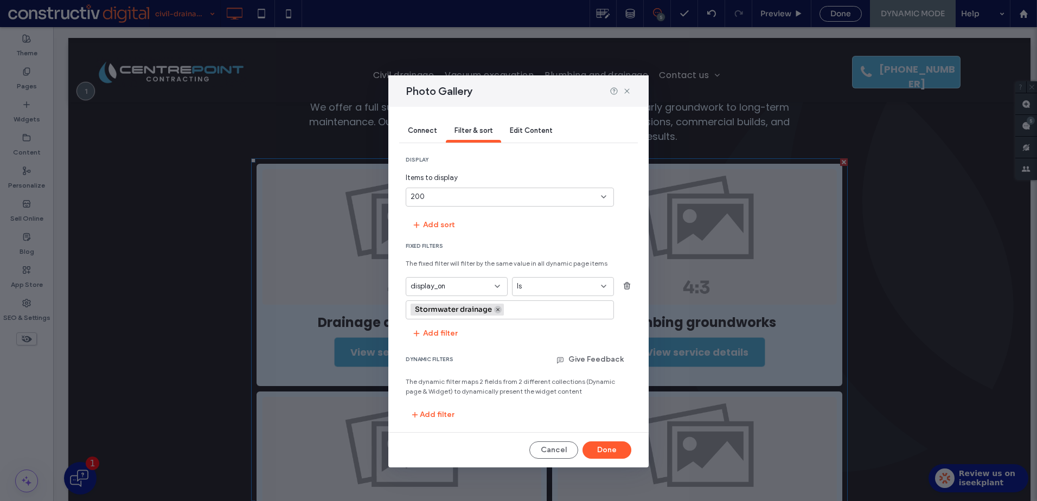
click at [498, 311] on icon at bounding box center [497, 309] width 5 height 5
click at [613, 447] on button "Done" at bounding box center [606, 449] width 49 height 17
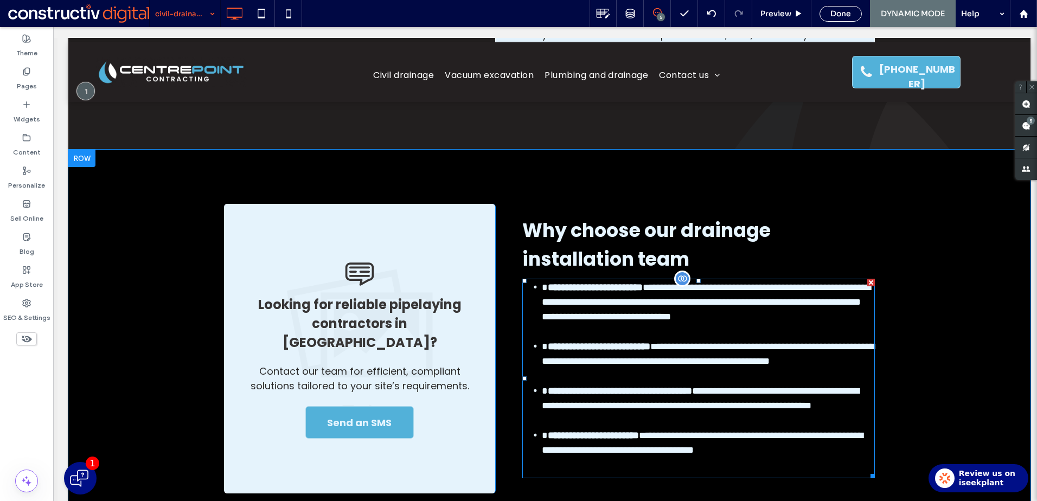
scroll to position [976, 0]
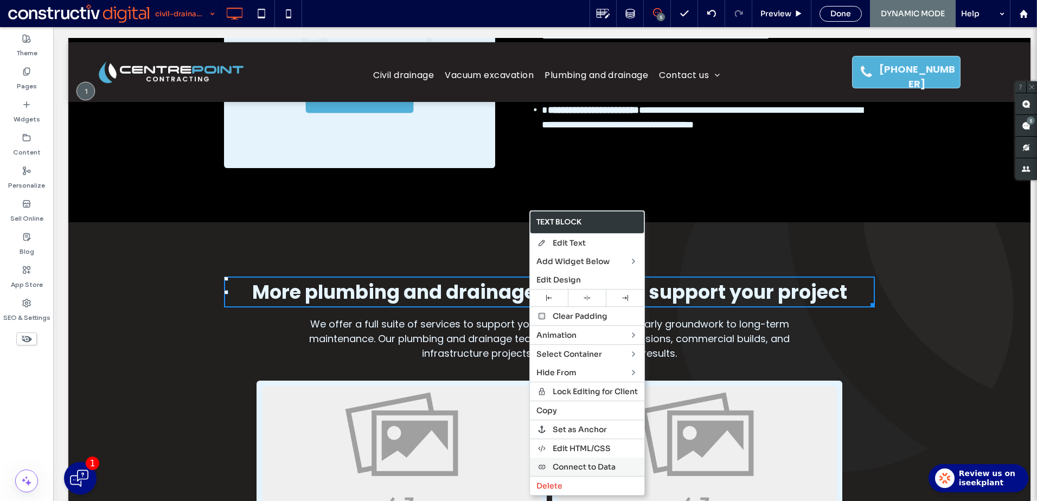
click at [611, 462] on span "Connect to Data" at bounding box center [584, 467] width 63 height 10
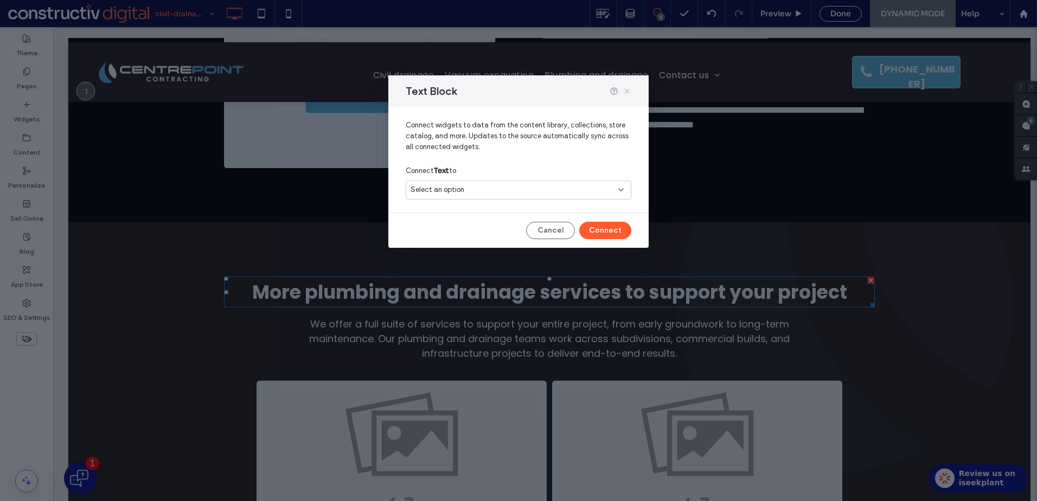
drag, startPoint x: 627, startPoint y: 92, endPoint x: 608, endPoint y: 110, distance: 26.1
click at [627, 92] on icon at bounding box center [627, 91] width 9 height 9
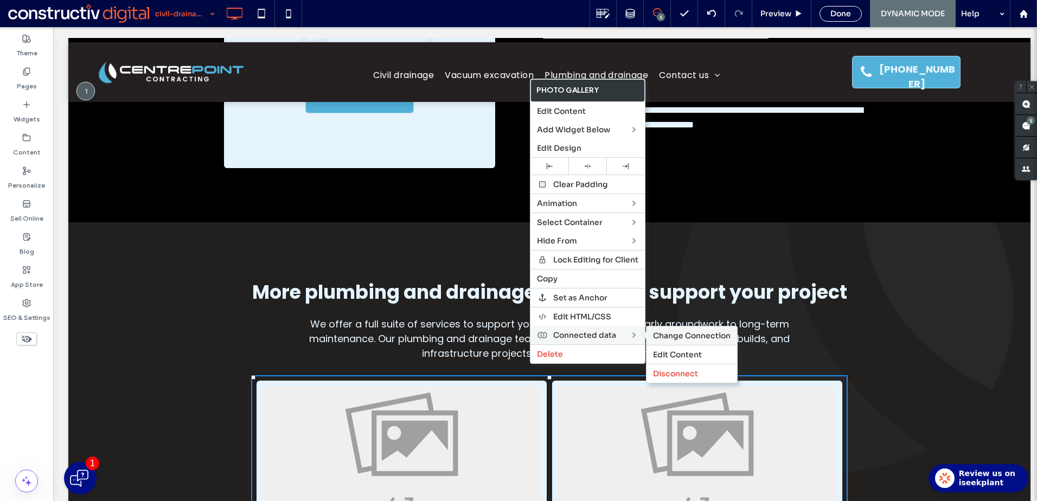
click at [670, 335] on span "Change Connection" at bounding box center [692, 336] width 78 height 10
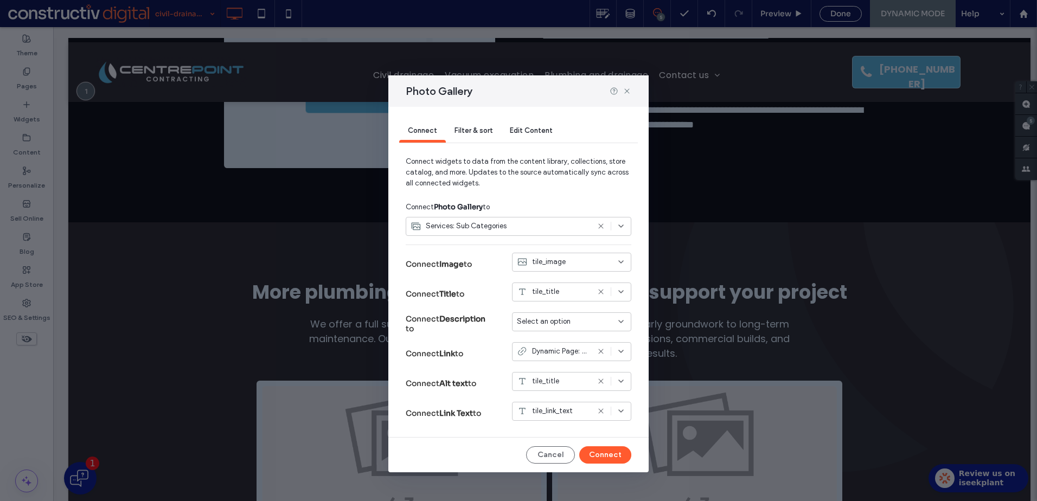
click at [469, 131] on span "Filter & sort" at bounding box center [473, 130] width 38 height 8
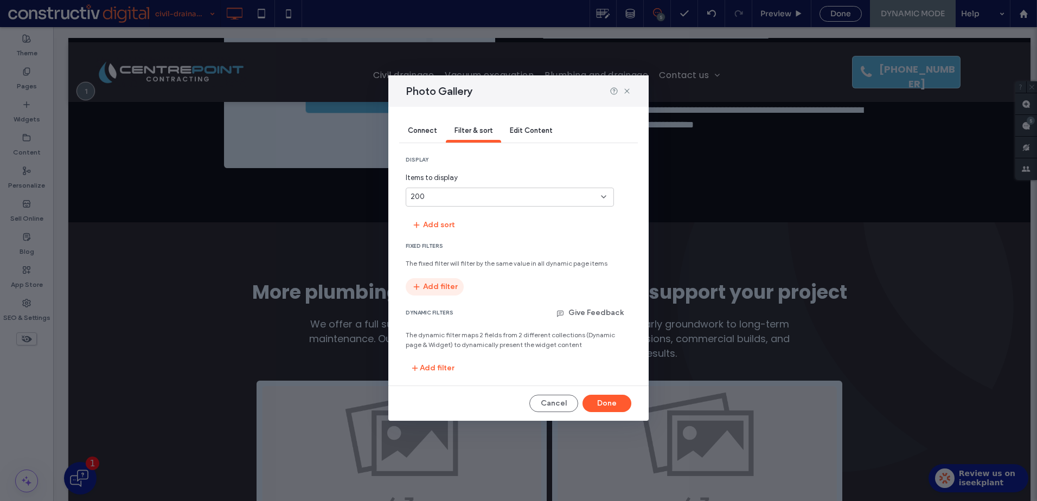
click at [434, 286] on button "Add filter" at bounding box center [435, 286] width 58 height 17
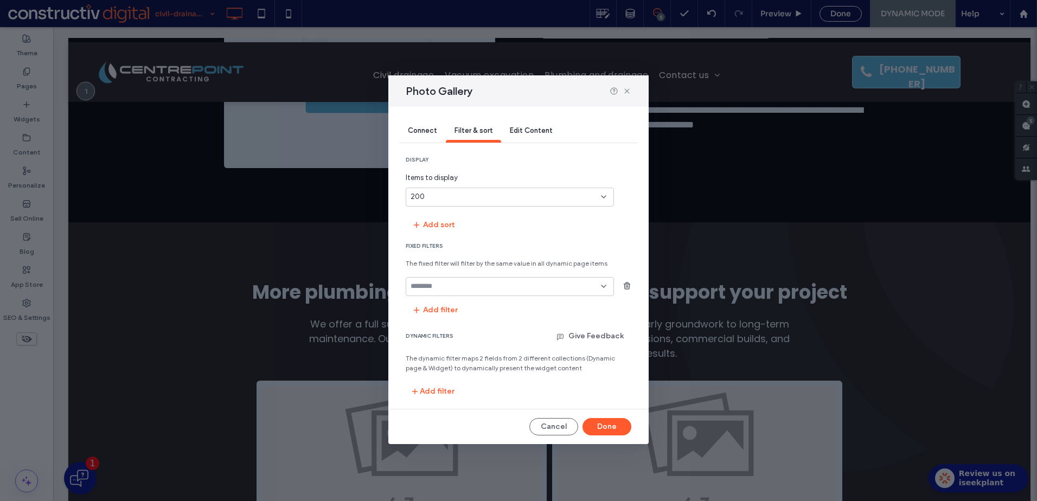
click at [547, 291] on input "fields-dropdown" at bounding box center [505, 286] width 190 height 9
click at [485, 346] on div "display_on" at bounding box center [509, 343] width 207 height 19
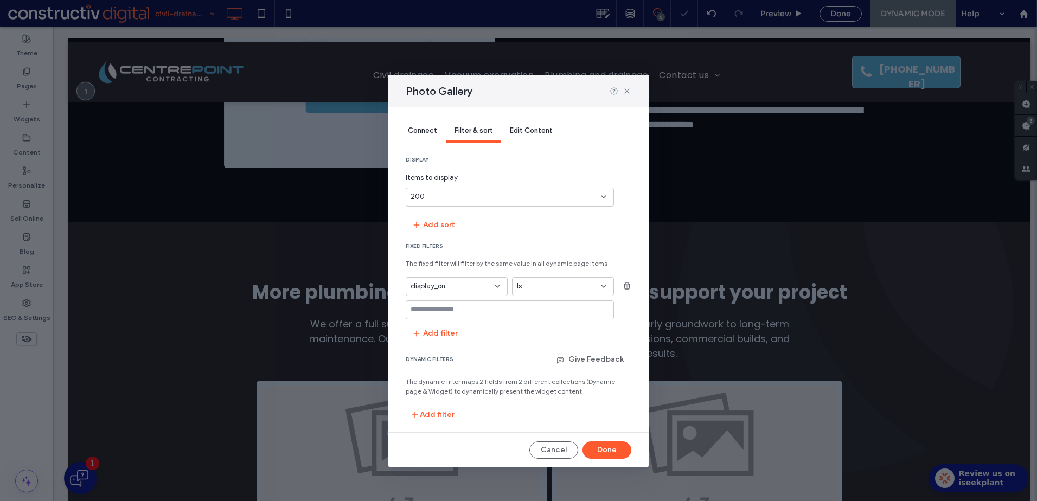
click at [564, 285] on div "Is" at bounding box center [556, 286] width 79 height 11
click at [559, 303] on div "Is" at bounding box center [562, 305] width 101 height 19
click at [514, 311] on input "values-textbox" at bounding box center [505, 309] width 190 height 9
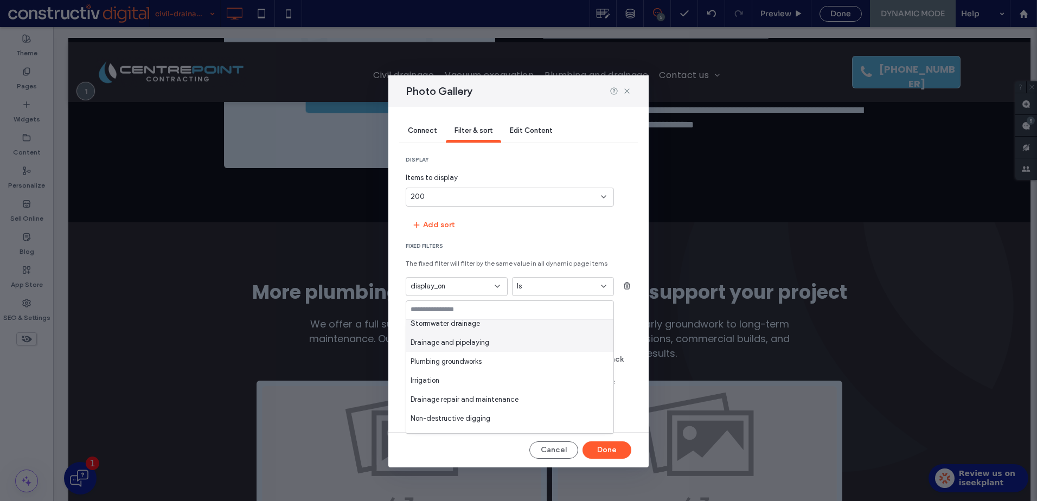
scroll to position [0, 0]
click at [463, 310] on input "values-textbox" at bounding box center [505, 309] width 190 height 9
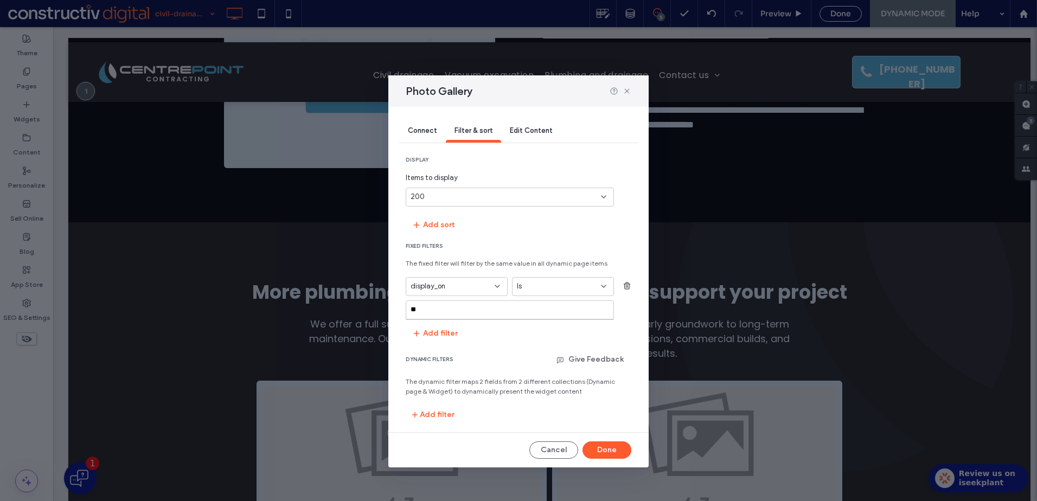
type input "**"
click at [481, 363] on div "dynamic filters Give Feedback" at bounding box center [519, 364] width 226 height 26
click at [438, 331] on button "Add filter" at bounding box center [435, 333] width 58 height 17
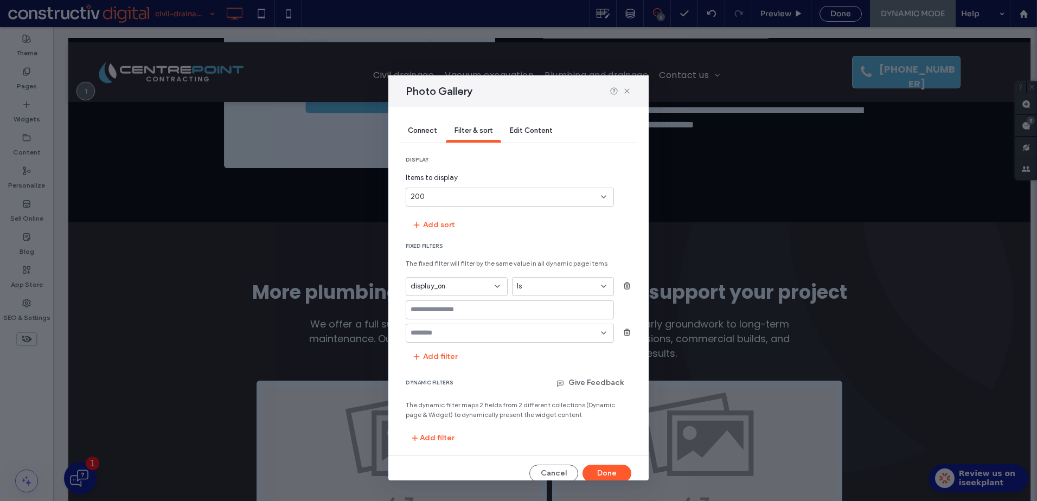
click at [504, 335] on input "fields-dropdown" at bounding box center [505, 333] width 190 height 9
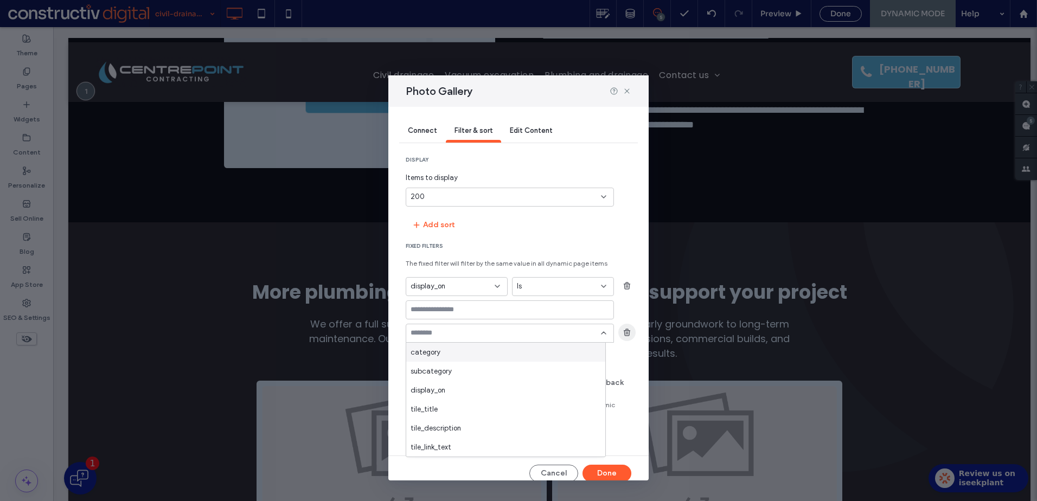
click at [624, 333] on use "button" at bounding box center [627, 332] width 7 height 7
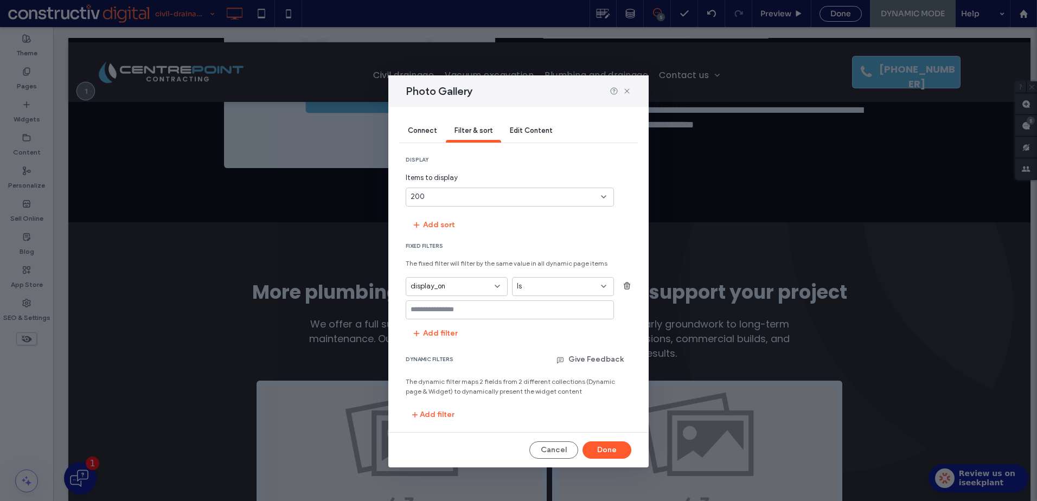
click at [493, 285] on icon at bounding box center [497, 286] width 9 height 9
click at [566, 285] on div "Is" at bounding box center [556, 286] width 79 height 11
click at [556, 306] on div "Is" at bounding box center [562, 305] width 101 height 19
click at [510, 314] on input "values-textbox" at bounding box center [505, 309] width 190 height 9
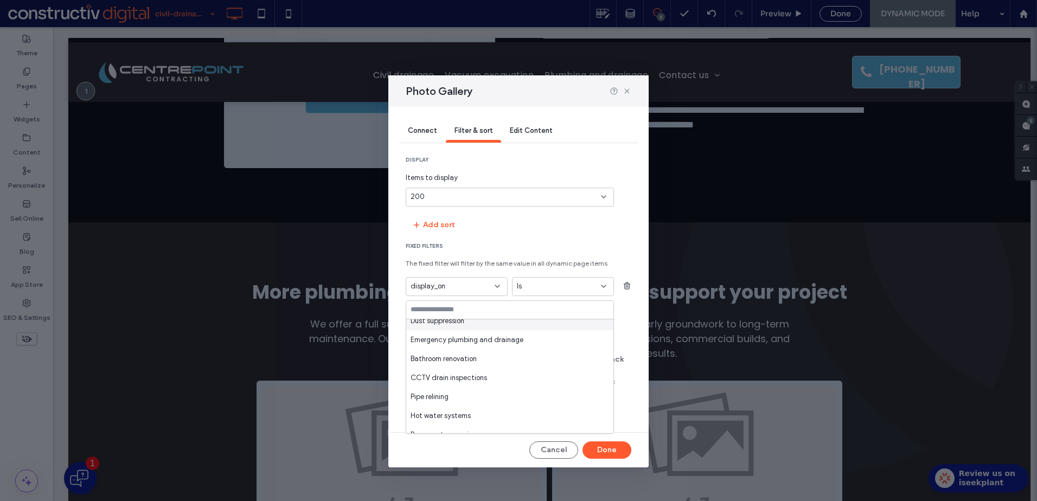
scroll to position [228, 0]
click at [613, 234] on div "display Items to display 200 Add sort Fixed Filters The fixed filter will filte…" at bounding box center [519, 289] width 226 height 267
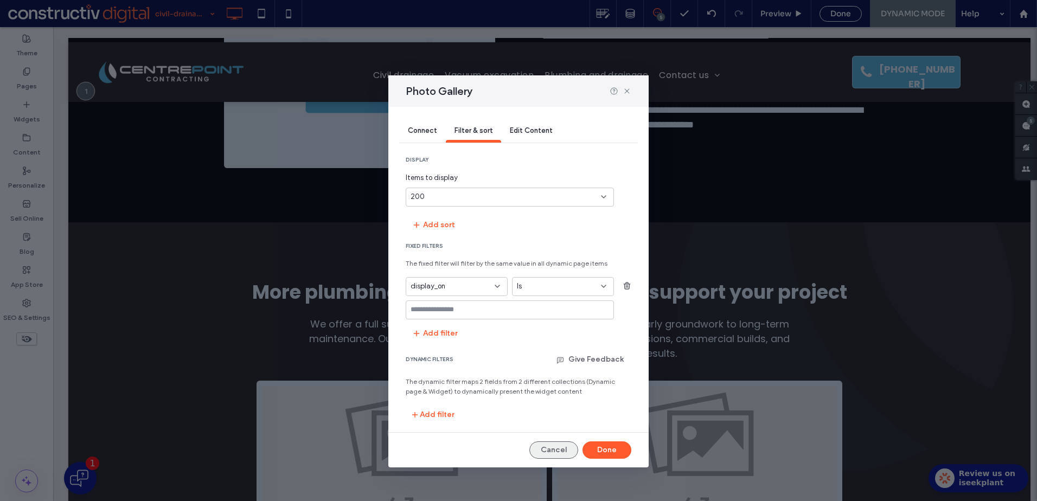
click at [548, 449] on button "Cancel" at bounding box center [553, 449] width 49 height 17
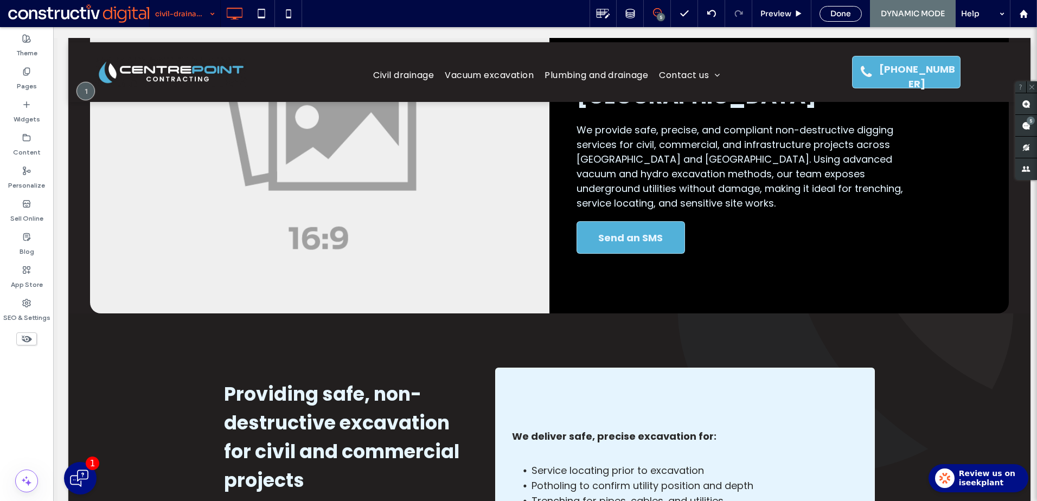
scroll to position [0, 0]
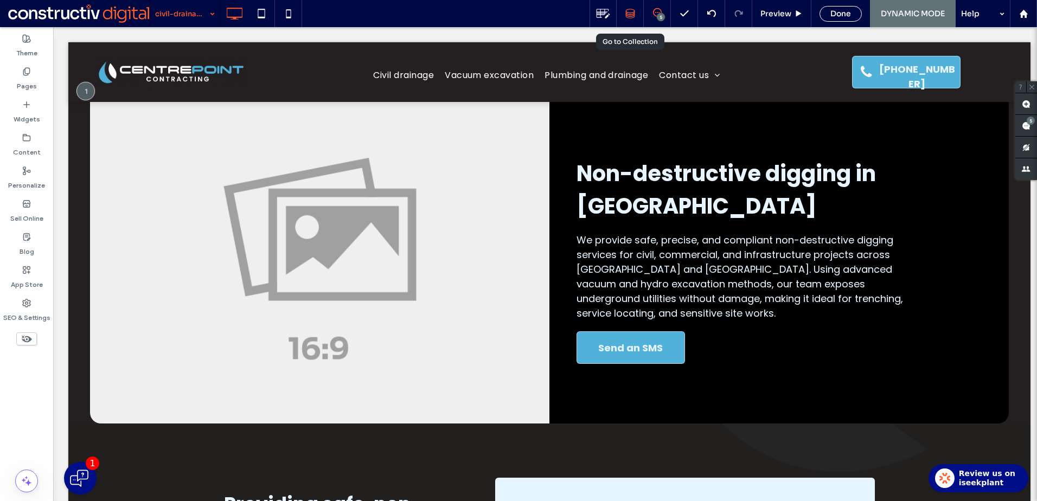
click at [628, 14] on icon at bounding box center [630, 14] width 10 height 10
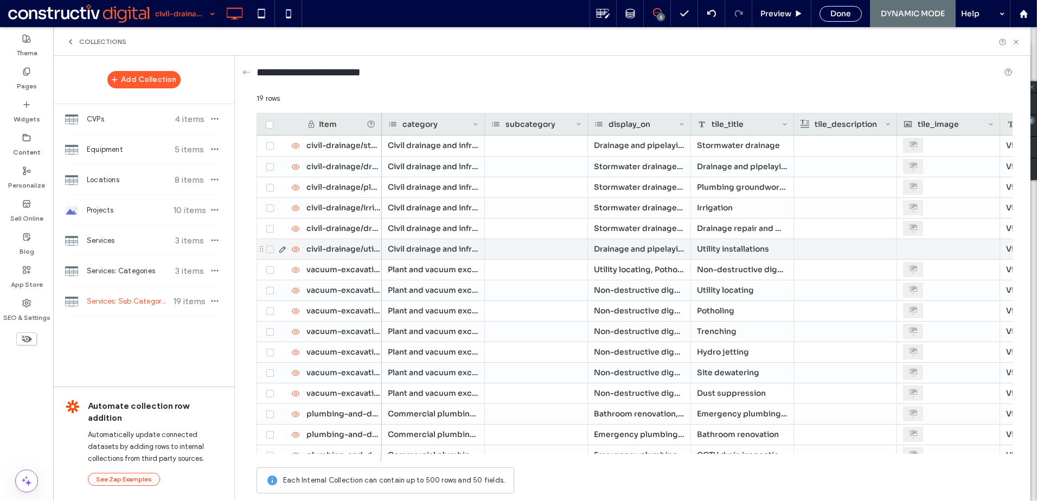
click at [296, 249] on icon at bounding box center [295, 249] width 9 height 9
click at [296, 249] on use at bounding box center [296, 249] width 8 height 7
click at [628, 294] on div "Non-destructive digging, Potholing, Trenching, Hydro jetting, Site dewatering, …" at bounding box center [639, 290] width 103 height 20
click at [630, 292] on div "Non-destructive digging, Potholing, Trenching, Hydro jetting, Site dewatering, …" at bounding box center [639, 290] width 103 height 20
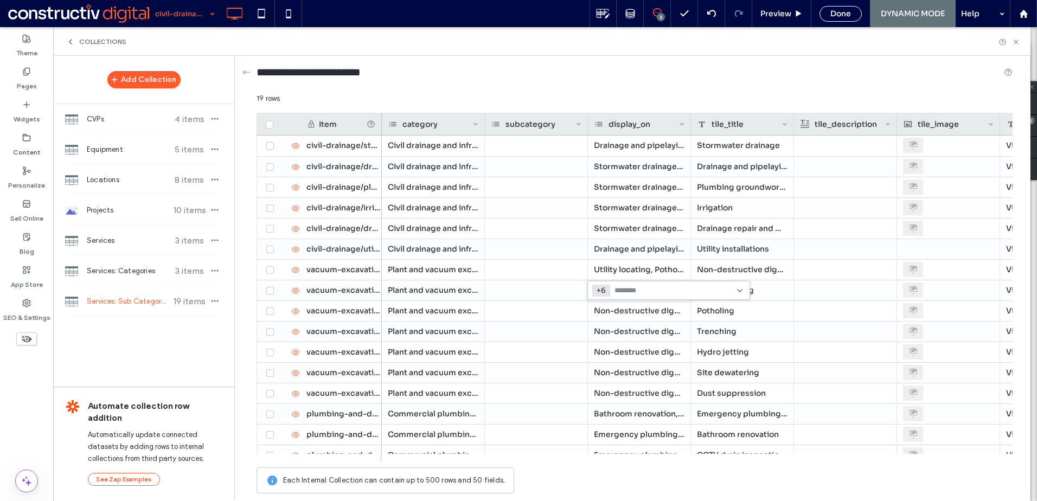
click at [732, 292] on div "Non-destructive digging Potholing Trenching Hydro jetting Site dewatering Dust …" at bounding box center [664, 290] width 145 height 18
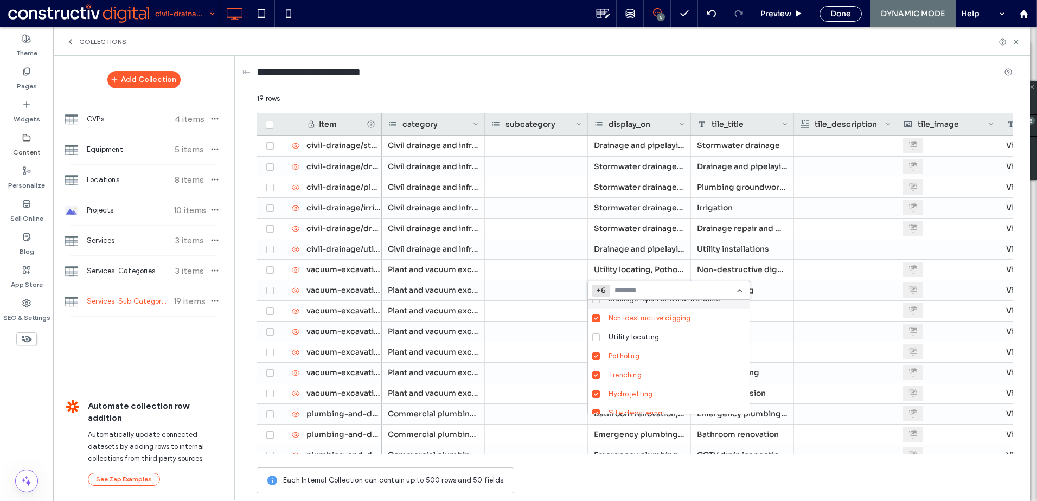
scroll to position [11, 0]
click at [740, 291] on icon at bounding box center [739, 290] width 9 height 9
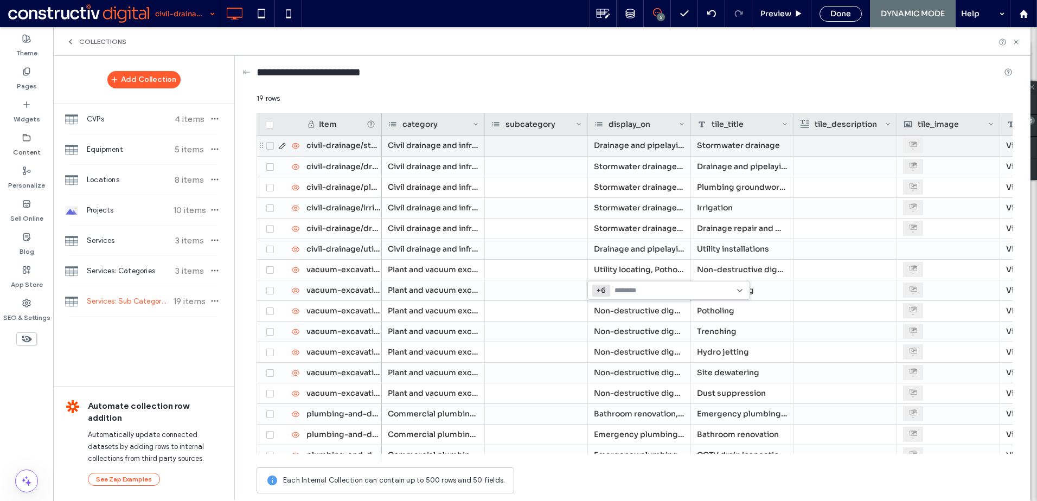
click at [638, 140] on div "Drainage and pipelaying, Plumbing groundworks, Irrigation, Drainage repair and …" at bounding box center [639, 146] width 103 height 21
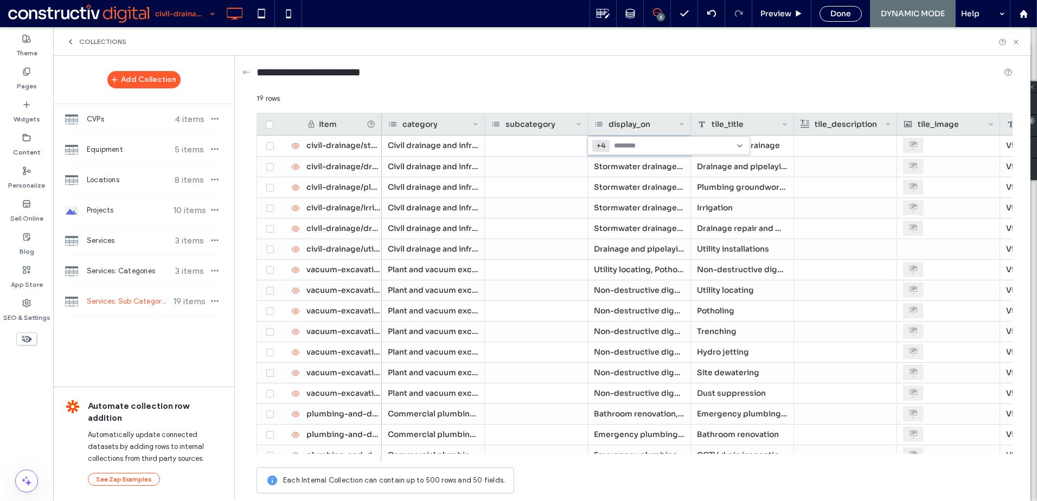
click at [687, 146] on input at bounding box center [651, 146] width 75 height 9
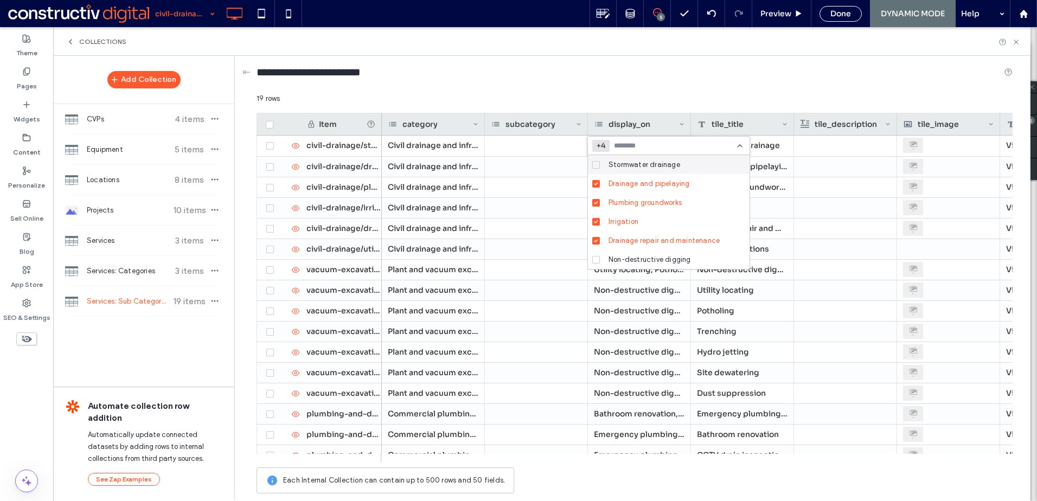
click at [636, 121] on div "display_on" at bounding box center [636, 124] width 85 height 22
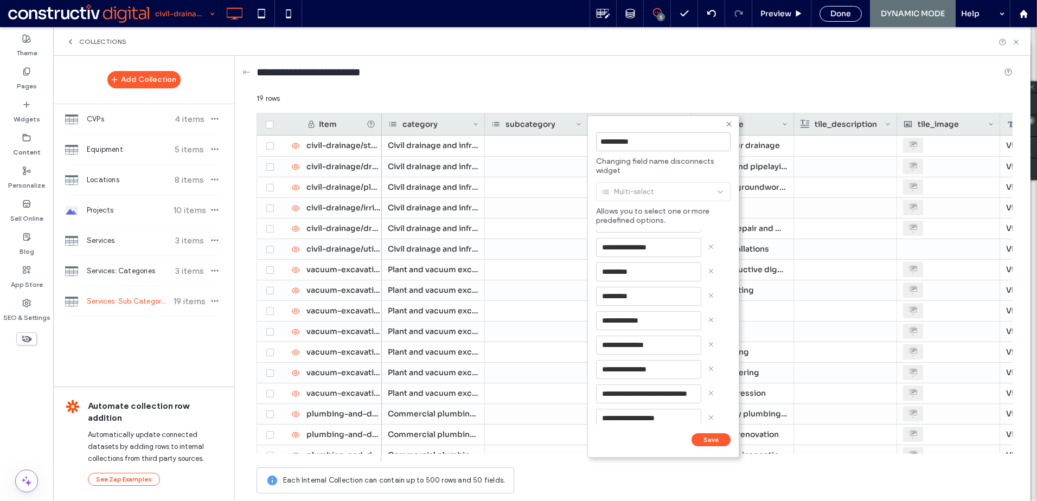
scroll to position [278, 0]
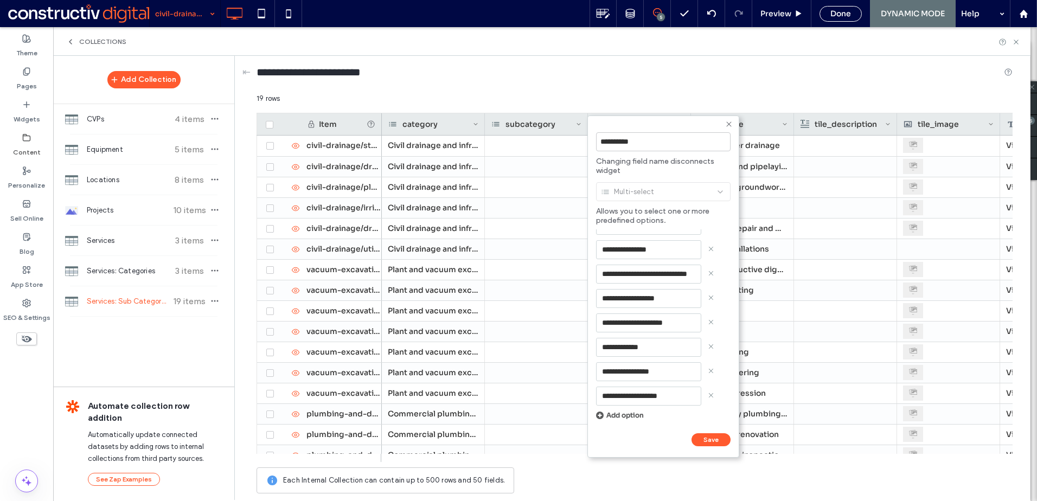
click at [618, 413] on div "Add option" at bounding box center [663, 415] width 134 height 8
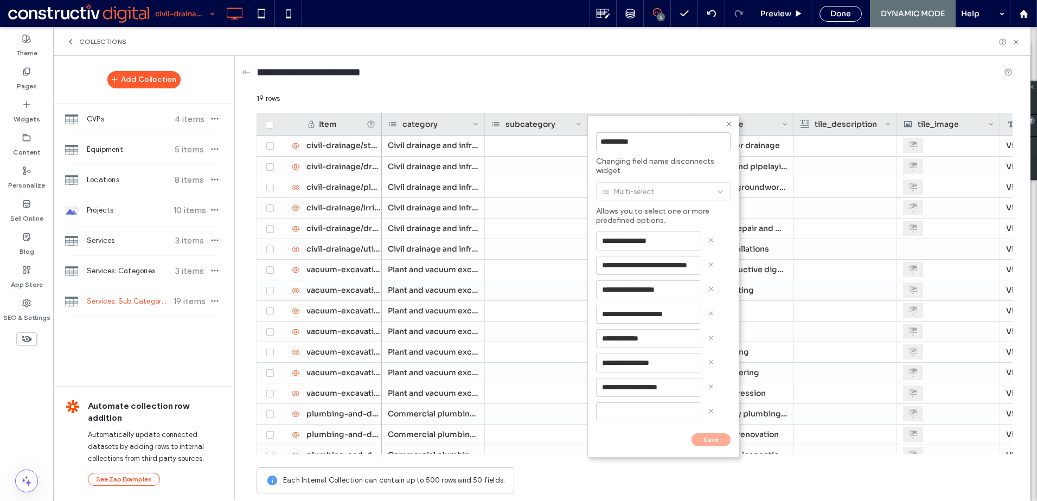
scroll to position [288, 0]
click at [638, 407] on input at bounding box center [648, 409] width 105 height 19
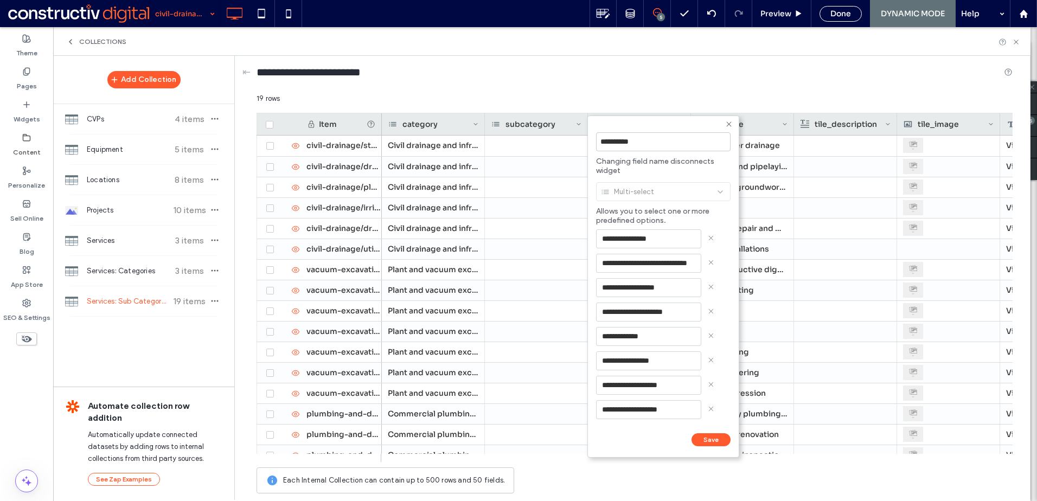
type input "**********"
click at [717, 439] on button "Save" at bounding box center [710, 439] width 39 height 13
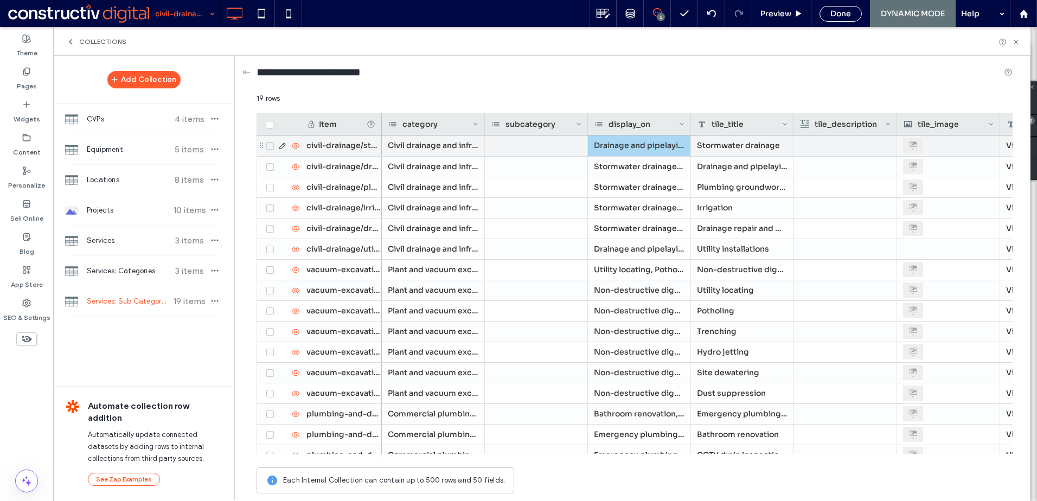
click at [632, 143] on div "Drainage and pipelaying, Plumbing groundworks, Irrigation, Drainage repair and …" at bounding box center [639, 146] width 103 height 21
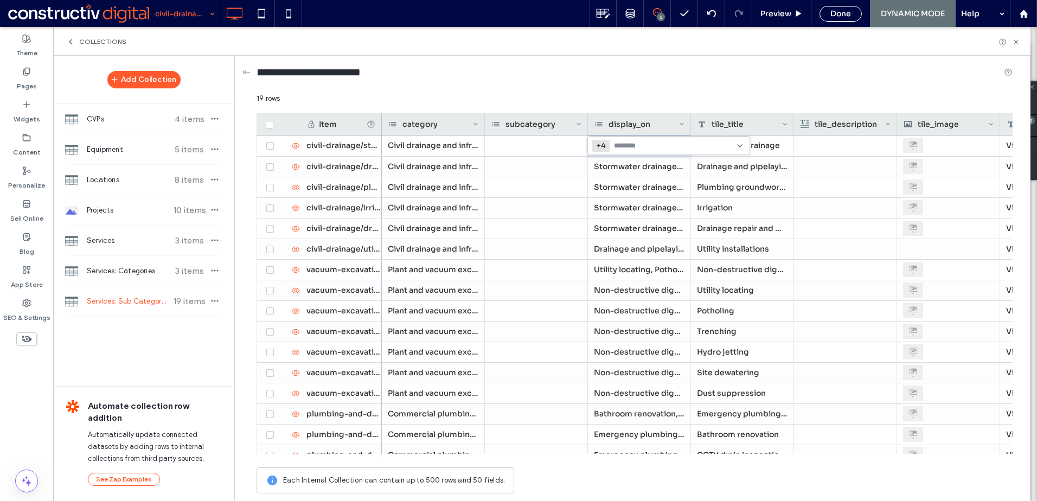
click at [671, 143] on input at bounding box center [651, 146] width 75 height 9
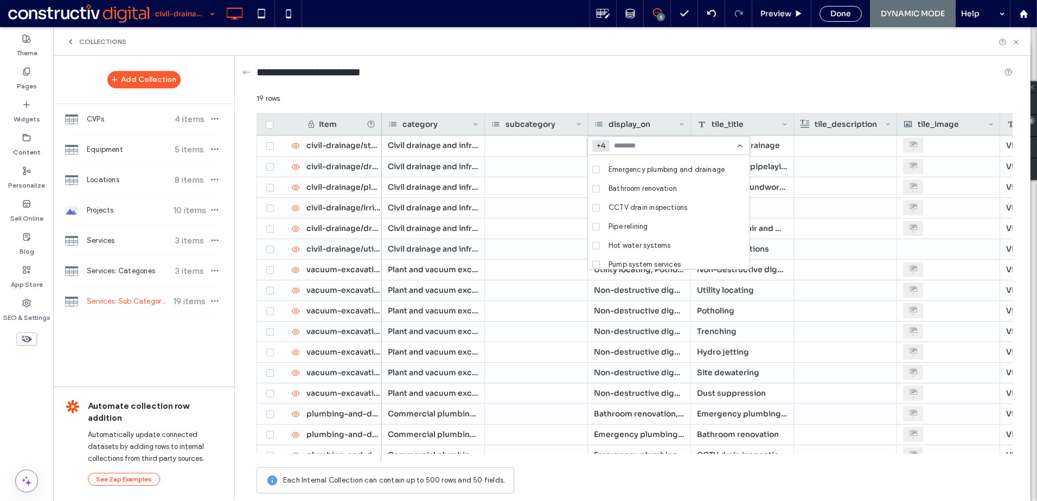
scroll to position [247, 0]
click at [595, 261] on icon at bounding box center [596, 259] width 4 height 3
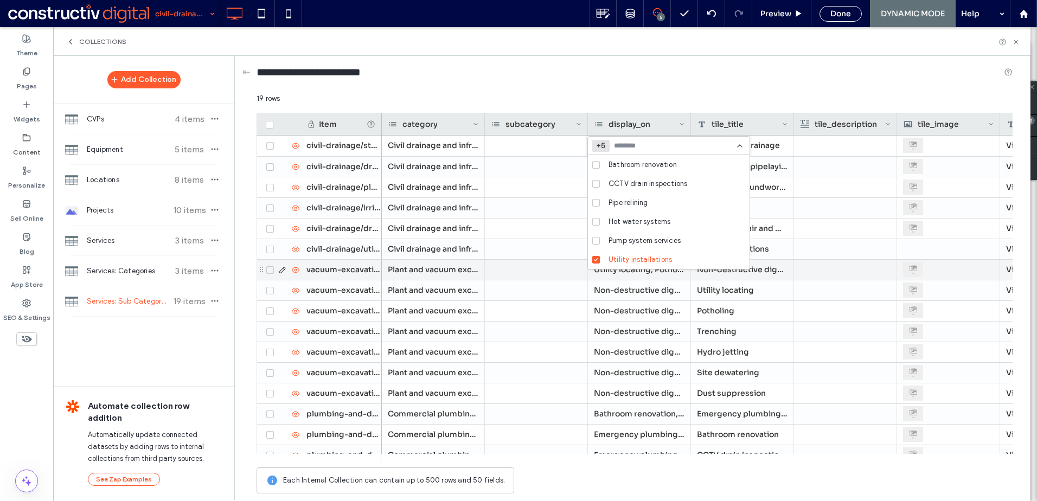
click at [539, 277] on div at bounding box center [536, 270] width 103 height 20
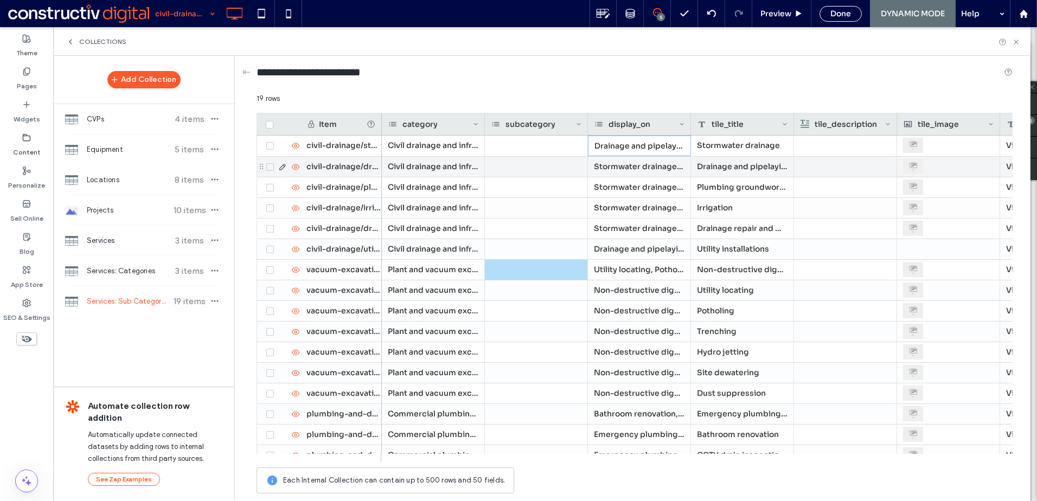
click at [649, 172] on div "Stormwater drainage, Plumbing groundworks, Irrigation, Drainage repair and main…" at bounding box center [639, 167] width 103 height 20
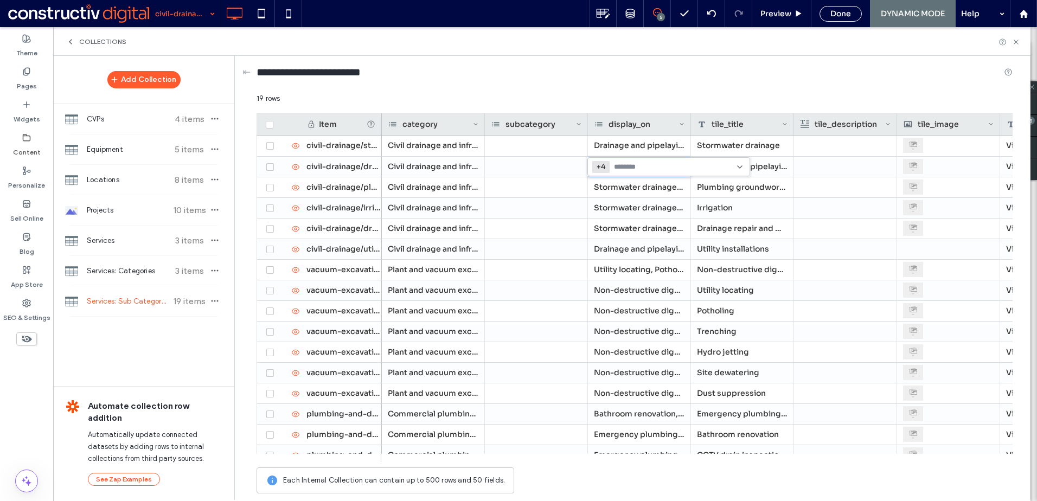
click at [708, 168] on div "Stormwater drainage Plumbing groundworks Irrigation Drainage repair and mainten…" at bounding box center [664, 167] width 145 height 18
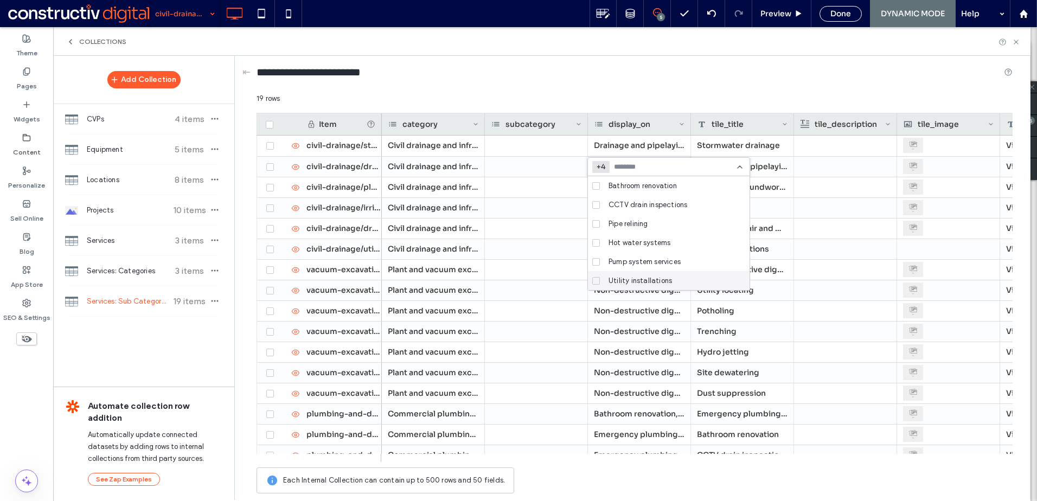
click at [594, 281] on icon at bounding box center [596, 280] width 4 height 3
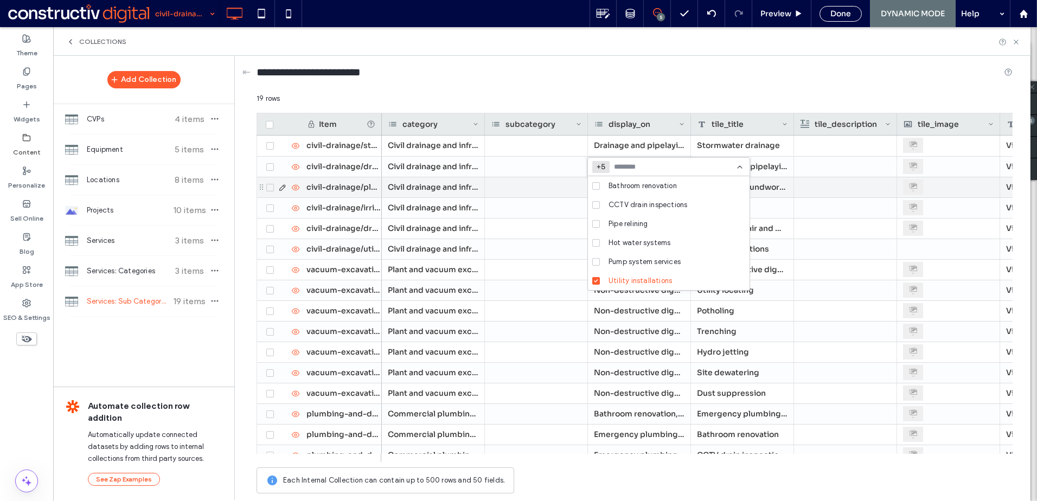
click at [542, 192] on div at bounding box center [536, 187] width 103 height 20
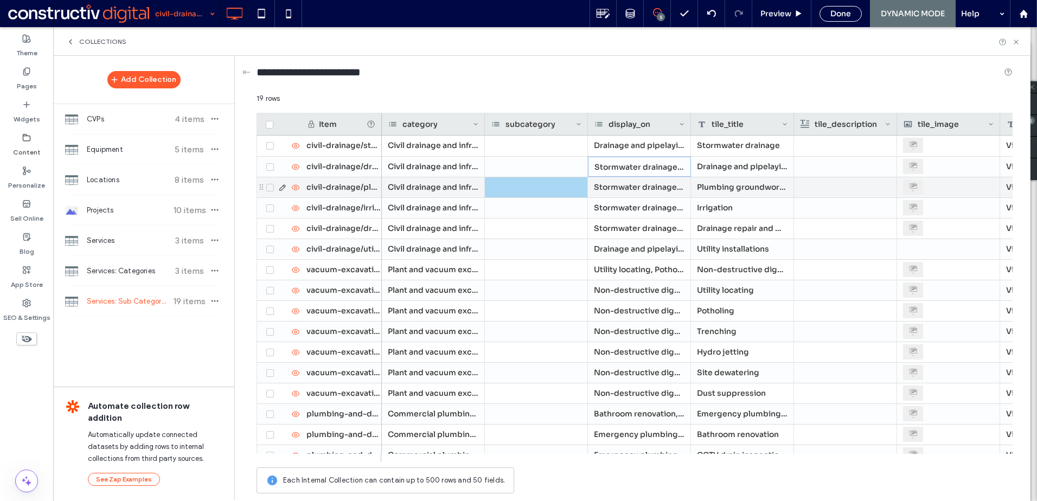
click at [631, 185] on div "Stormwater drainage, Drainage and pipelaying, Irrigation, Drainage repair and m…" at bounding box center [639, 187] width 103 height 20
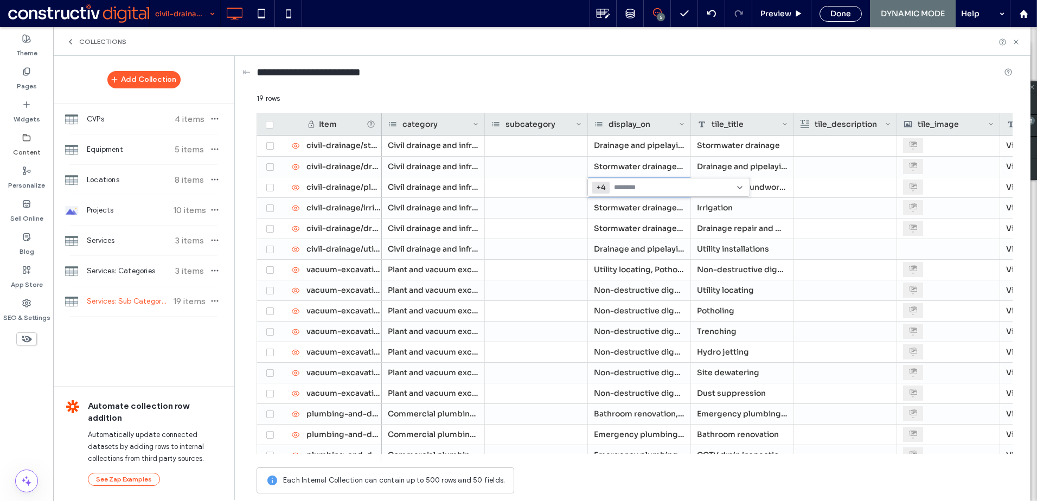
click at [655, 186] on input at bounding box center [651, 187] width 75 height 9
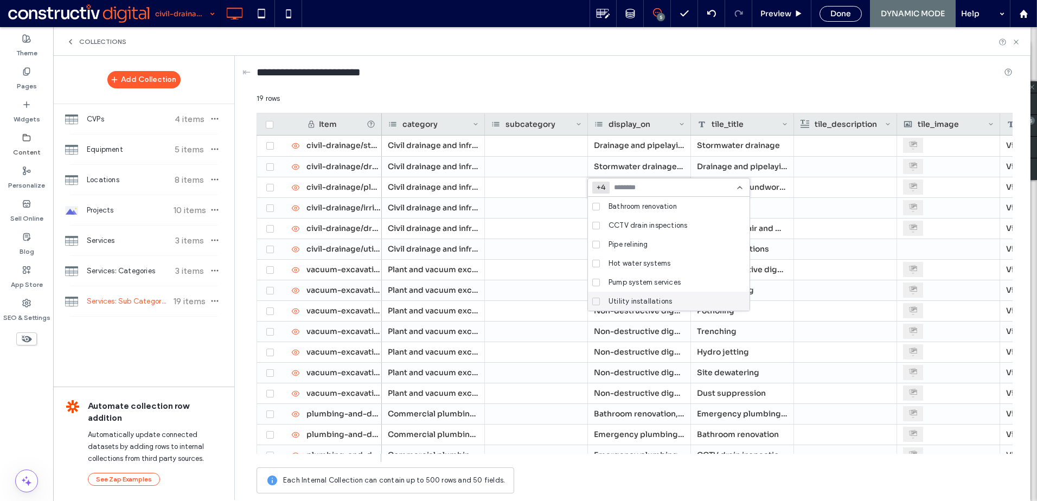
click at [594, 299] on span at bounding box center [596, 302] width 8 height 8
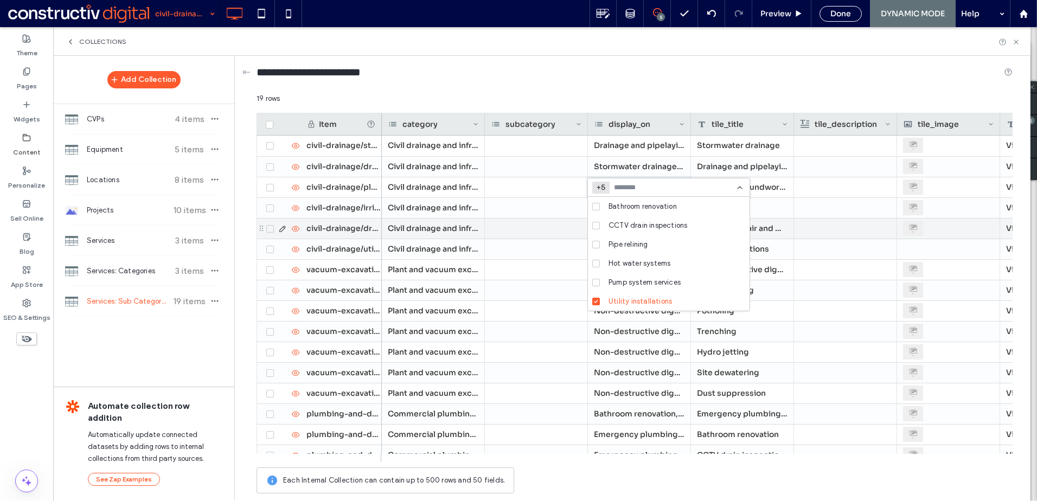
click at [539, 224] on div at bounding box center [536, 229] width 103 height 20
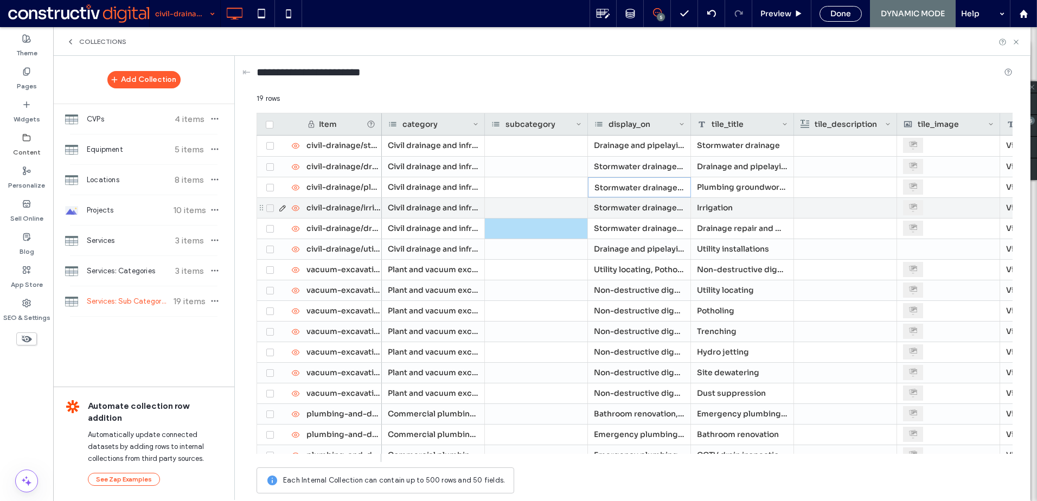
click at [633, 202] on div "Stormwater drainage, Drainage and pipelaying, Plumbing groundworks, Drainage re…" at bounding box center [639, 208] width 103 height 20
click at [649, 212] on input at bounding box center [651, 208] width 75 height 9
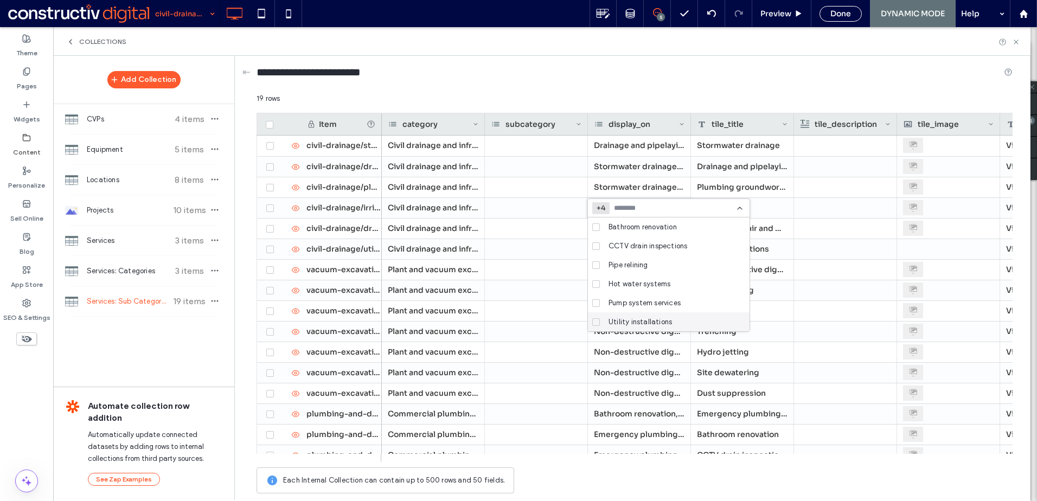
click at [595, 324] on span at bounding box center [596, 322] width 8 height 8
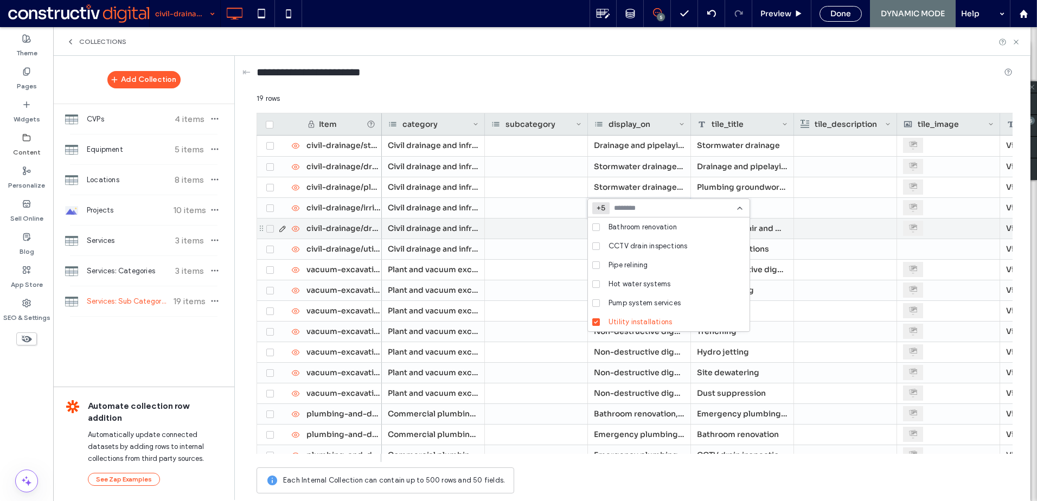
click at [556, 238] on div at bounding box center [536, 229] width 103 height 20
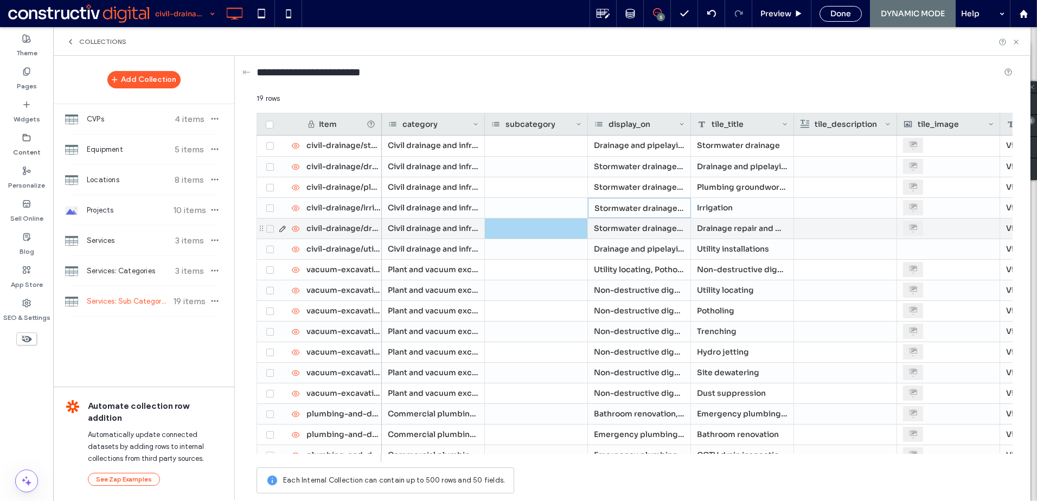
click at [640, 226] on div "Stormwater drainage, Drainage and pipelaying, Plumbing groundworks, Irrigation" at bounding box center [639, 229] width 103 height 20
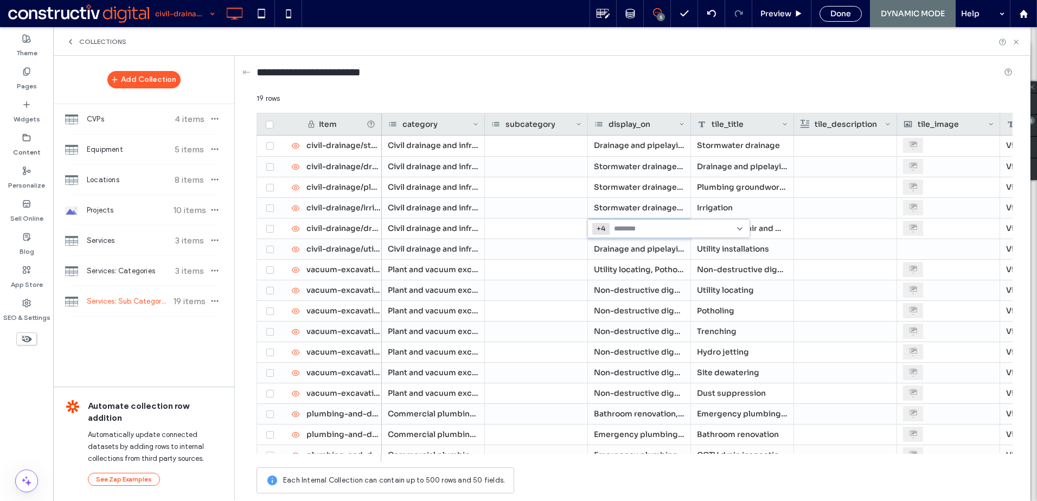
click at [646, 227] on input at bounding box center [651, 228] width 75 height 9
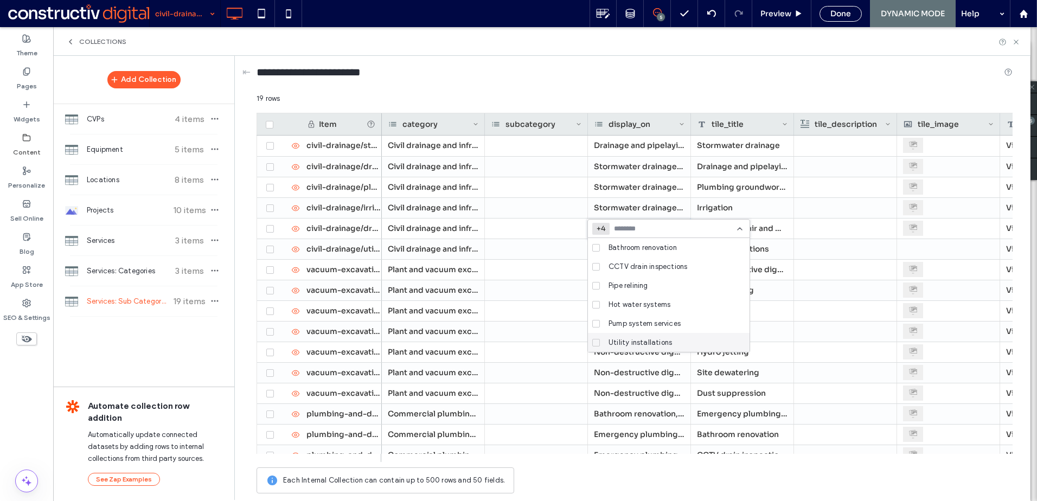
click at [597, 341] on icon at bounding box center [596, 342] width 4 height 3
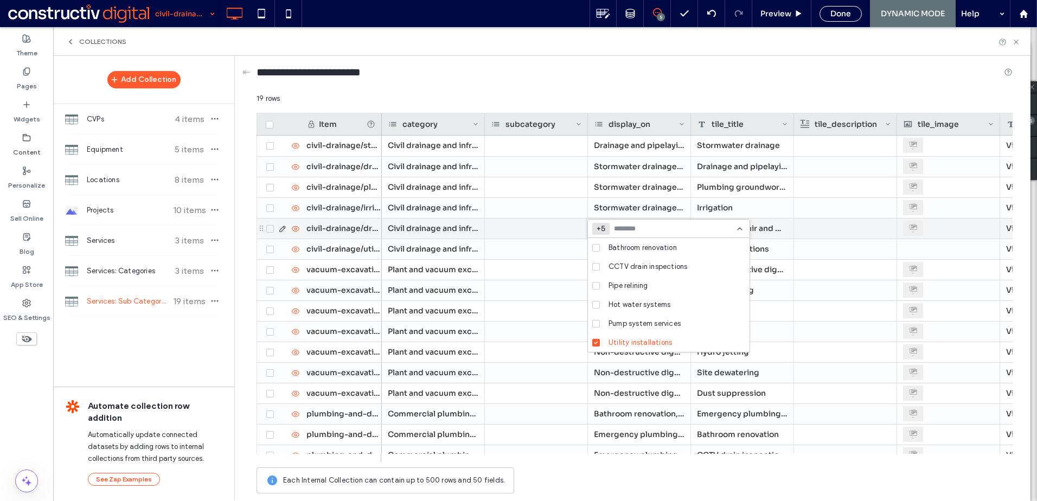
click at [555, 229] on div at bounding box center [536, 229] width 103 height 20
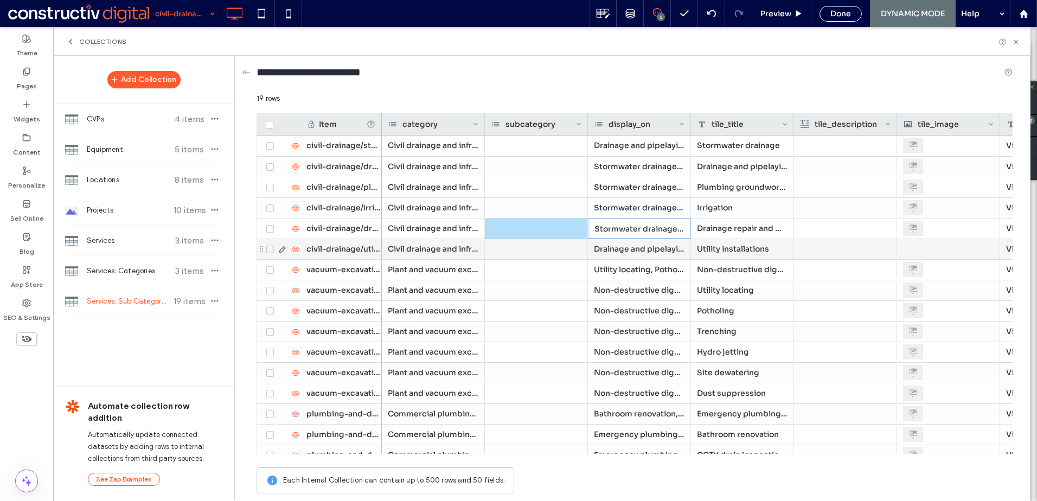
click at [648, 249] on div "Drainage and pipelaying, Plumbing groundworks, Irrigation, Drainage repair and …" at bounding box center [639, 249] width 103 height 20
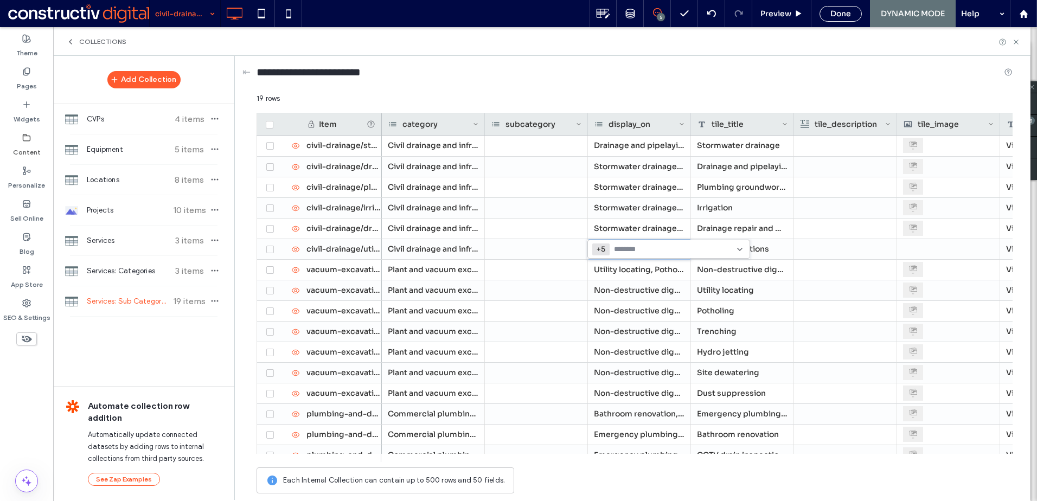
click at [658, 243] on div at bounding box center [651, 249] width 75 height 18
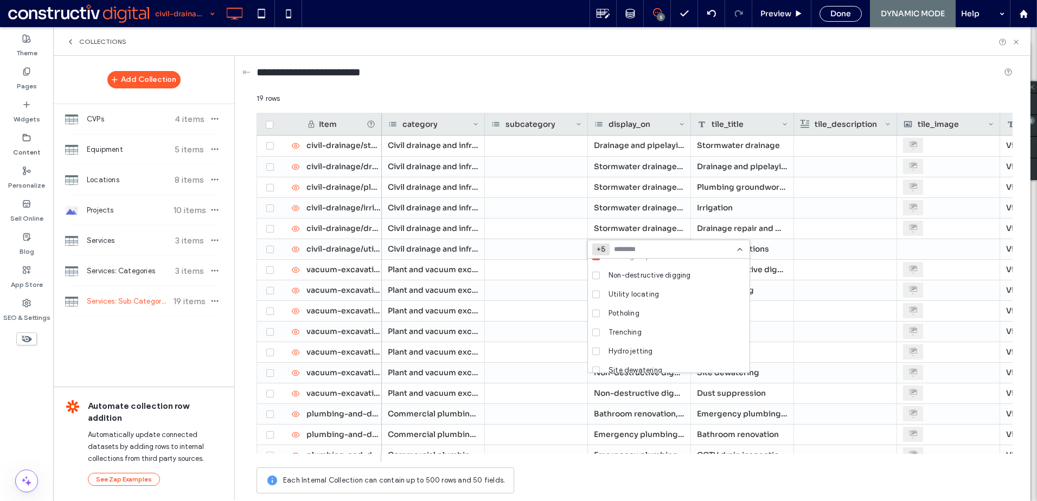
scroll to position [0, 0]
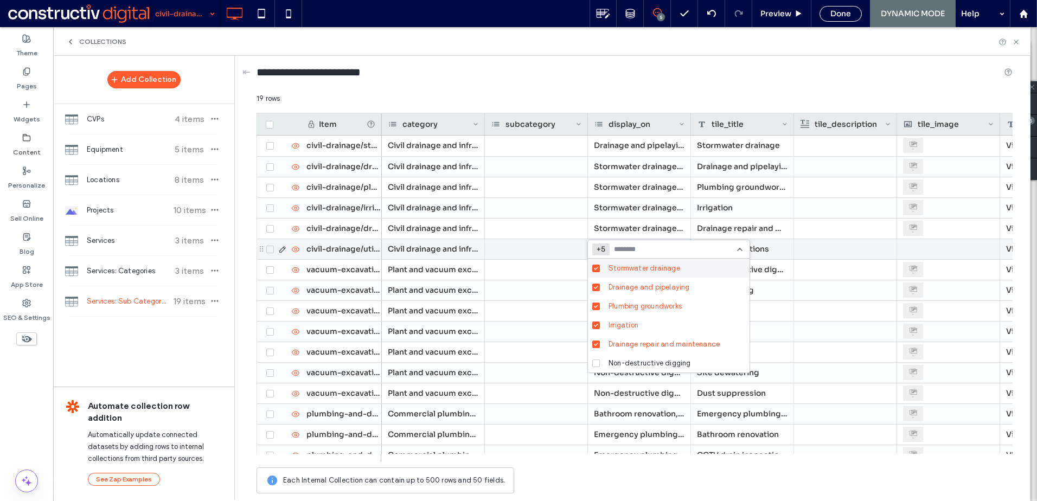
click at [437, 245] on div "Civil drainage and infrastructure" at bounding box center [433, 249] width 103 height 20
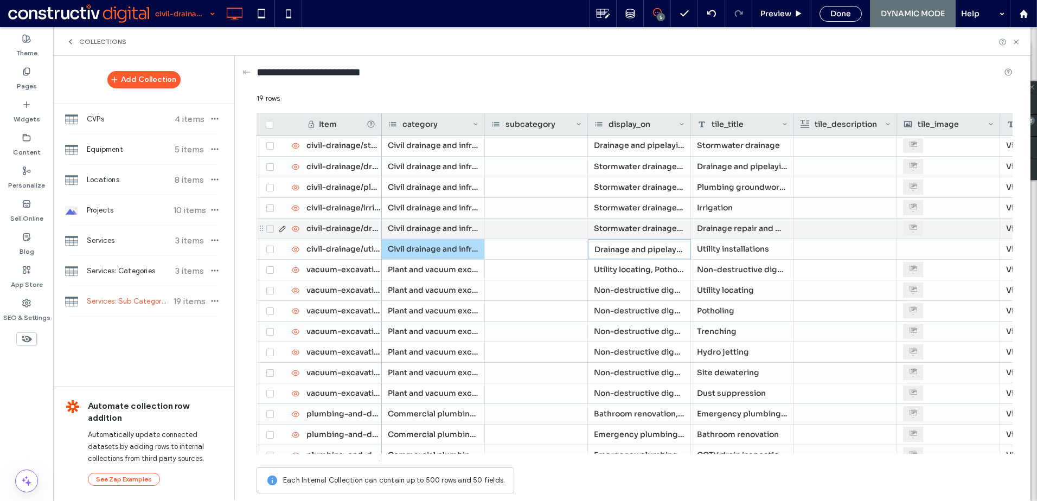
click at [721, 223] on div "Drainage repair and maintenance" at bounding box center [742, 229] width 103 height 20
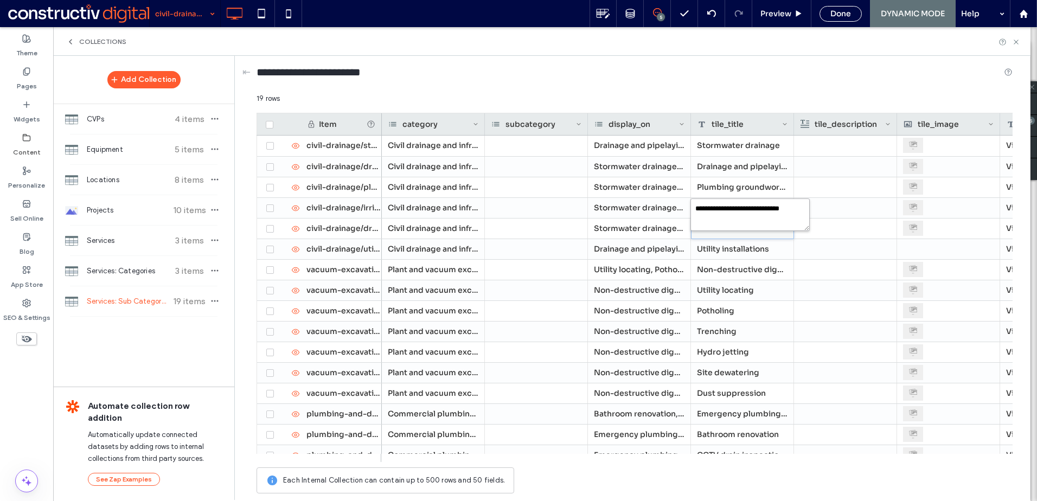
click at [744, 209] on textarea "**********" at bounding box center [749, 214] width 119 height 33
type textarea "**********"
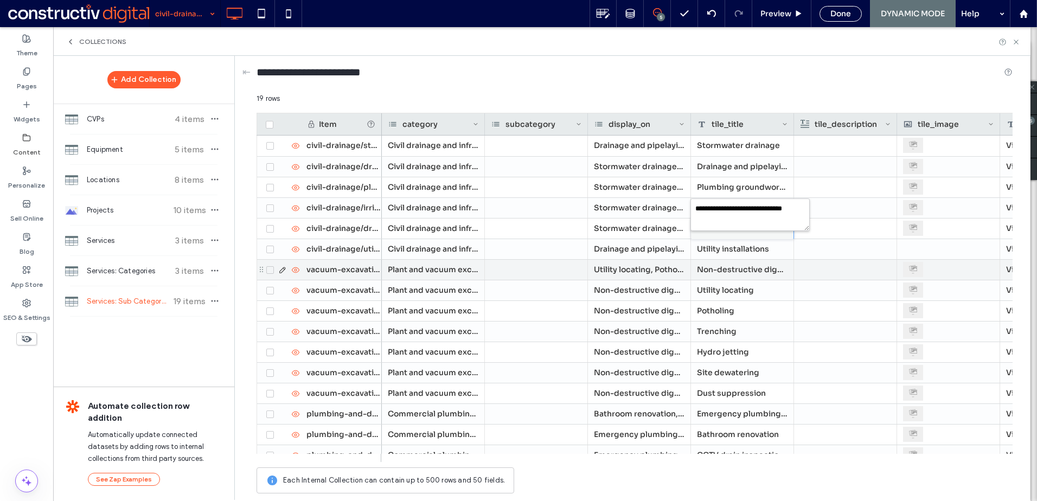
click at [752, 276] on div "Non-destructive digging" at bounding box center [742, 270] width 103 height 20
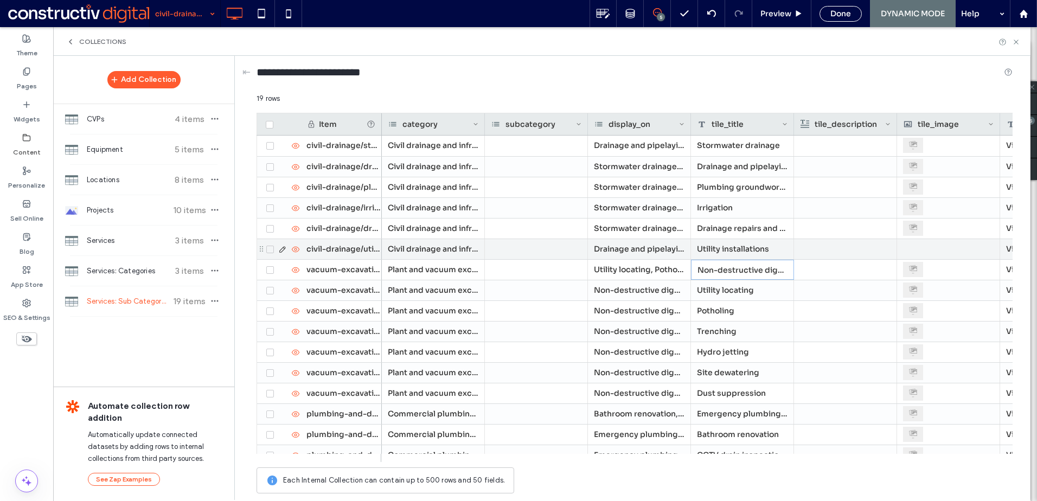
click at [631, 227] on div "Stormwater drainage, Drainage and pipelaying, Plumbing groundworks, Irrigation,…" at bounding box center [639, 229] width 103 height 20
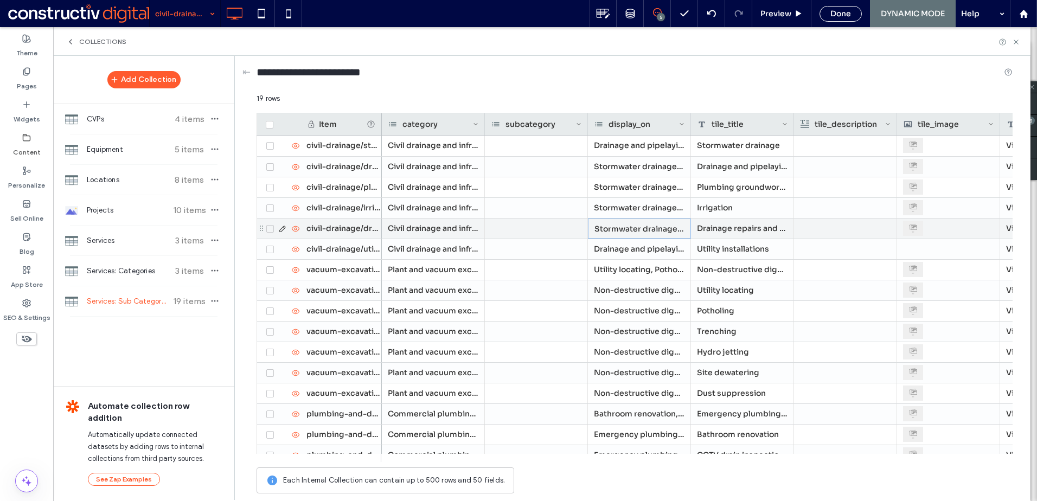
click at [631, 227] on div "Stormwater drainage, Drainage and pipelaying, Plumbing groundworks, Irrigation,…" at bounding box center [639, 229] width 103 height 20
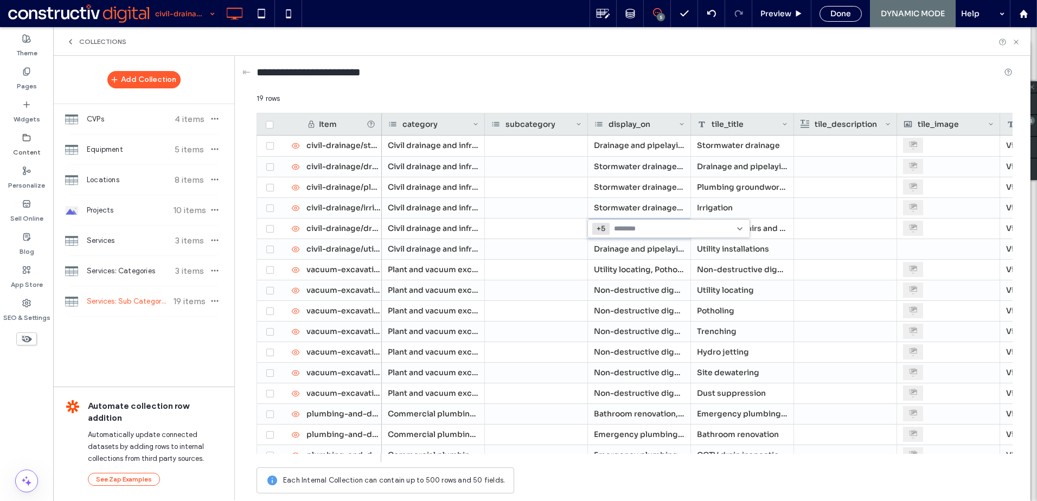
click at [652, 230] on input at bounding box center [651, 228] width 75 height 9
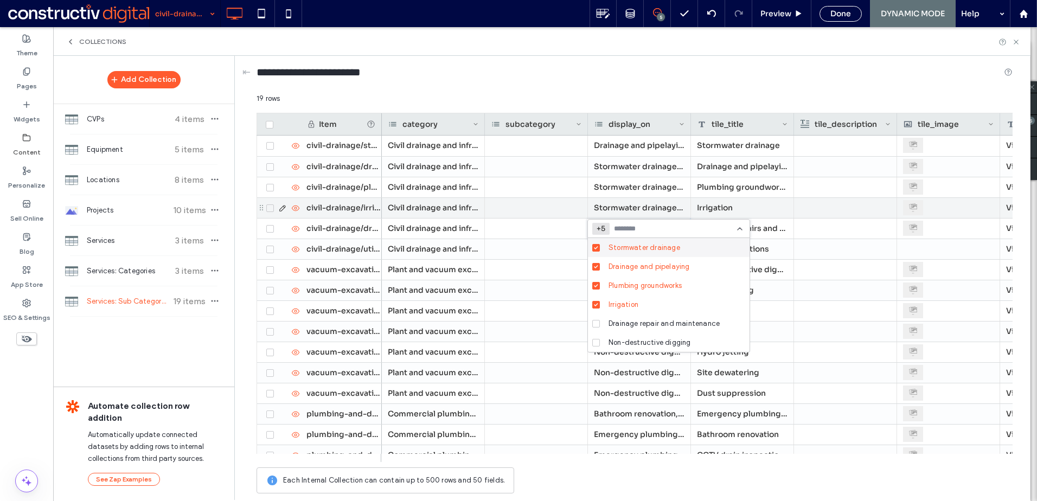
click at [645, 207] on div "Stormwater drainage, Drainage and pipelaying, Plumbing groundworks, Drainage re…" at bounding box center [639, 208] width 103 height 20
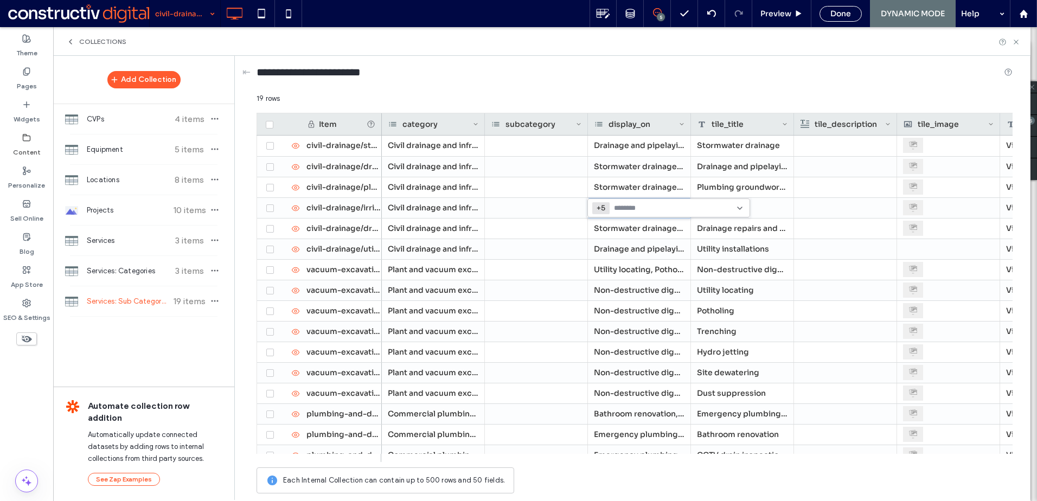
click at [650, 205] on input at bounding box center [651, 208] width 75 height 9
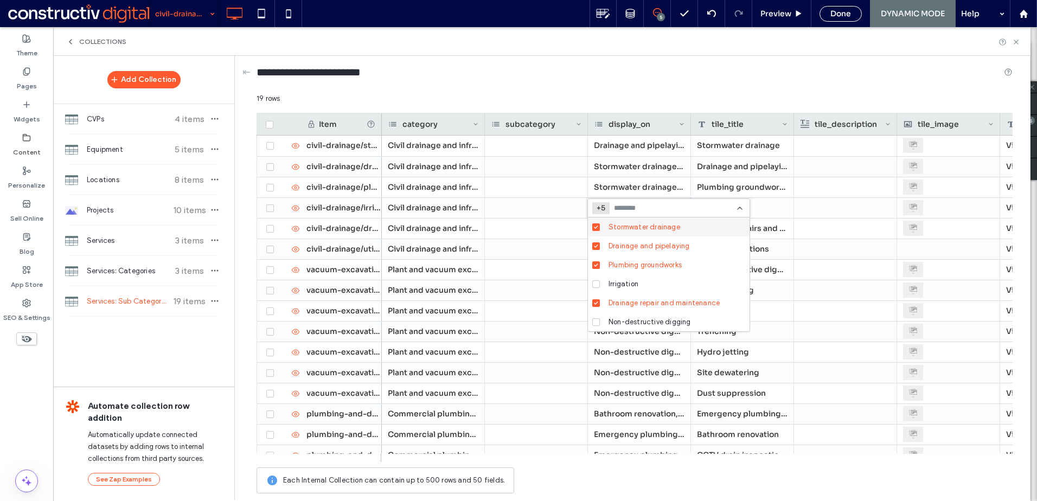
click at [738, 207] on icon at bounding box center [739, 208] width 9 height 9
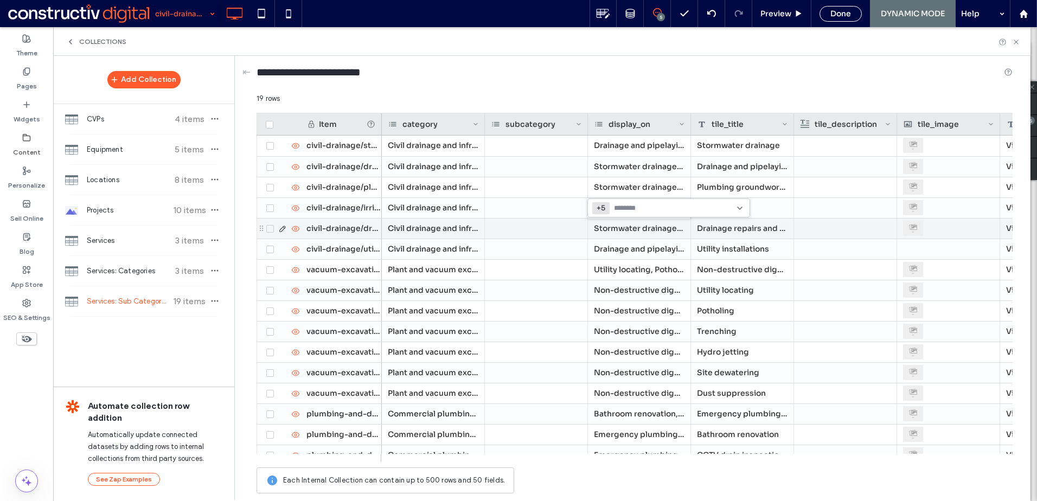
click at [875, 222] on div "We provide inspection, repair, and scheduled maintenance services for civil dra…" at bounding box center [845, 248] width 91 height 59
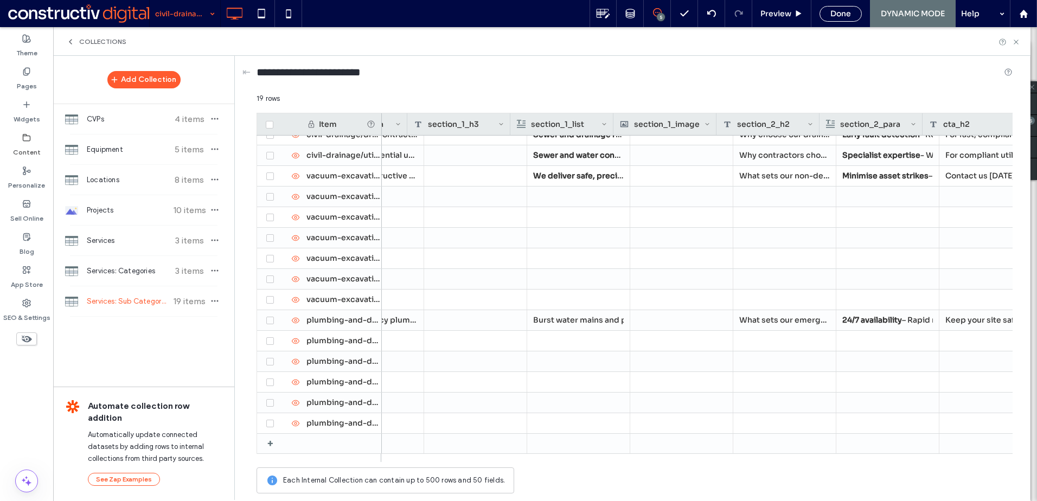
scroll to position [0, 1479]
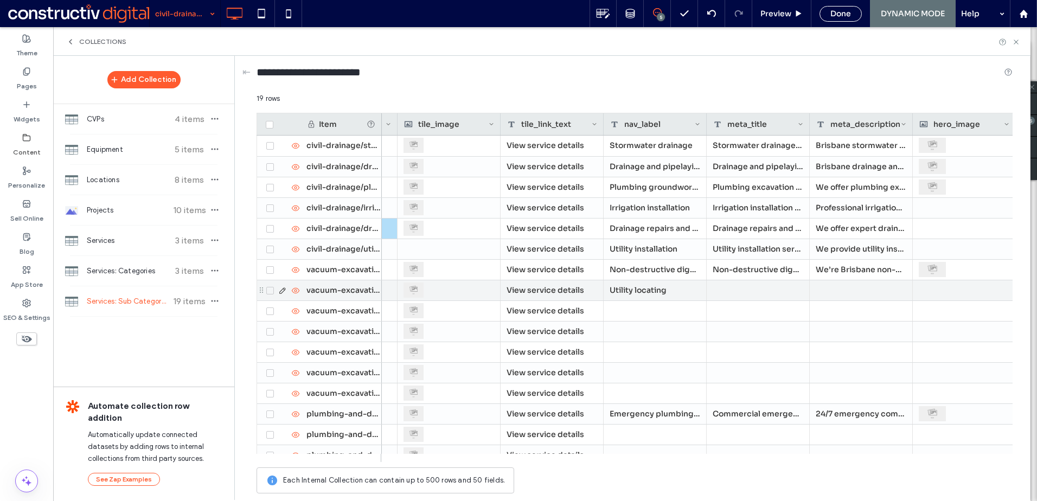
click at [659, 292] on div "Utility locating" at bounding box center [655, 290] width 103 height 20
click at [752, 293] on div at bounding box center [758, 290] width 103 height 20
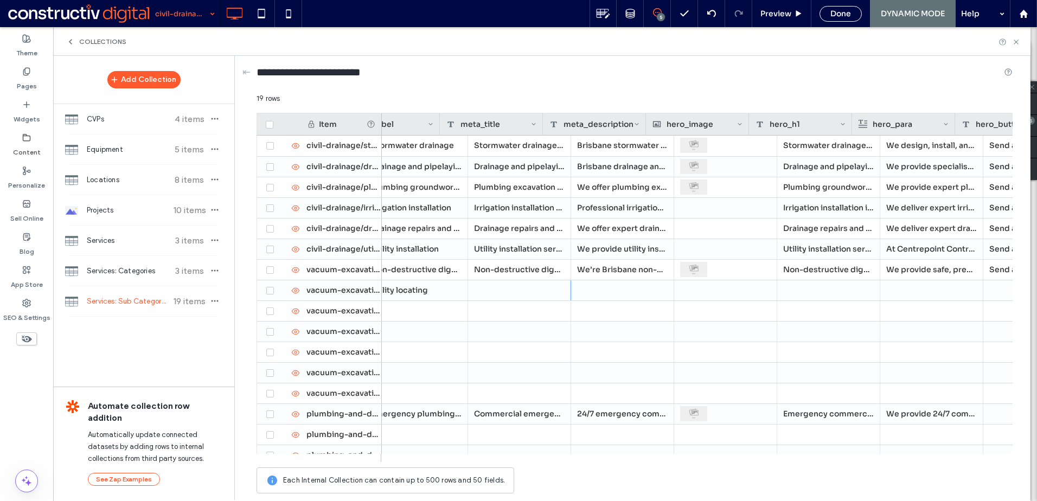
scroll to position [0, 738]
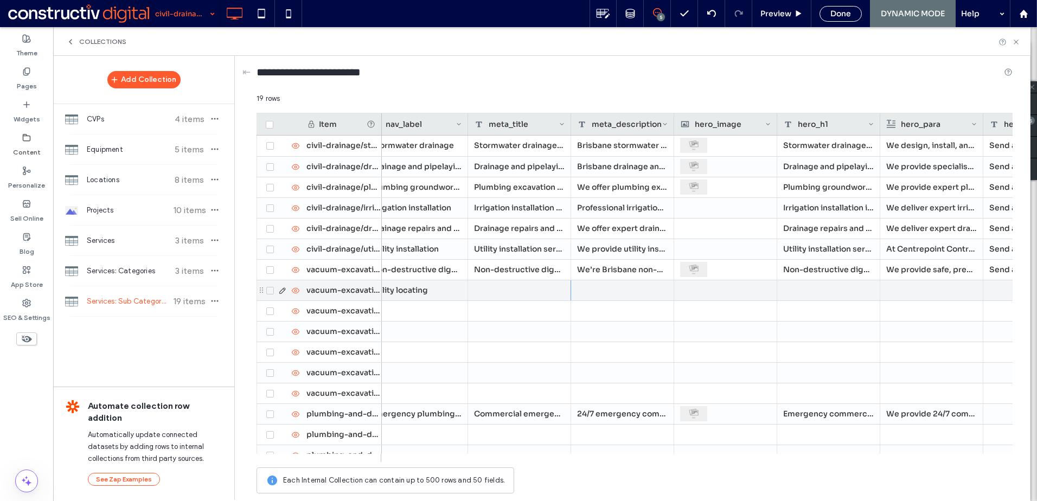
click at [285, 289] on use at bounding box center [282, 290] width 6 height 6
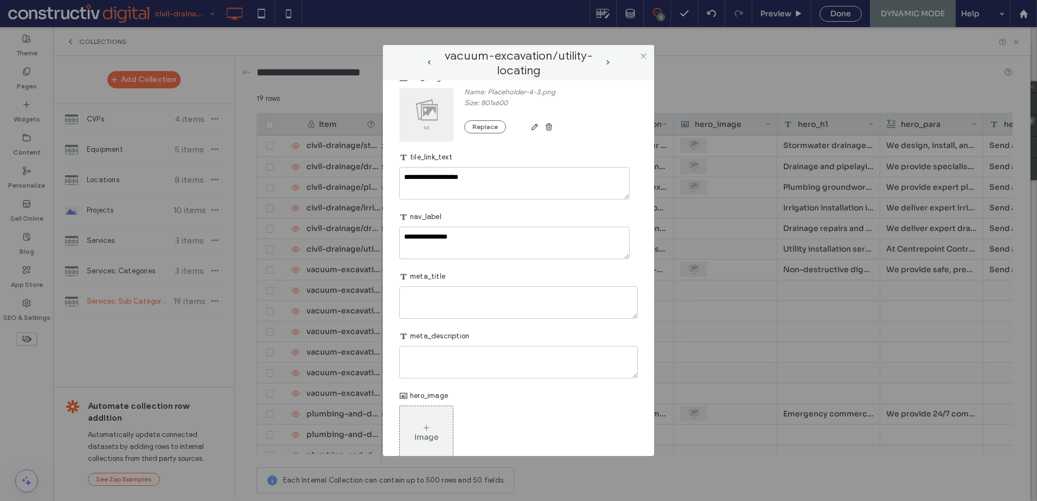
scroll to position [380, 0]
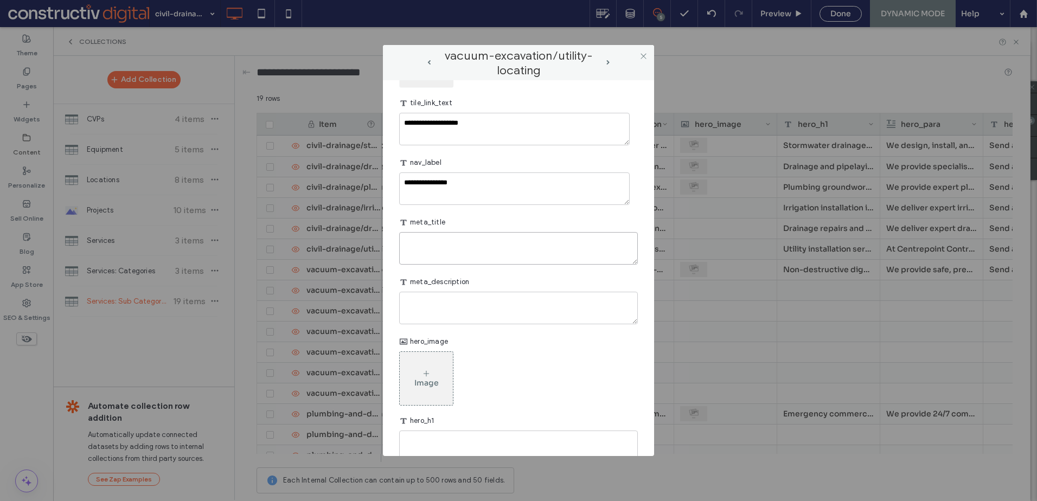
click at [454, 253] on textarea "plain-text-cell" at bounding box center [518, 248] width 239 height 33
paste textarea "**********"
type textarea "**********"
click at [469, 316] on textarea "plain-text-cell" at bounding box center [518, 308] width 239 height 33
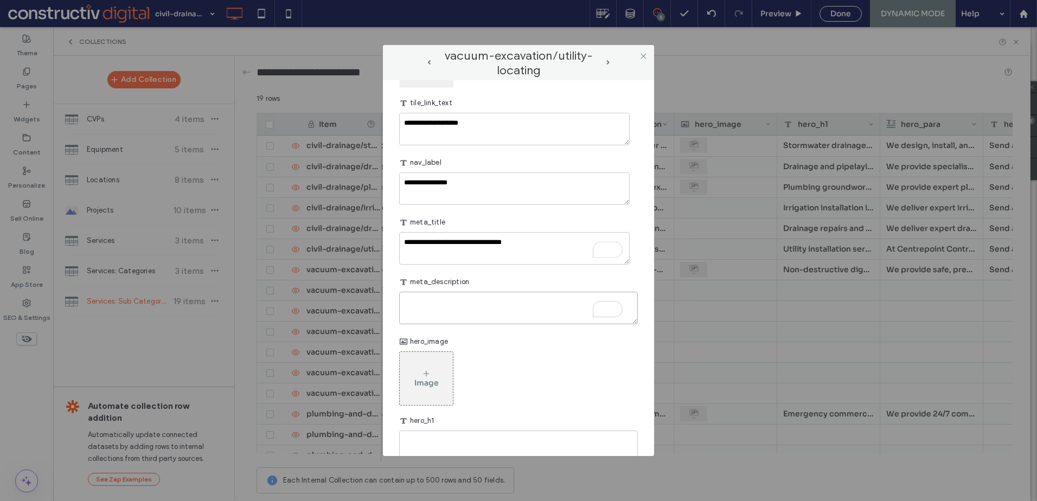
click at [435, 294] on textarea "To enrich screen reader interactions, please activate Accessibility in Grammarl…" at bounding box center [518, 308] width 239 height 33
paste textarea "**********"
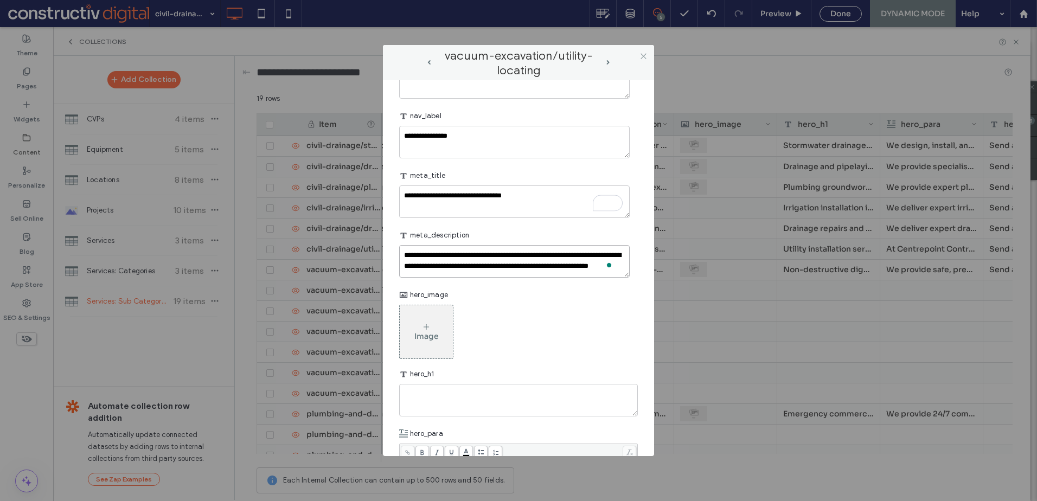
scroll to position [0, 0]
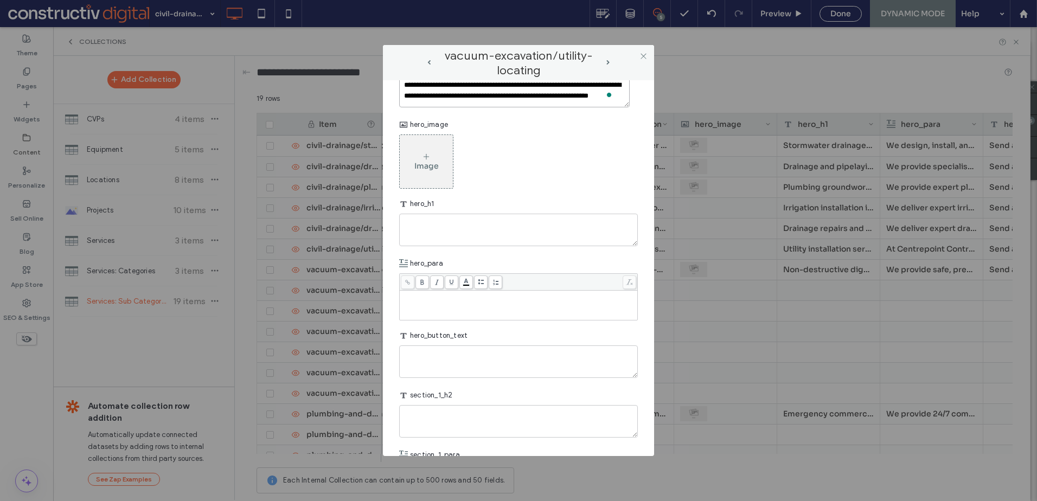
type textarea "**********"
click at [444, 209] on div "hero_h1" at bounding box center [518, 204] width 239 height 20
click at [451, 228] on textarea "plain-text-cell" at bounding box center [518, 230] width 239 height 33
click at [435, 224] on textarea "To enrich screen reader interactions, please activate Accessibility in Grammarl…" at bounding box center [518, 230] width 239 height 33
paste textarea "**********"
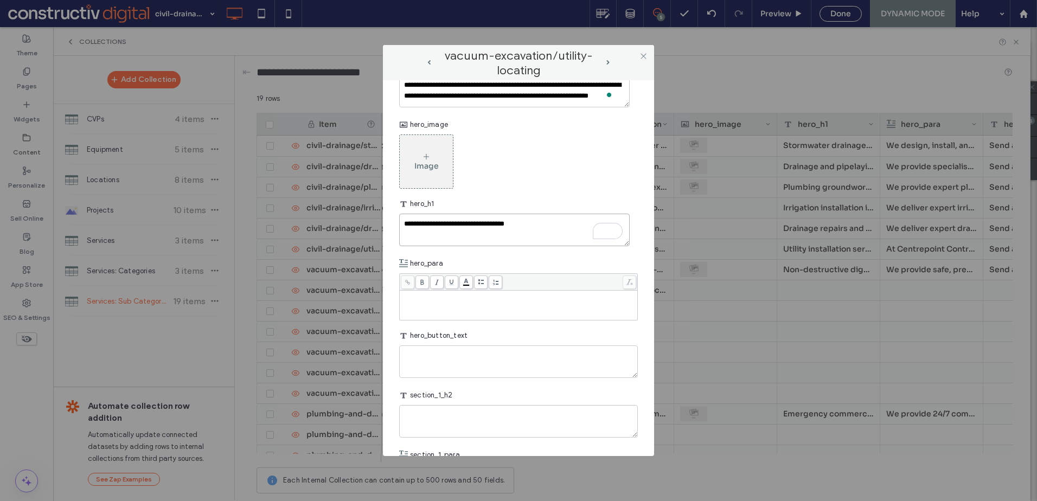
type textarea "**********"
click at [459, 298] on div "Rich Text Editor" at bounding box center [518, 296] width 235 height 8
click at [434, 311] on div "To enrich screen reader interactions, please activate Accessibility in Grammarl…" at bounding box center [518, 305] width 235 height 27
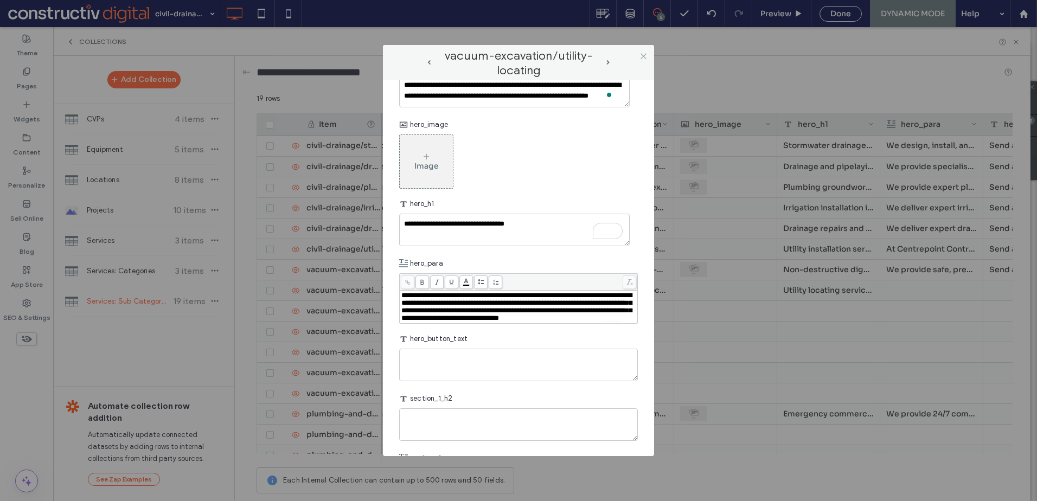
click at [444, 349] on div "hero_button_text" at bounding box center [518, 339] width 239 height 20
click at [442, 372] on textarea "To enrich screen reader interactions, please activate Accessibility in Grammarl…" at bounding box center [518, 365] width 239 height 33
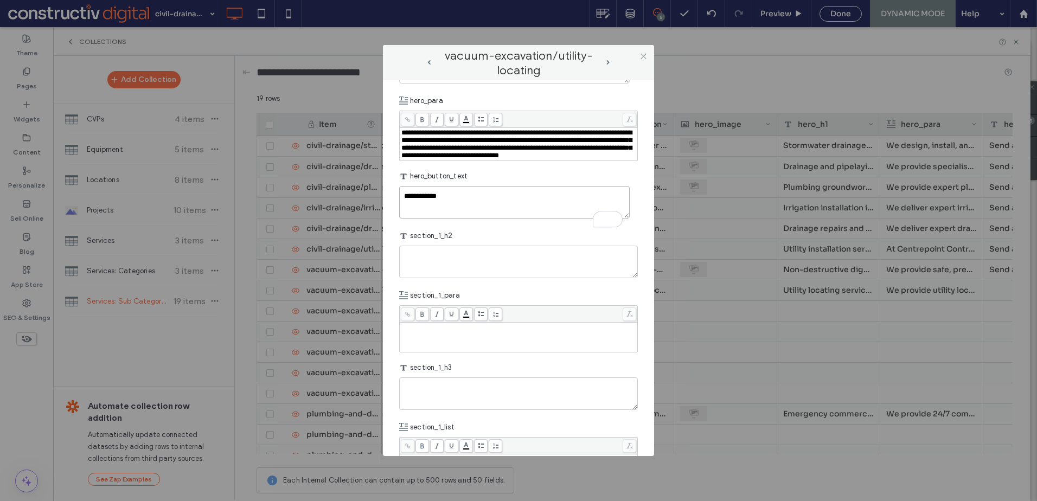
type textarea "**********"
click at [640, 57] on icon at bounding box center [643, 56] width 8 height 8
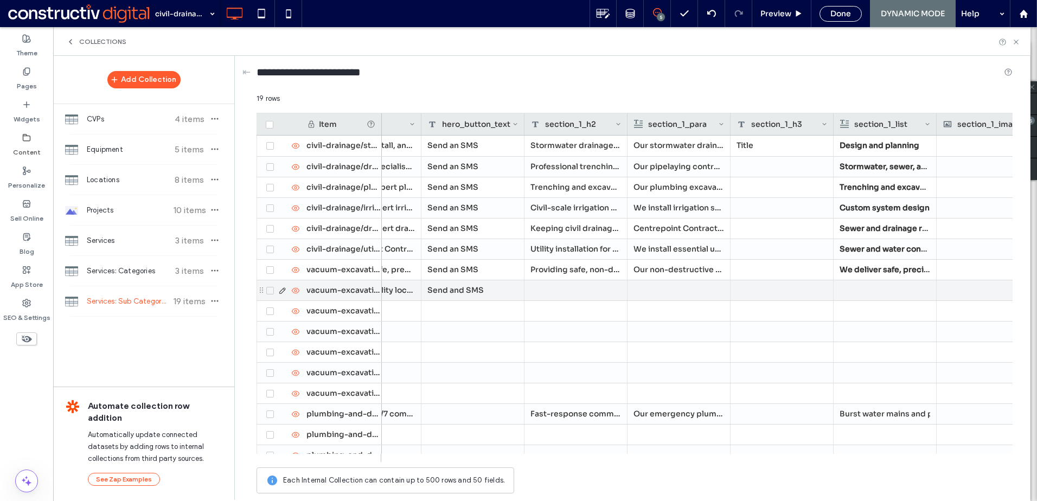
click at [566, 297] on div at bounding box center [575, 290] width 103 height 20
click at [562, 279] on textarea "plain-text-cell" at bounding box center [583, 276] width 119 height 33
paste textarea "**********"
type textarea "**********"
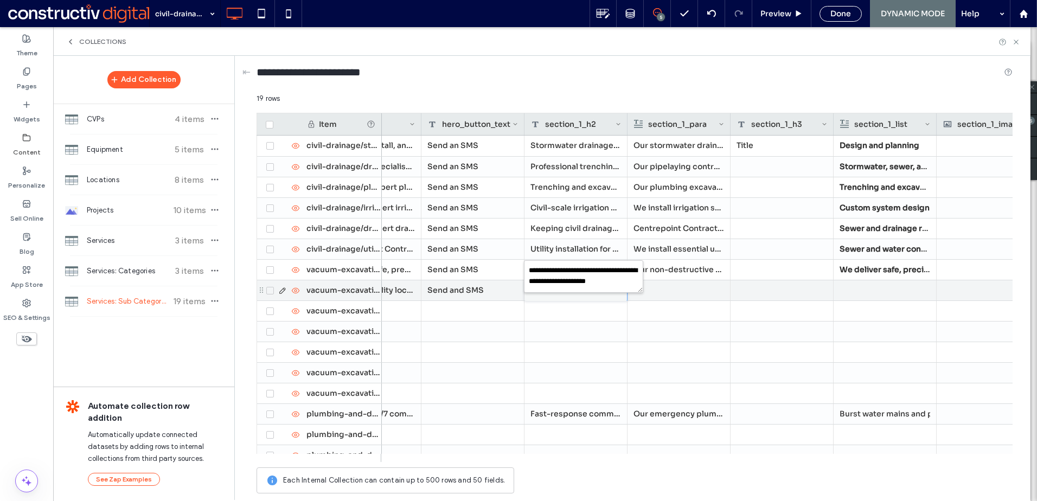
click at [695, 290] on div at bounding box center [678, 290] width 91 height 20
click at [668, 290] on div at bounding box center [678, 290] width 91 height 20
click at [660, 283] on div "Rich Text Editor" at bounding box center [686, 282] width 114 height 8
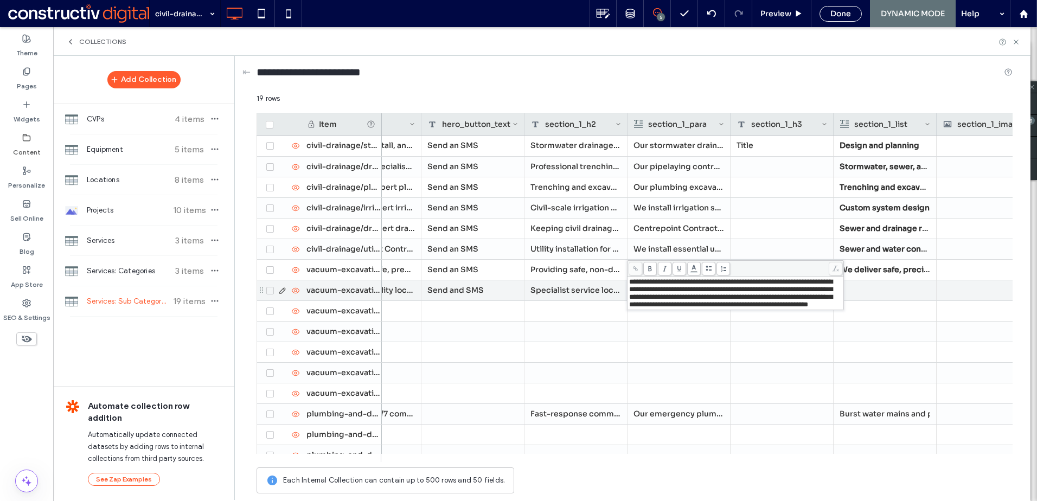
click at [915, 280] on div at bounding box center [884, 290] width 91 height 20
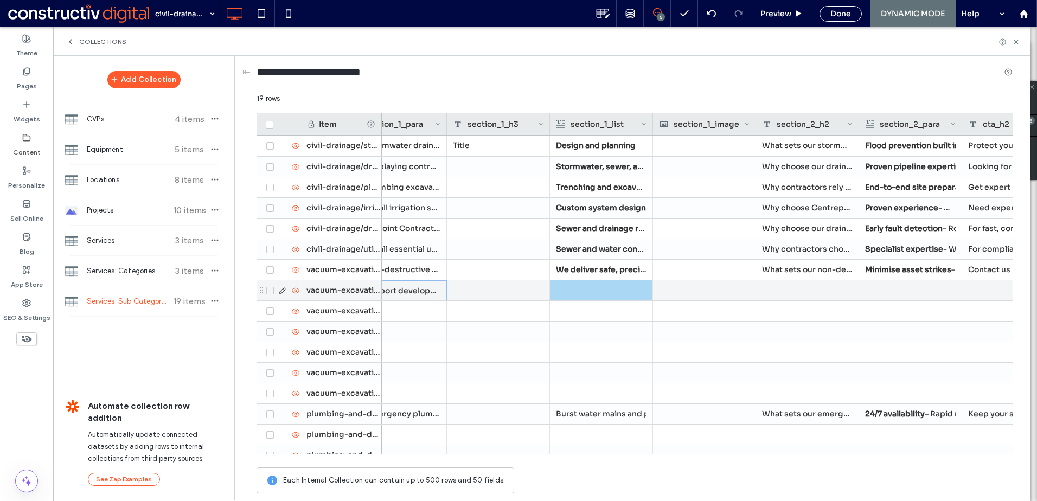
click at [605, 299] on div at bounding box center [601, 290] width 91 height 20
click at [605, 286] on div at bounding box center [601, 290] width 90 height 19
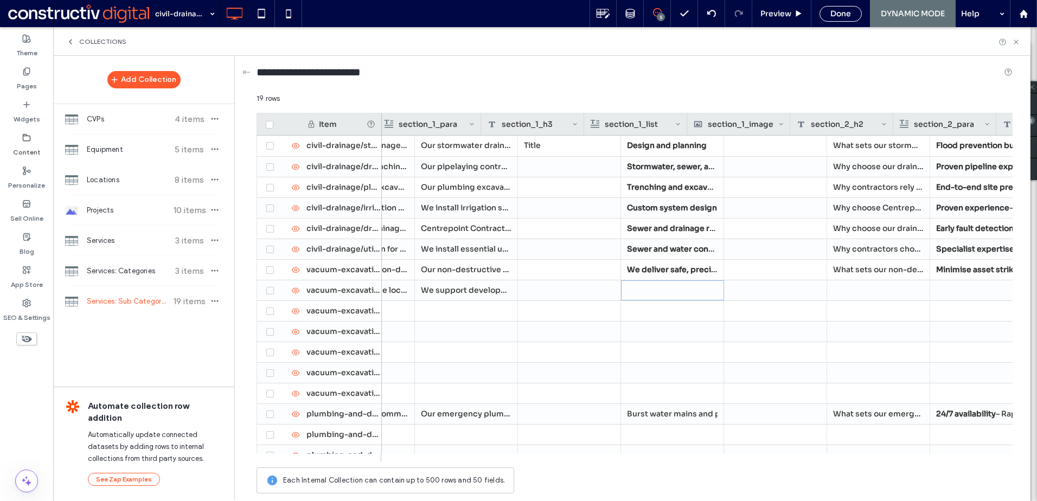
scroll to position [0, 1487]
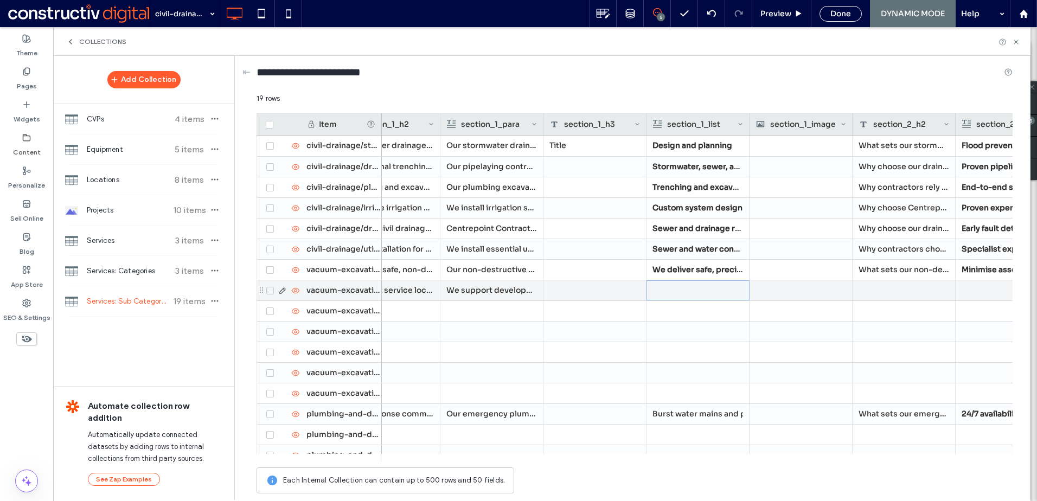
click at [700, 291] on div at bounding box center [698, 290] width 90 height 19
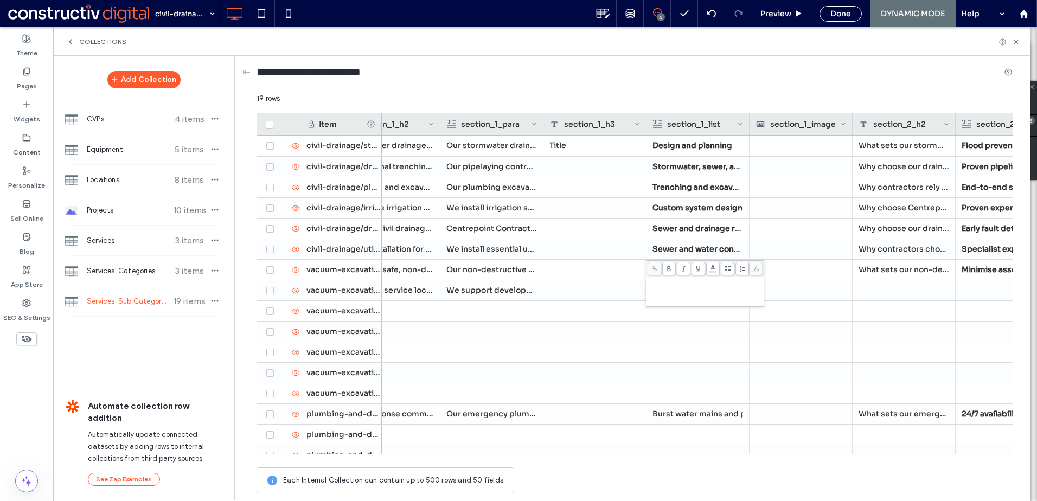
click at [676, 284] on div "Rich Text Editor" at bounding box center [705, 282] width 114 height 8
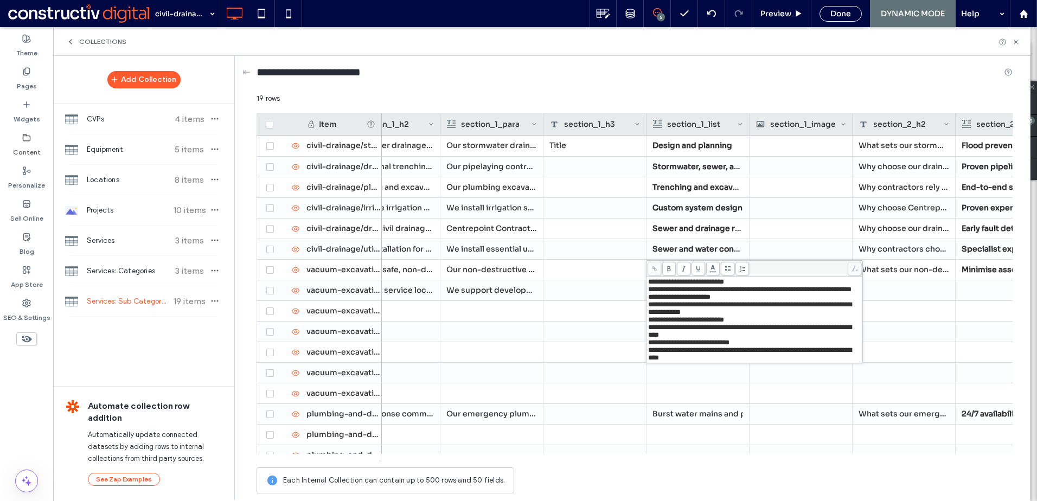
click at [743, 293] on div "**********" at bounding box center [754, 290] width 213 height 8
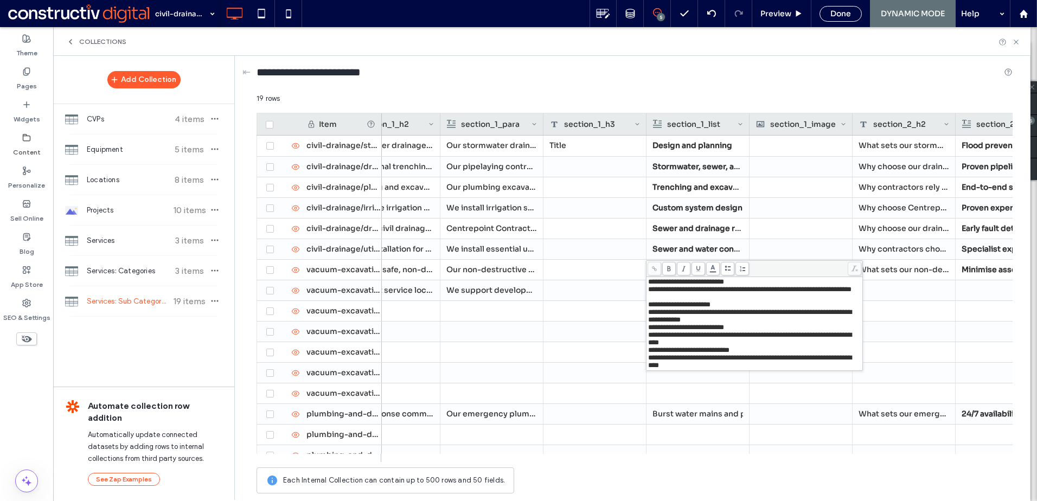
click at [753, 324] on div "**********" at bounding box center [754, 316] width 213 height 15
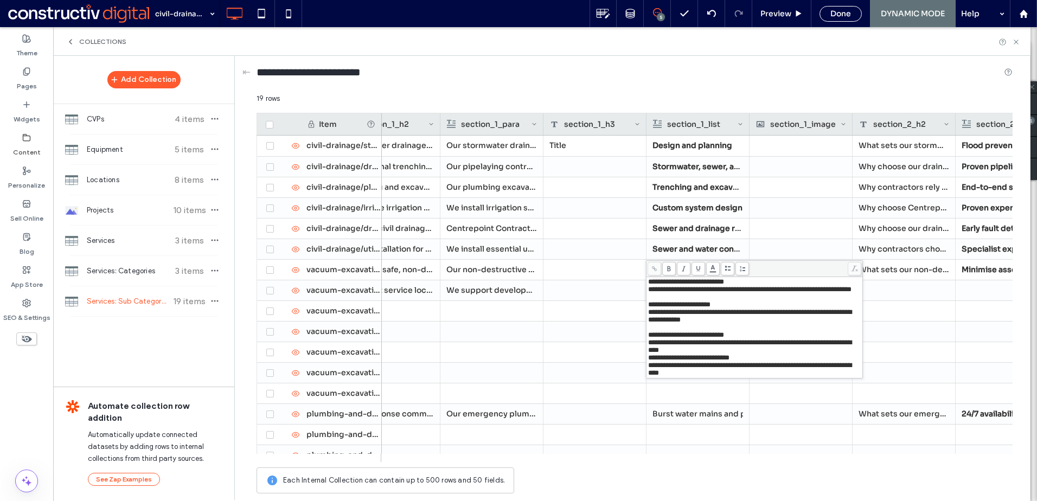
click at [728, 354] on div "**********" at bounding box center [754, 346] width 213 height 15
drag, startPoint x: 705, startPoint y: 284, endPoint x: 649, endPoint y: 283, distance: 56.4
click at [649, 283] on span "**********" at bounding box center [686, 281] width 76 height 7
click at [672, 270] on span at bounding box center [669, 269] width 14 height 14
drag, startPoint x: 746, startPoint y: 321, endPoint x: 649, endPoint y: 319, distance: 96.5
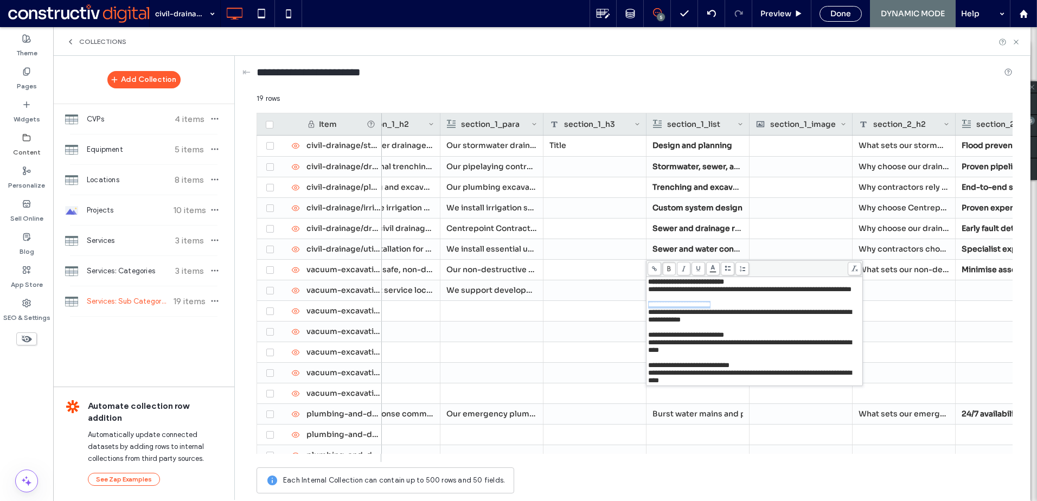
click at [649, 309] on div "**********" at bounding box center [754, 305] width 213 height 8
click at [668, 268] on use at bounding box center [668, 268] width 3 height 5
drag, startPoint x: 753, startPoint y: 355, endPoint x: 649, endPoint y: 356, distance: 104.1
click at [649, 339] on div "**********" at bounding box center [754, 335] width 213 height 8
click at [669, 271] on use at bounding box center [668, 268] width 3 height 5
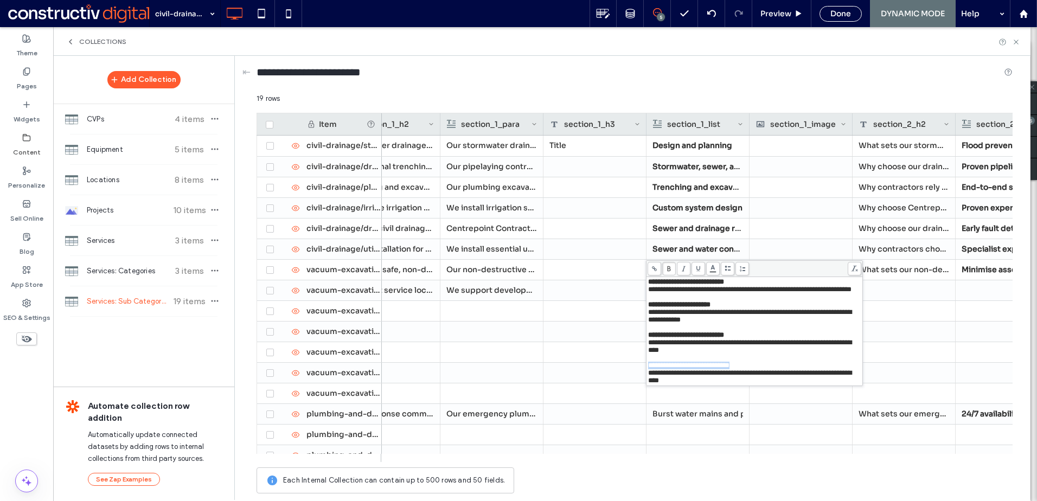
drag, startPoint x: 750, startPoint y: 394, endPoint x: 647, endPoint y: 395, distance: 103.0
click at [647, 386] on div "**********" at bounding box center [754, 331] width 216 height 108
click at [668, 270] on use at bounding box center [668, 268] width 3 height 5
click at [573, 294] on div at bounding box center [594, 290] width 103 height 20
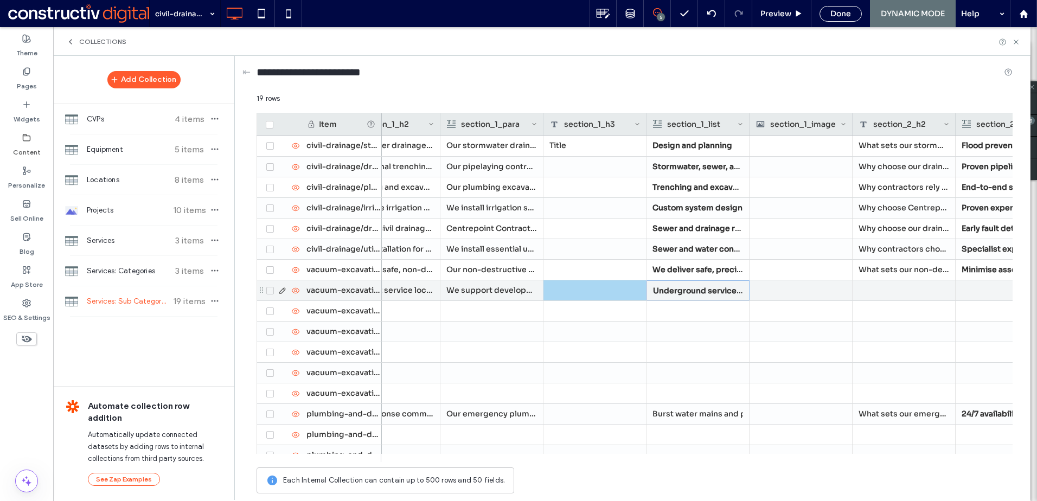
click at [886, 292] on div at bounding box center [903, 290] width 103 height 20
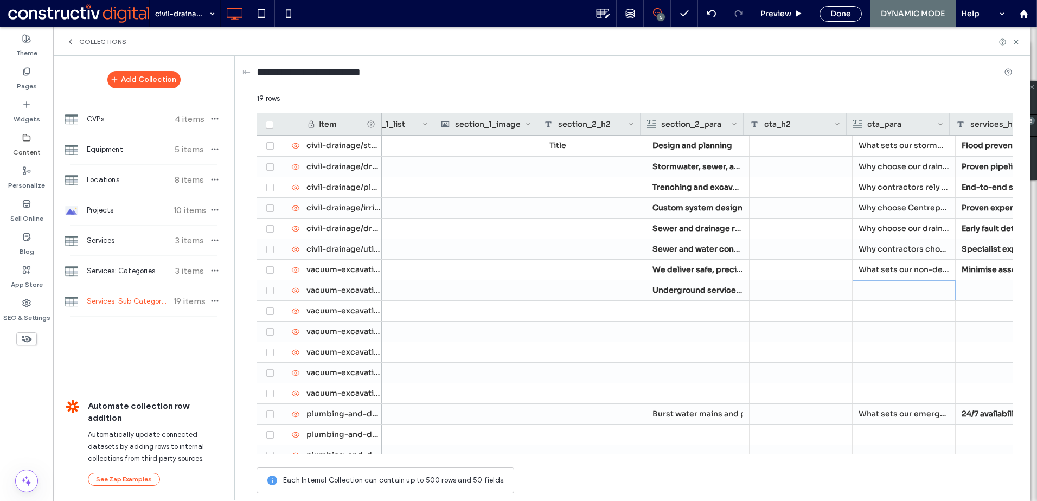
scroll to position [0, 1830]
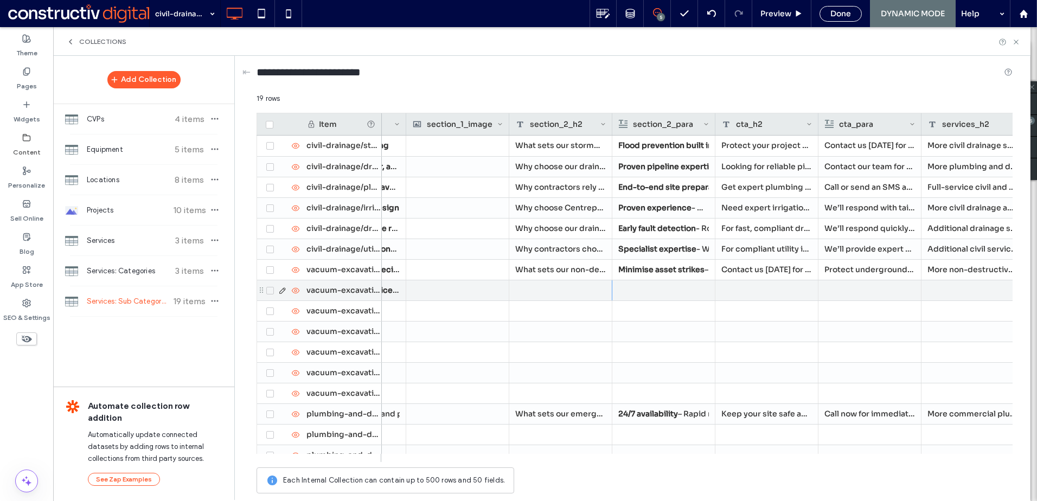
click at [545, 284] on div at bounding box center [560, 290] width 103 height 20
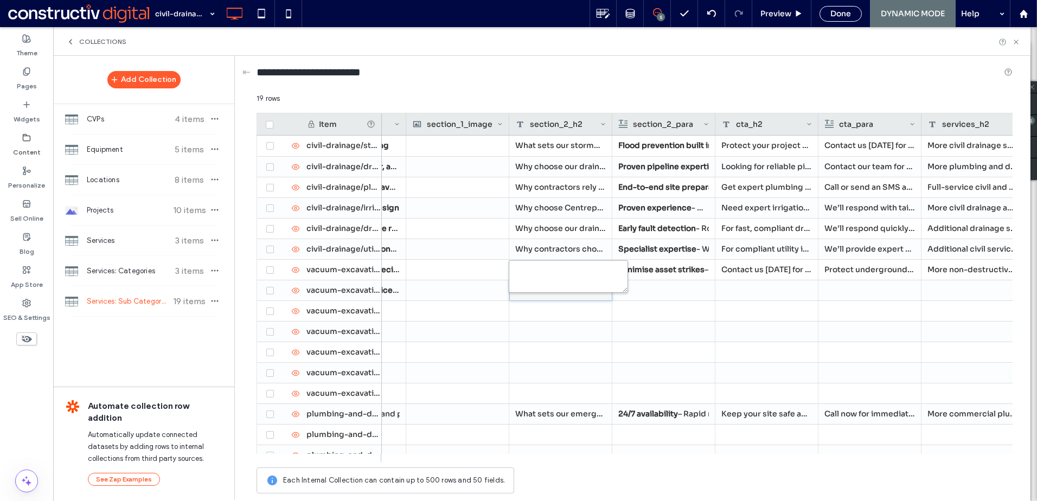
click at [547, 281] on textarea "plain-text-cell" at bounding box center [568, 276] width 119 height 33
paste textarea "**********"
type textarea "**********"
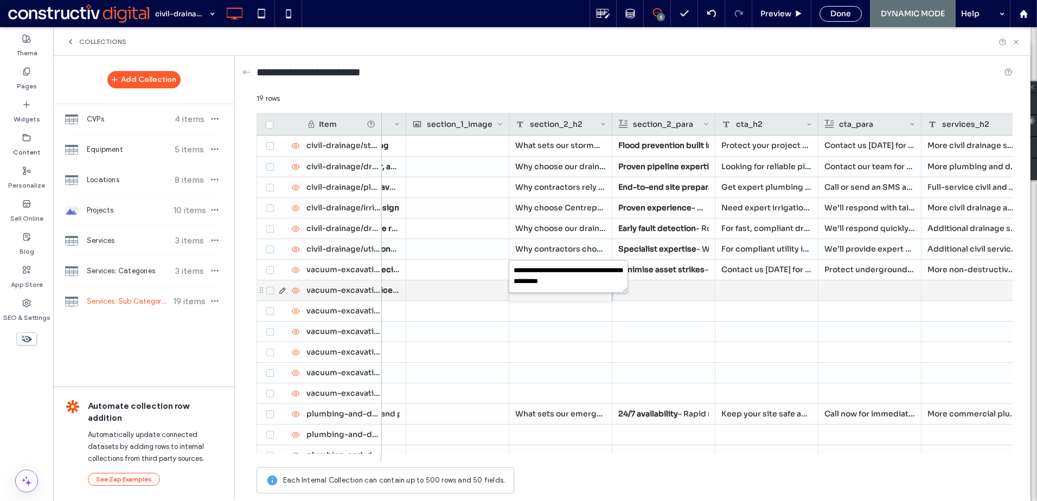
click at [667, 293] on div at bounding box center [663, 290] width 91 height 20
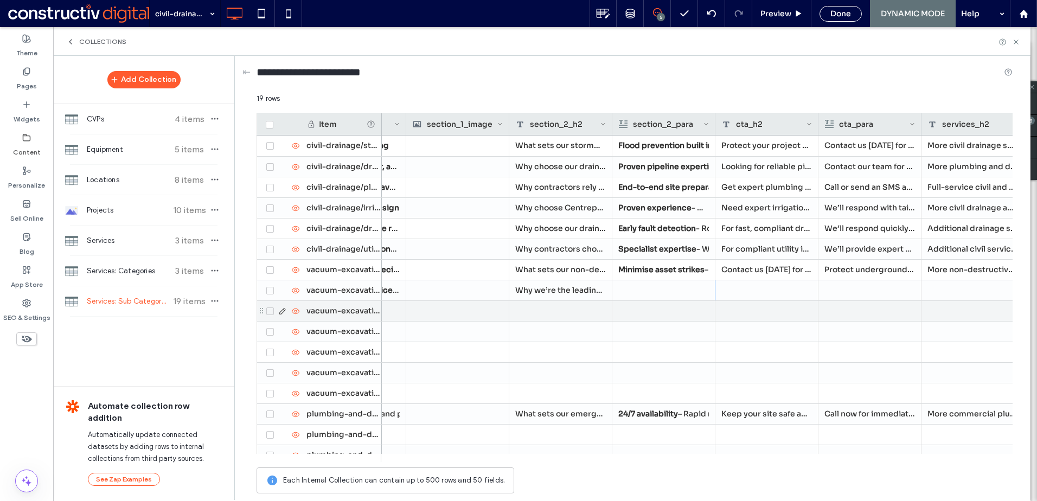
click at [657, 290] on div at bounding box center [663, 290] width 91 height 20
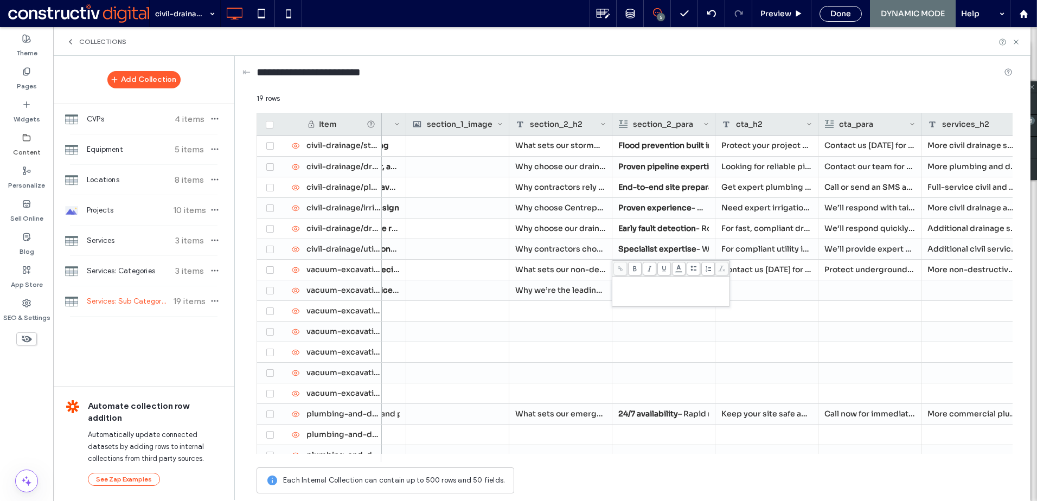
click at [644, 288] on div "Rich Text Editor" at bounding box center [671, 291] width 114 height 27
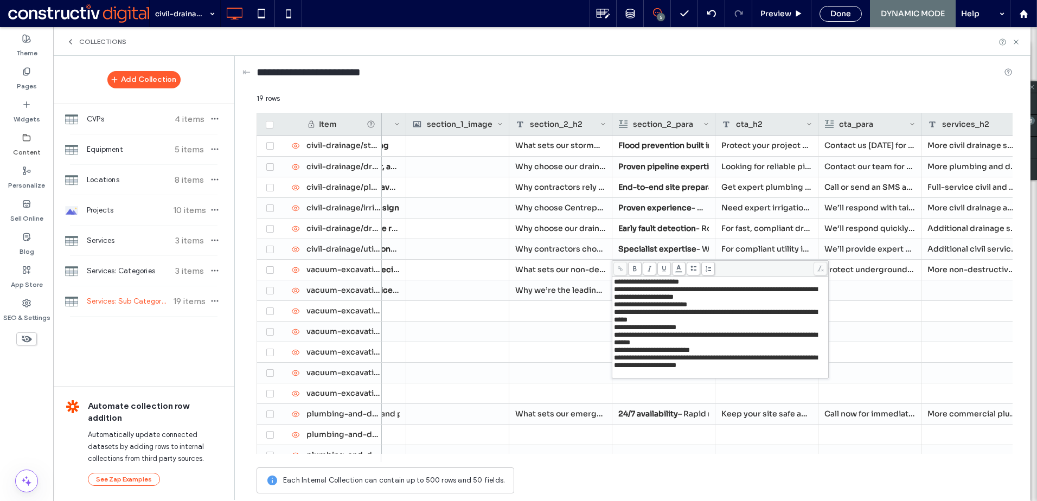
click at [615, 291] on span "**********" at bounding box center [715, 293] width 203 height 15
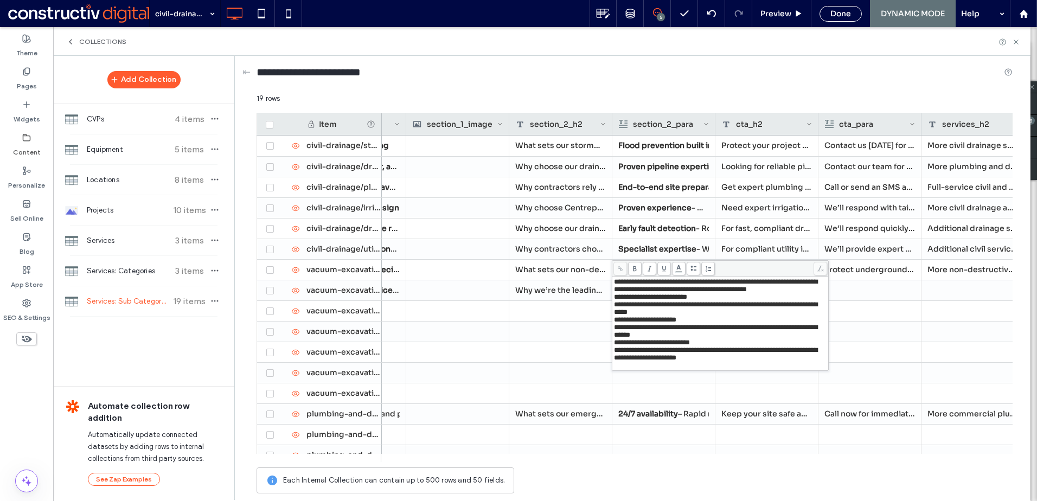
click at [615, 316] on span "**********" at bounding box center [715, 308] width 203 height 15
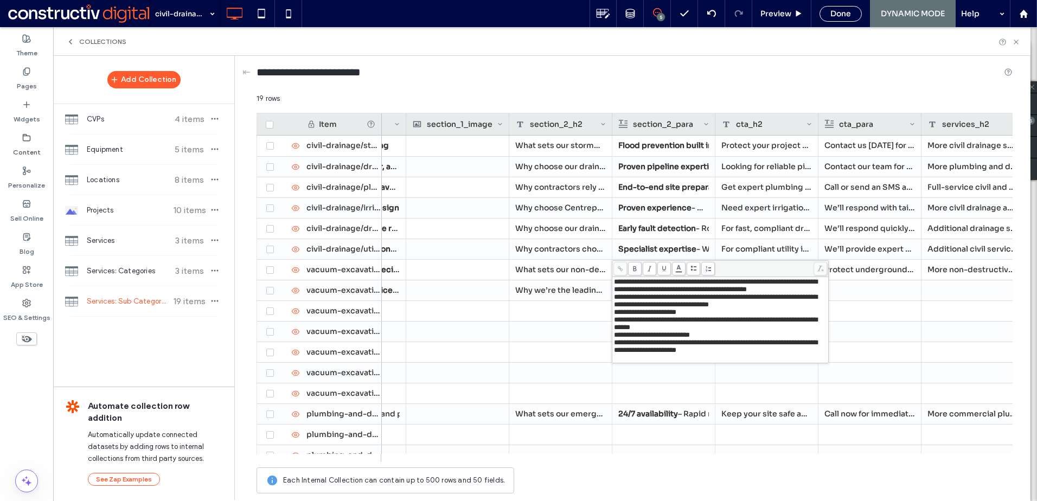
click at [616, 331] on span "**********" at bounding box center [715, 323] width 203 height 15
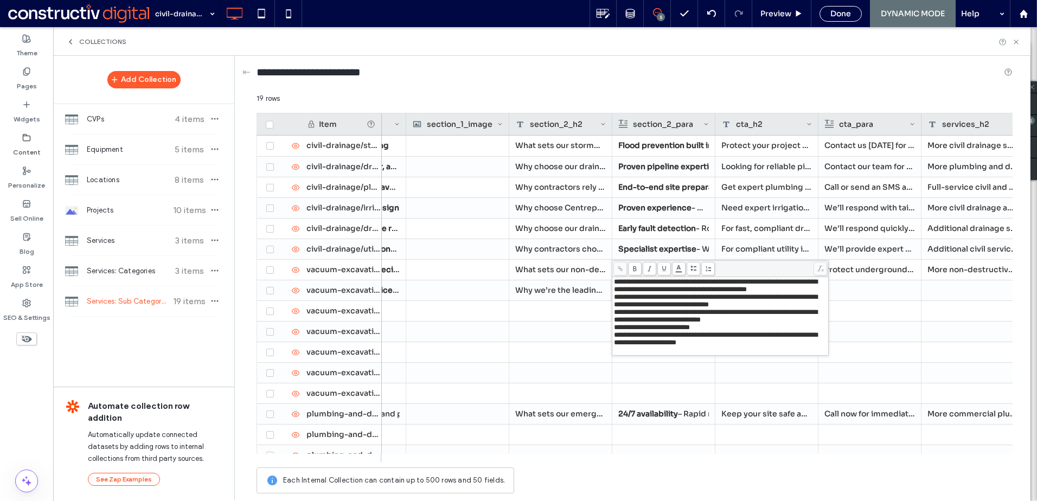
click at [615, 346] on span "**********" at bounding box center [715, 338] width 203 height 15
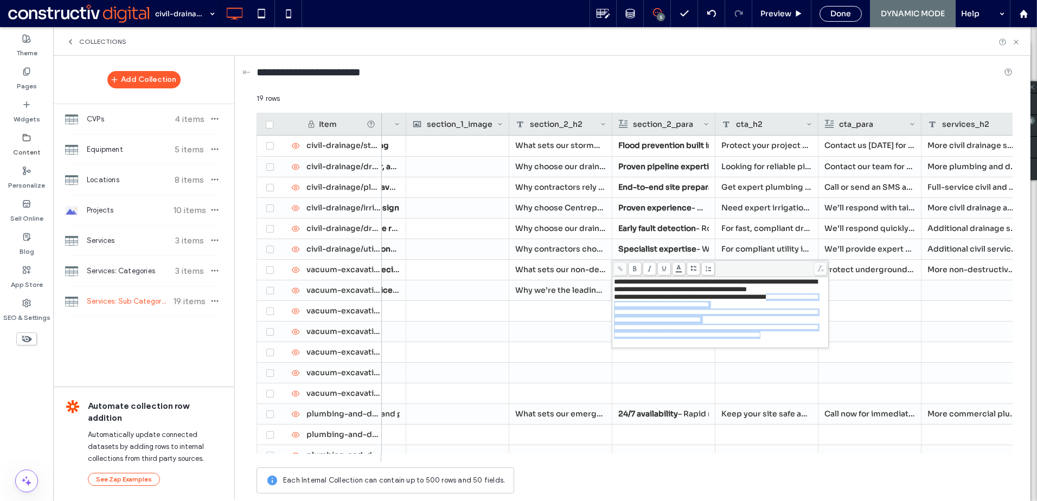
drag, startPoint x: 681, startPoint y: 366, endPoint x: 626, endPoint y: 316, distance: 74.5
click at [626, 316] on div "**********" at bounding box center [720, 312] width 213 height 68
drag, startPoint x: 614, startPoint y: 281, endPoint x: 699, endPoint y: 368, distance: 121.2
click at [699, 347] on div "**********" at bounding box center [720, 312] width 213 height 68
click at [694, 268] on icon at bounding box center [693, 269] width 6 height 6
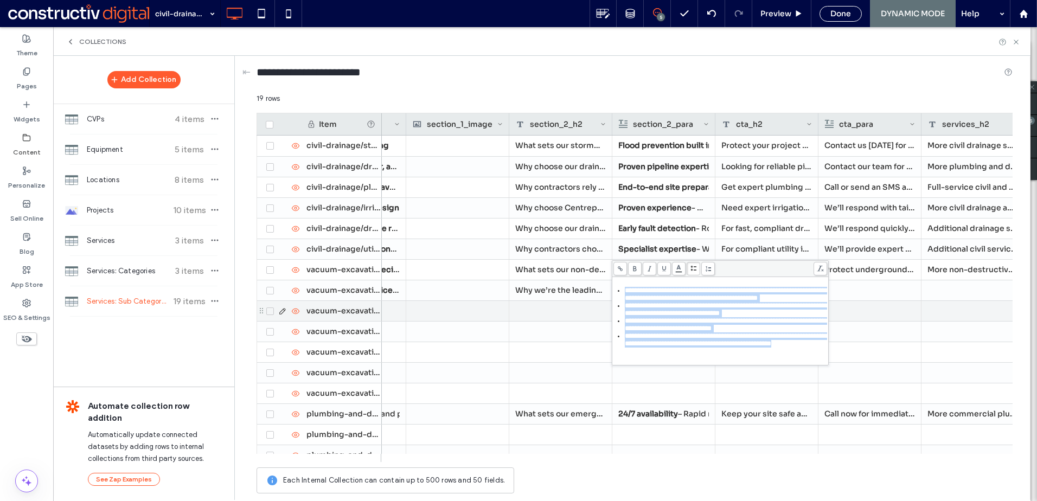
click at [892, 316] on div at bounding box center [869, 311] width 91 height 20
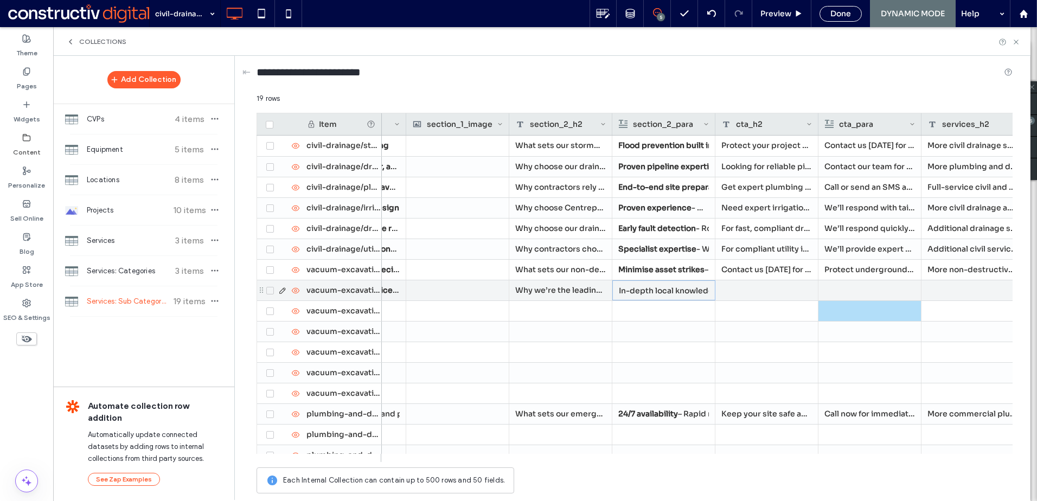
click at [793, 280] on div at bounding box center [766, 290] width 103 height 20
click at [749, 286] on div at bounding box center [766, 290] width 103 height 20
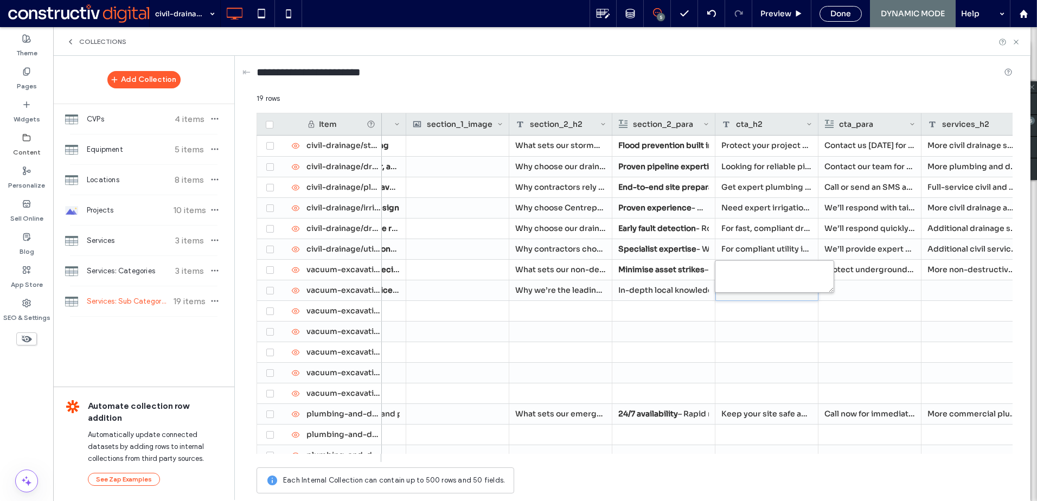
click at [745, 279] on textarea "plain-text-cell" at bounding box center [774, 276] width 119 height 33
paste textarea "**********"
type textarea "**********"
click at [864, 292] on div at bounding box center [869, 290] width 91 height 20
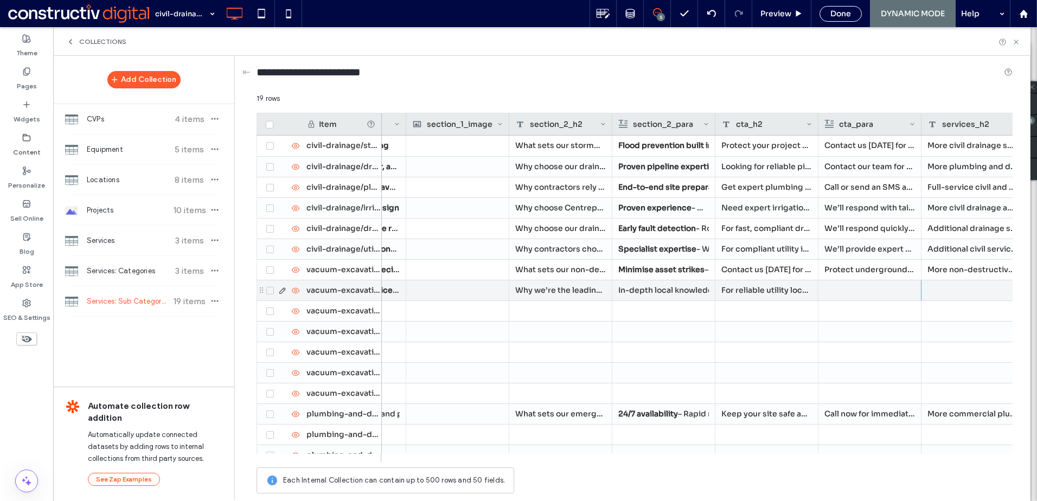
click at [874, 288] on div at bounding box center [869, 290] width 91 height 20
click at [855, 284] on div "Rich Text Editor" at bounding box center [877, 282] width 114 height 8
click at [781, 293] on div "For reliable utility locating services in [GEOGRAPHIC_DATA], call our team [DAT…" at bounding box center [766, 290] width 103 height 20
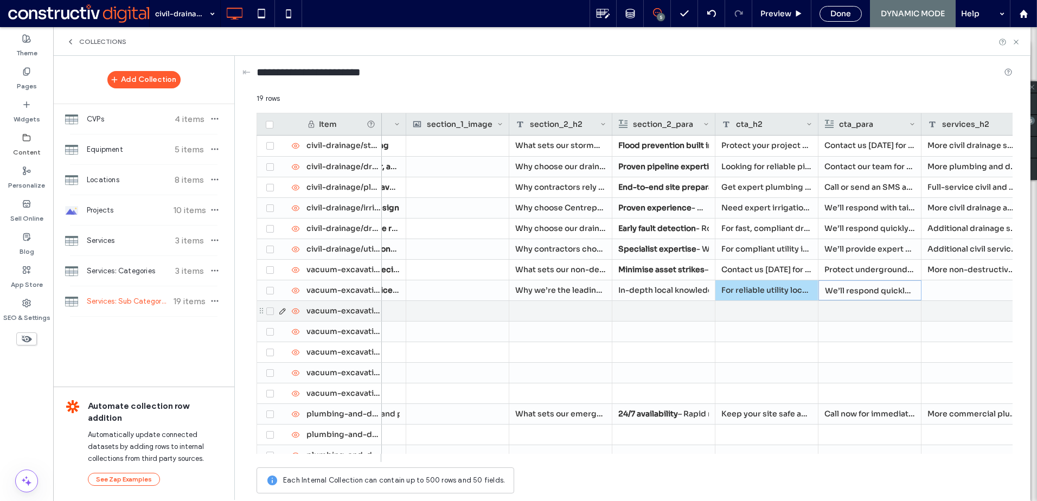
click at [655, 293] on li "In-depth local knowledge - We understand [GEOGRAPHIC_DATA]’s service layouts, s…" at bounding box center [663, 290] width 91 height 20
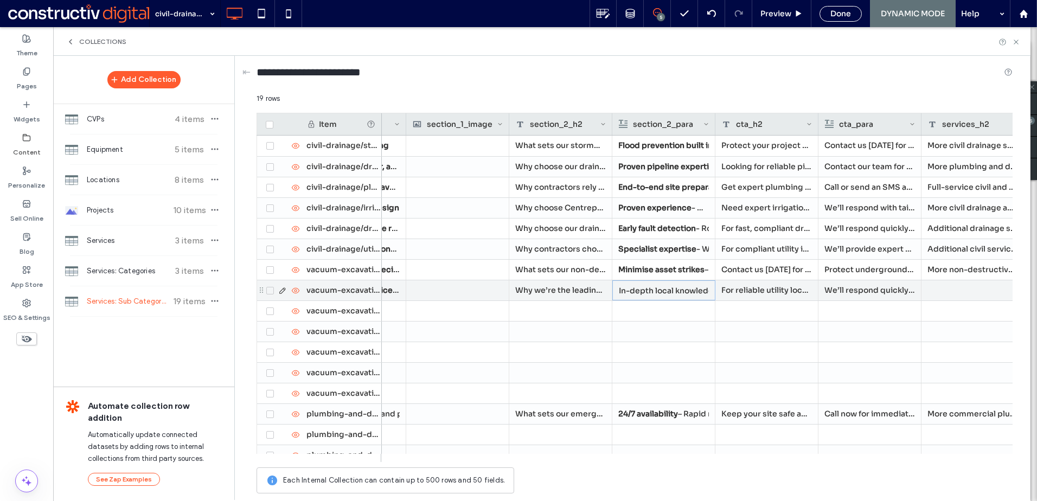
click at [655, 293] on li "In-depth local knowledge - We understand [GEOGRAPHIC_DATA]’s service layouts, s…" at bounding box center [664, 291] width 90 height 20
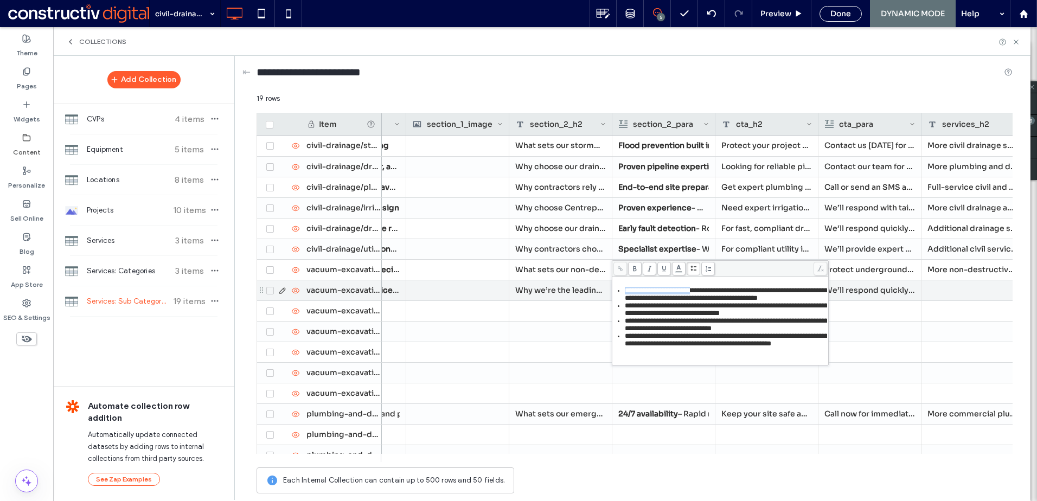
drag, startPoint x: 716, startPoint y: 292, endPoint x: 624, endPoint y: 292, distance: 92.7
click at [624, 292] on ul "**********" at bounding box center [720, 317] width 213 height 61
click at [633, 268] on use at bounding box center [634, 268] width 3 height 5
click at [730, 317] on span "**********" at bounding box center [726, 309] width 203 height 15
drag, startPoint x: 733, startPoint y: 319, endPoint x: 627, endPoint y: 318, distance: 106.3
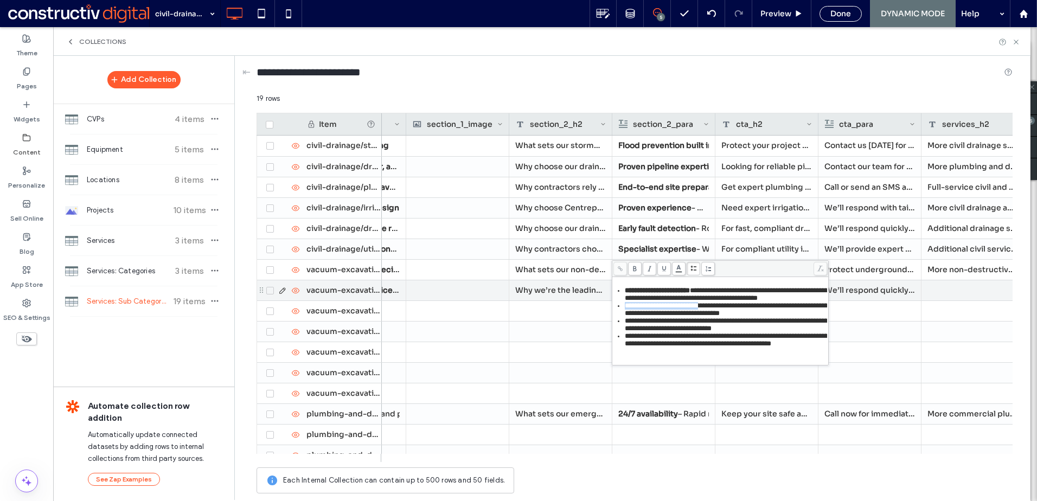
click at [627, 317] on span "**********" at bounding box center [726, 309] width 203 height 15
click at [637, 268] on icon at bounding box center [635, 269] width 6 height 6
click at [683, 317] on span "**********" at bounding box center [724, 309] width 198 height 15
drag, startPoint x: 718, startPoint y: 345, endPoint x: 626, endPoint y: 347, distance: 91.7
click at [626, 332] on span "**********" at bounding box center [726, 324] width 203 height 15
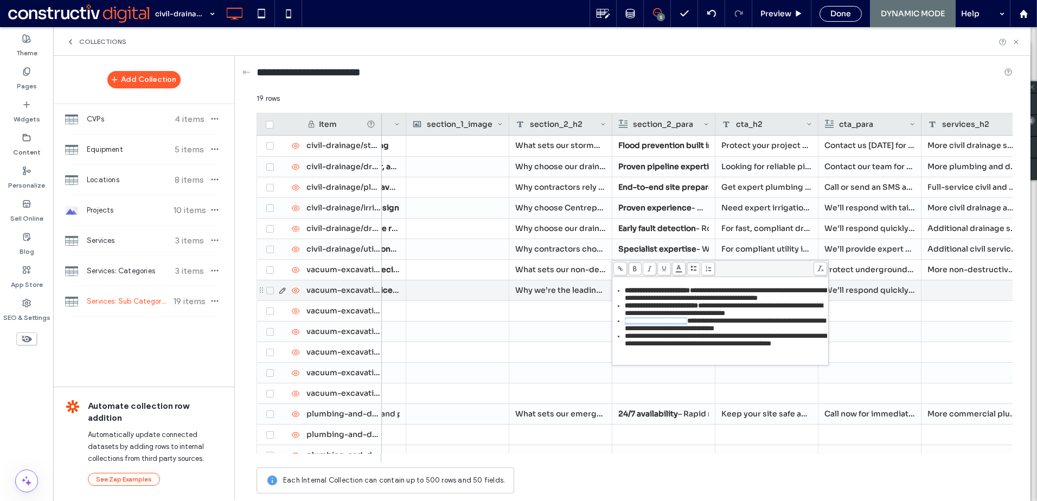
click at [633, 269] on icon at bounding box center [635, 269] width 6 height 6
drag, startPoint x: 728, startPoint y: 375, endPoint x: 623, endPoint y: 375, distance: 104.7
click at [623, 348] on ul "**********" at bounding box center [720, 317] width 213 height 61
click at [634, 266] on use at bounding box center [634, 268] width 3 height 5
click at [866, 293] on p "We’ll respond quickly with tailored advice and a free quote for safe, compliant…" at bounding box center [869, 290] width 91 height 20
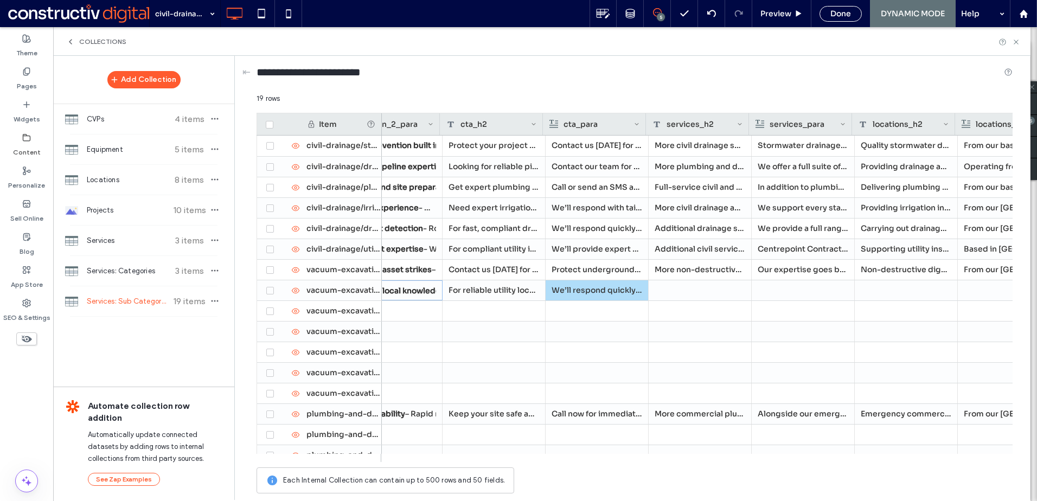
scroll to position [0, 2193]
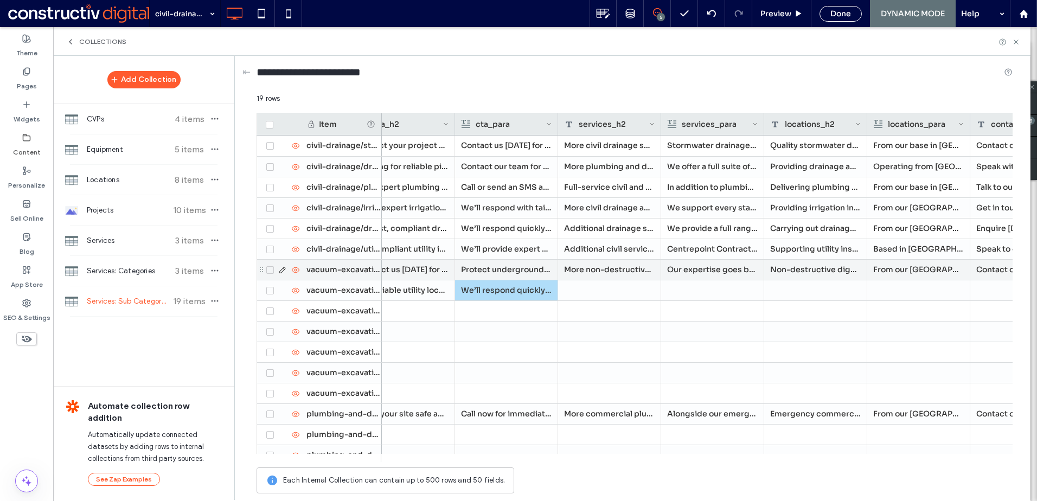
drag, startPoint x: 600, startPoint y: 273, endPoint x: 620, endPoint y: 272, distance: 19.6
click at [601, 273] on div "More non-destructive services to support your project" at bounding box center [609, 270] width 103 height 20
click at [602, 273] on div "More non-destructive services to support your project" at bounding box center [609, 270] width 103 height 20
click at [618, 267] on div "More non-destructive services to support your project" at bounding box center [609, 270] width 103 height 20
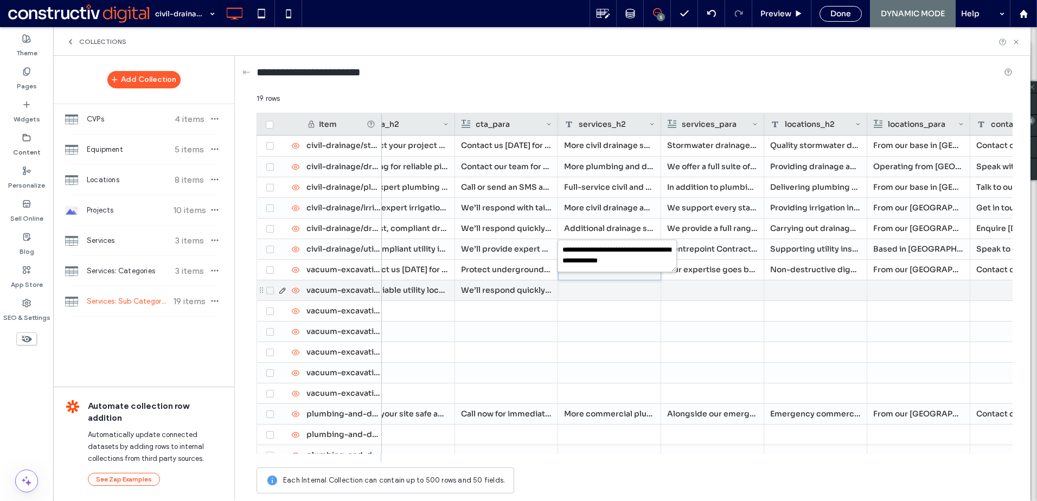
click at [621, 287] on div at bounding box center [609, 290] width 103 height 20
click at [604, 288] on div at bounding box center [609, 290] width 103 height 20
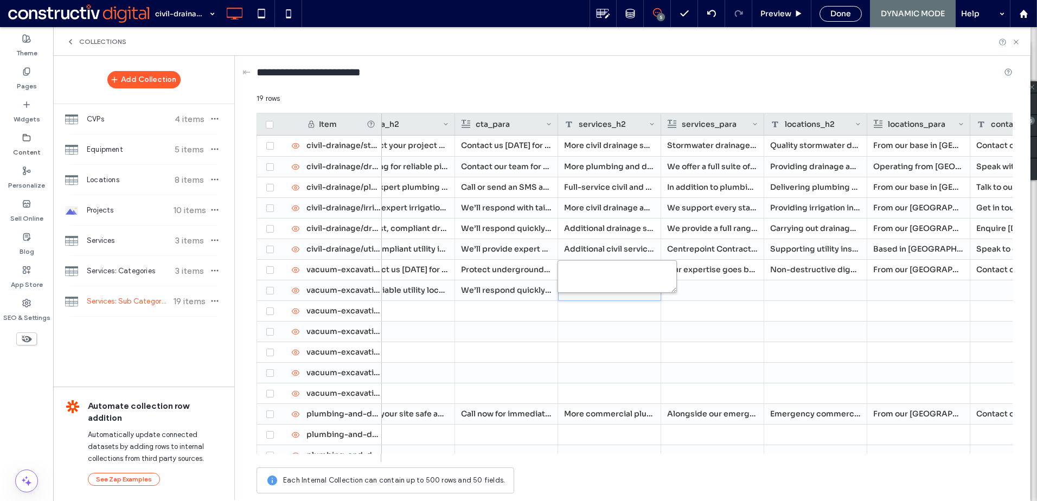
click at [591, 284] on textarea "plain-text-cell" at bounding box center [616, 276] width 119 height 33
paste textarea "**********"
drag, startPoint x: 578, startPoint y: 273, endPoint x: 563, endPoint y: 272, distance: 14.7
click at [563, 272] on textarea "**********" at bounding box center [616, 276] width 119 height 33
type textarea "**********"
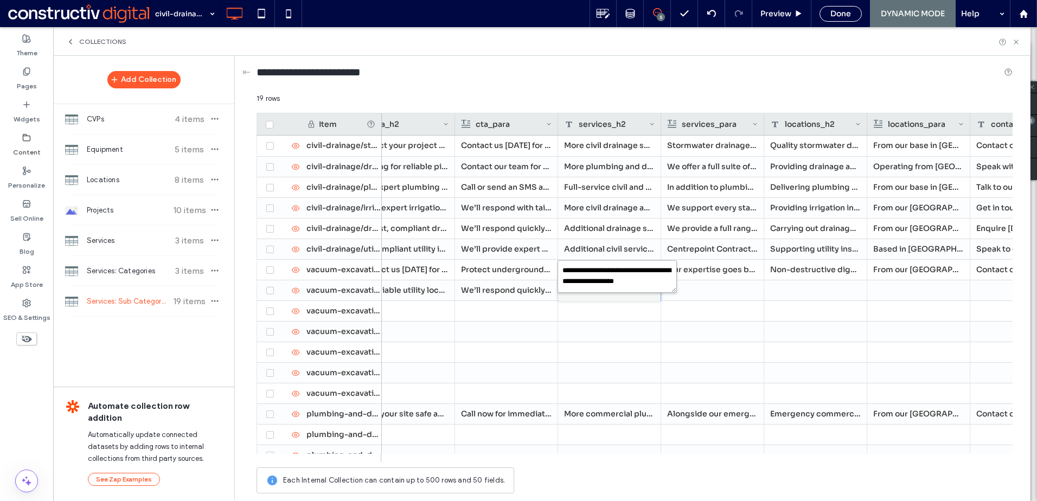
click at [599, 283] on textarea "**********" at bounding box center [616, 276] width 119 height 33
click at [712, 295] on div at bounding box center [712, 290] width 91 height 20
click at [710, 288] on div at bounding box center [712, 290] width 91 height 20
click at [702, 284] on div "Rich Text Editor" at bounding box center [720, 282] width 114 height 8
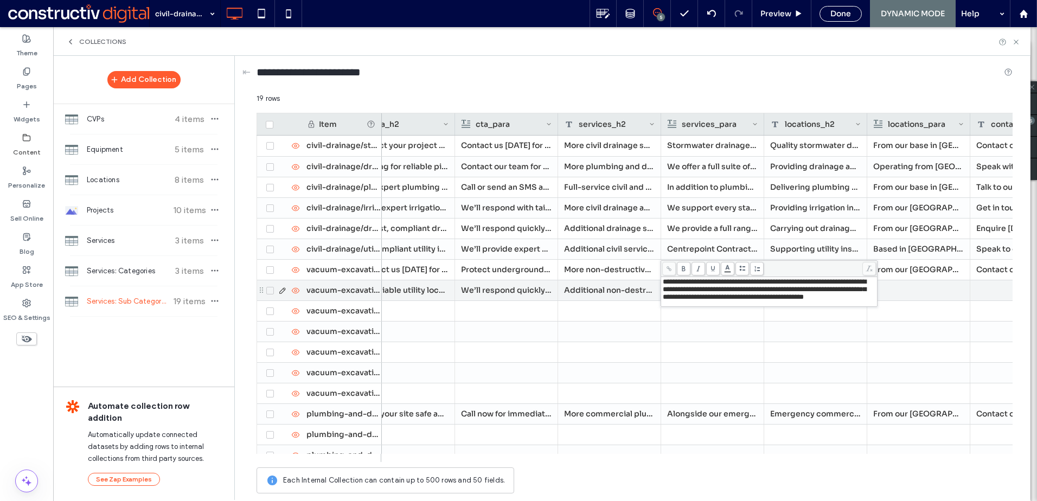
click at [911, 297] on div at bounding box center [918, 290] width 91 height 20
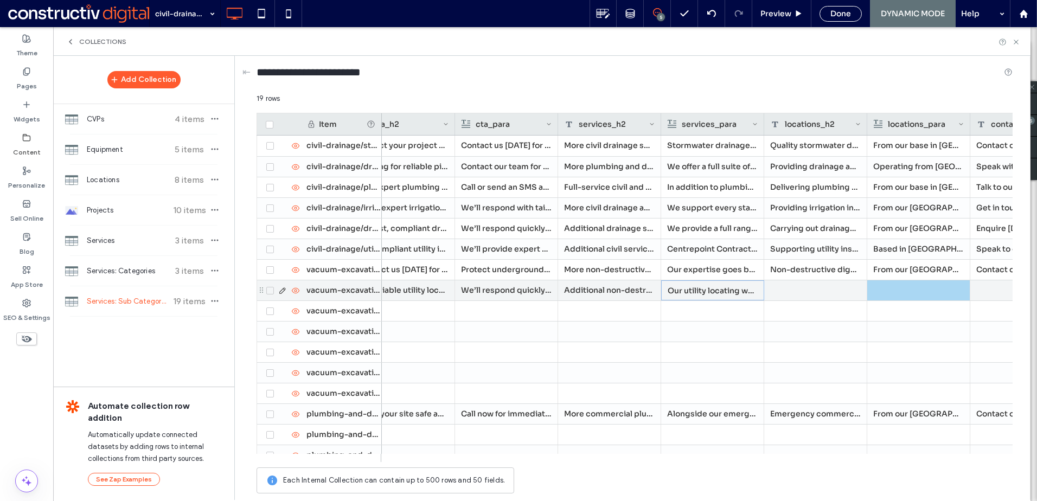
click at [823, 297] on div at bounding box center [815, 290] width 103 height 20
drag, startPoint x: 794, startPoint y: 291, endPoint x: 804, endPoint y: 291, distance: 9.8
click at [794, 291] on div at bounding box center [815, 290] width 103 height 20
click at [803, 279] on textarea "plain-text-cell" at bounding box center [823, 276] width 119 height 33
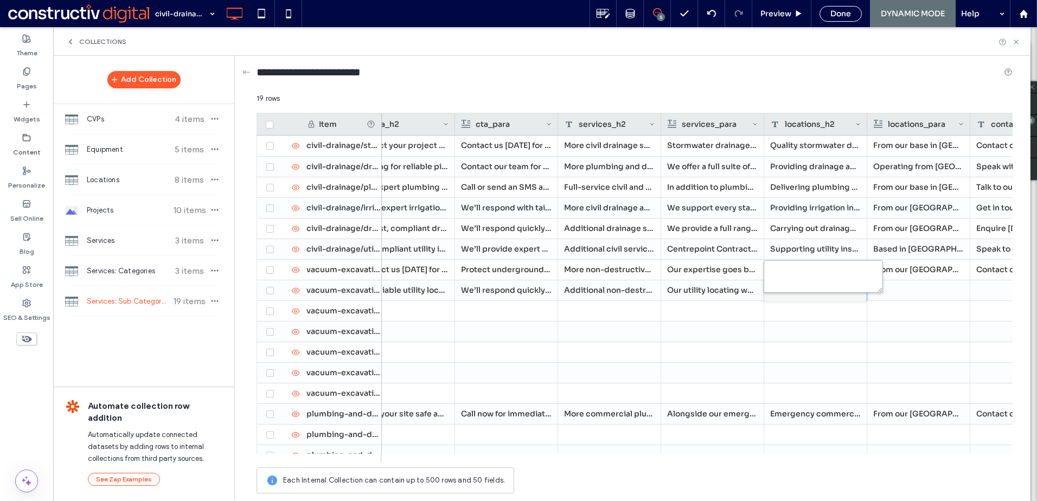
paste textarea "**********"
type textarea "**********"
click at [921, 293] on div at bounding box center [918, 290] width 91 height 20
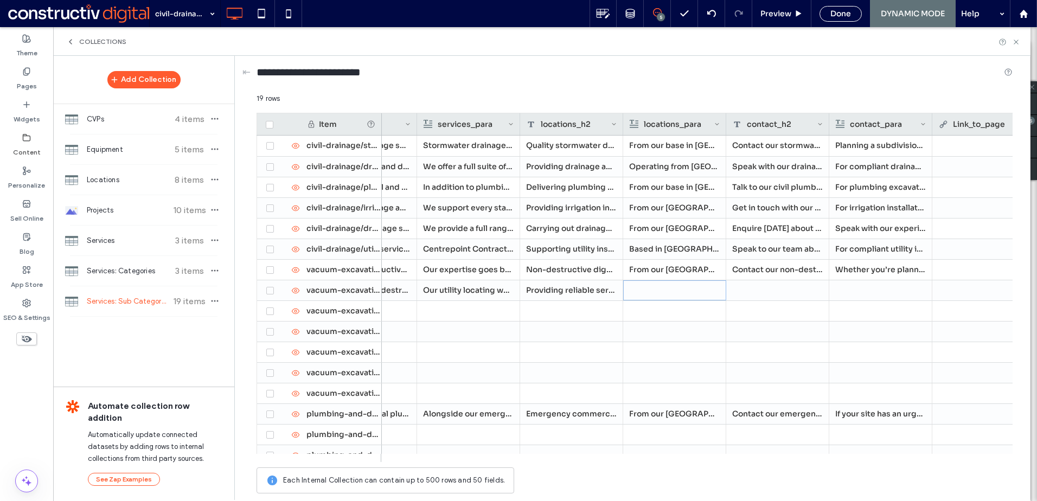
scroll to position [0, 2469]
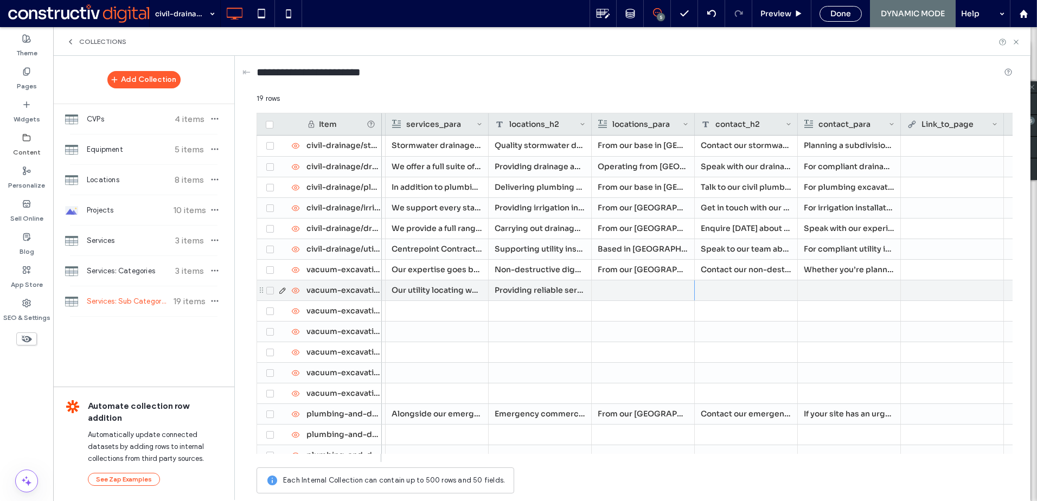
click at [639, 292] on div at bounding box center [643, 290] width 91 height 20
click at [636, 291] on div "Rich Text Editor" at bounding box center [650, 291] width 114 height 27
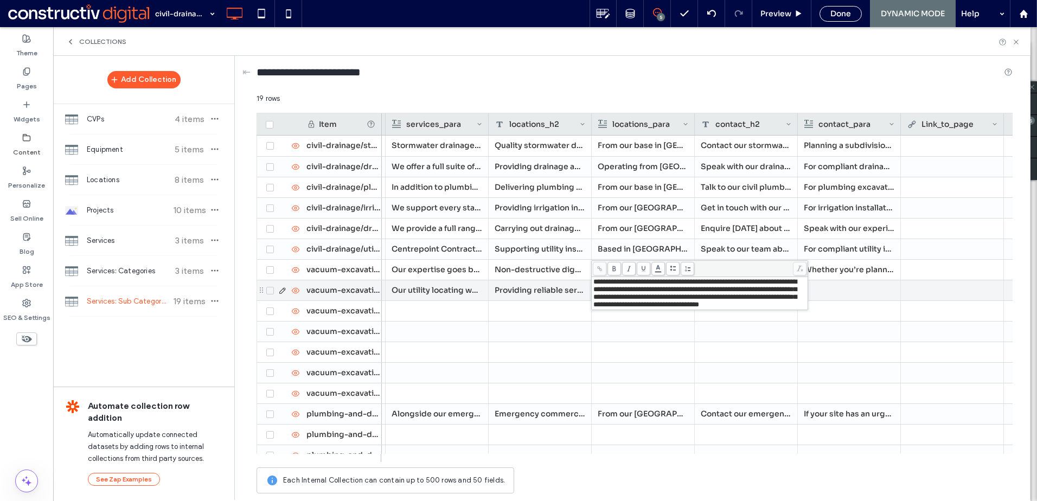
click at [834, 296] on div at bounding box center [849, 290] width 91 height 20
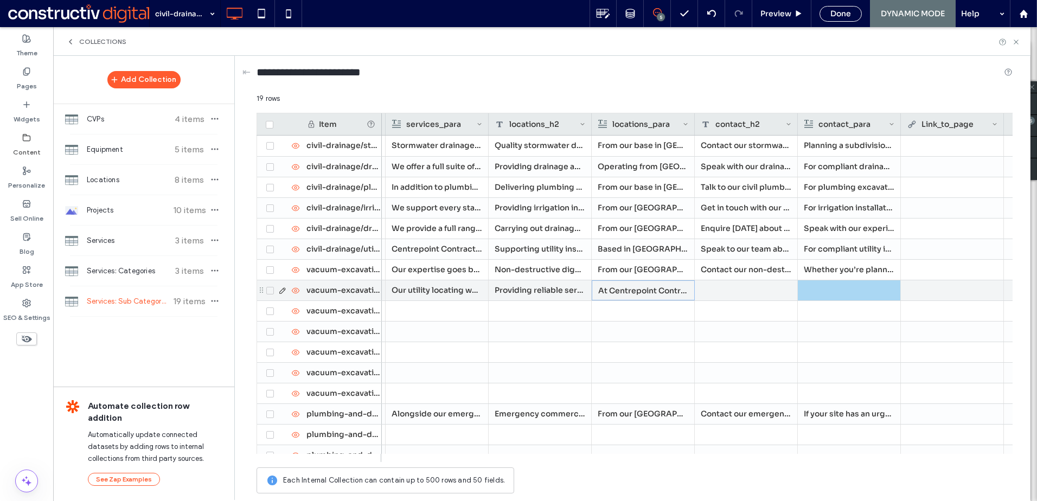
click at [770, 298] on div at bounding box center [746, 290] width 103 height 20
click at [722, 299] on div at bounding box center [746, 290] width 103 height 20
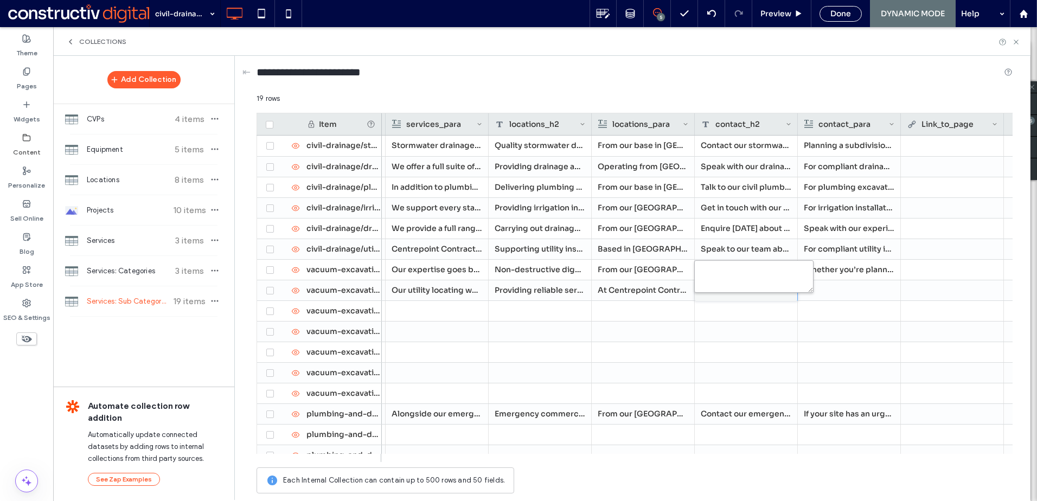
click at [723, 283] on textarea "plain-text-cell" at bounding box center [753, 276] width 119 height 33
paste textarea "**********"
type textarea "**********"
click at [865, 288] on div at bounding box center [849, 290] width 91 height 20
click at [827, 286] on div at bounding box center [849, 290] width 91 height 20
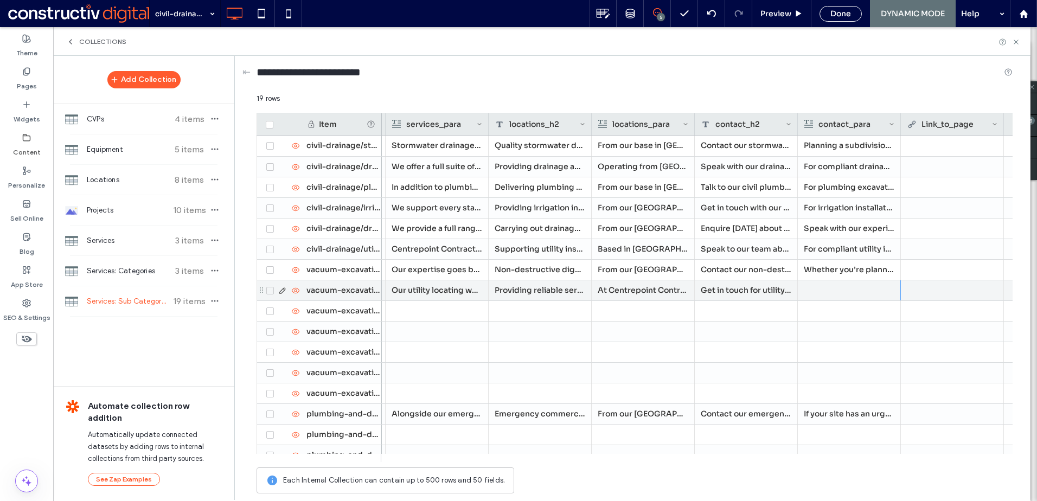
click at [827, 286] on div at bounding box center [849, 290] width 91 height 20
click at [823, 286] on div "Rich Text Editor" at bounding box center [856, 282] width 114 height 8
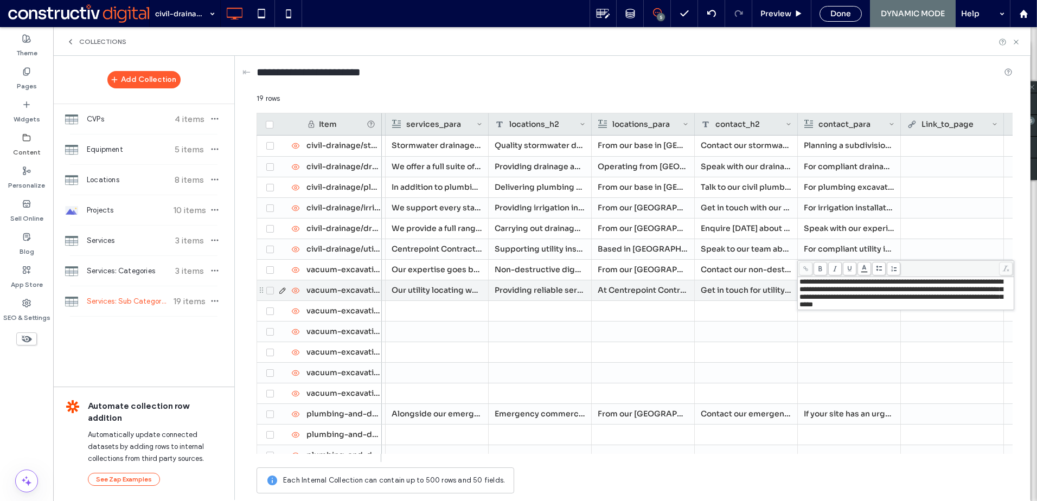
click at [784, 311] on div at bounding box center [746, 311] width 103 height 20
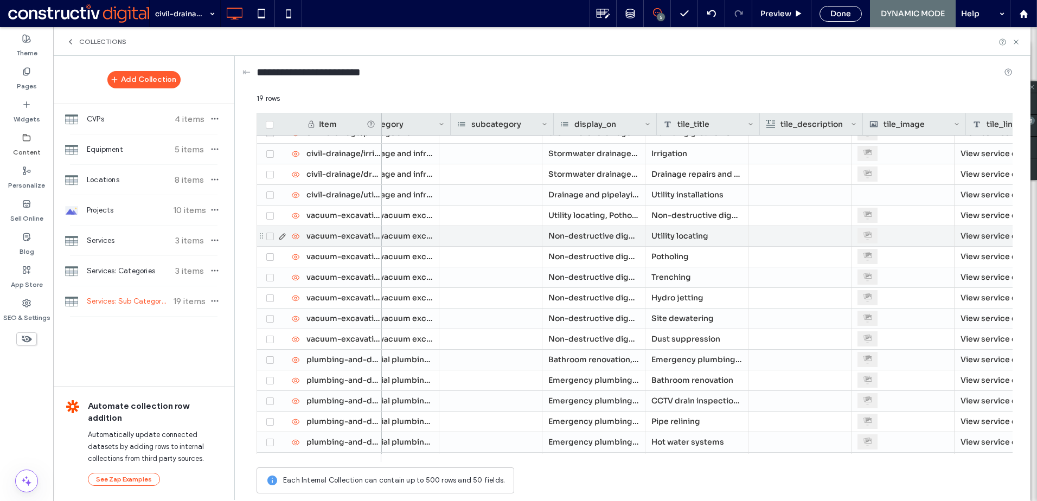
scroll to position [0, 0]
